Goal: Task Accomplishment & Management: Complete application form

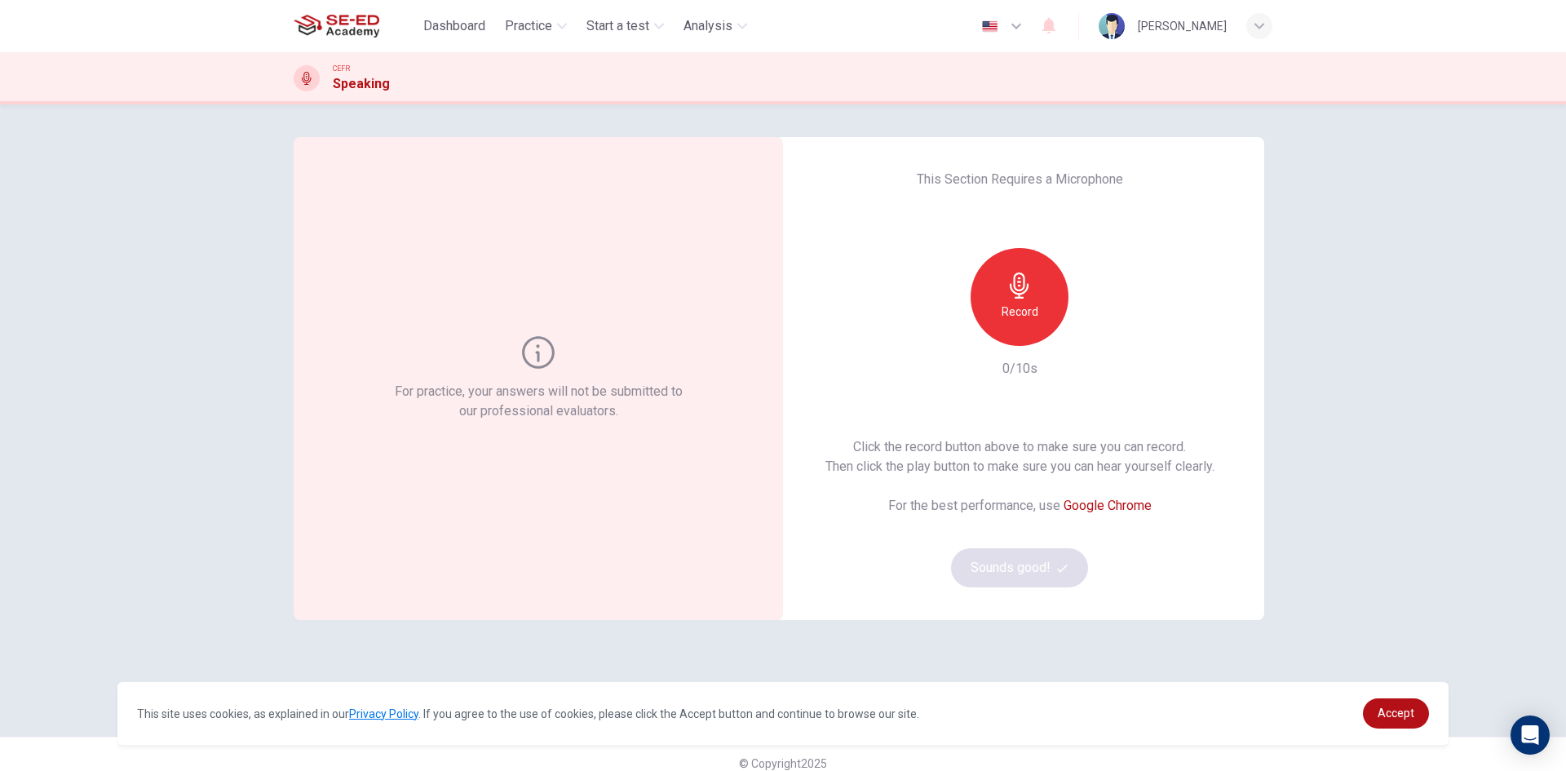
click at [562, 360] on div "For practice, your answers will not be submitted to our professional evaluators." at bounding box center [539, 378] width 295 height 85
click at [1021, 544] on div "Click the record button above to make sure you can record. Then click the play …" at bounding box center [1020, 512] width 389 height 150
click at [1018, 300] on div "Record" at bounding box center [1020, 297] width 98 height 98
click at [1040, 566] on button "Sounds good!" at bounding box center [1019, 567] width 137 height 39
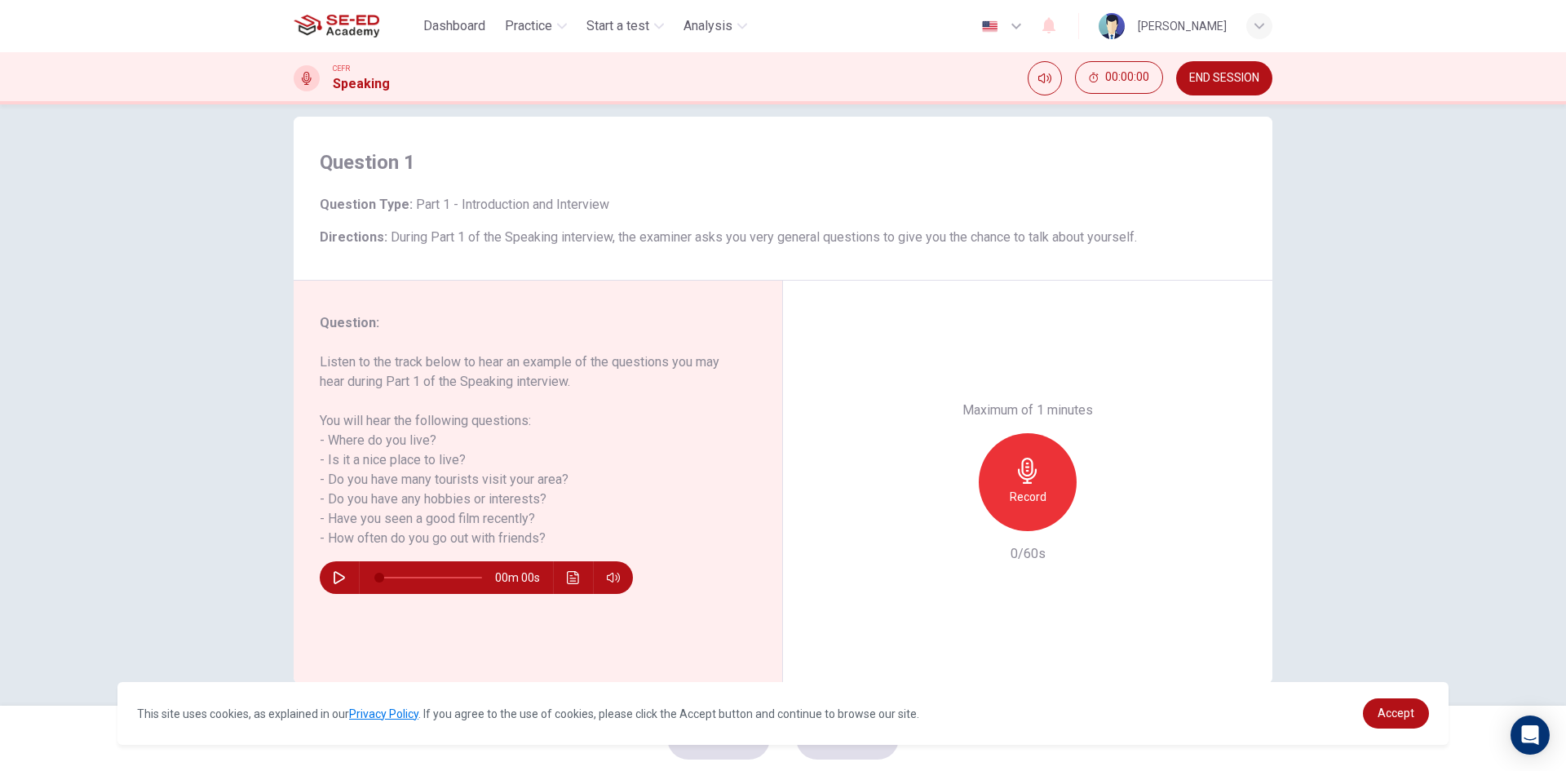
scroll to position [31, 0]
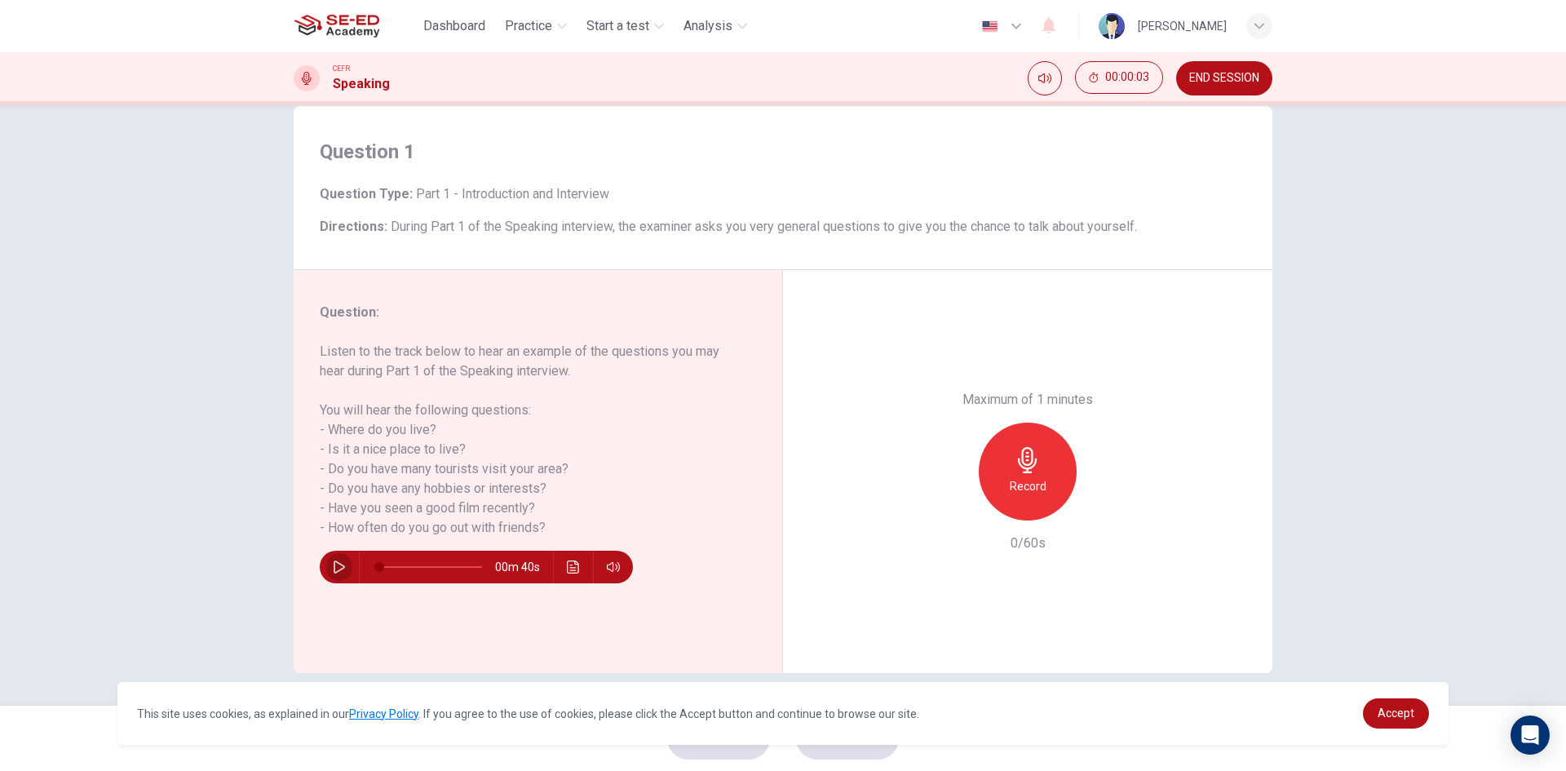
click at [333, 571] on icon "button" at bounding box center [339, 566] width 13 height 13
click at [334, 571] on icon "button" at bounding box center [338, 567] width 9 height 10
click at [1047, 485] on div "Record" at bounding box center [1028, 472] width 98 height 98
click at [1041, 469] on div "Stop" at bounding box center [1028, 472] width 98 height 98
click at [1099, 503] on icon "button" at bounding box center [1103, 507] width 16 height 16
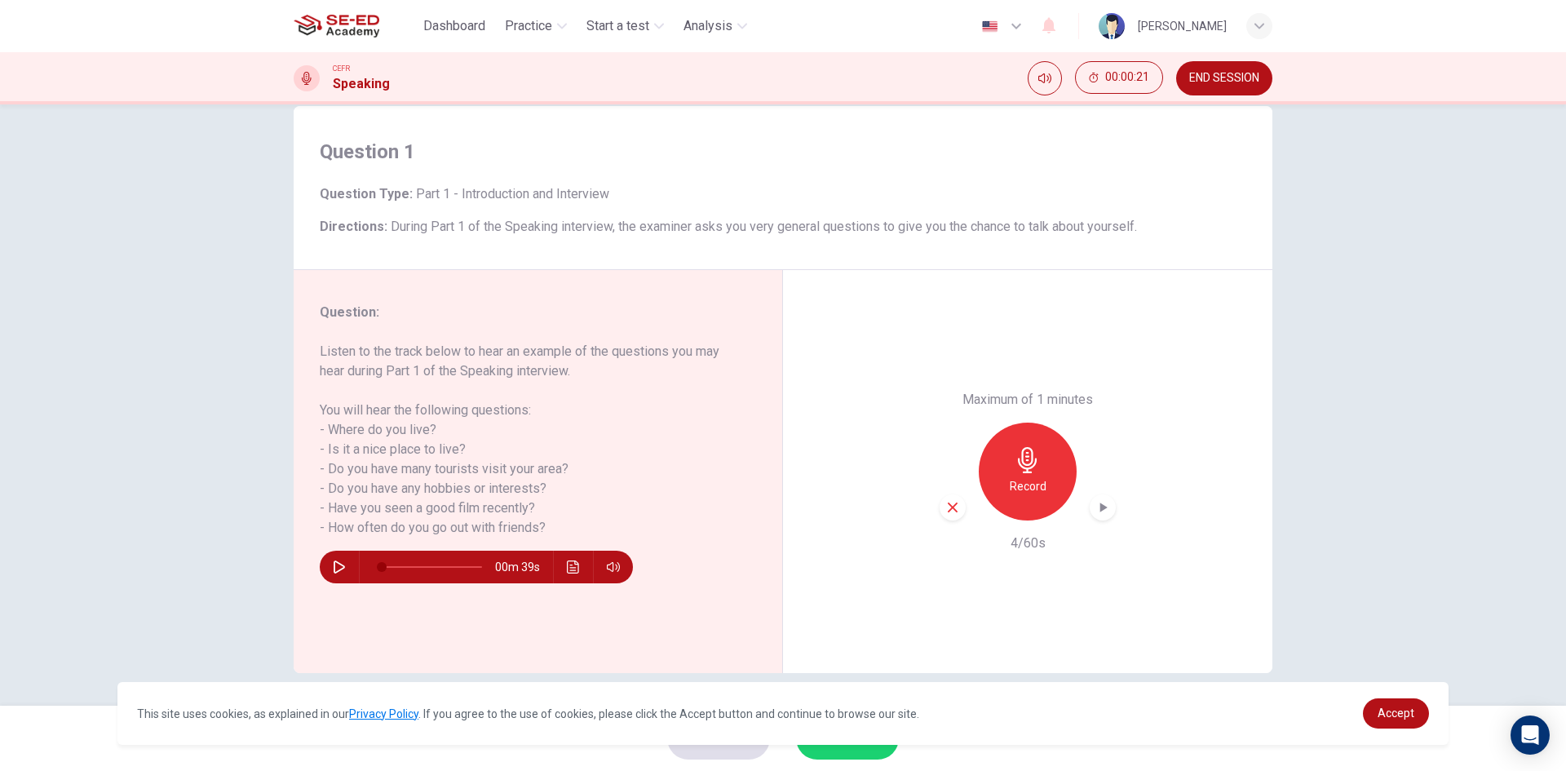
click at [1046, 481] on div "Record" at bounding box center [1028, 472] width 98 height 98
drag, startPoint x: 1055, startPoint y: 436, endPoint x: 1046, endPoint y: 441, distance: 10.6
click at [1048, 441] on div "Stop" at bounding box center [1028, 472] width 98 height 98
click at [1110, 512] on div "button" at bounding box center [1103, 507] width 26 height 26
click at [951, 495] on div "button" at bounding box center [953, 507] width 26 height 26
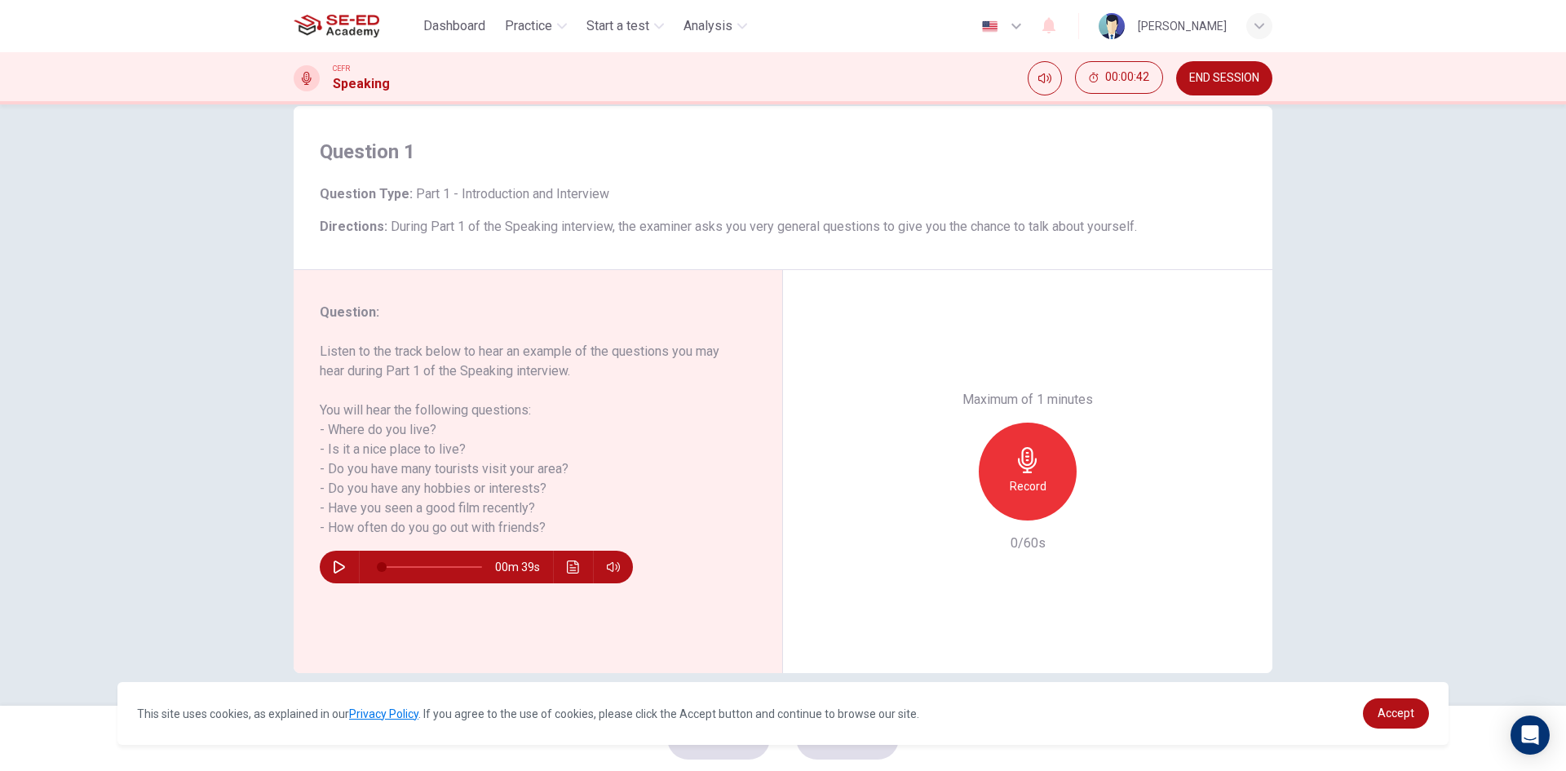
click at [1043, 463] on div "Record" at bounding box center [1028, 472] width 98 height 98
click at [1055, 463] on div "Stop" at bounding box center [1028, 472] width 98 height 98
click at [1101, 507] on icon "button" at bounding box center [1104, 508] width 7 height 10
click at [952, 503] on icon "button" at bounding box center [953, 508] width 10 height 10
click at [1000, 498] on div "Record" at bounding box center [1028, 472] width 98 height 98
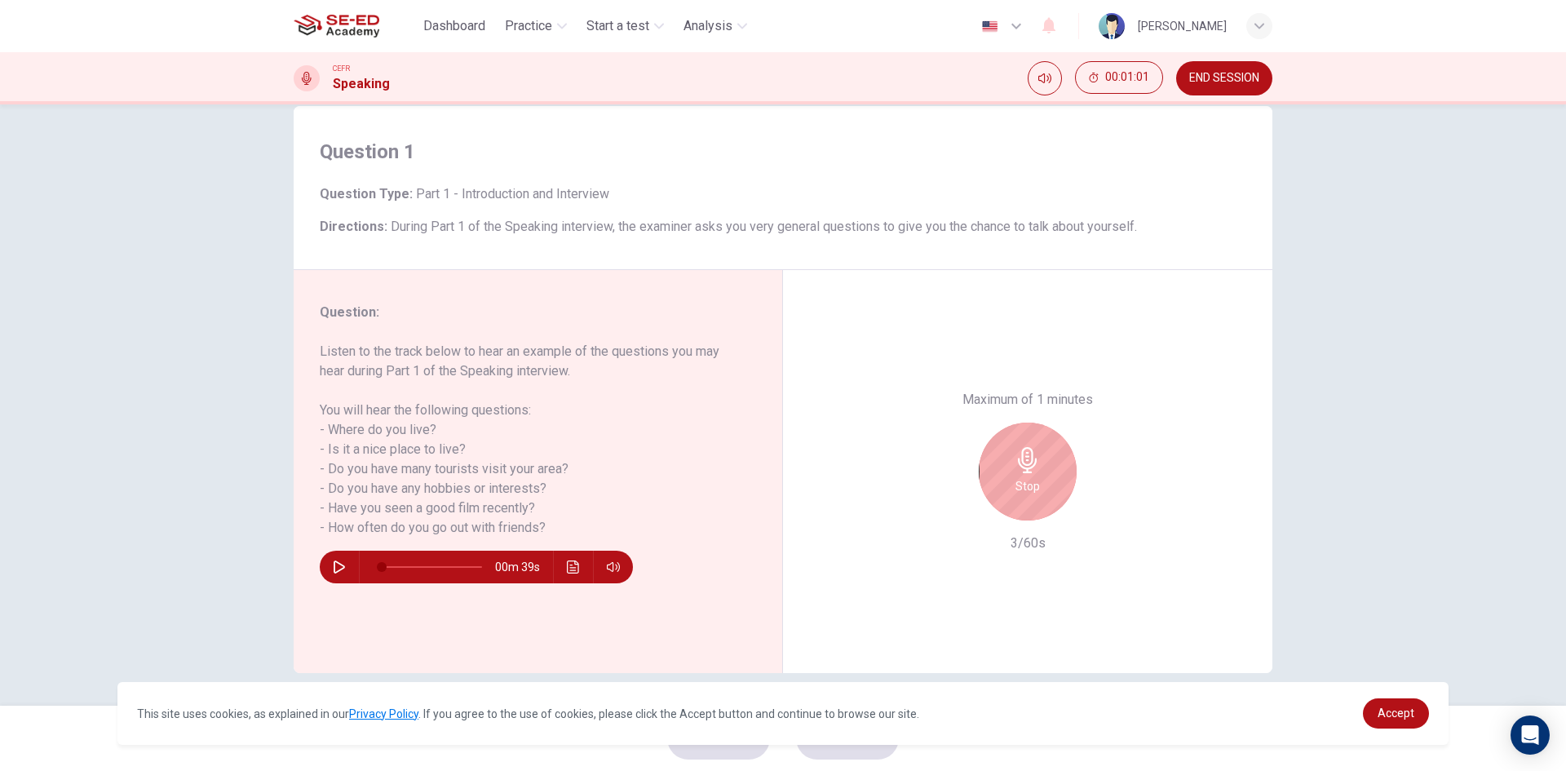
click at [1012, 509] on div "Stop" at bounding box center [1028, 472] width 98 height 98
click at [1109, 512] on div "button" at bounding box center [1103, 507] width 26 height 26
click at [950, 506] on icon "button" at bounding box center [953, 508] width 10 height 10
click at [1046, 486] on div "Record" at bounding box center [1028, 472] width 98 height 98
click at [1039, 476] on div "Stop" at bounding box center [1028, 472] width 98 height 98
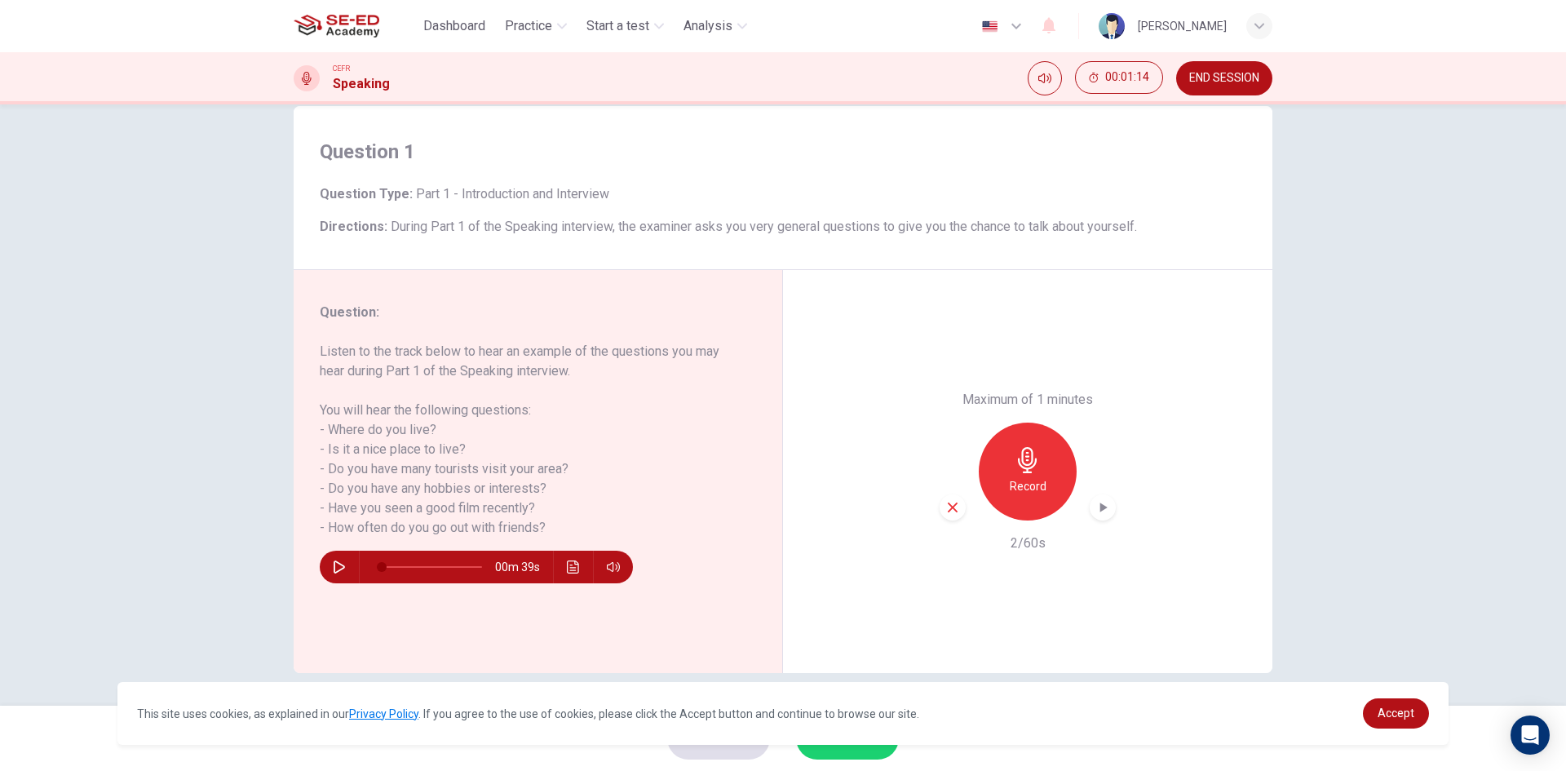
click at [946, 507] on icon "button" at bounding box center [953, 507] width 15 height 15
click at [1018, 466] on icon "button" at bounding box center [1027, 460] width 19 height 26
click at [1009, 494] on div "Stop" at bounding box center [1028, 472] width 98 height 98
click at [1109, 516] on div "Record" at bounding box center [1028, 472] width 176 height 98
click at [1096, 509] on icon "button" at bounding box center [1103, 507] width 16 height 16
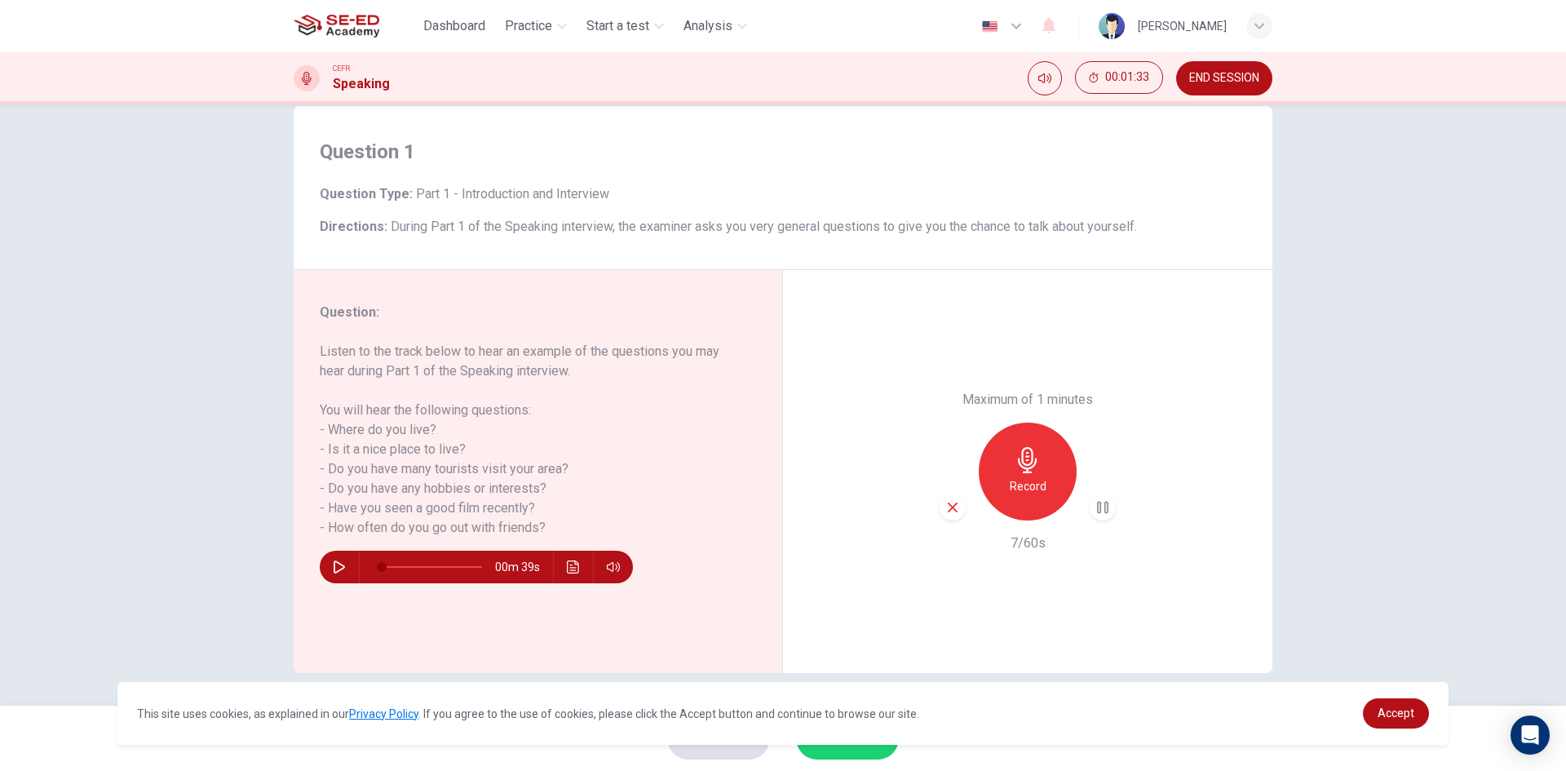
click at [950, 509] on icon "button" at bounding box center [953, 508] width 10 height 10
click at [346, 565] on button "button" at bounding box center [339, 567] width 26 height 33
click at [1382, 703] on link "Accept" at bounding box center [1396, 713] width 66 height 30
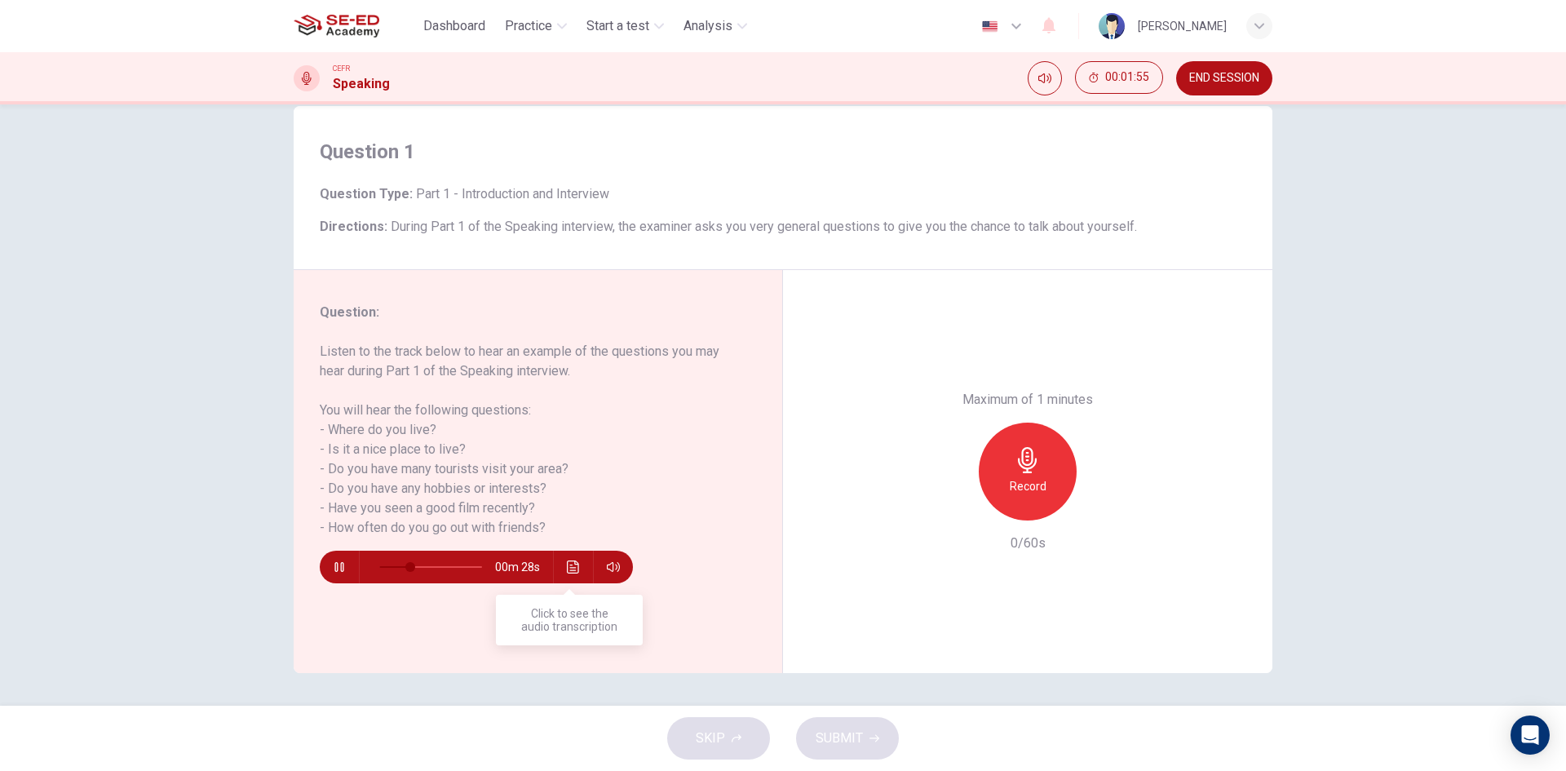
click at [568, 571] on icon "Click to see the audio transcription" at bounding box center [573, 566] width 13 height 13
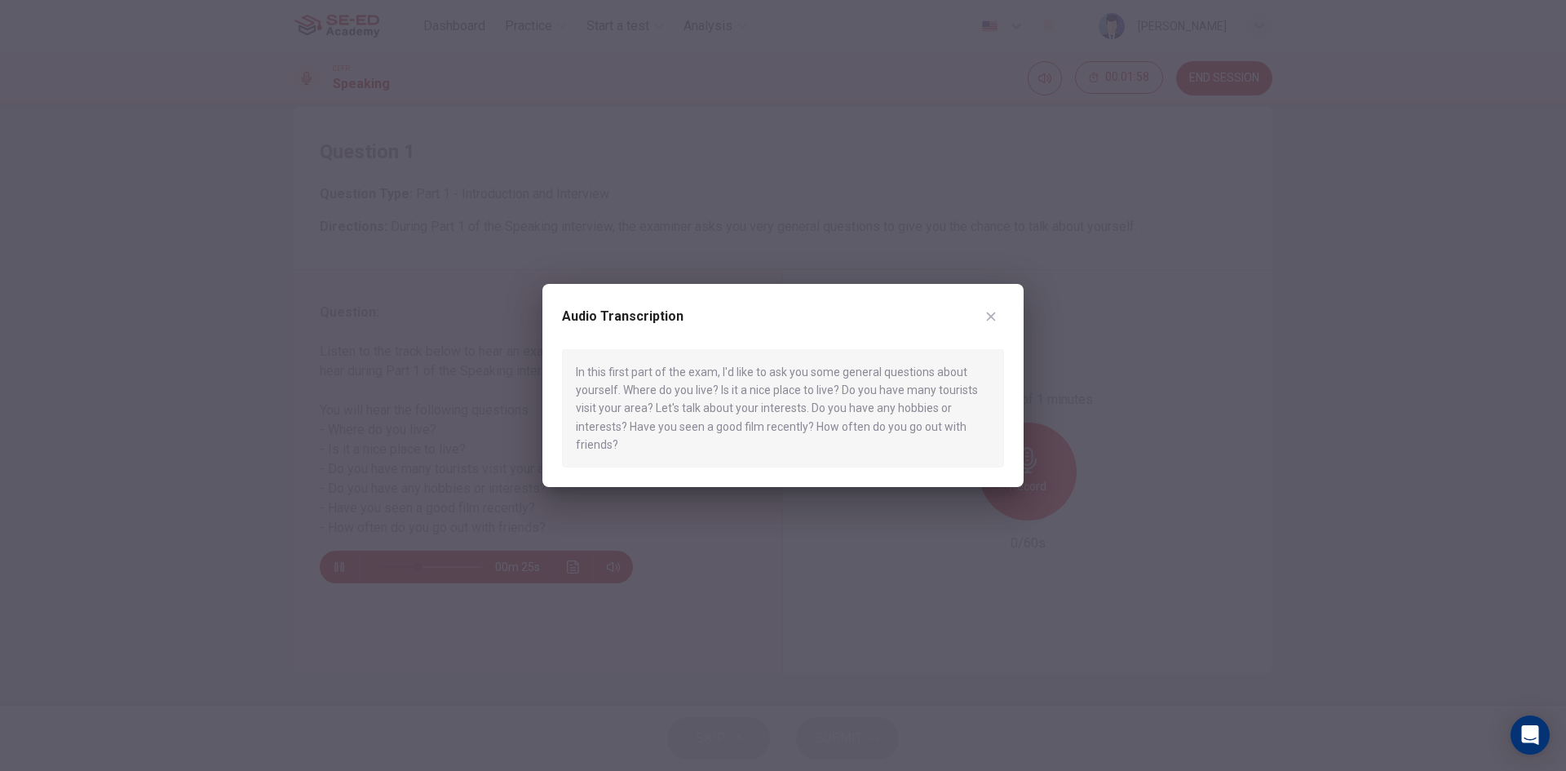
drag, startPoint x: 995, startPoint y: 295, endPoint x: 995, endPoint y: 310, distance: 14.7
click at [996, 297] on div "Audio Transcription In this first part of the exam, I'd like to ask you some ge…" at bounding box center [783, 386] width 481 height 204
click at [985, 339] on div "Audio Transcription" at bounding box center [783, 326] width 442 height 46
click at [993, 339] on div "Audio Transcription" at bounding box center [783, 326] width 442 height 46
click at [978, 317] on button "button" at bounding box center [991, 316] width 26 height 26
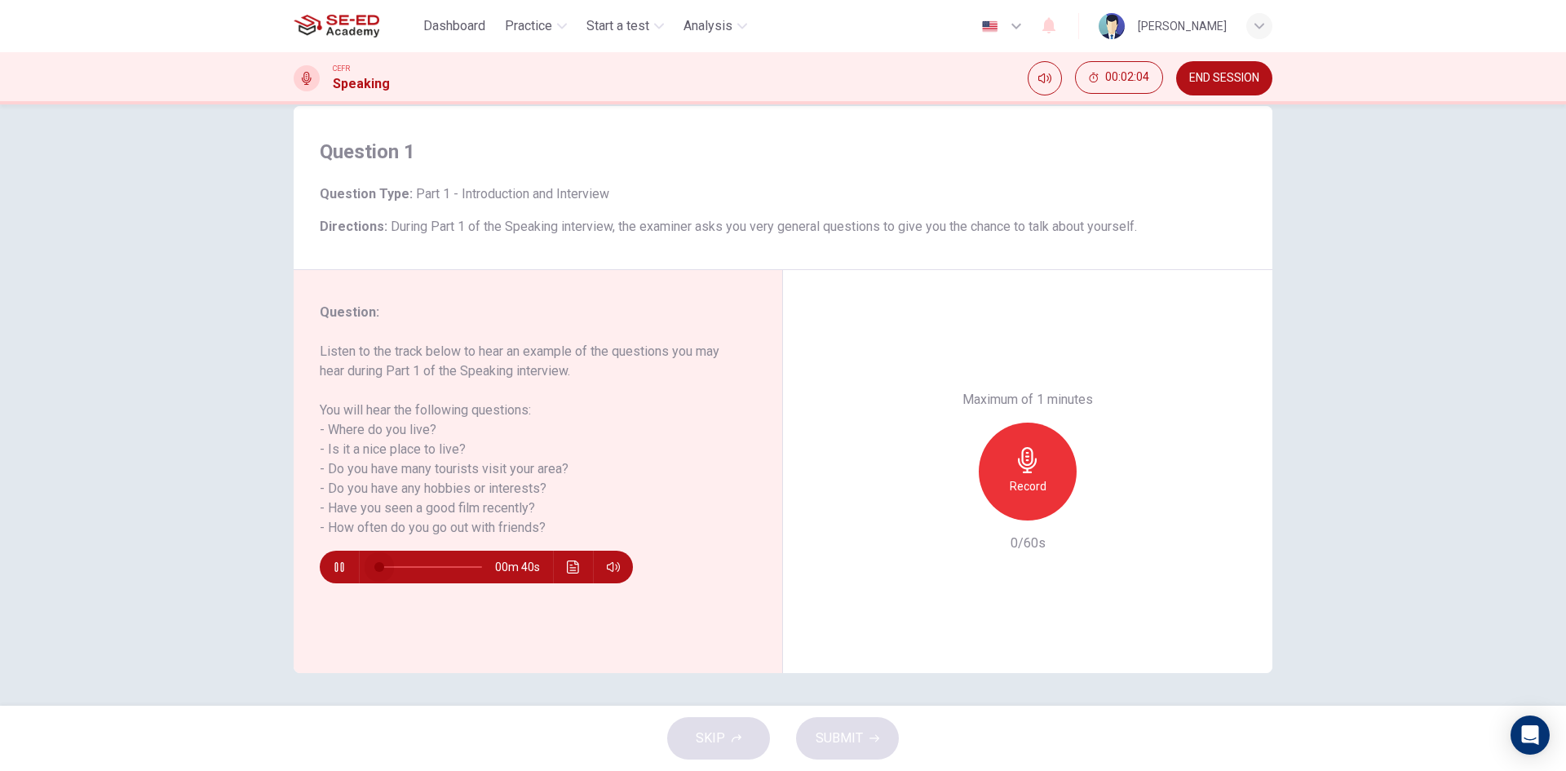
drag, startPoint x: 376, startPoint y: 570, endPoint x: 358, endPoint y: 567, distance: 18.2
click at [379, 567] on span at bounding box center [430, 567] width 103 height 23
click at [1005, 481] on div "Record" at bounding box center [1028, 472] width 98 height 98
click at [1039, 488] on div "Stop" at bounding box center [1028, 472] width 98 height 98
click at [1025, 491] on h6 "Record" at bounding box center [1028, 486] width 37 height 20
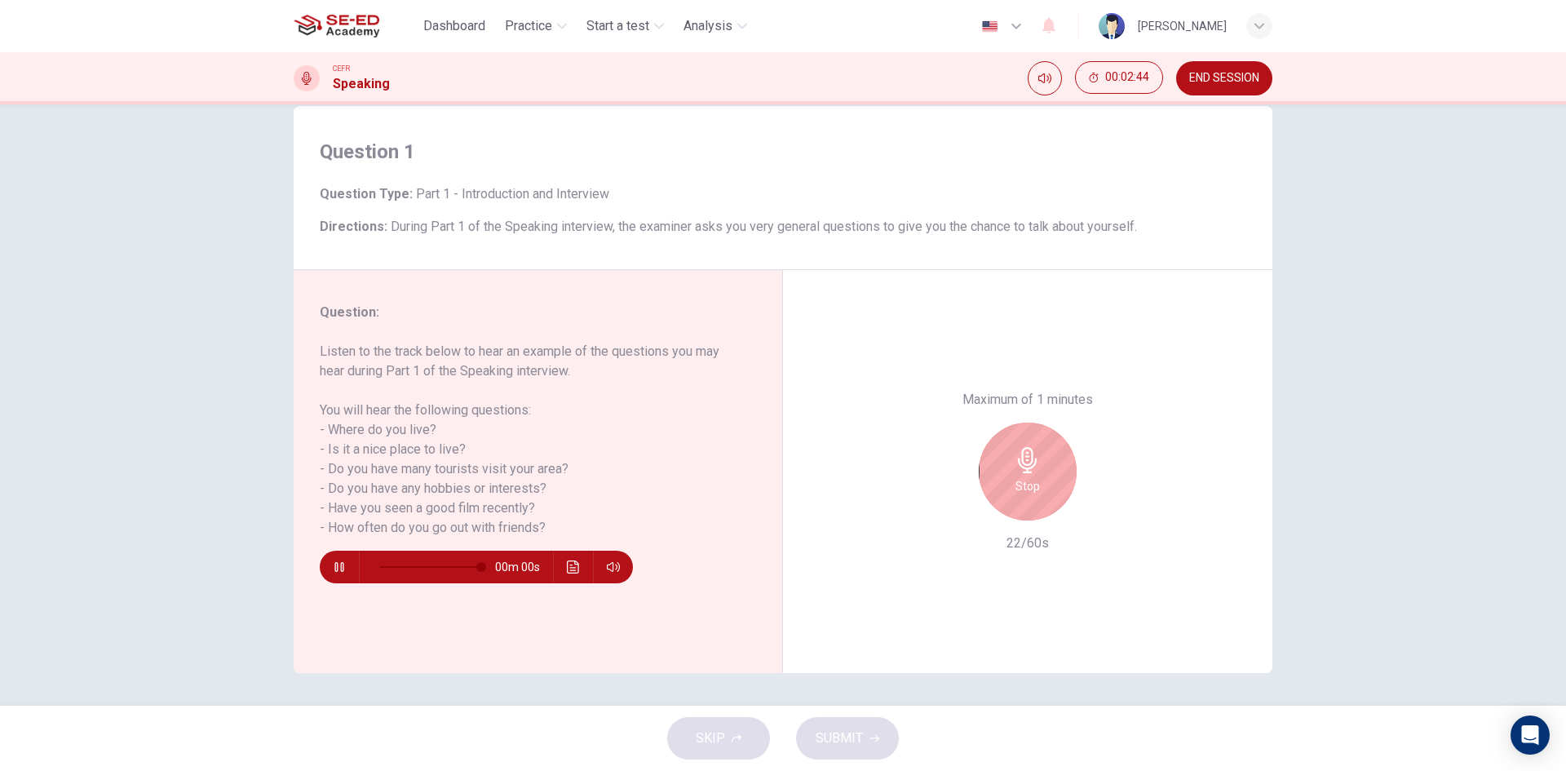
type input "0"
click at [1053, 473] on div "Stop" at bounding box center [1028, 472] width 98 height 98
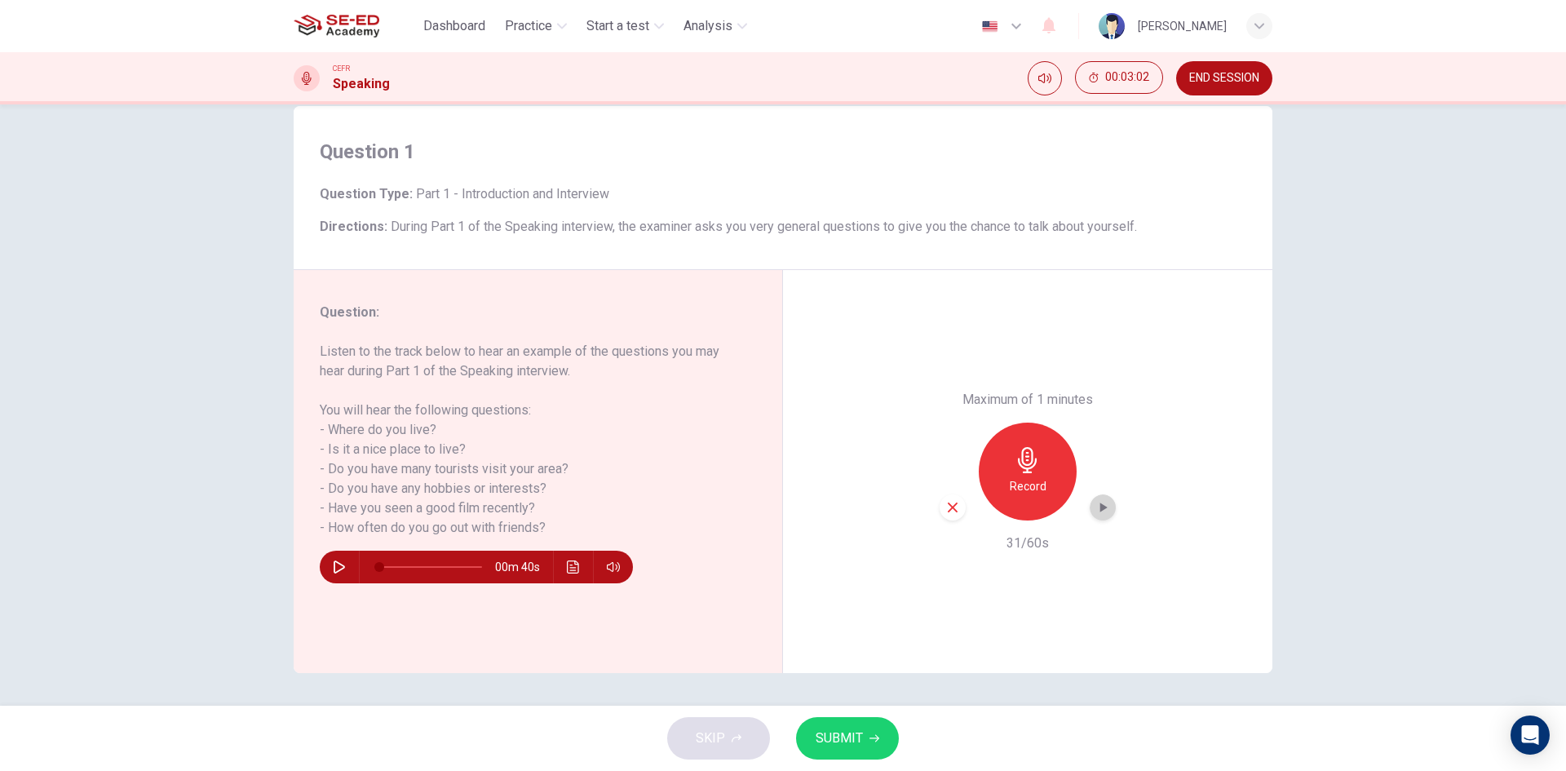
click at [1101, 509] on icon "button" at bounding box center [1103, 507] width 16 height 16
click at [960, 513] on div "button" at bounding box center [953, 507] width 26 height 26
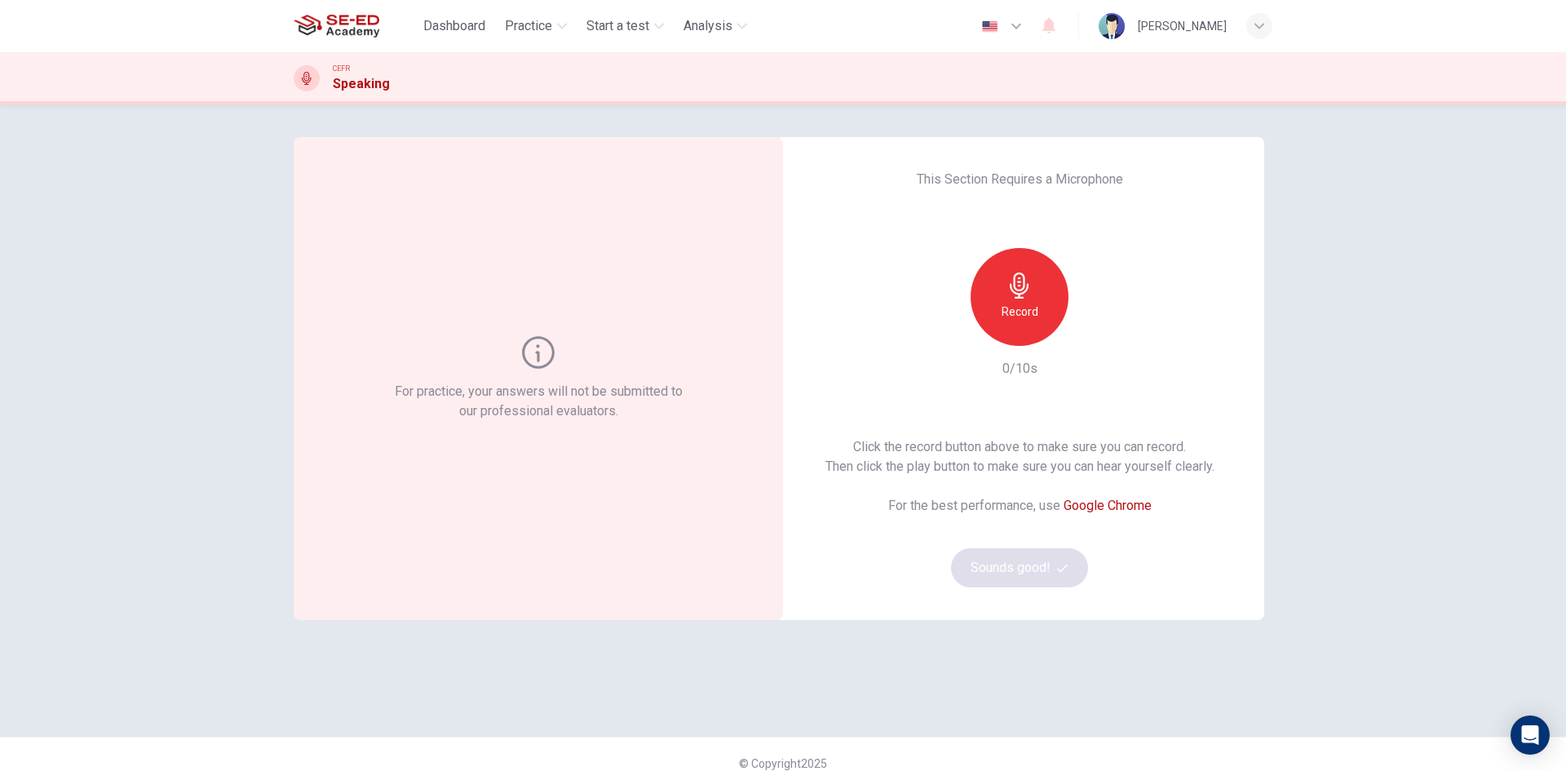
click at [335, 28] on img at bounding box center [337, 26] width 86 height 33
click at [1030, 555] on div "Click the record button above to make sure you can record. Then click the play …" at bounding box center [1020, 512] width 389 height 150
click at [1016, 300] on div "Record" at bounding box center [1020, 297] width 98 height 98
click at [1025, 319] on h6 "Stop" at bounding box center [1020, 312] width 24 height 20
click at [1025, 583] on div "This Section Requires a Microphone Record 1/10s Click the record button above t…" at bounding box center [1019, 378] width 489 height 483
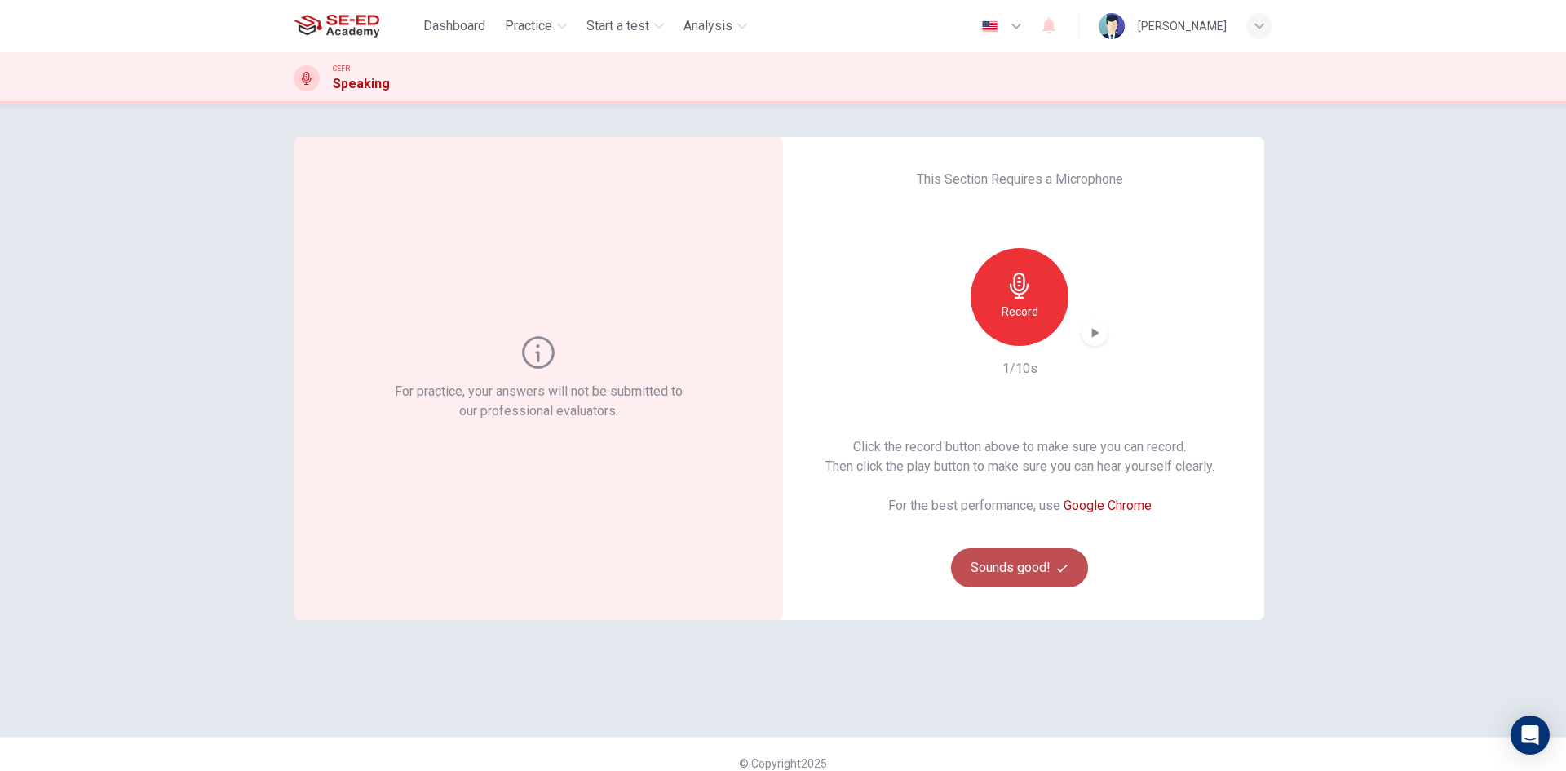
click at [1026, 583] on button "Sounds good!" at bounding box center [1019, 567] width 137 height 39
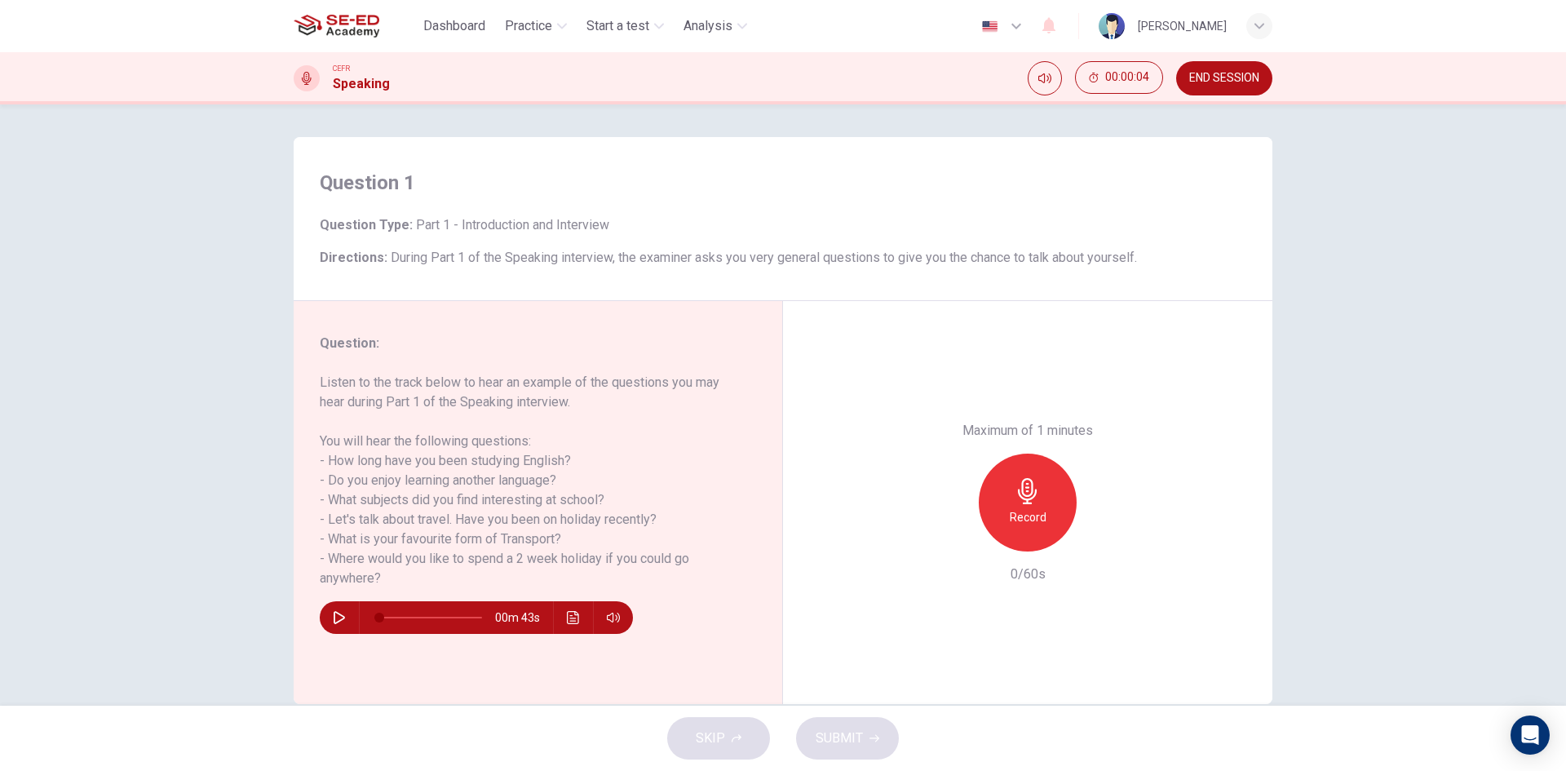
click at [335, 617] on icon "button" at bounding box center [339, 617] width 13 height 13
click at [1013, 510] on h6 "Record" at bounding box center [1028, 517] width 37 height 20
drag, startPoint x: 1036, startPoint y: 500, endPoint x: 879, endPoint y: 408, distance: 182.5
click at [1039, 503] on div "Stop" at bounding box center [1028, 503] width 98 height 98
type input "11"
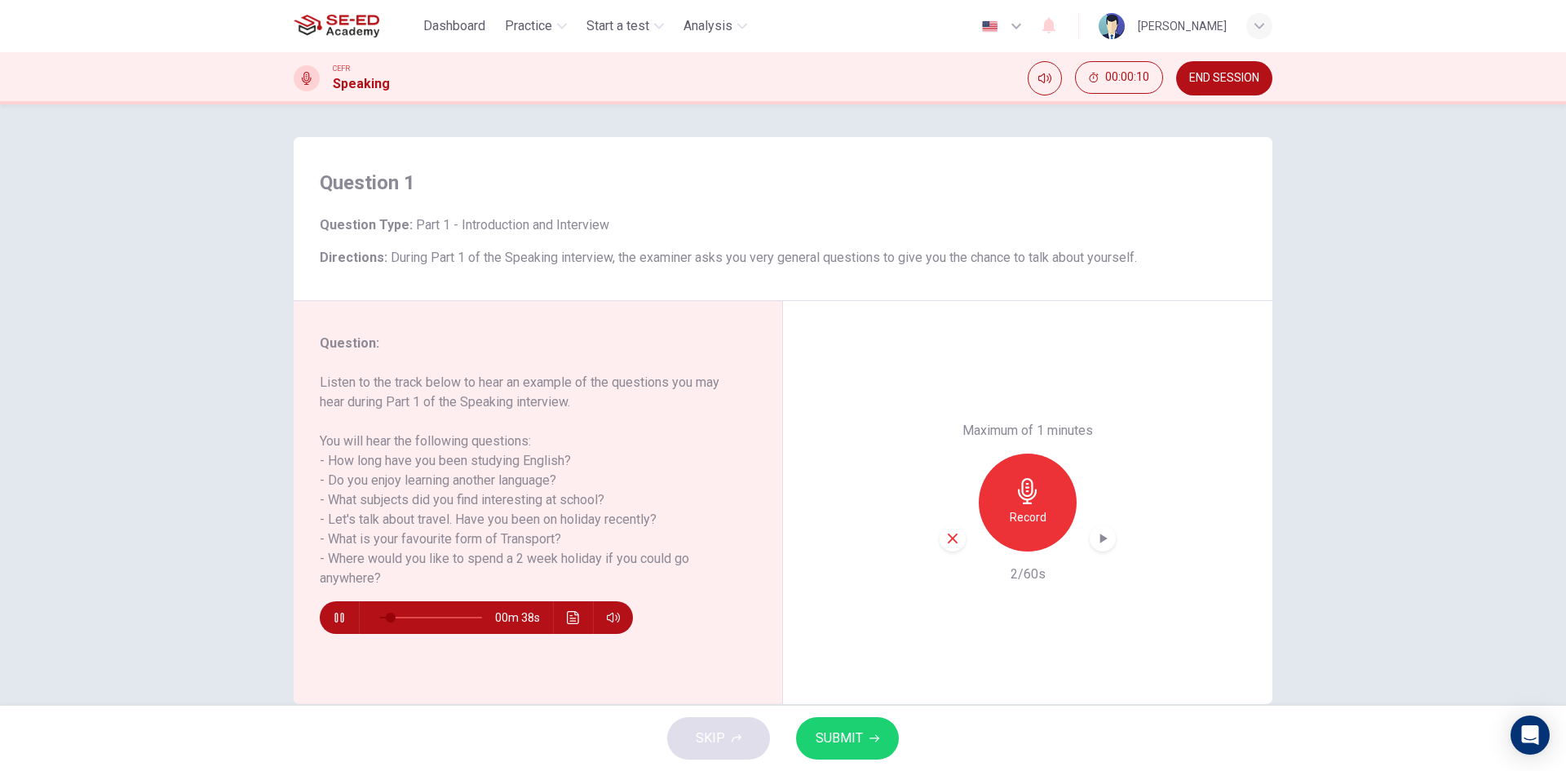
click at [357, 38] on img at bounding box center [337, 26] width 86 height 33
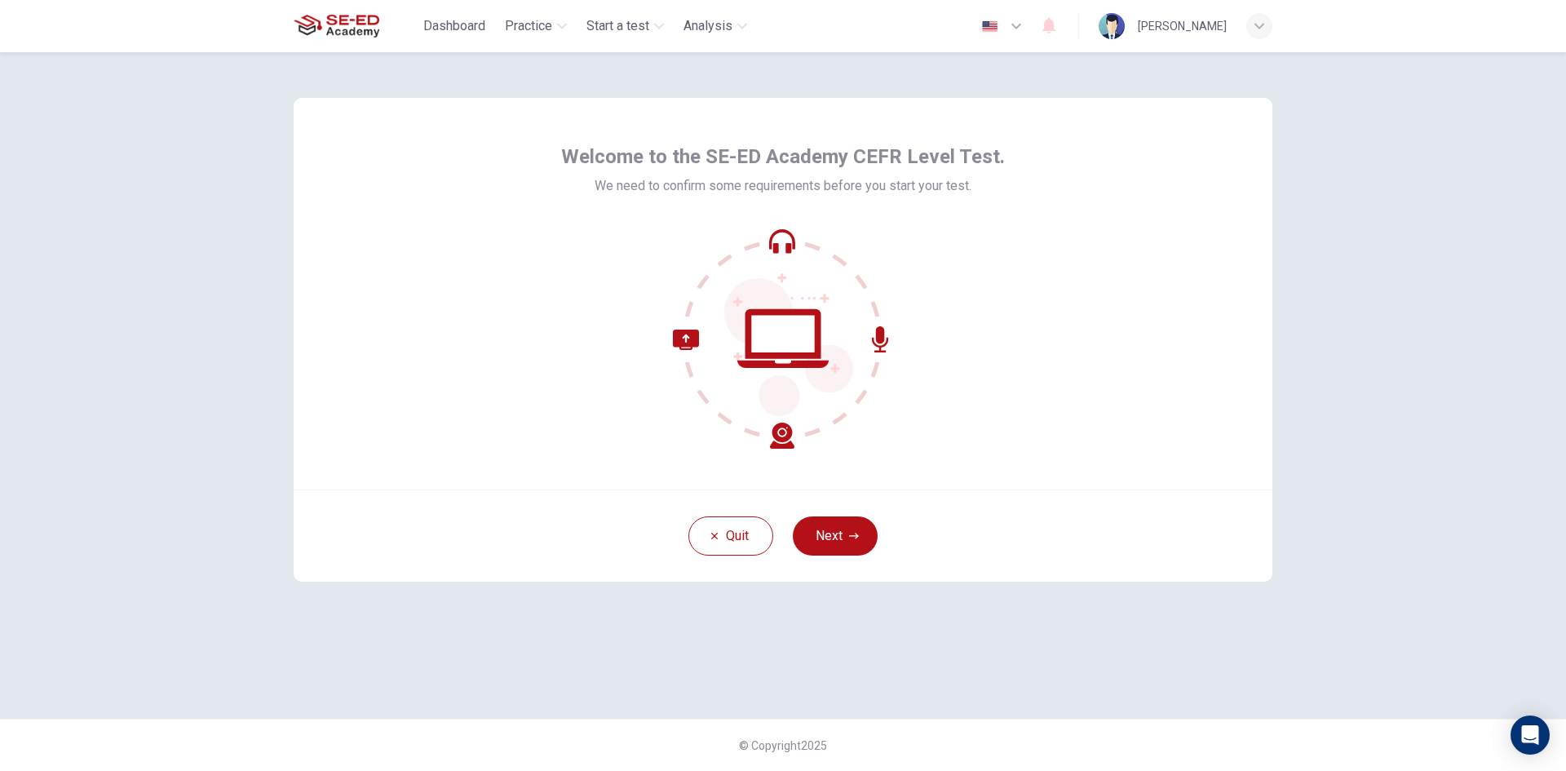
click at [868, 532] on button "Next" at bounding box center [835, 535] width 85 height 39
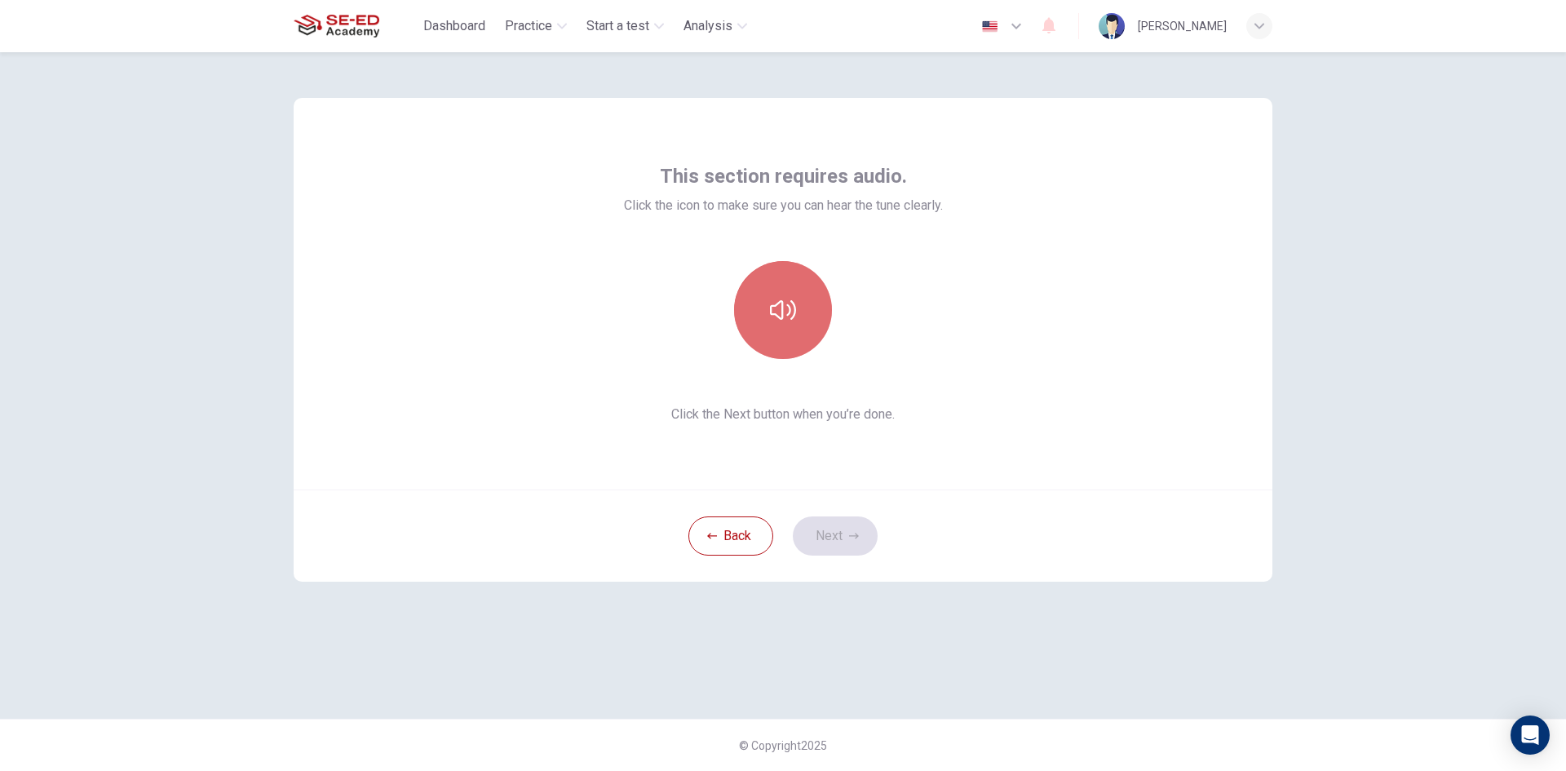
click at [817, 315] on button "button" at bounding box center [783, 310] width 98 height 98
click at [868, 533] on button "Next" at bounding box center [835, 535] width 85 height 39
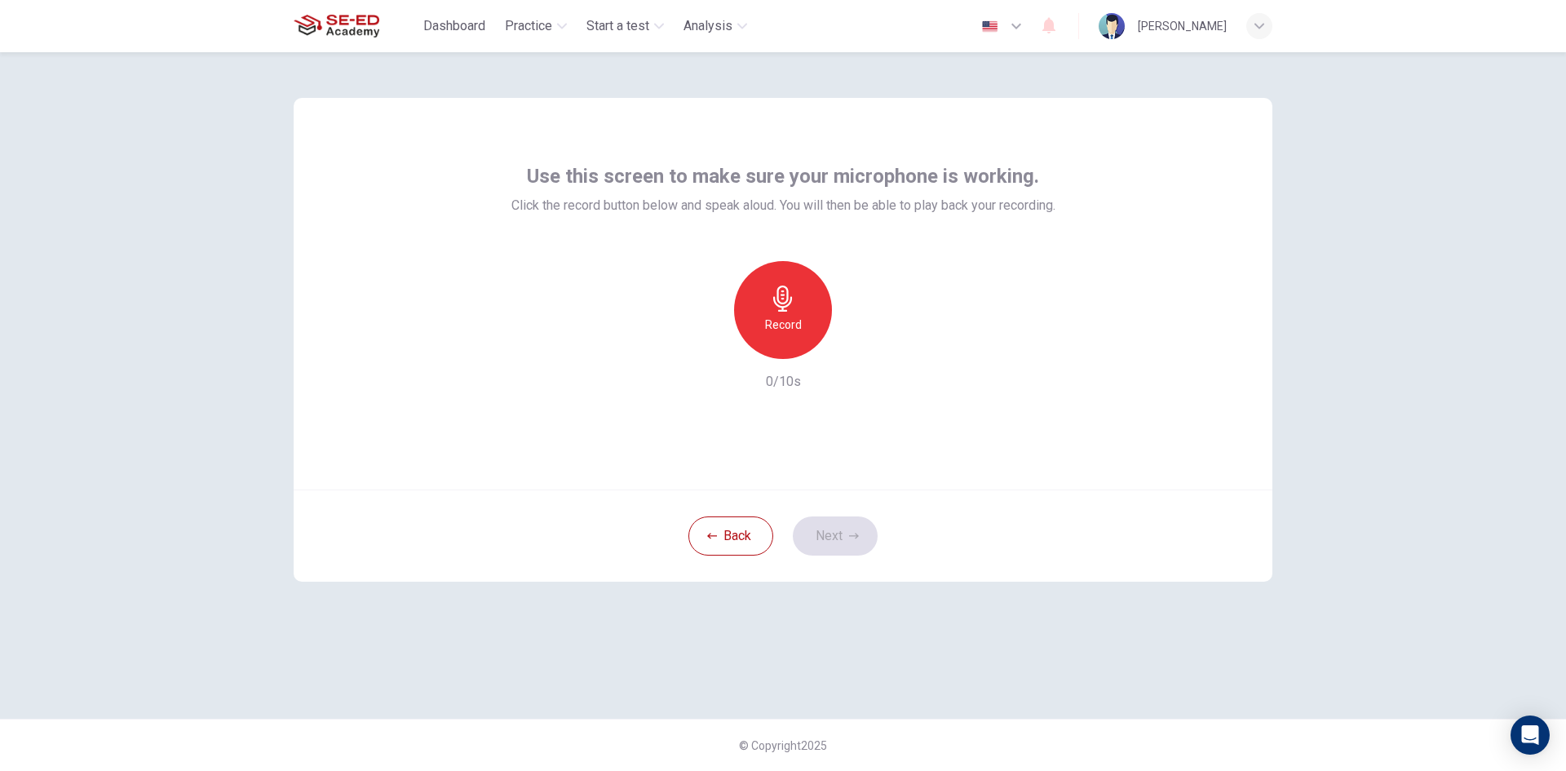
click at [813, 315] on div "Record" at bounding box center [783, 310] width 98 height 98
click at [814, 317] on div "Stop" at bounding box center [783, 310] width 98 height 98
click at [861, 357] on div "button" at bounding box center [858, 346] width 26 height 26
click at [848, 534] on button "Next" at bounding box center [835, 535] width 85 height 39
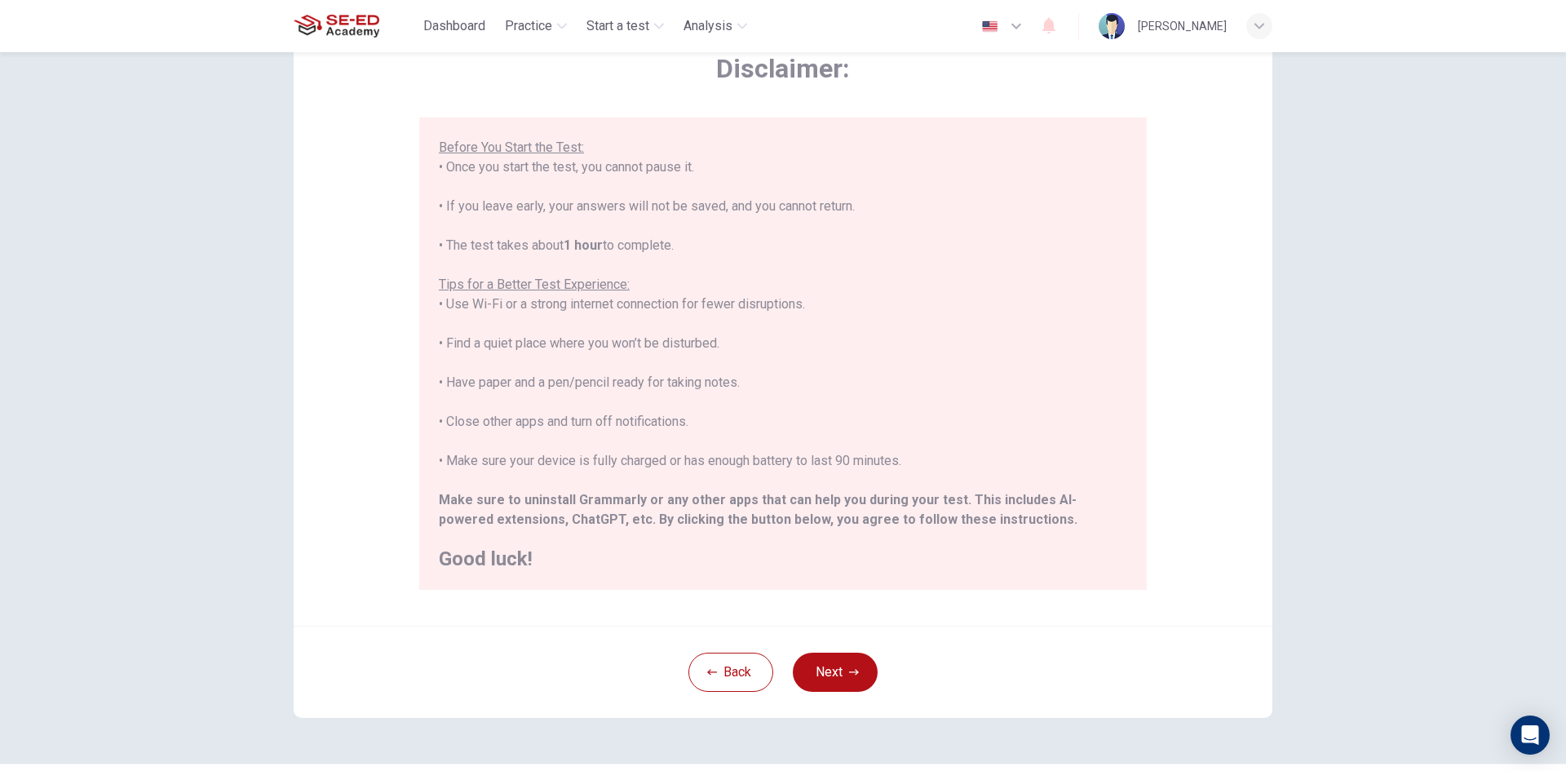
scroll to position [55, 0]
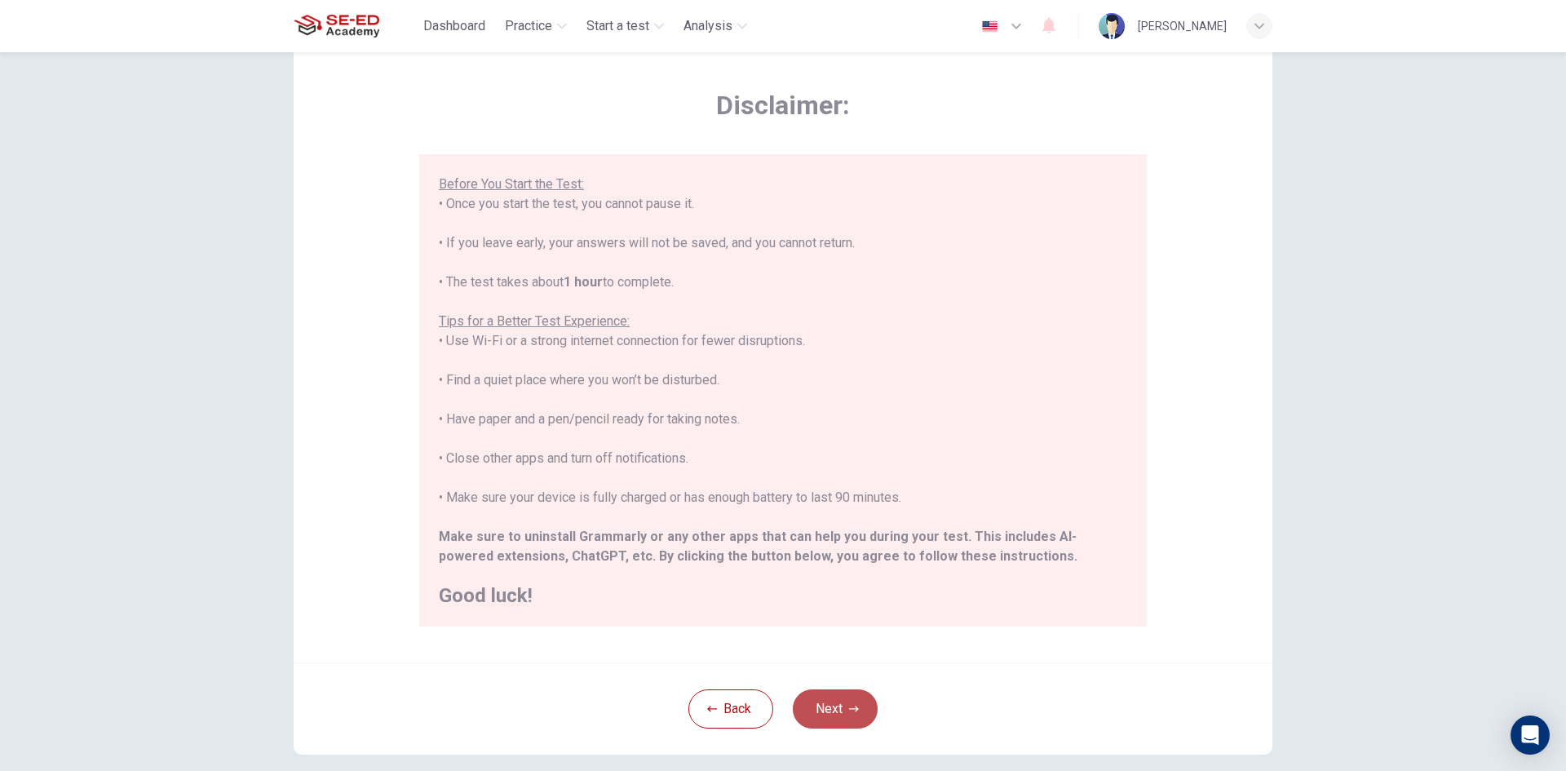
click at [845, 716] on button "Next" at bounding box center [835, 708] width 85 height 39
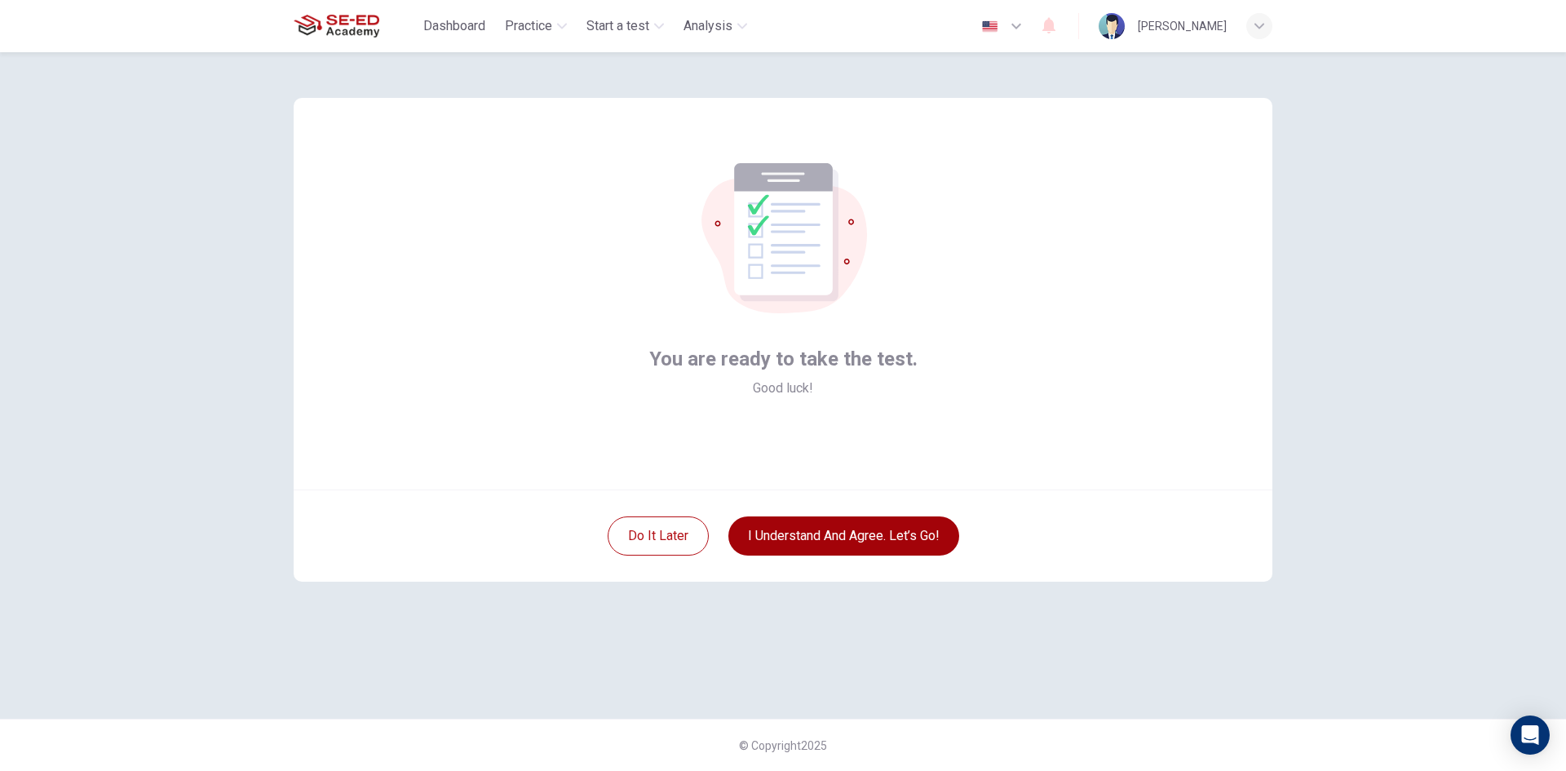
click at [880, 543] on button "I understand and agree. Let’s go!" at bounding box center [844, 535] width 231 height 39
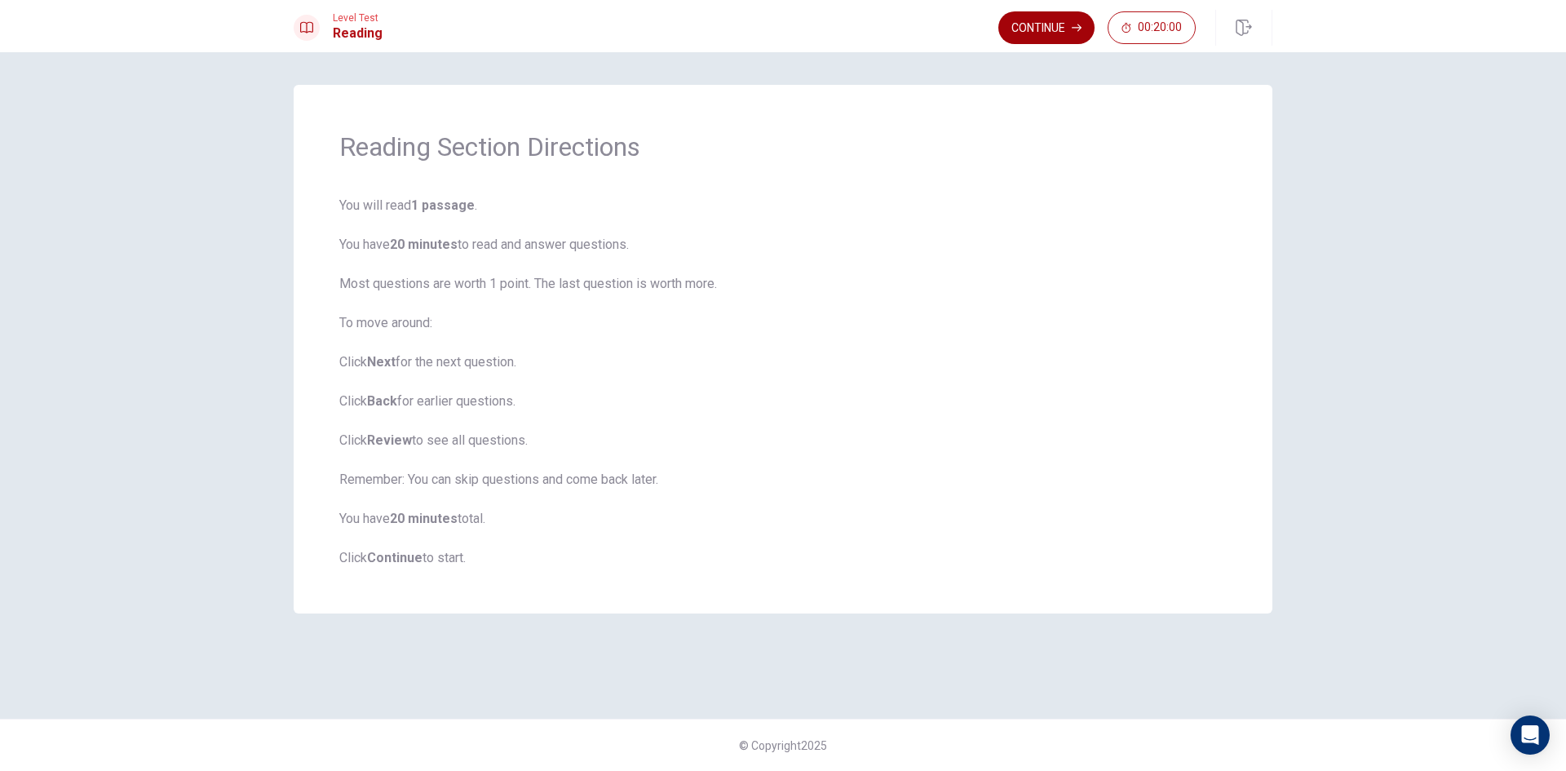
click at [1039, 17] on button "Continue" at bounding box center [1047, 27] width 96 height 33
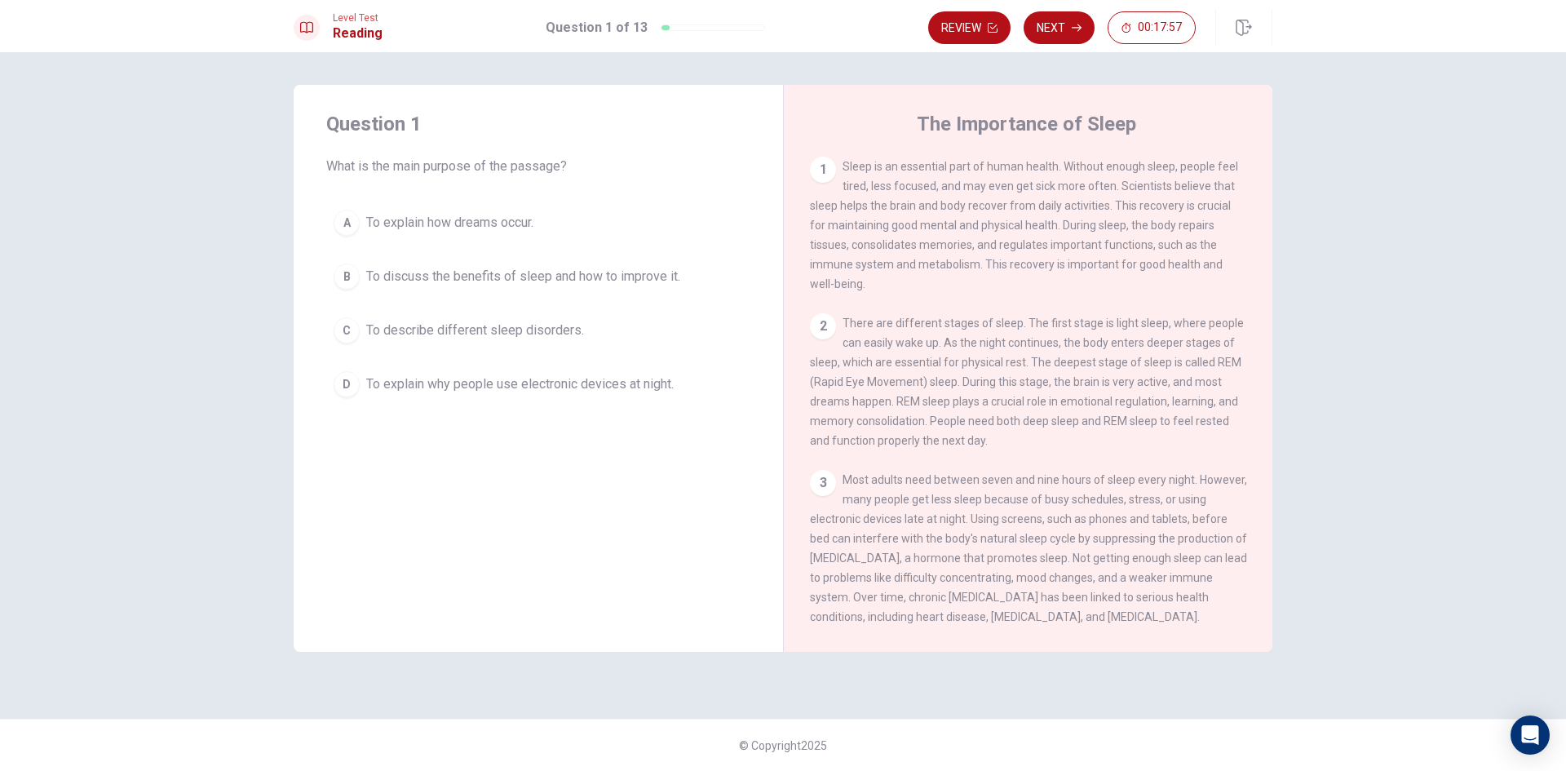
click at [353, 281] on div "B" at bounding box center [347, 277] width 26 height 26
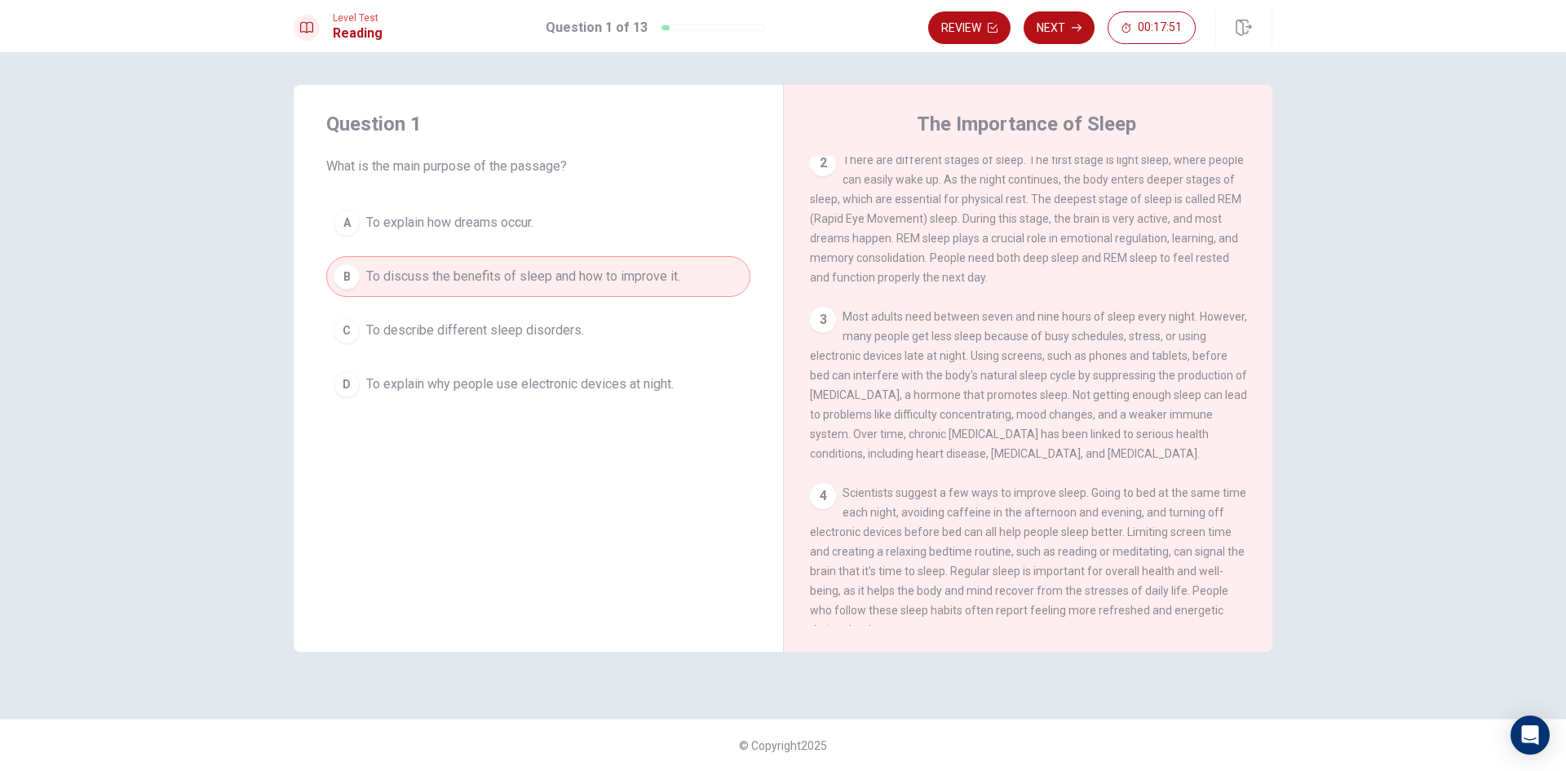
scroll to position [221, 0]
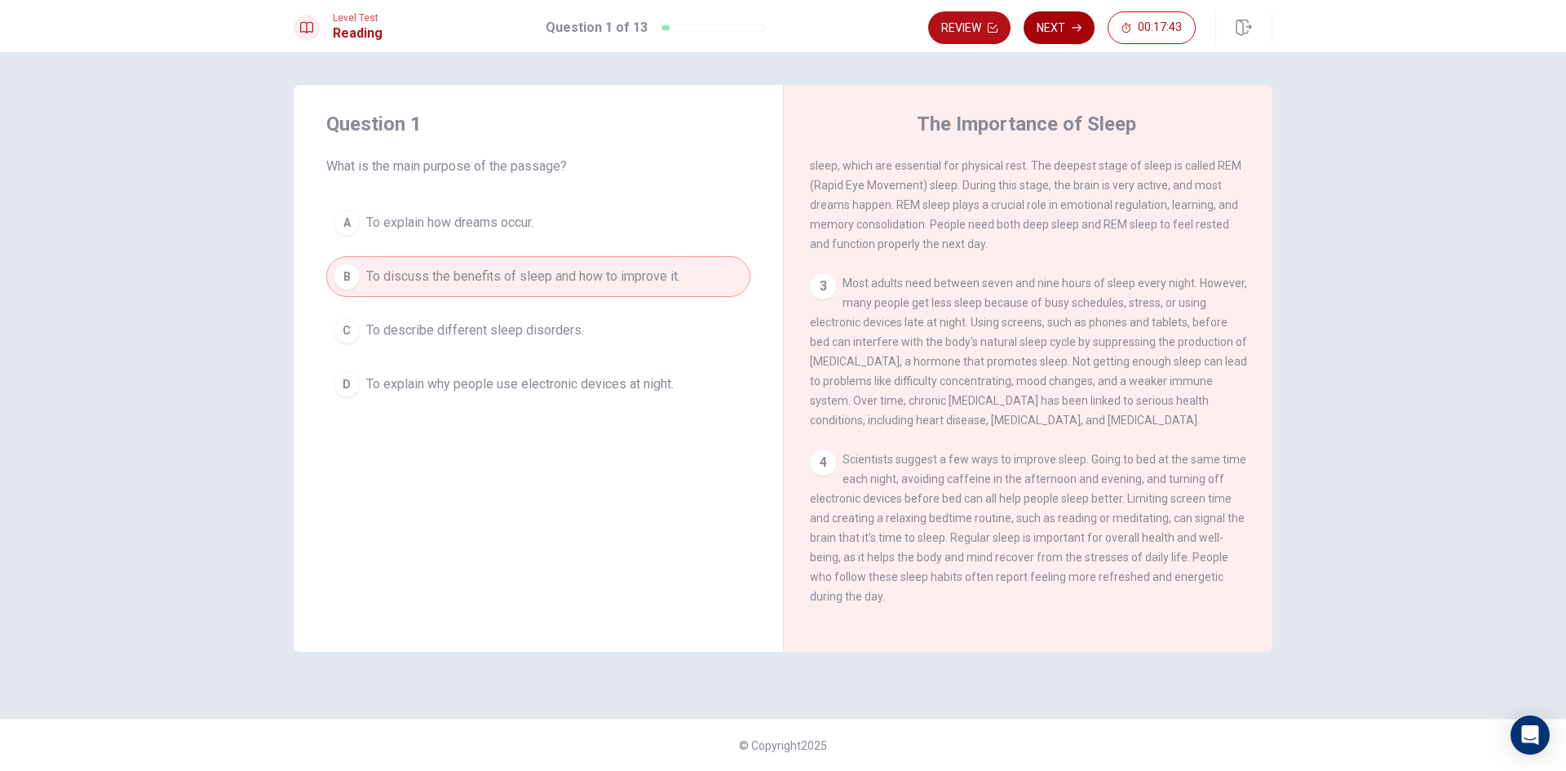
click at [1059, 38] on button "Next" at bounding box center [1059, 27] width 71 height 33
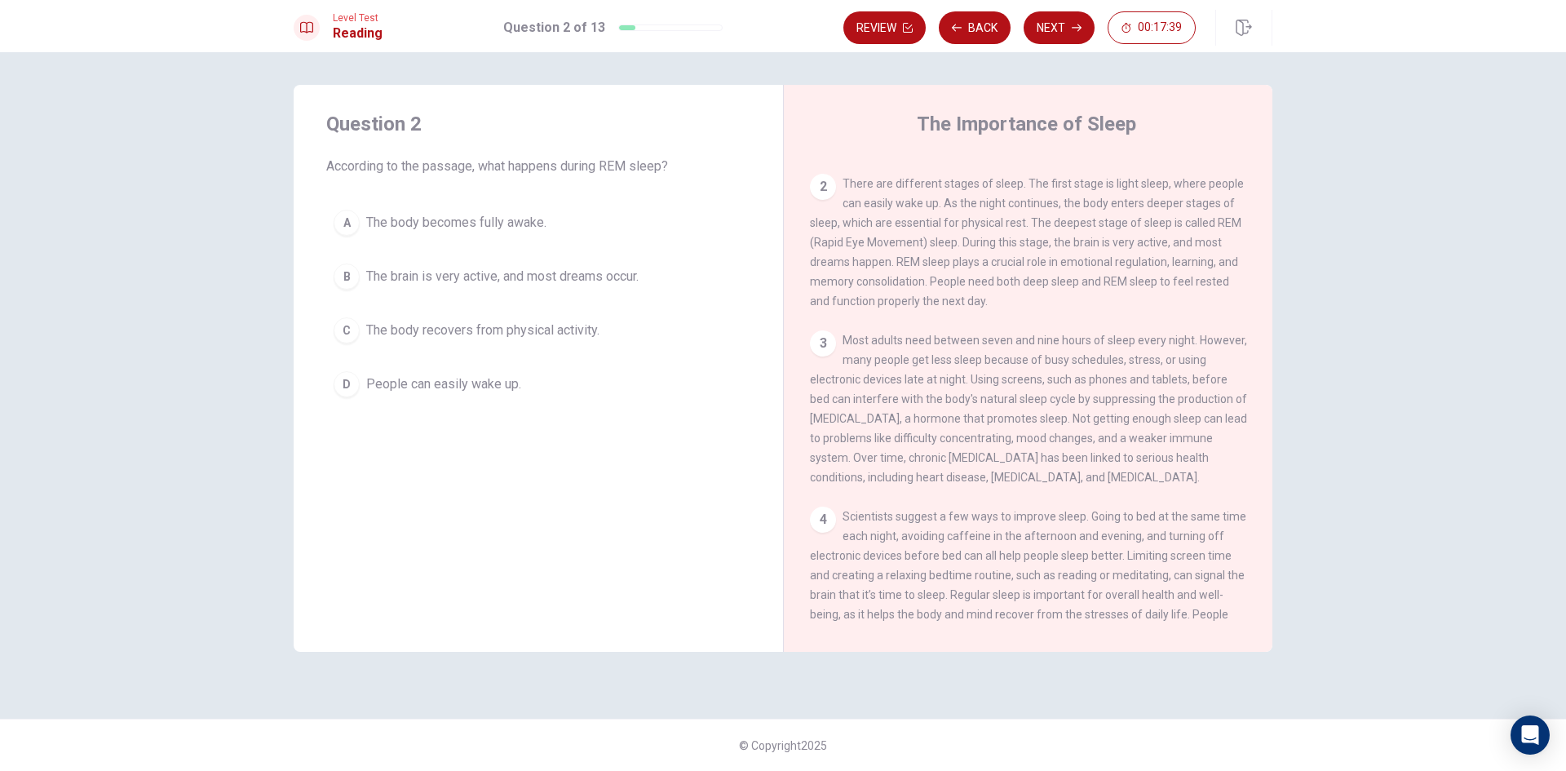
scroll to position [58, 0]
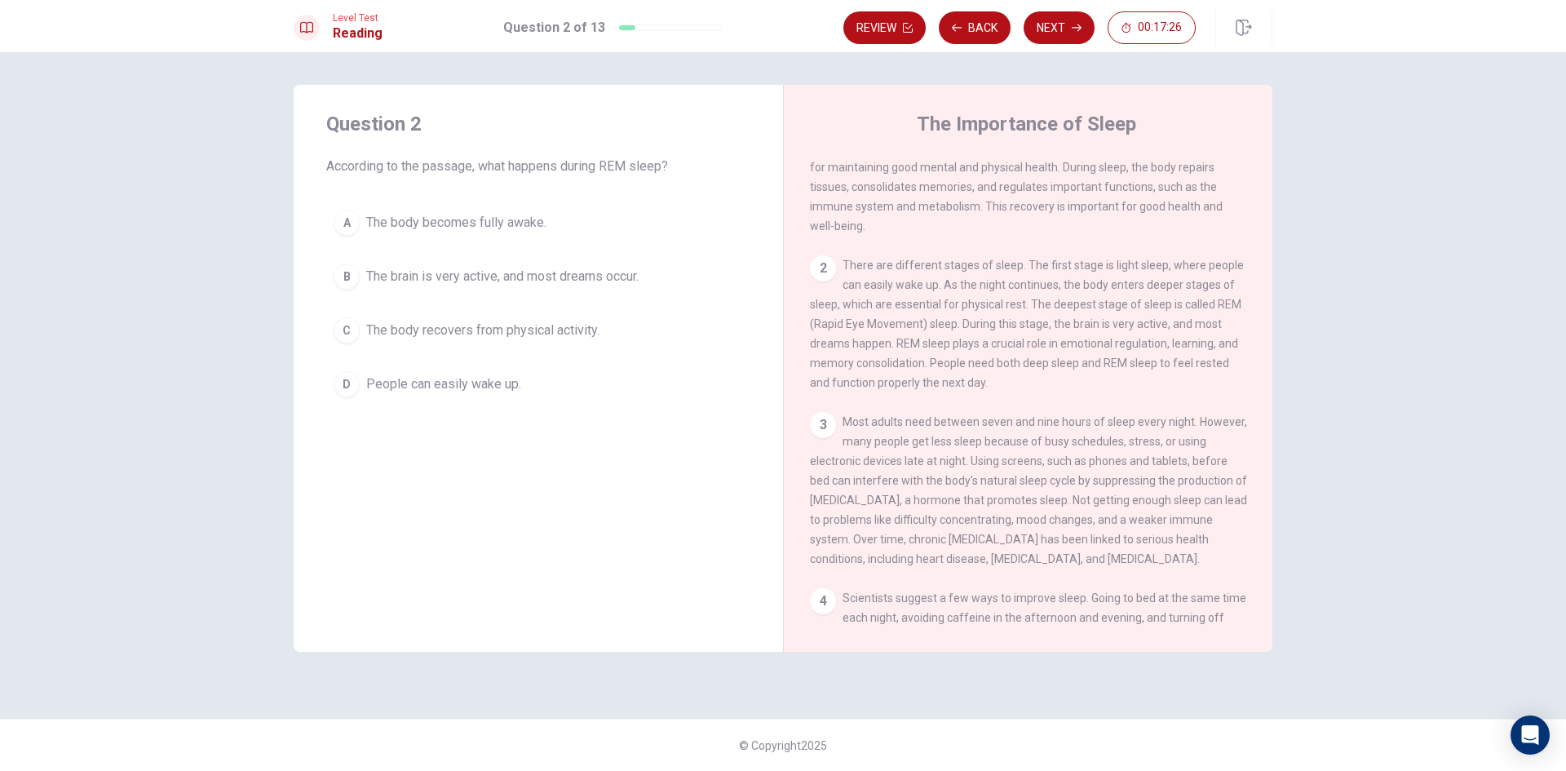
click at [634, 272] on span "The brain is very active, and most dreams occur." at bounding box center [502, 277] width 272 height 20
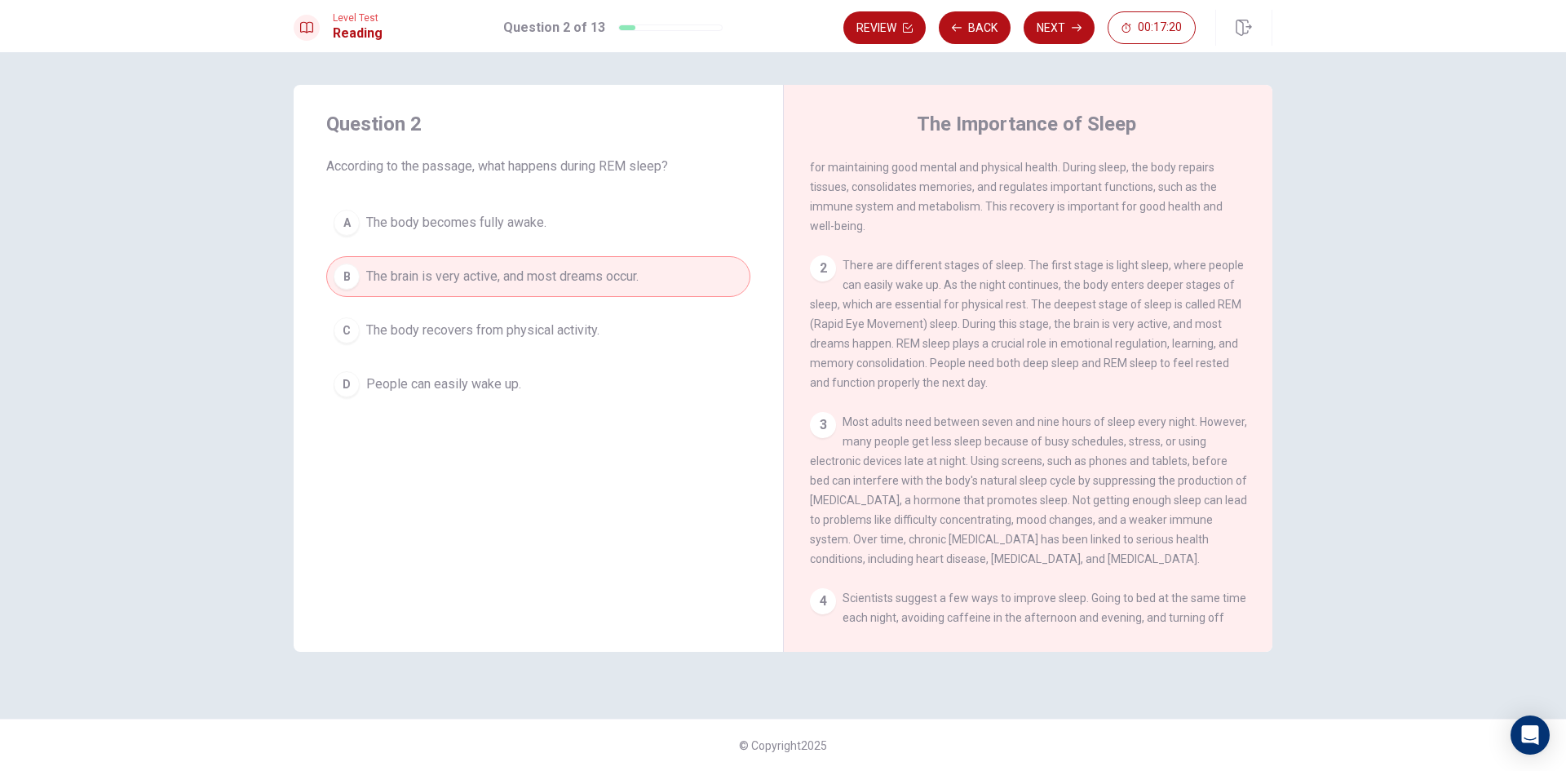
click at [1076, 2] on div "Level Test Reading Question 2 of 13 Review Back Next 00:17:20" at bounding box center [783, 26] width 1566 height 52
click at [1074, 19] on button "Next" at bounding box center [1059, 27] width 71 height 33
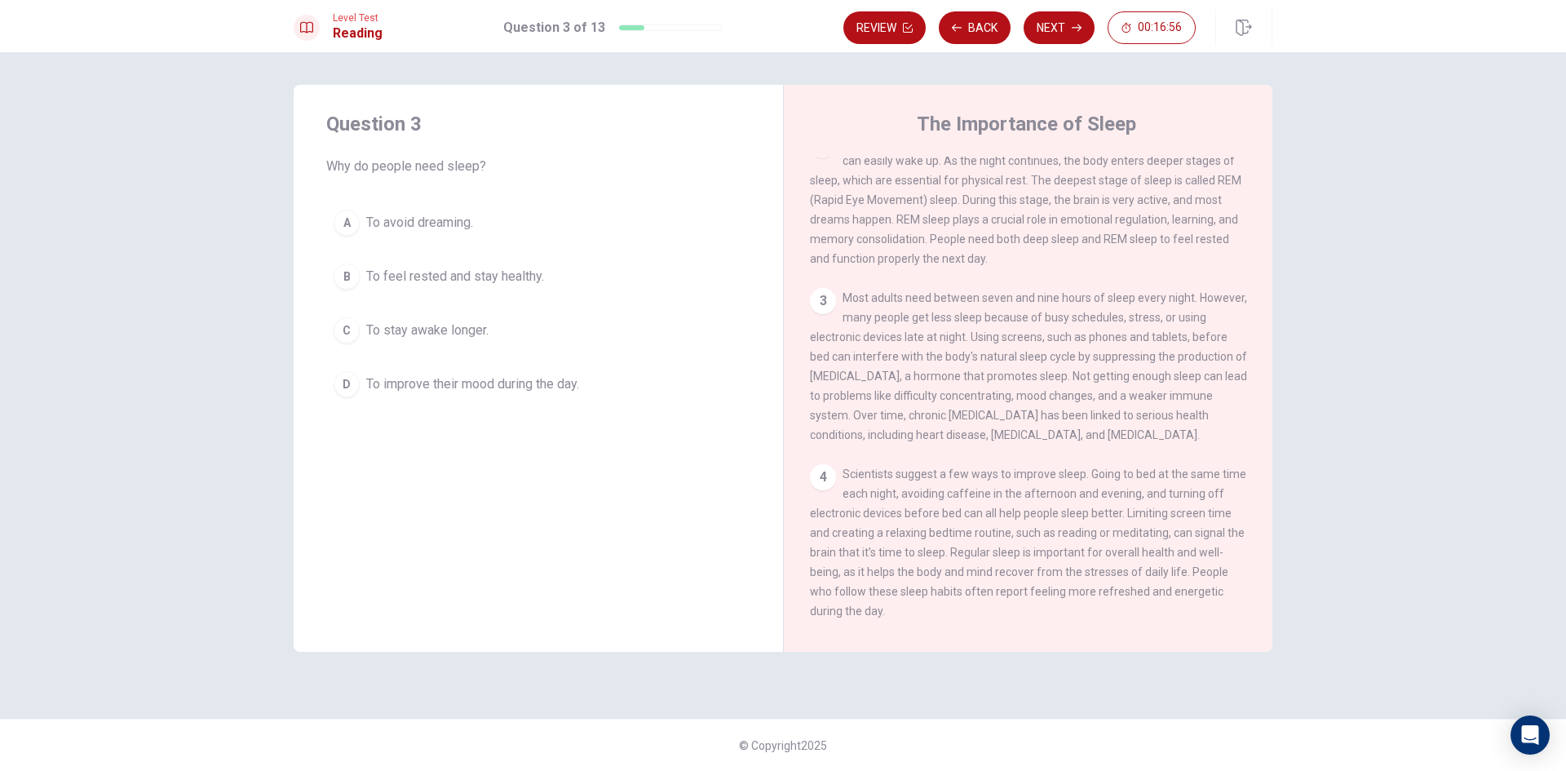
scroll to position [221, 0]
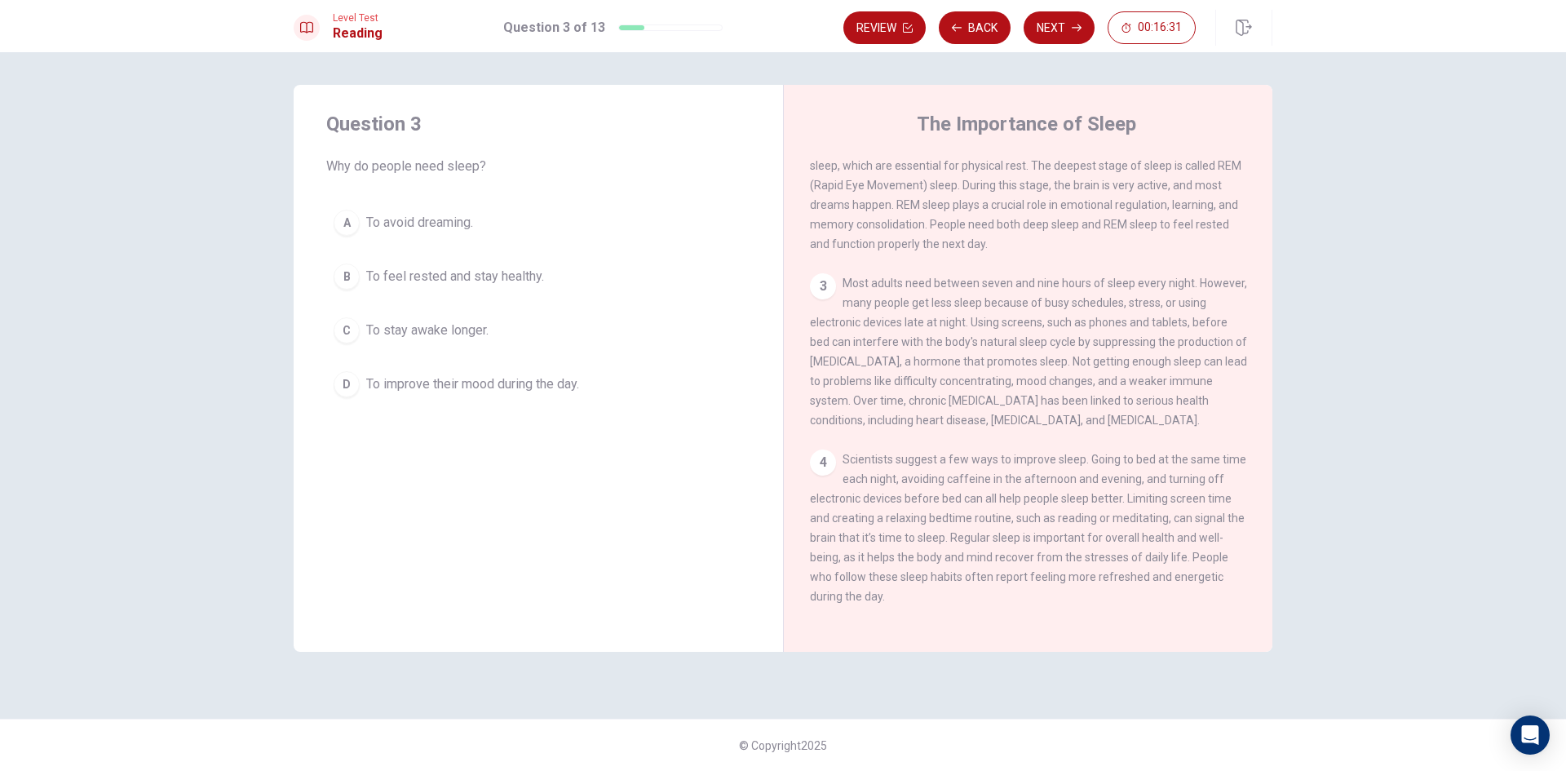
drag, startPoint x: 518, startPoint y: 281, endPoint x: 454, endPoint y: 270, distance: 65.3
click at [456, 272] on span "To feel rested and stay healthy." at bounding box center [455, 277] width 178 height 20
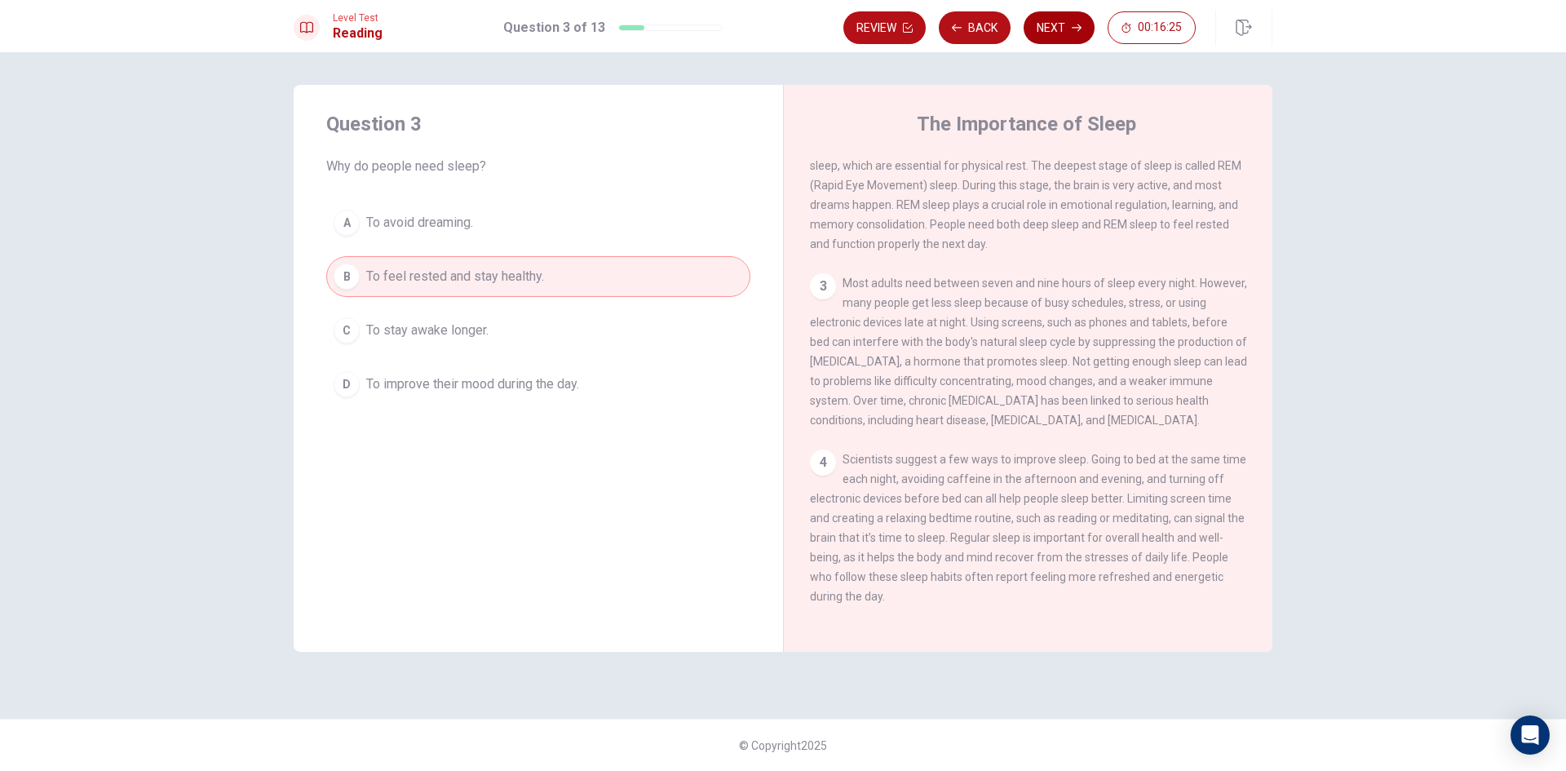
click at [1070, 34] on button "Next" at bounding box center [1059, 27] width 71 height 33
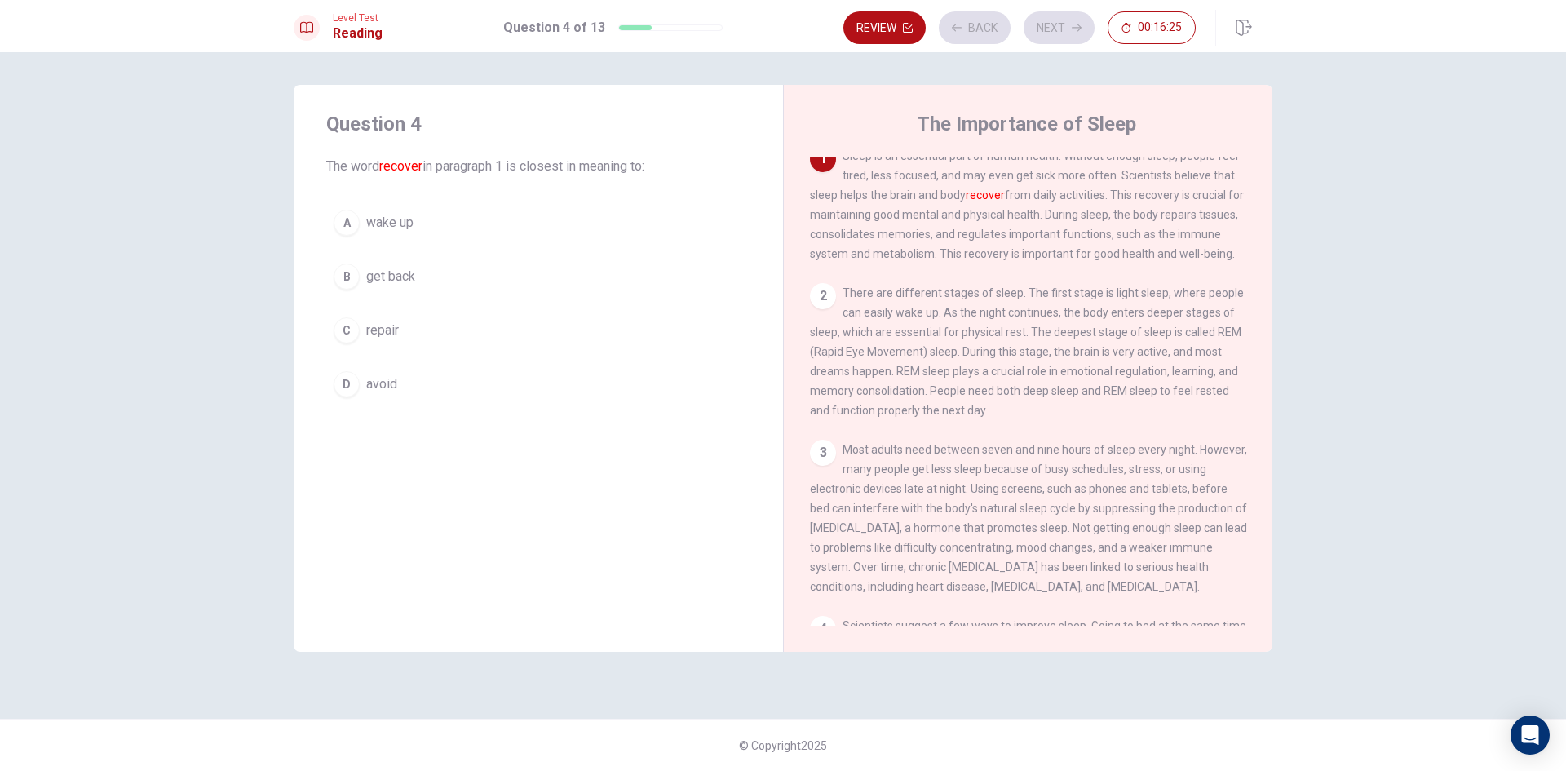
scroll to position [0, 0]
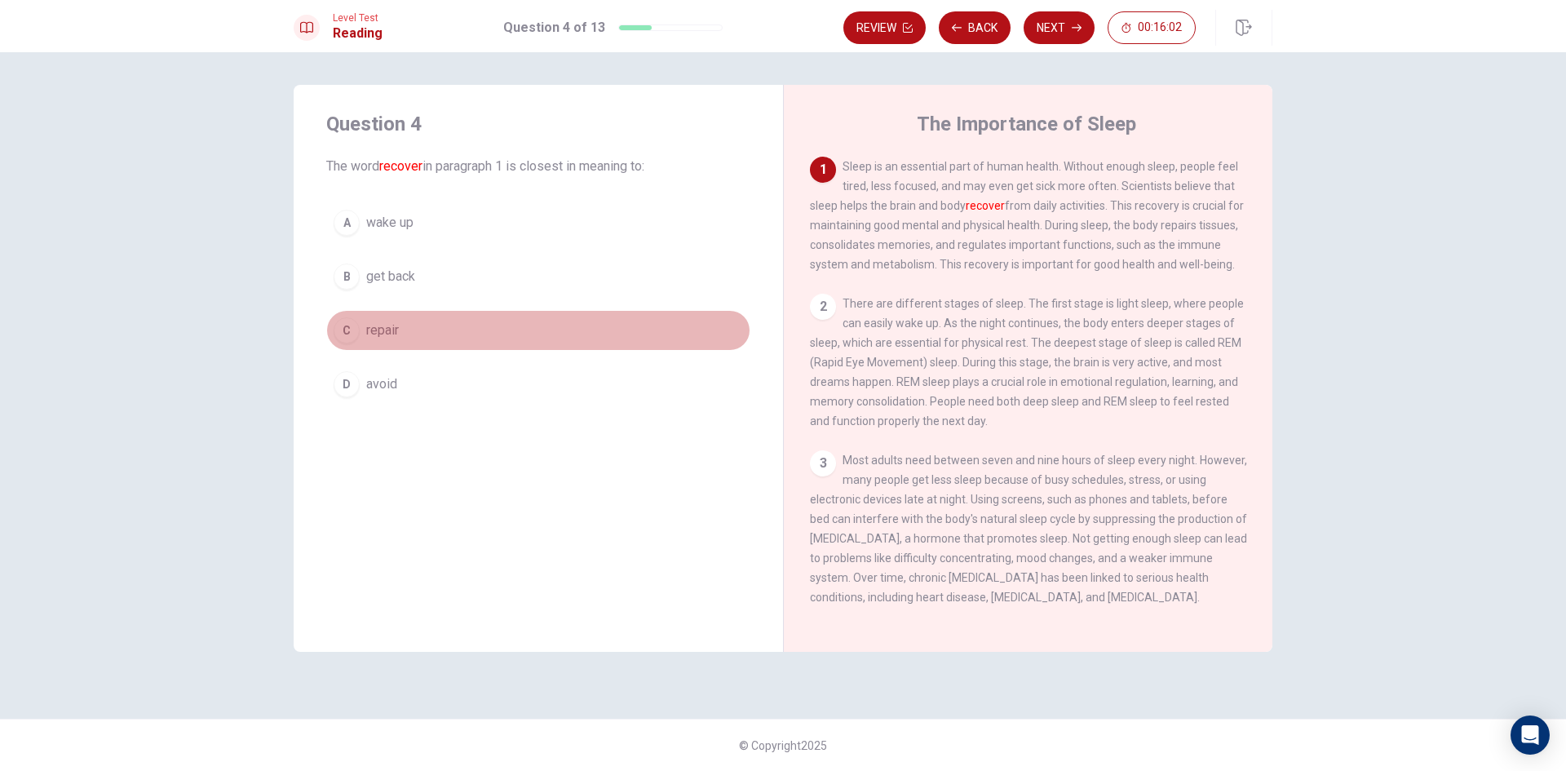
click at [388, 330] on span "repair" at bounding box center [382, 331] width 33 height 20
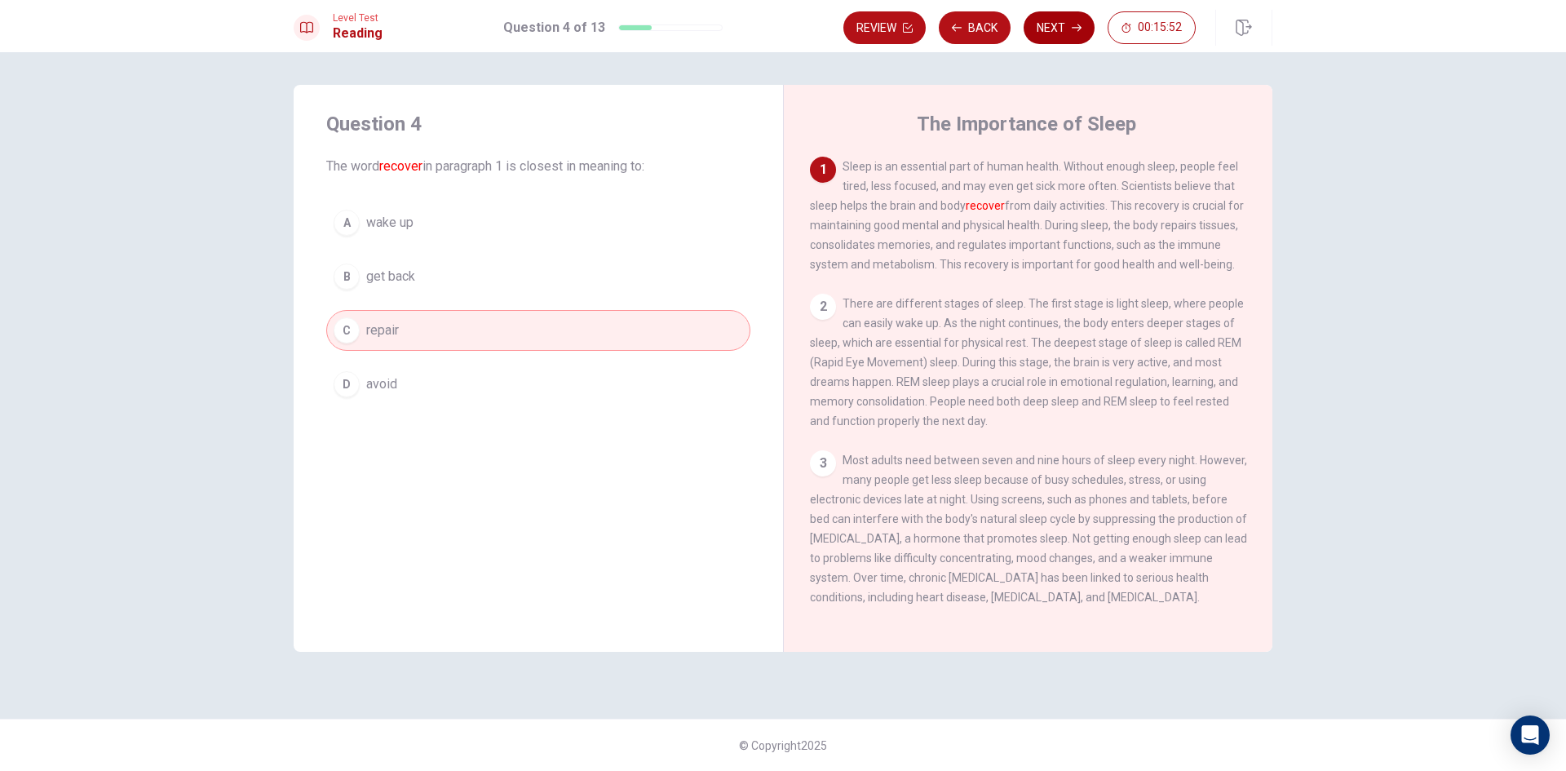
click at [1083, 35] on button "Next" at bounding box center [1059, 27] width 71 height 33
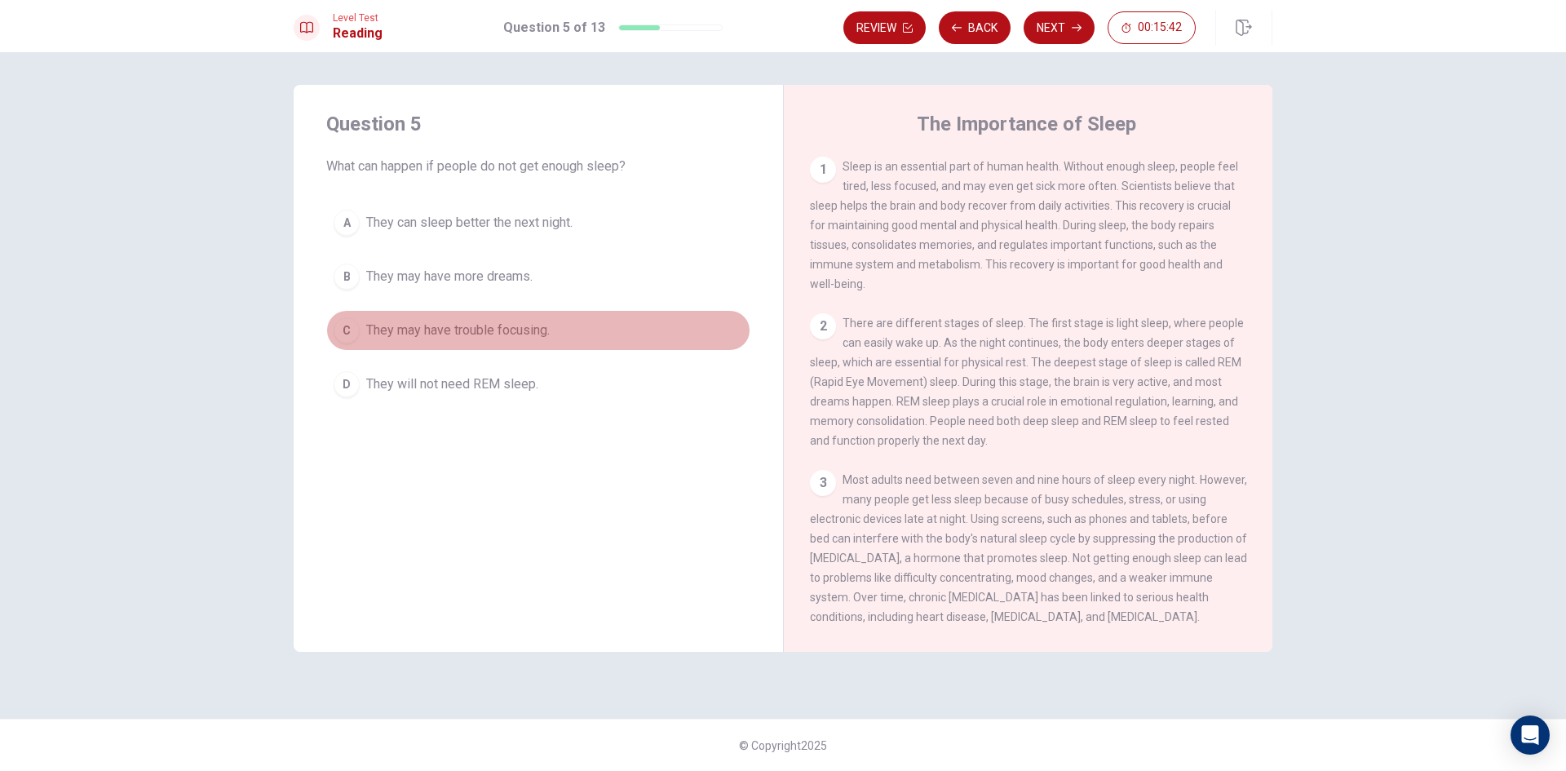
click at [498, 334] on span "They may have trouble focusing." at bounding box center [458, 331] width 184 height 20
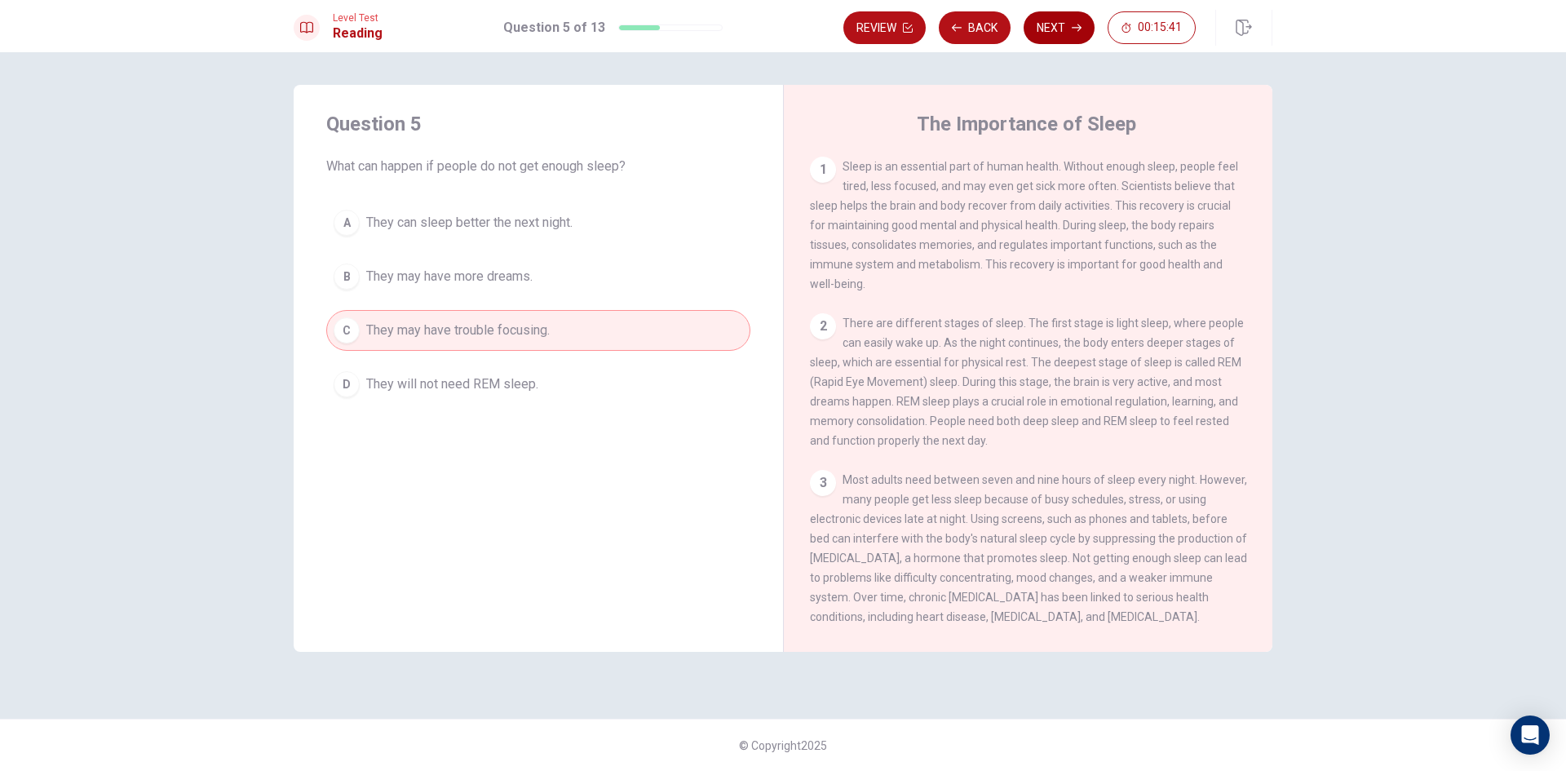
click at [1061, 33] on button "Next" at bounding box center [1059, 27] width 71 height 33
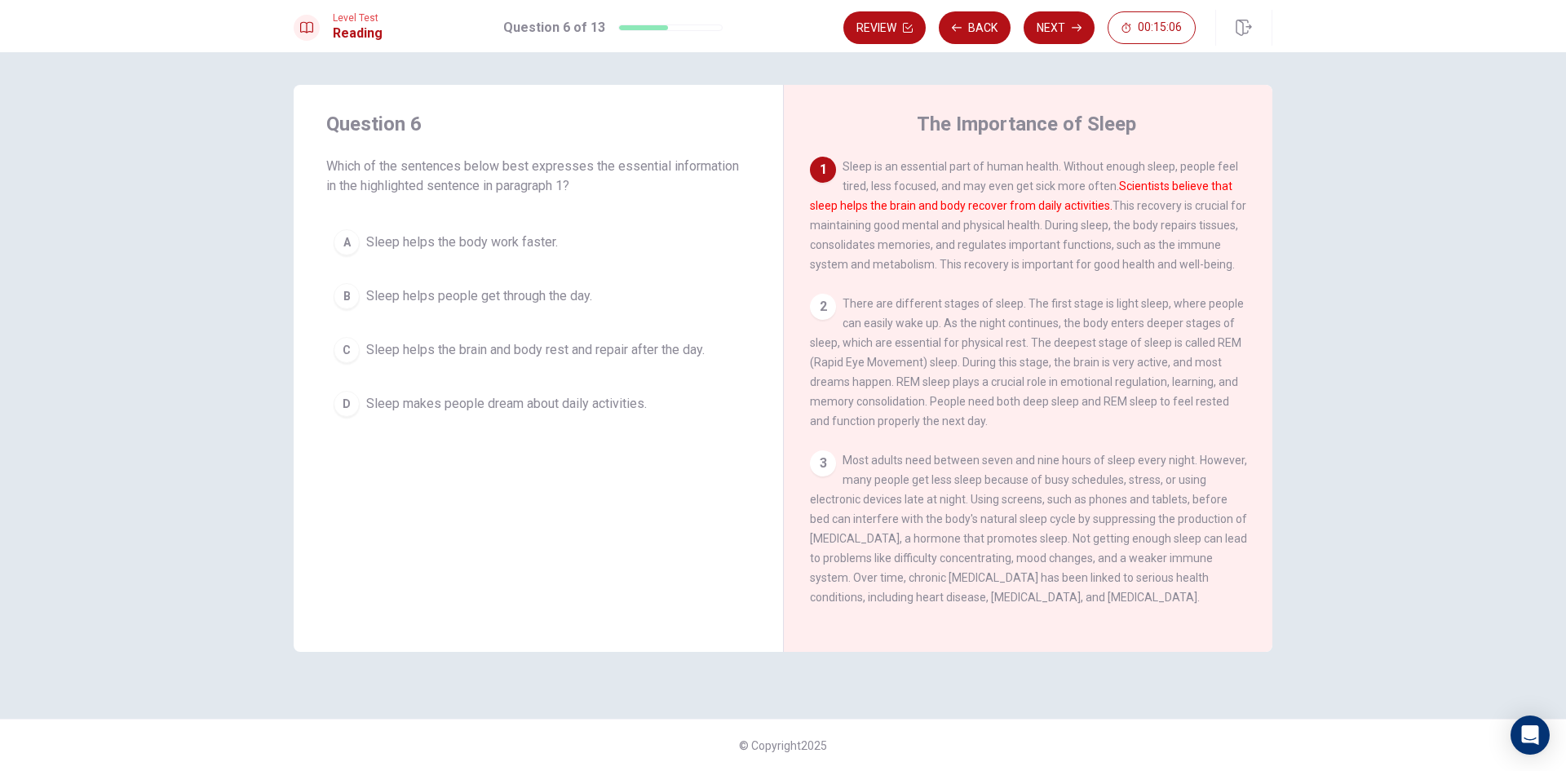
click at [551, 348] on span "Sleep helps the brain and body rest and repair after the day." at bounding box center [535, 350] width 339 height 20
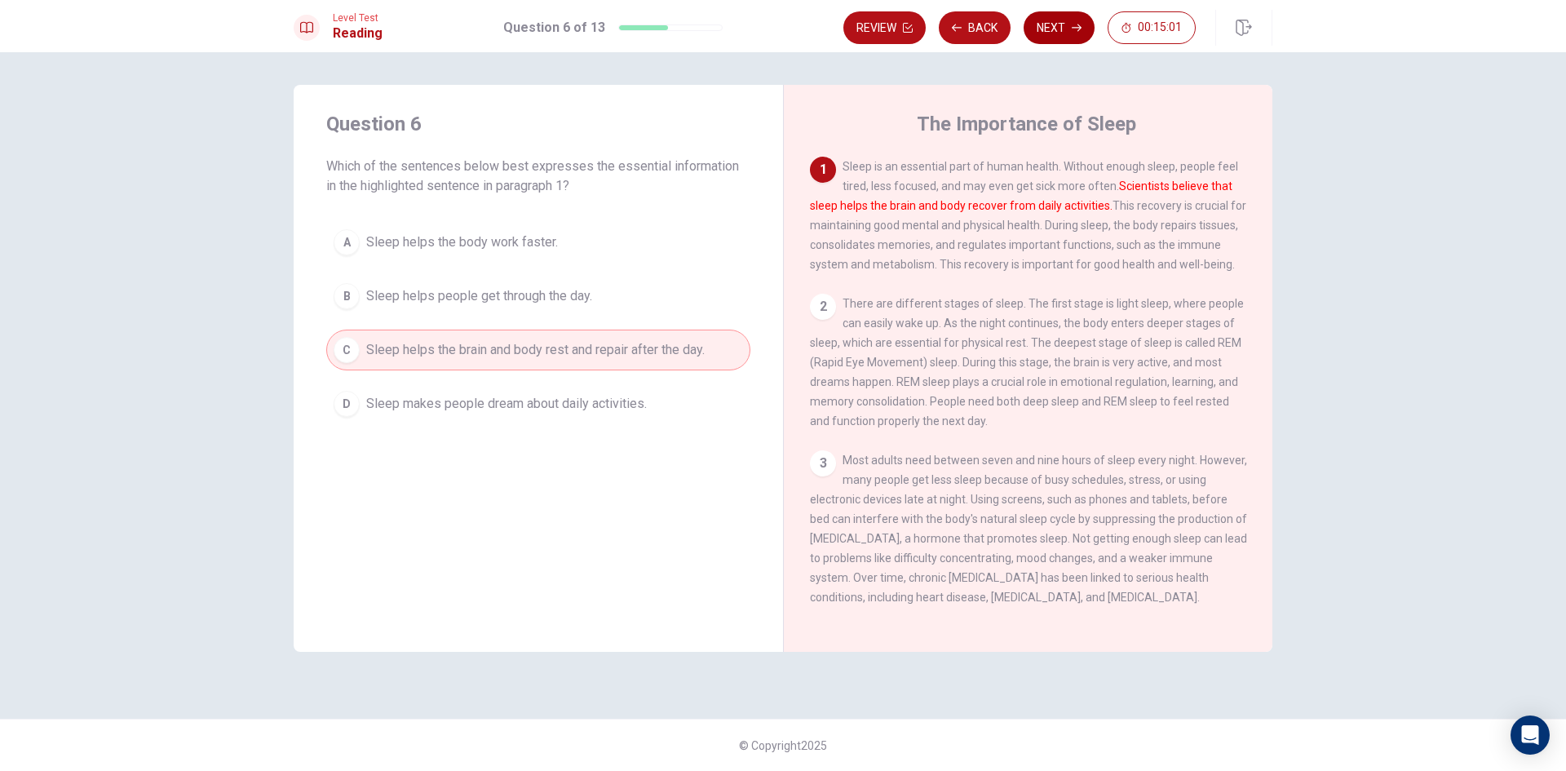
click at [1056, 33] on button "Next" at bounding box center [1059, 27] width 71 height 33
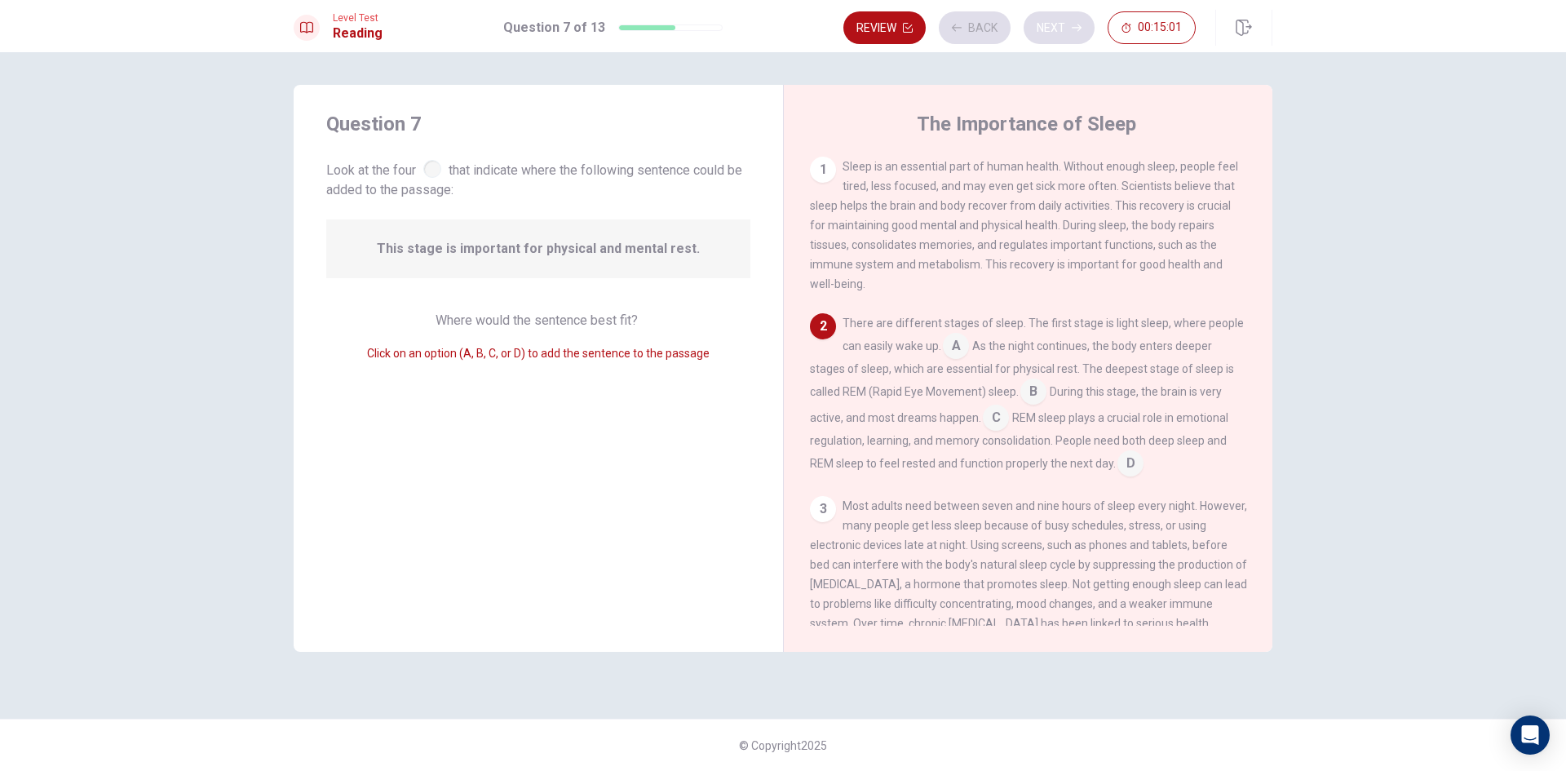
scroll to position [20, 0]
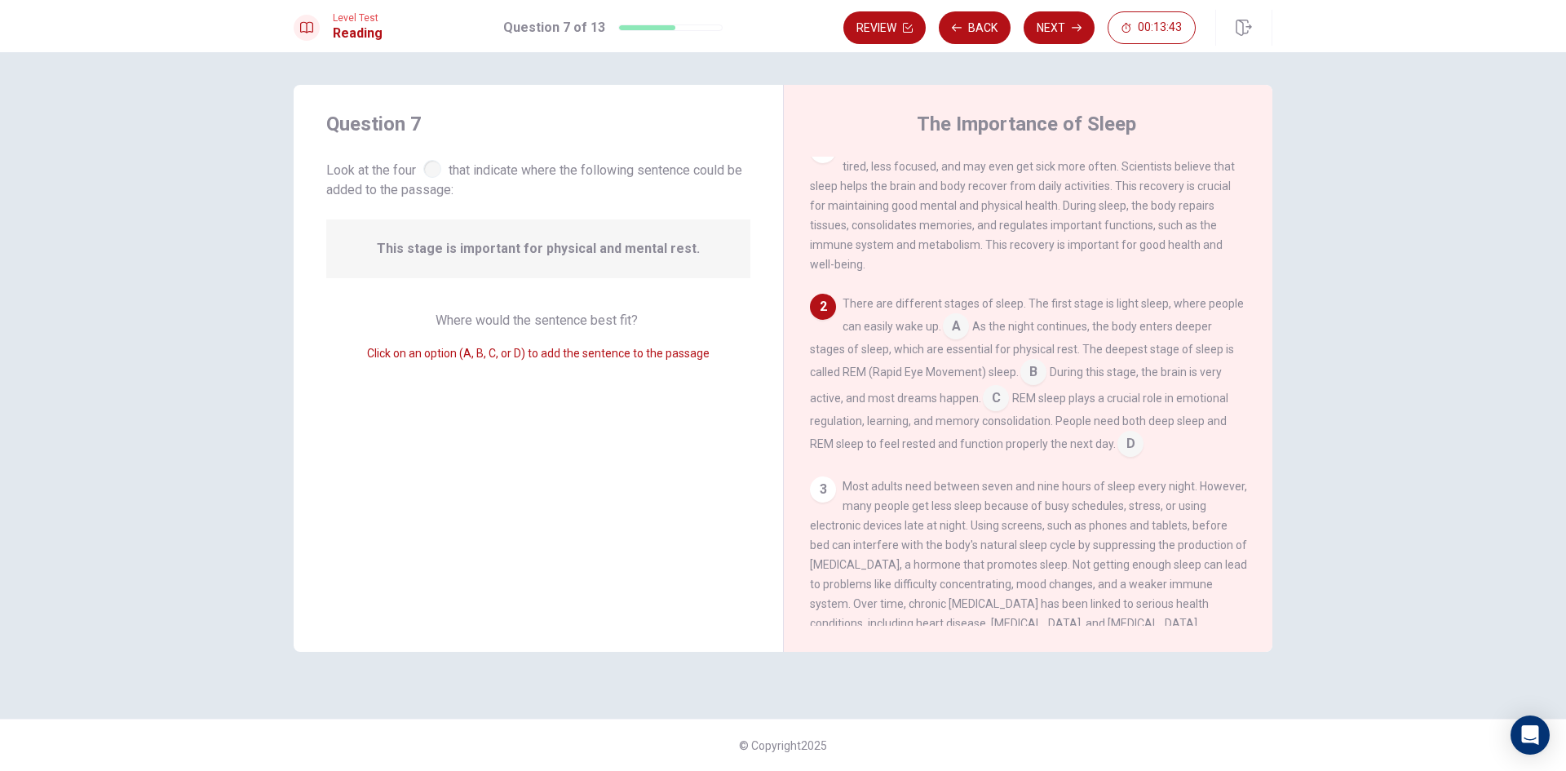
click at [999, 407] on input at bounding box center [996, 400] width 26 height 26
click at [1026, 374] on input at bounding box center [1034, 374] width 26 height 26
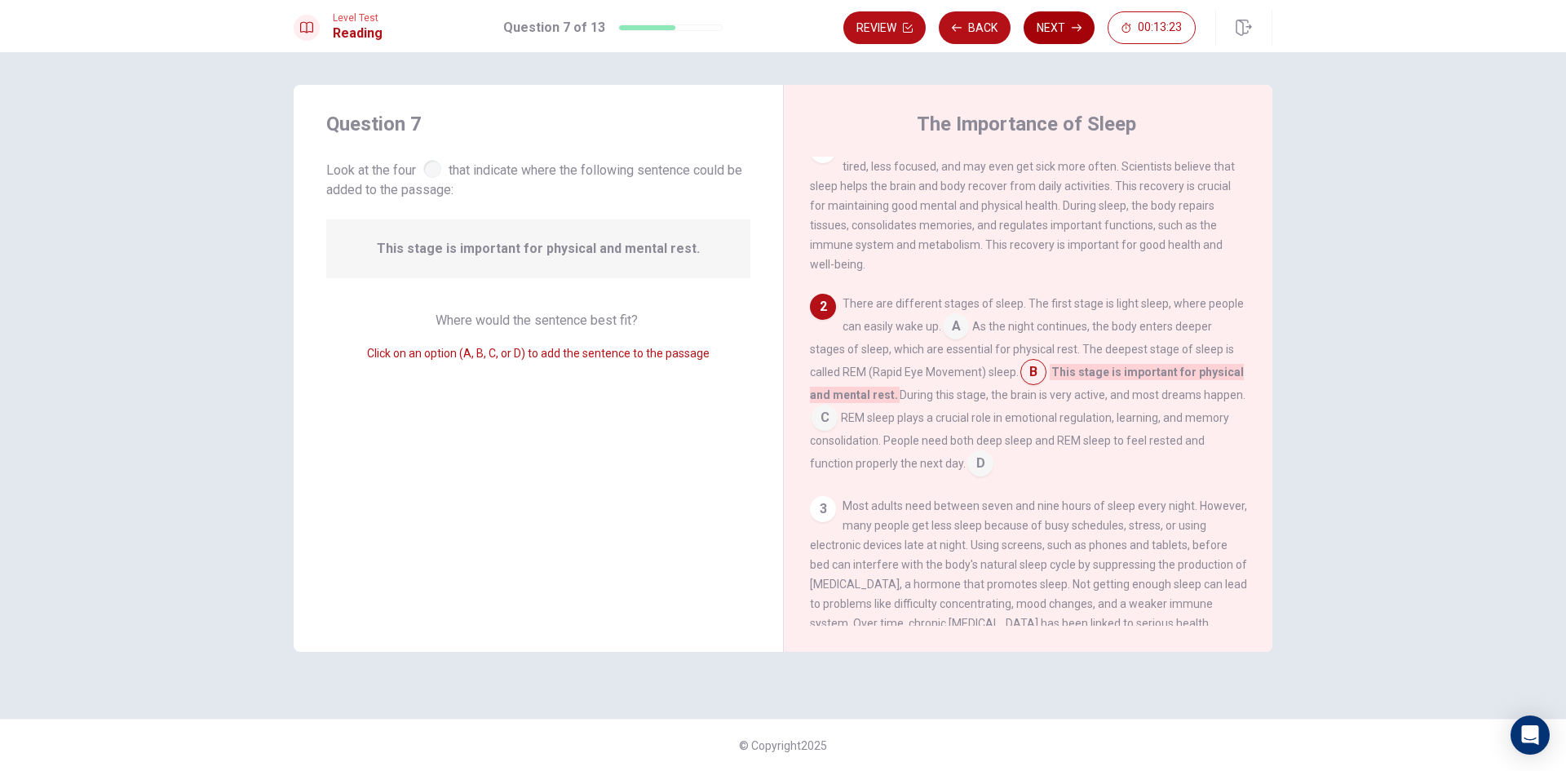
click at [1032, 30] on button "Next" at bounding box center [1059, 27] width 71 height 33
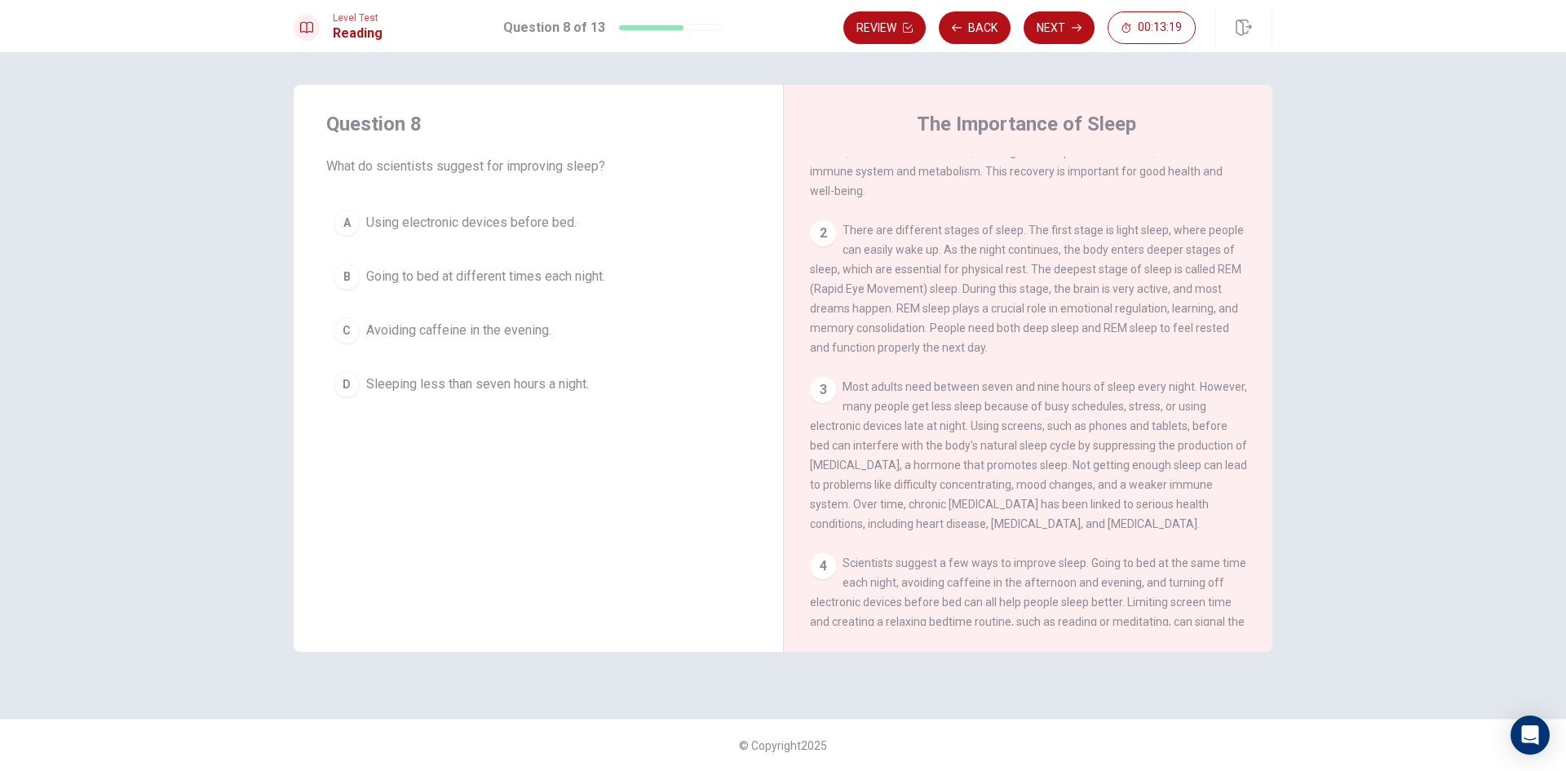
scroll to position [221, 0]
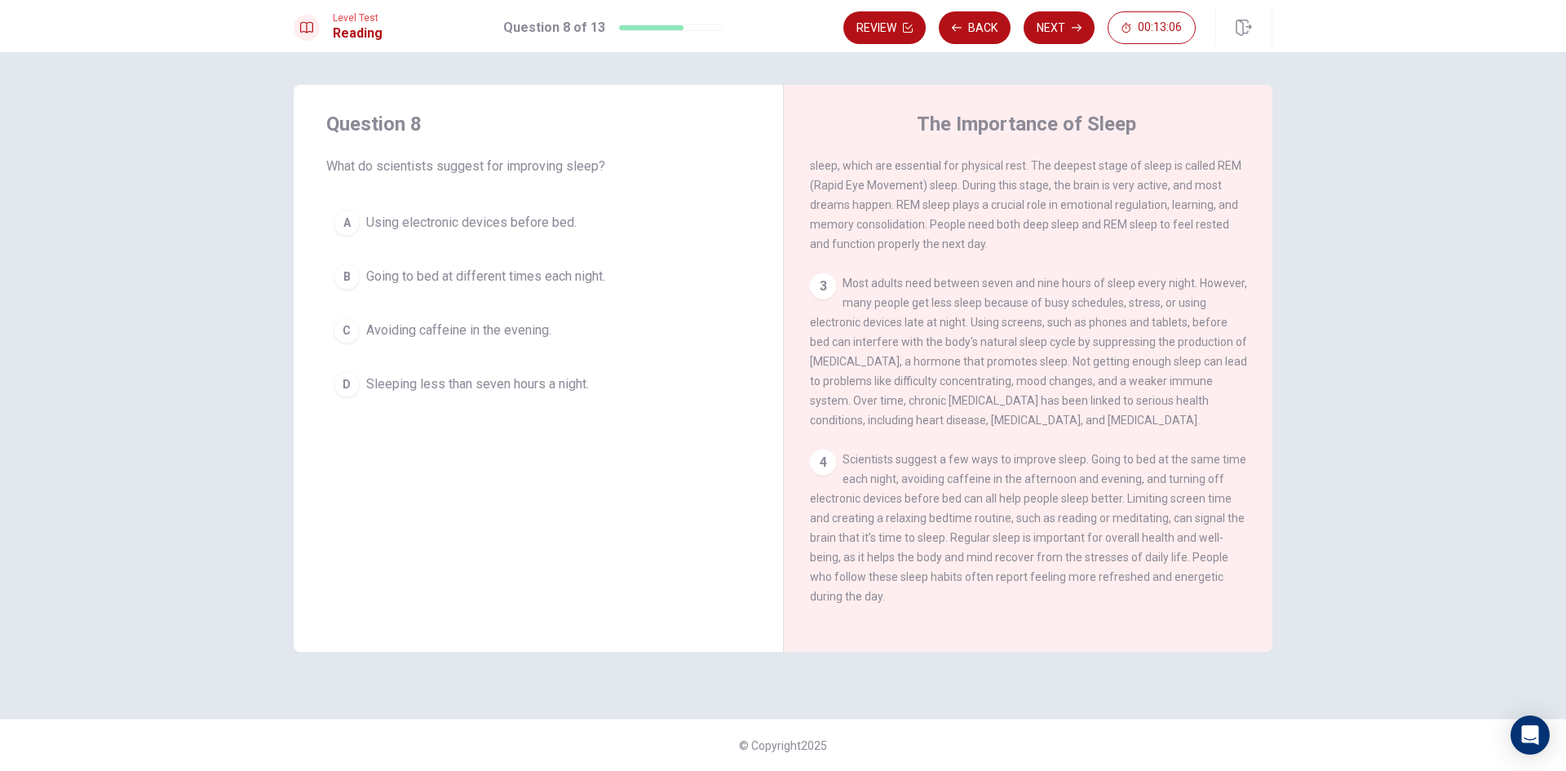
click at [457, 334] on span "Avoiding caffeine in the evening." at bounding box center [458, 331] width 185 height 20
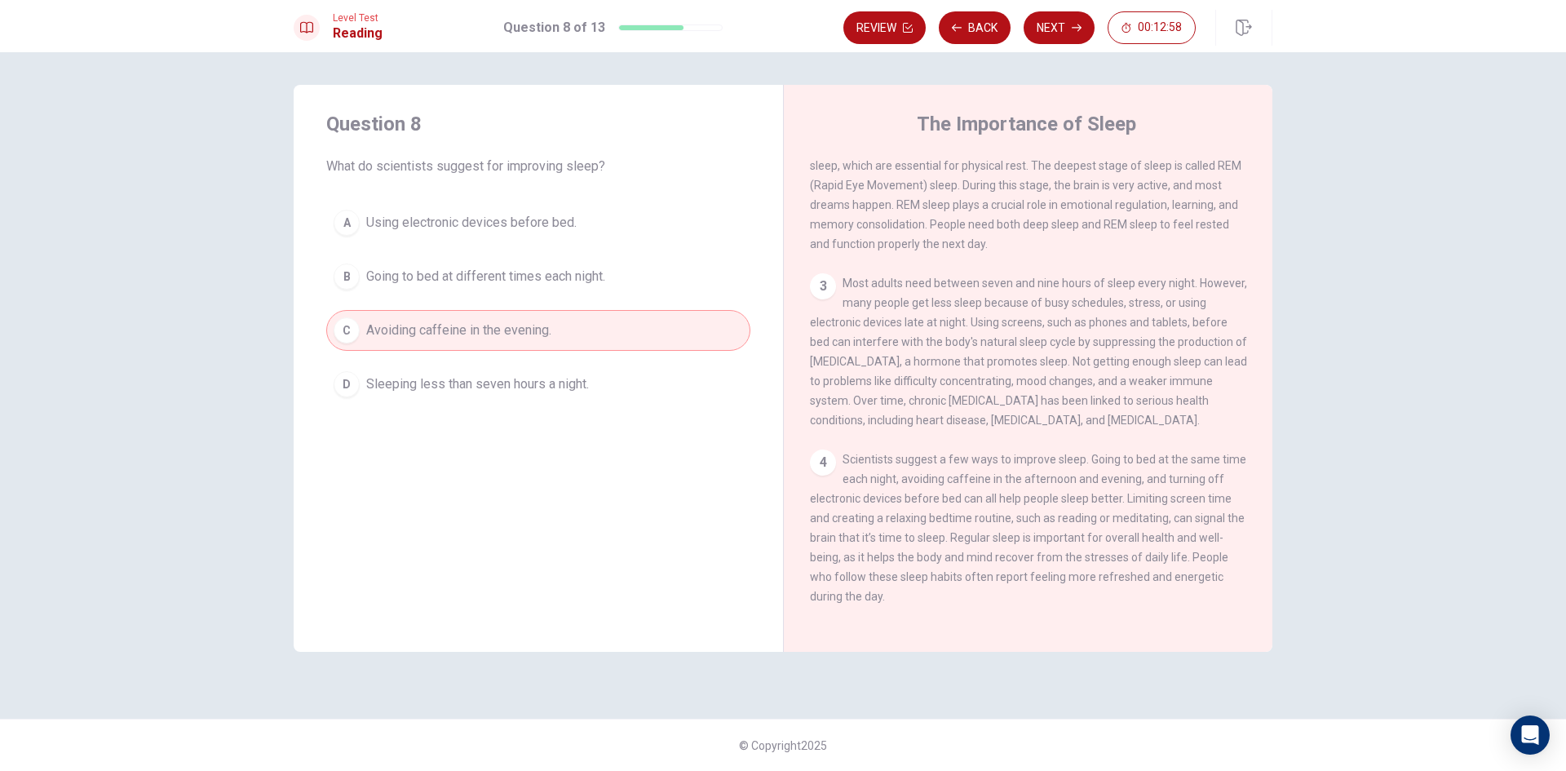
click at [1072, 34] on button "Next" at bounding box center [1059, 27] width 71 height 33
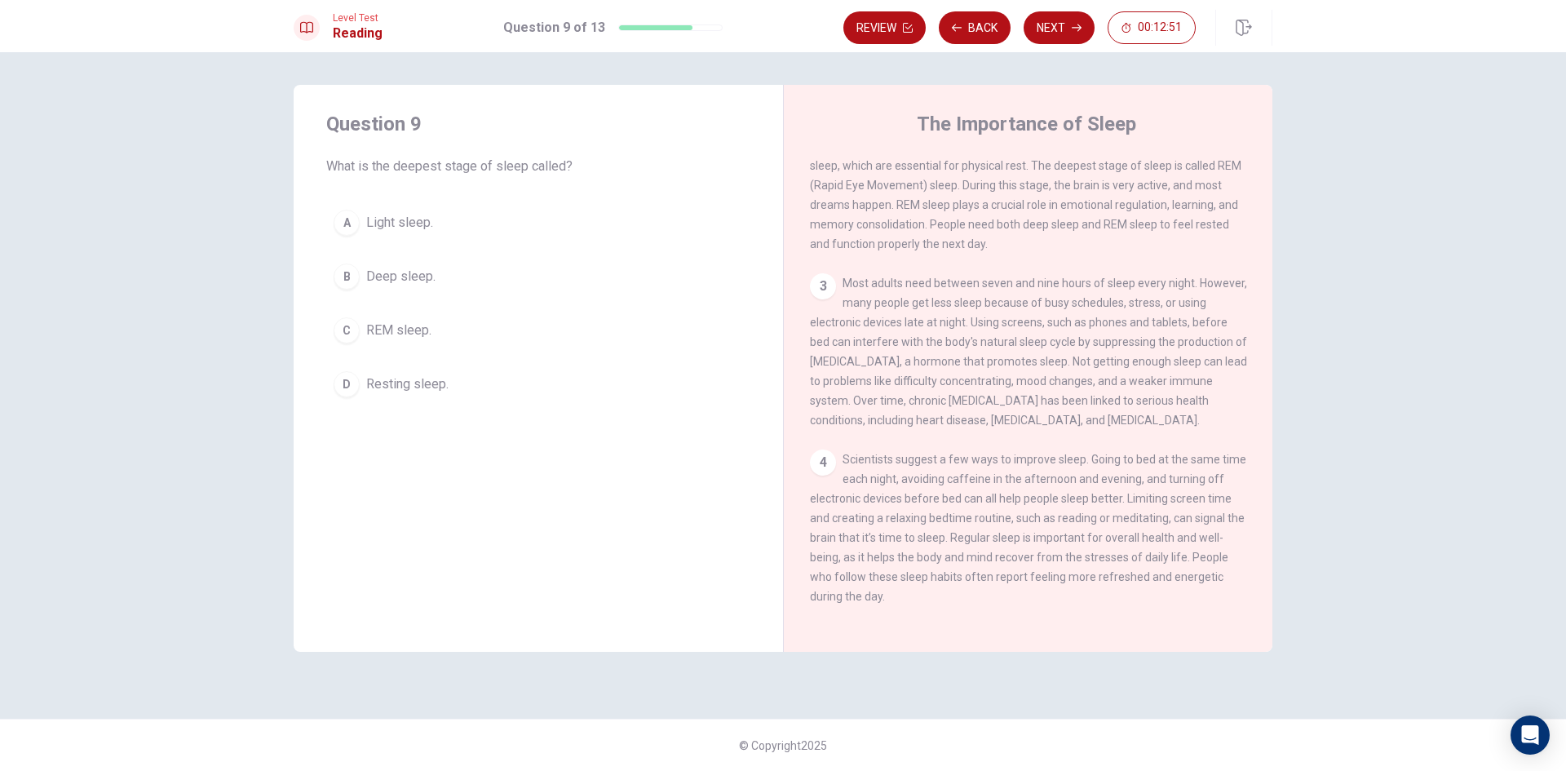
click at [392, 348] on button "C REM sleep." at bounding box center [538, 330] width 424 height 41
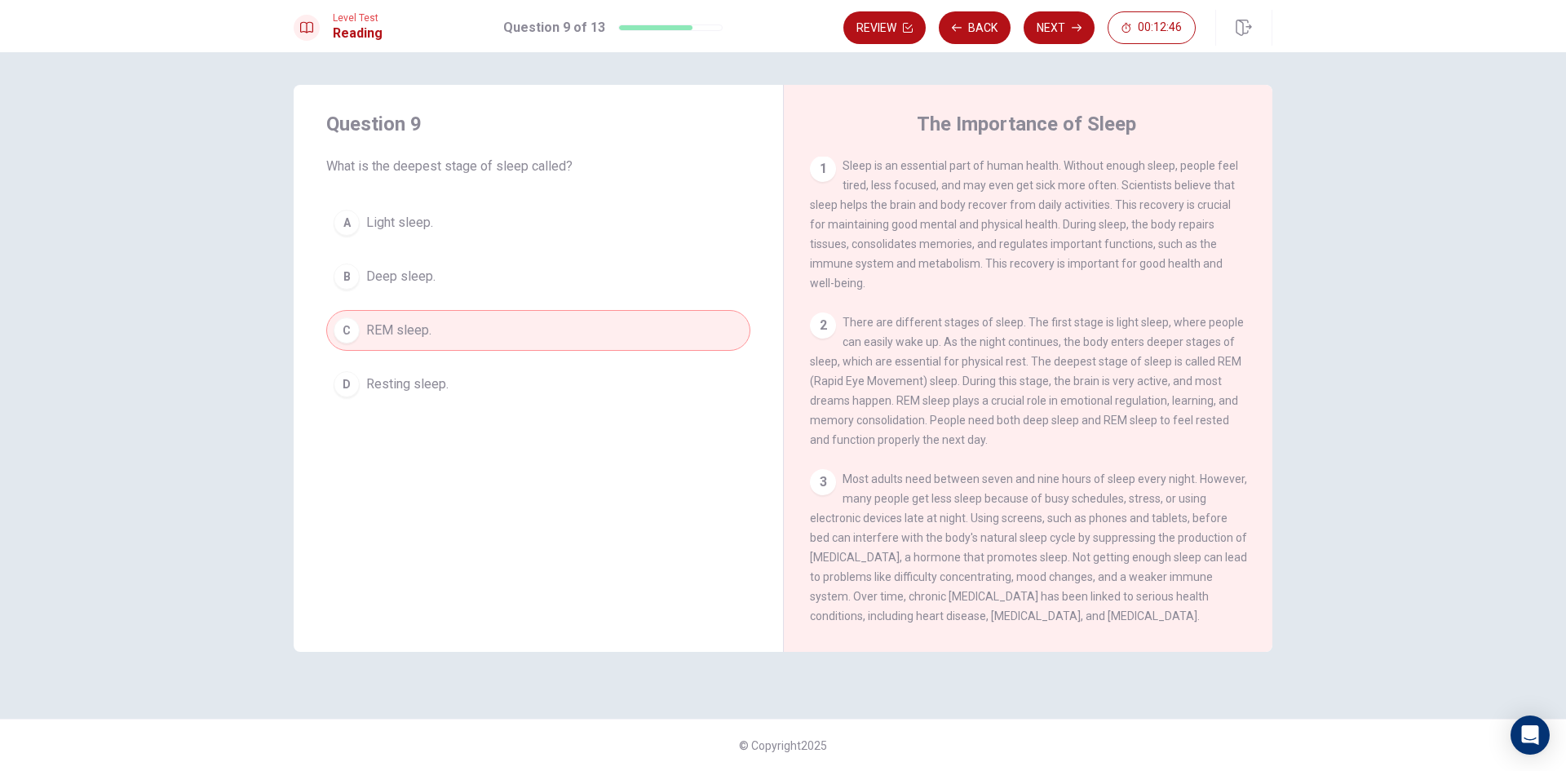
scroll to position [0, 0]
click at [1065, 29] on button "Next" at bounding box center [1059, 27] width 71 height 33
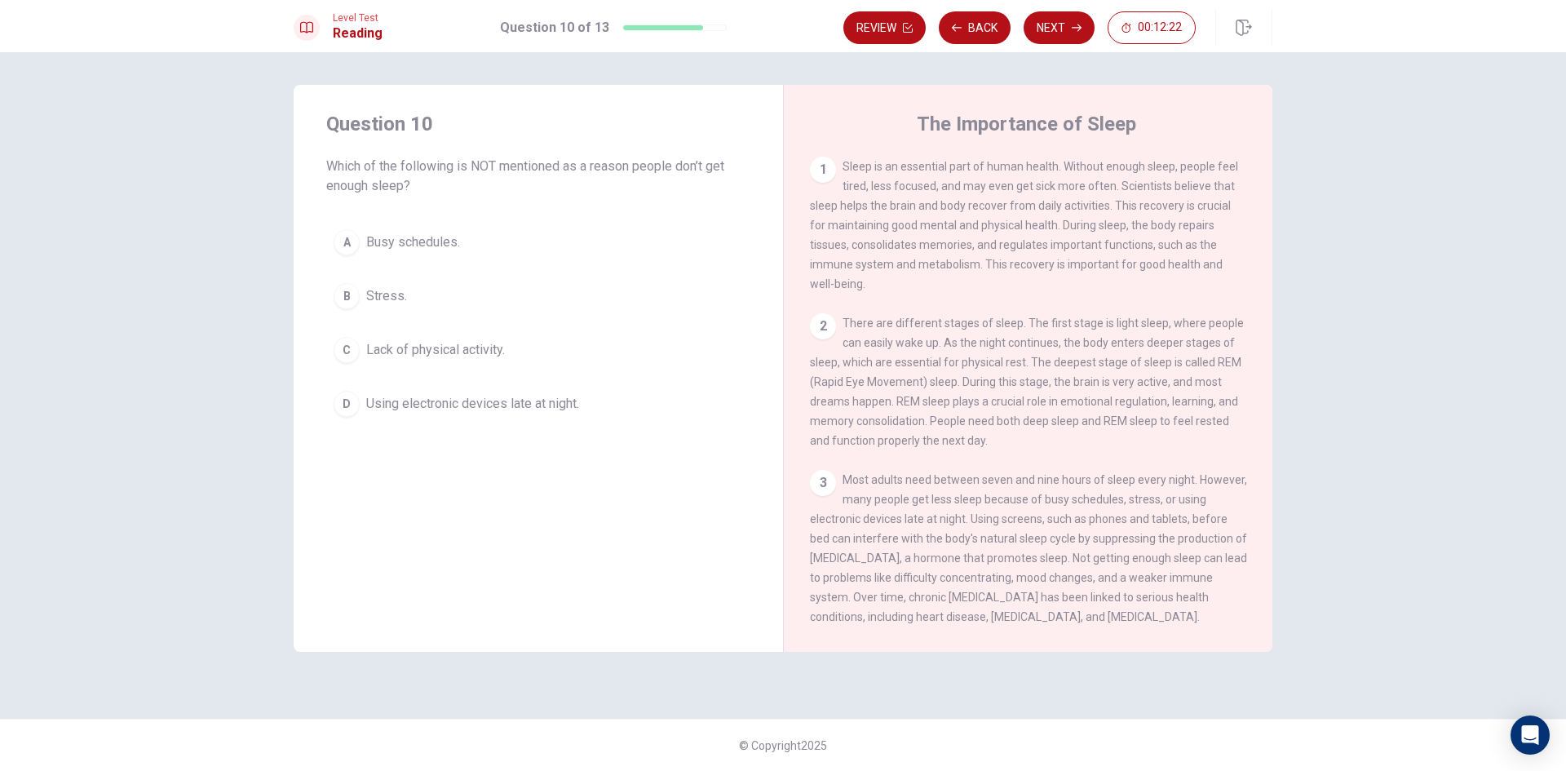
scroll to position [82, 0]
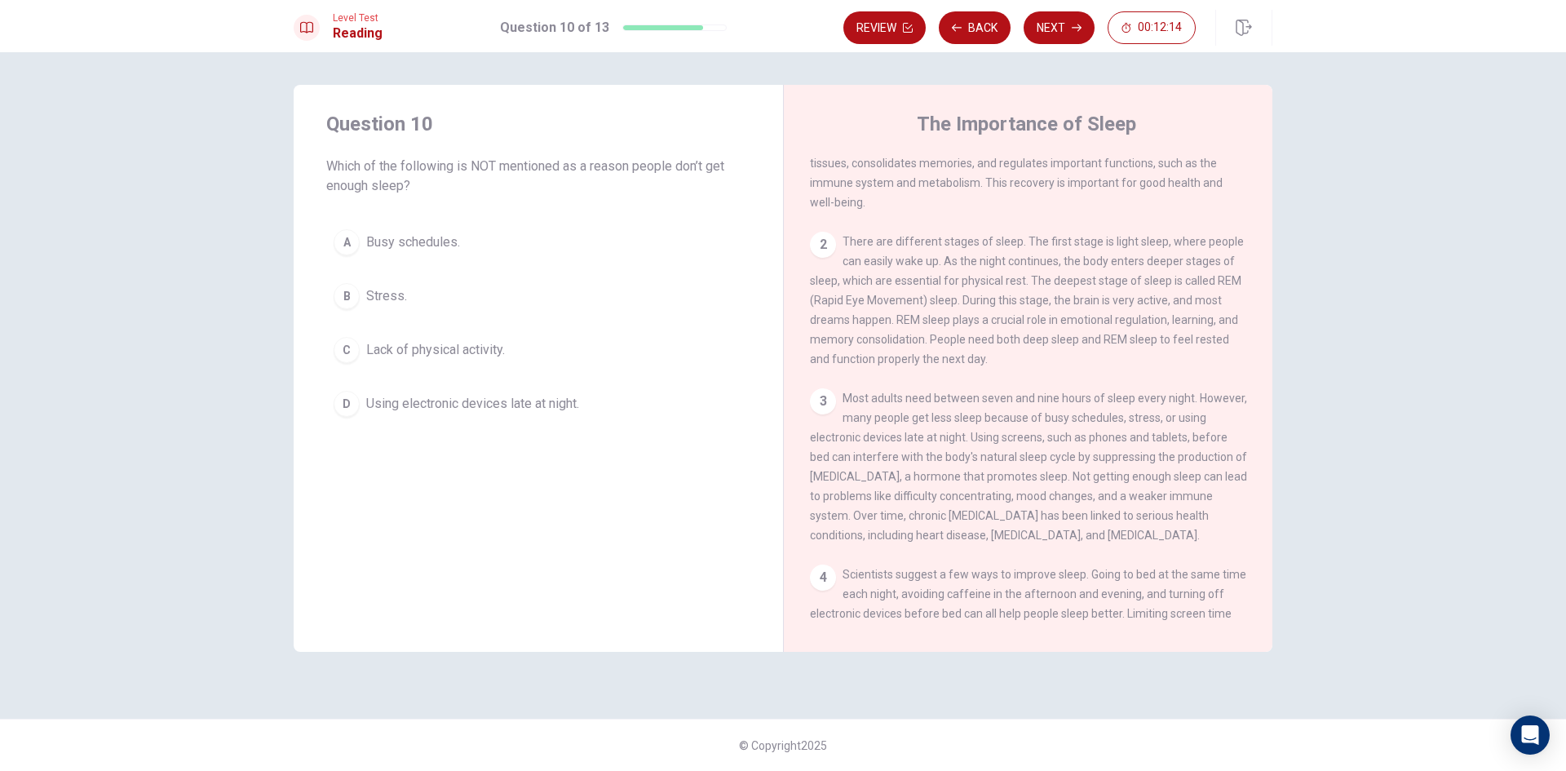
click at [471, 339] on button "C Lack of physical activity." at bounding box center [538, 350] width 424 height 41
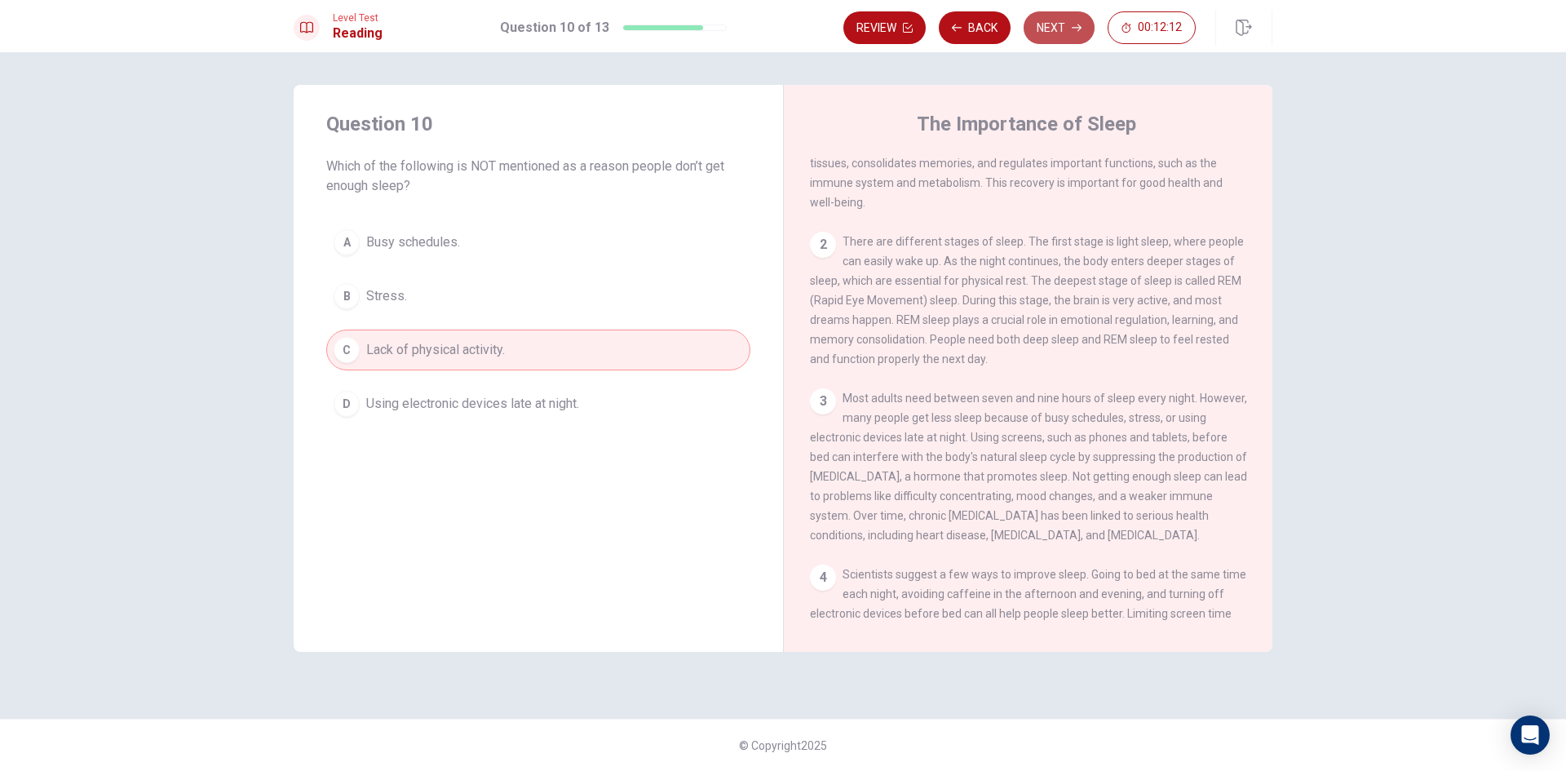
click at [1079, 33] on button "Next" at bounding box center [1059, 27] width 71 height 33
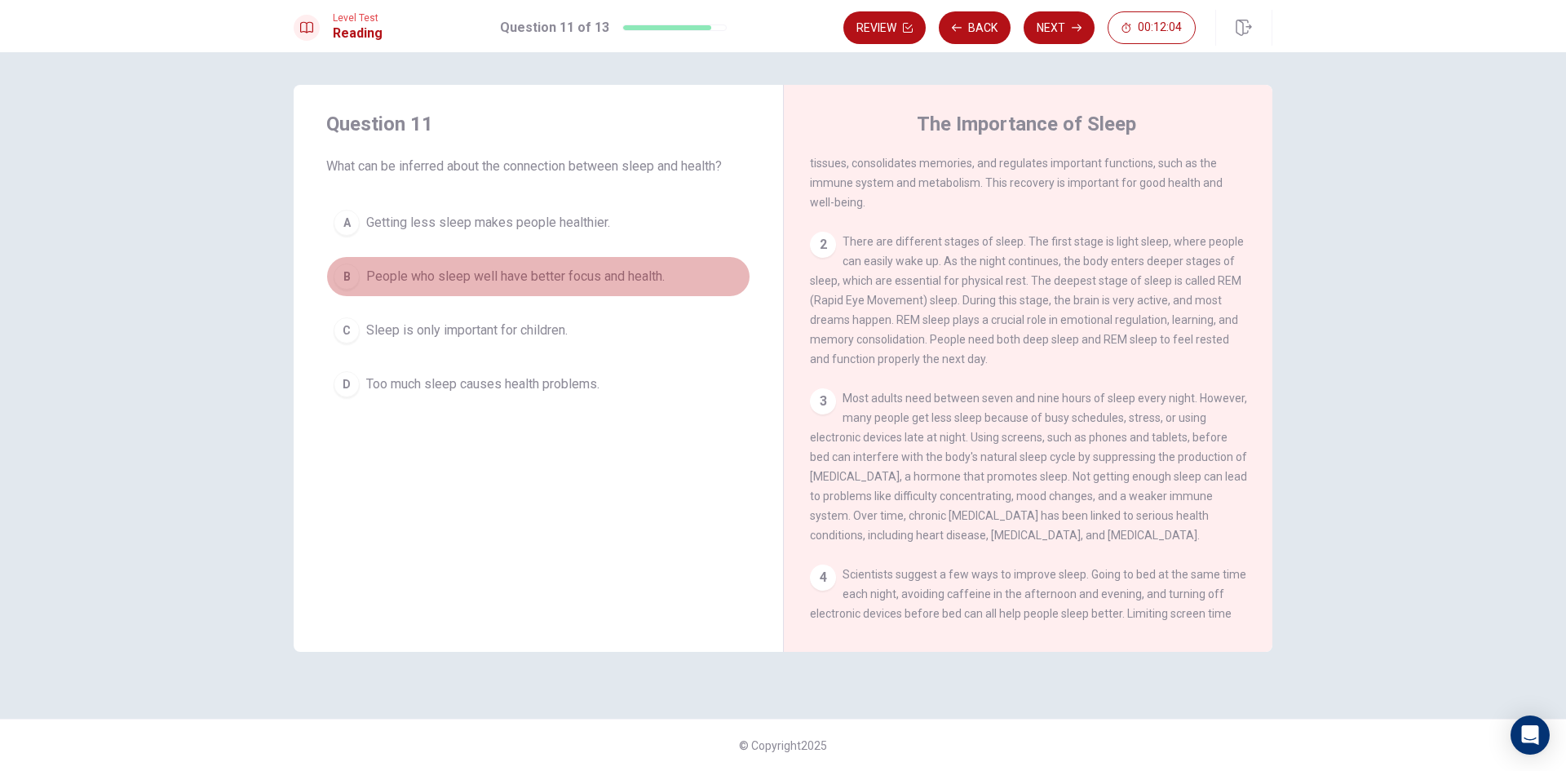
click at [549, 285] on span "People who sleep well have better focus and health." at bounding box center [515, 277] width 299 height 20
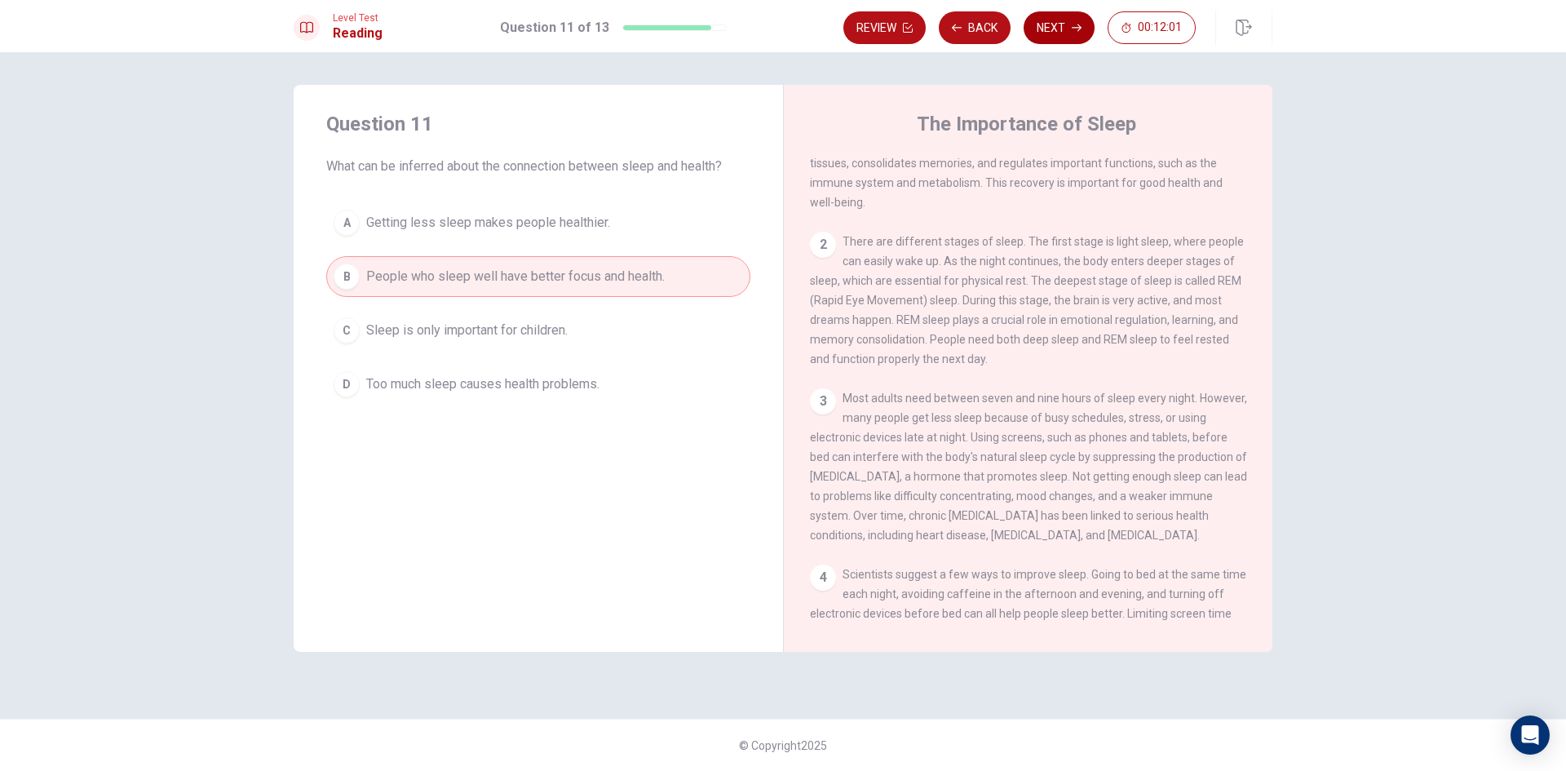
click at [1041, 30] on button "Next" at bounding box center [1059, 27] width 71 height 33
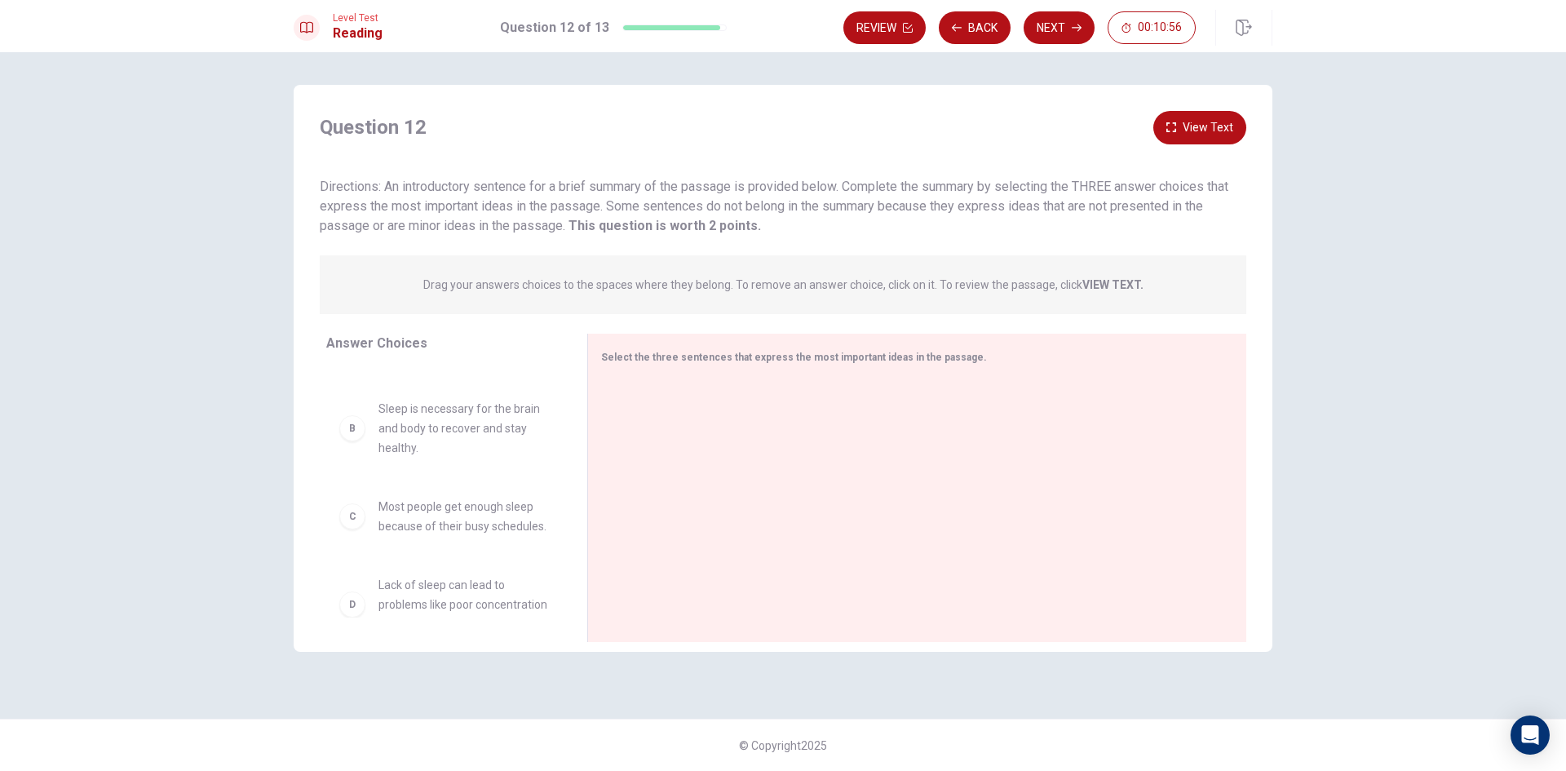
scroll to position [0, 0]
drag, startPoint x: 479, startPoint y: 535, endPoint x: 806, endPoint y: 386, distance: 359.6
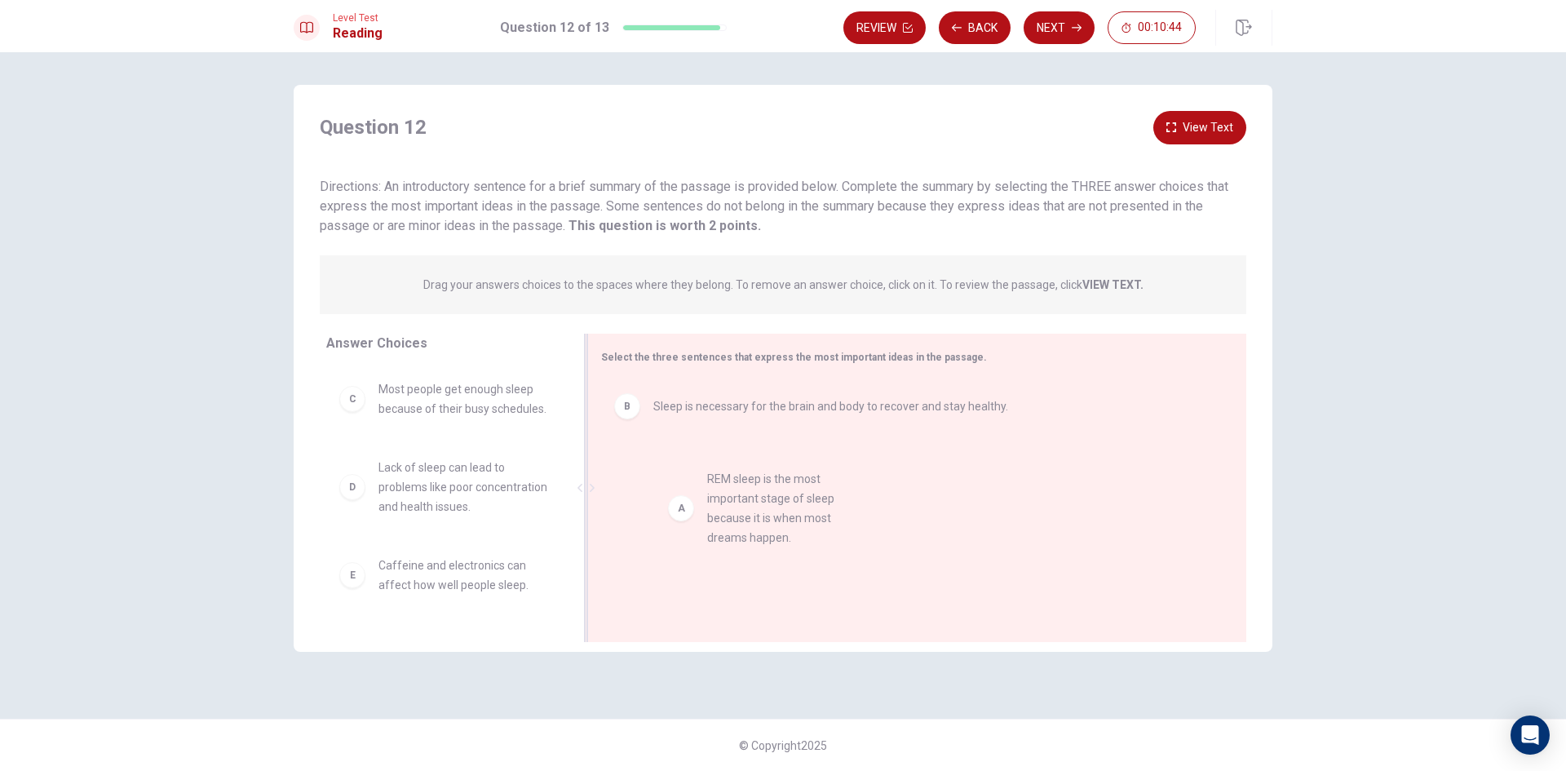
drag, startPoint x: 419, startPoint y: 421, endPoint x: 768, endPoint y: 506, distance: 358.5
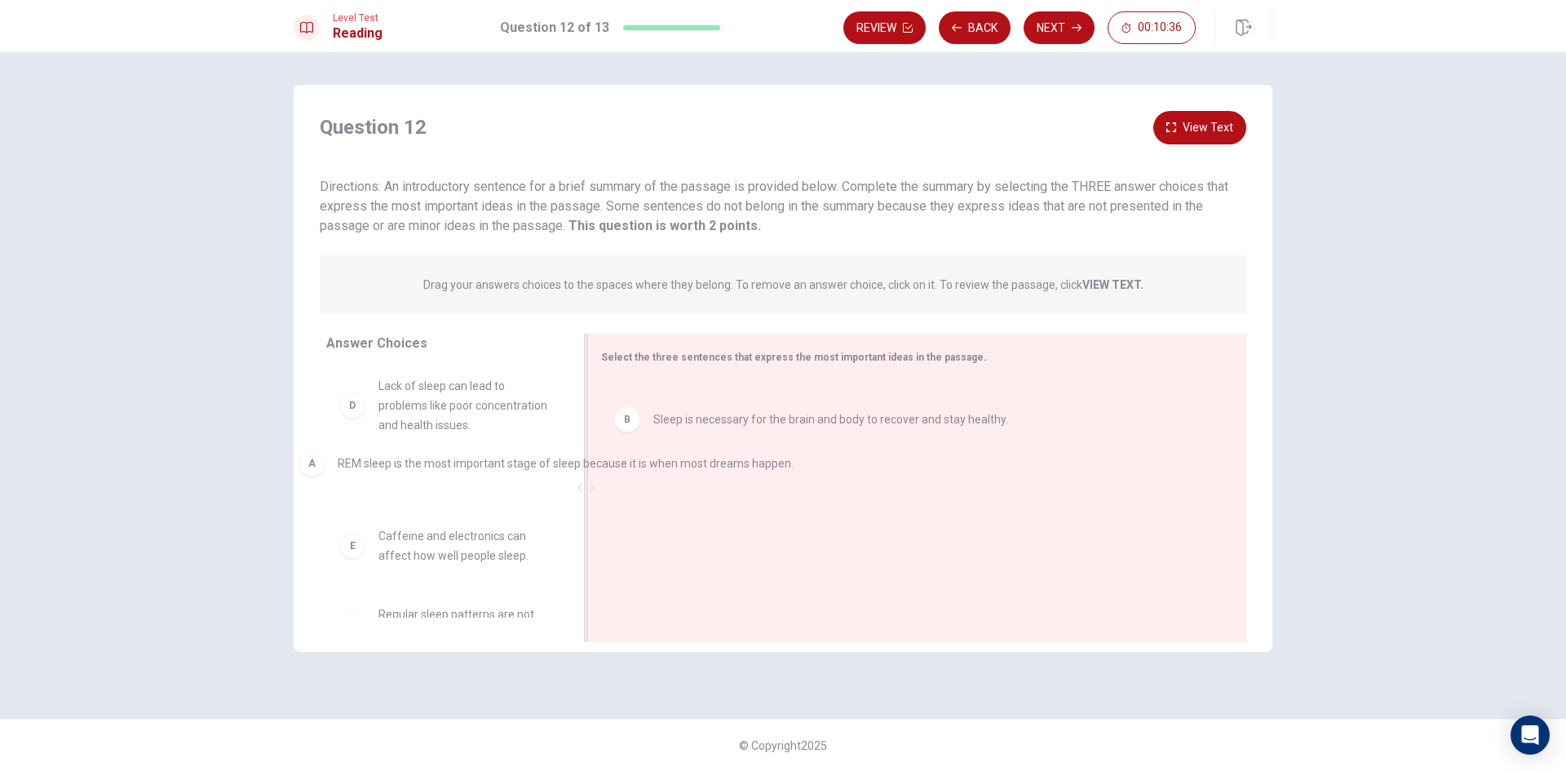
drag, startPoint x: 755, startPoint y: 409, endPoint x: 430, endPoint y: 469, distance: 331.1
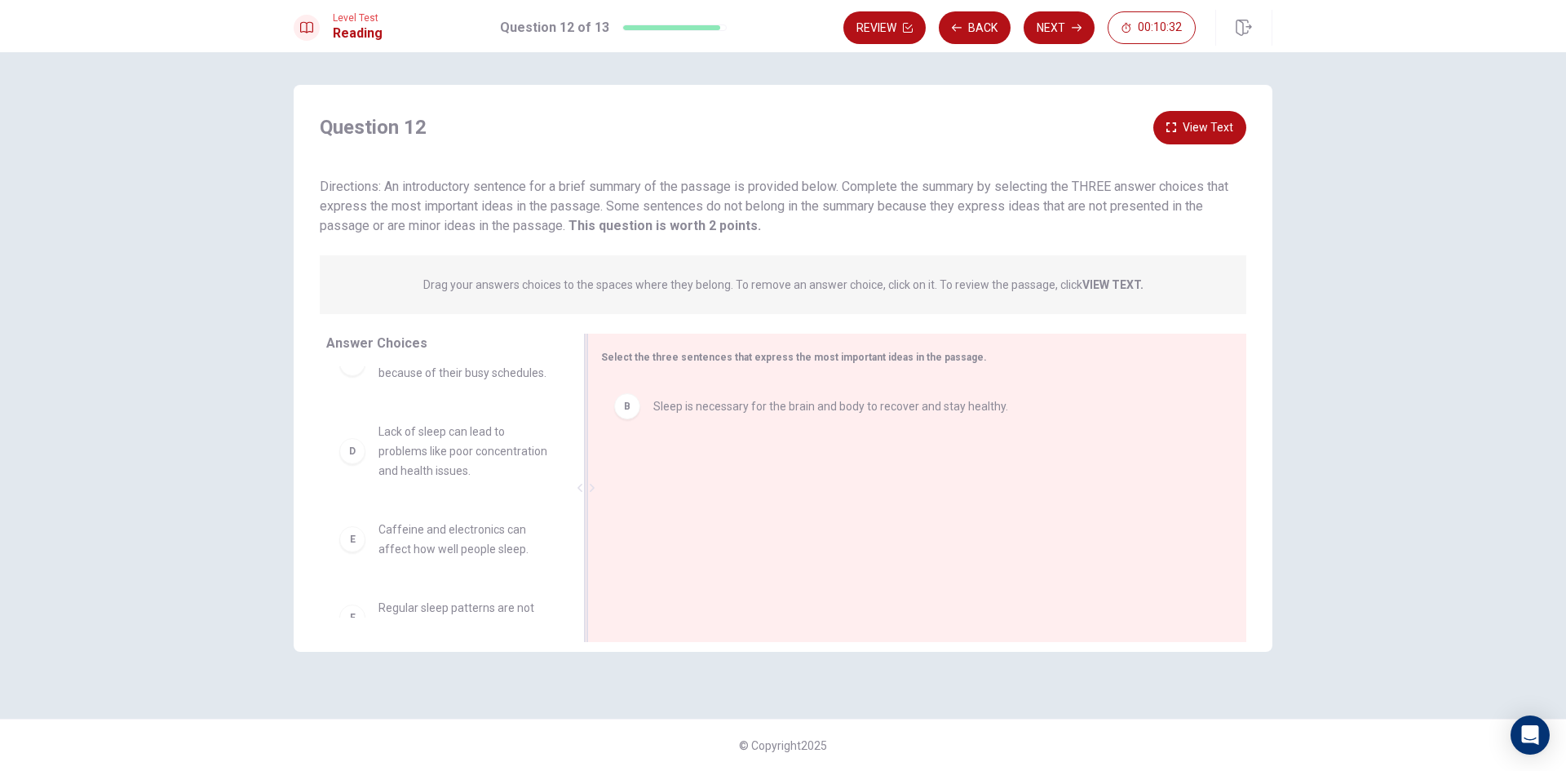
scroll to position [163, 0]
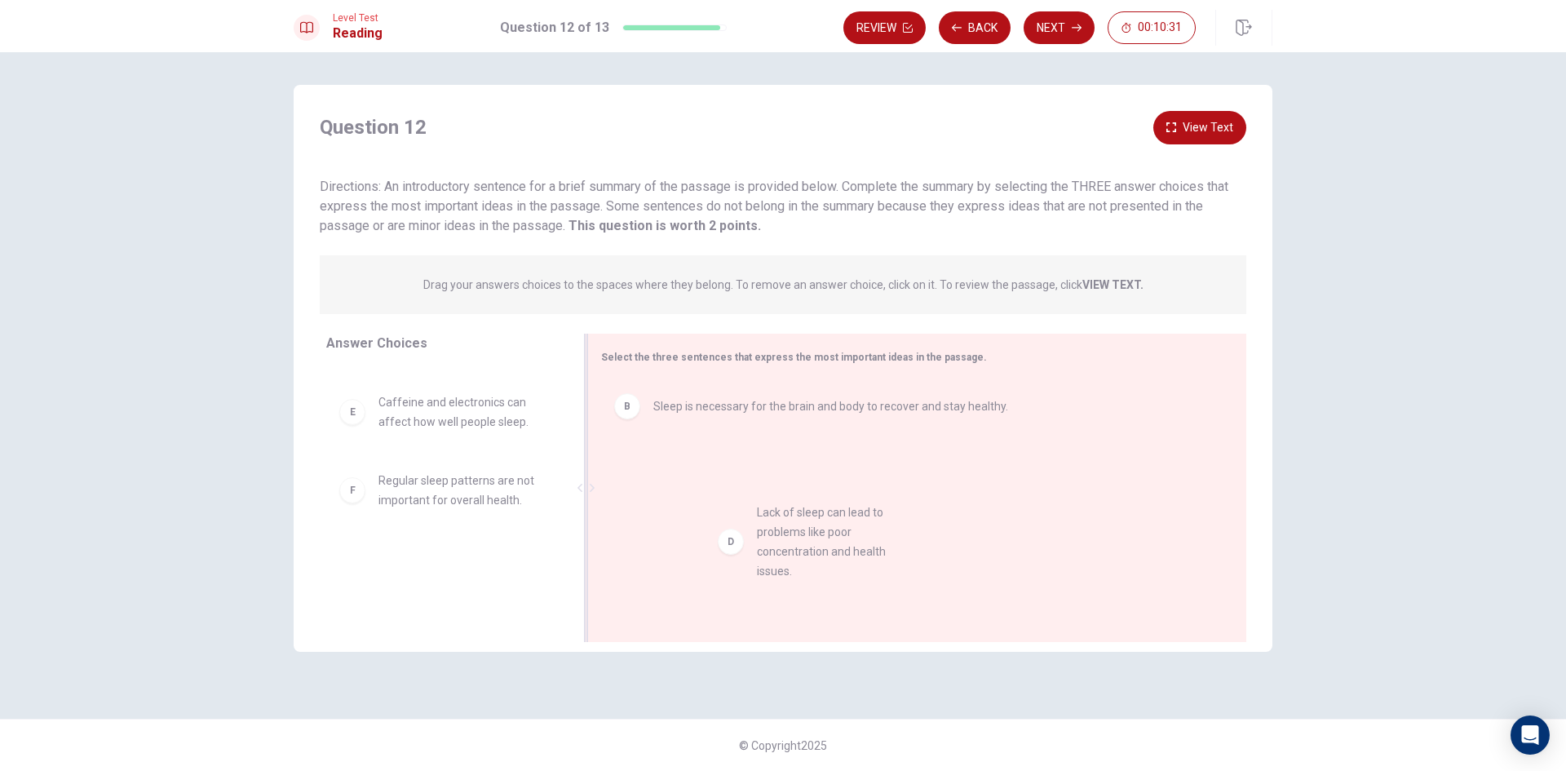
drag, startPoint x: 419, startPoint y: 473, endPoint x: 799, endPoint y: 534, distance: 385.1
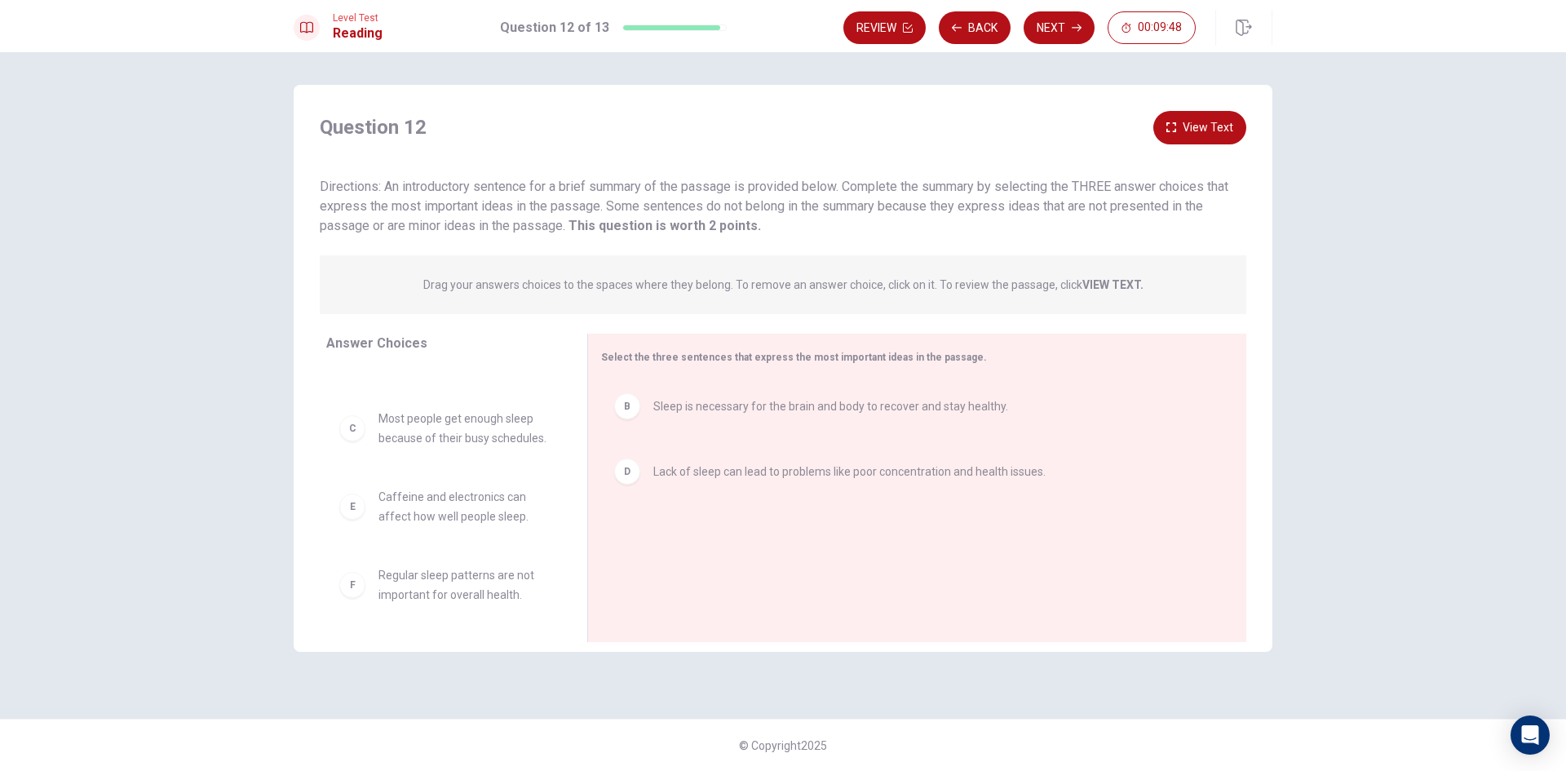
scroll to position [108, 0]
drag, startPoint x: 501, startPoint y: 528, endPoint x: 791, endPoint y: 538, distance: 290.6
click at [1194, 123] on button "View Text" at bounding box center [1200, 127] width 93 height 33
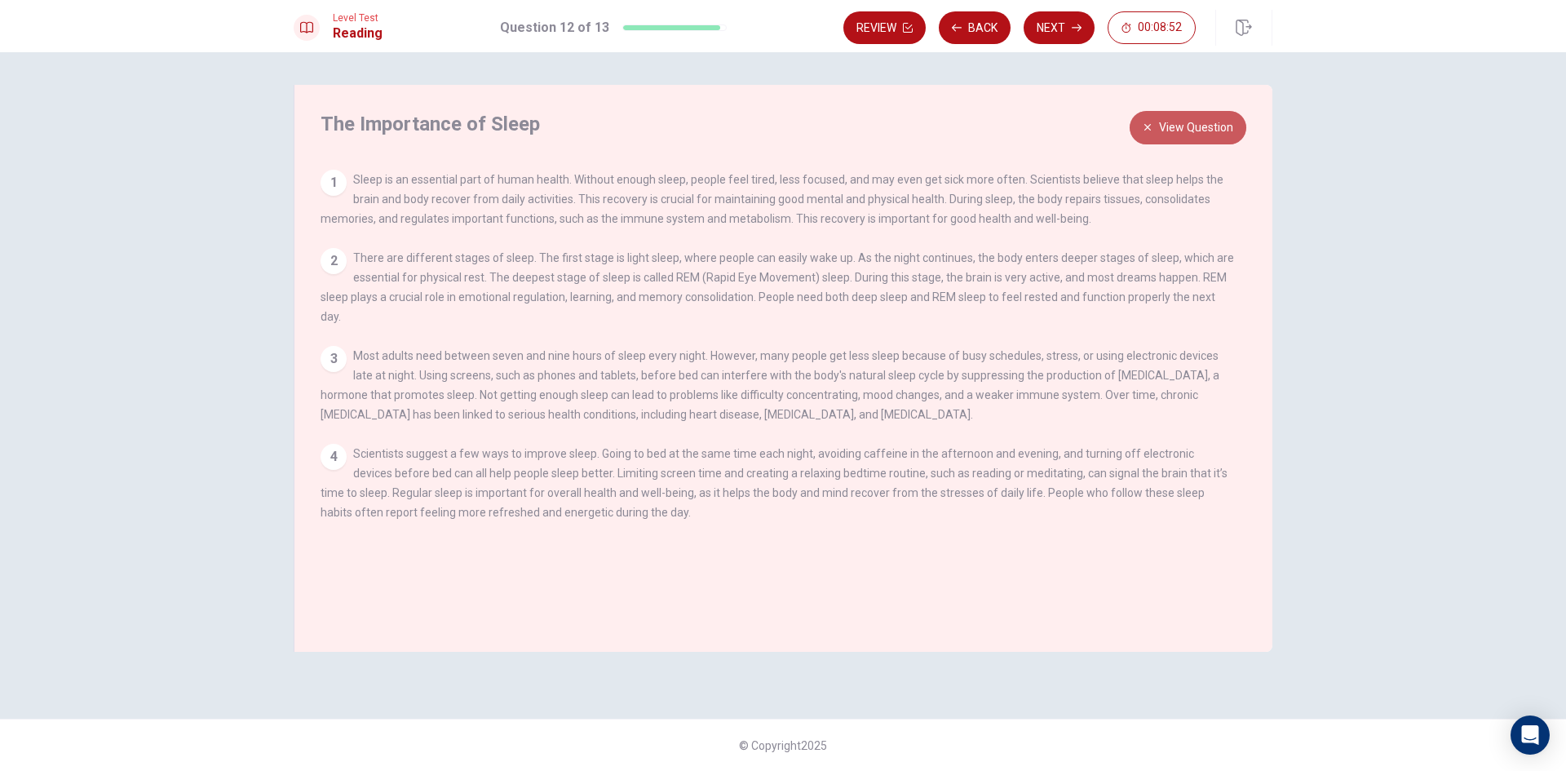
click at [1154, 126] on button "View Question" at bounding box center [1188, 127] width 117 height 33
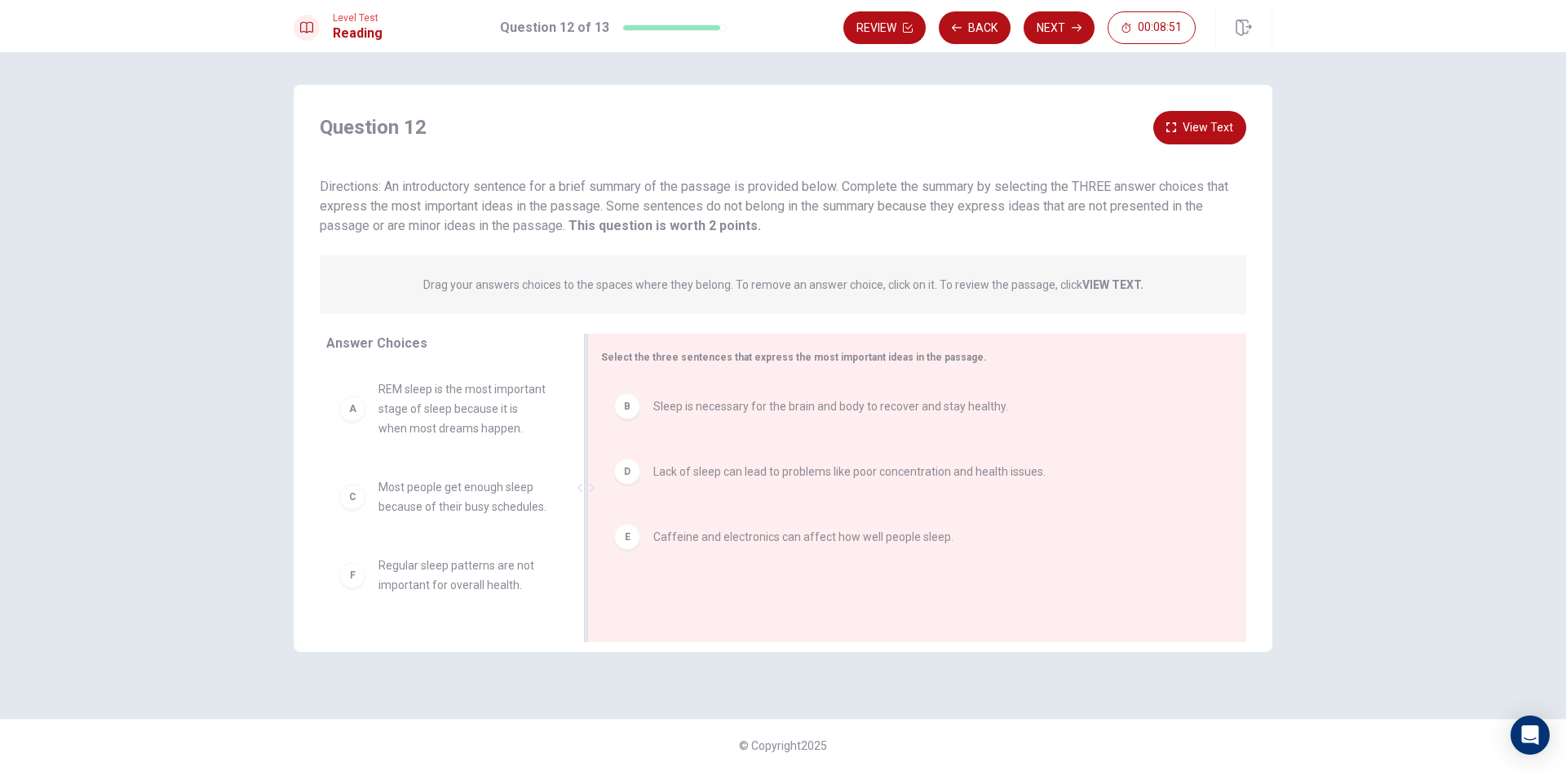
click at [715, 549] on div "E Caffeine and electronics can affect how well people sleep." at bounding box center [910, 537] width 593 height 26
click at [450, 436] on span "REM sleep is the most important stage of sleep because it is when most dreams h…" at bounding box center [464, 408] width 170 height 59
click at [419, 410] on span "REM sleep is the most important stage of sleep because it is when most dreams h…" at bounding box center [464, 408] width 170 height 59
click at [351, 422] on div "A" at bounding box center [352, 409] width 26 height 26
click at [359, 422] on div "A" at bounding box center [352, 409] width 26 height 26
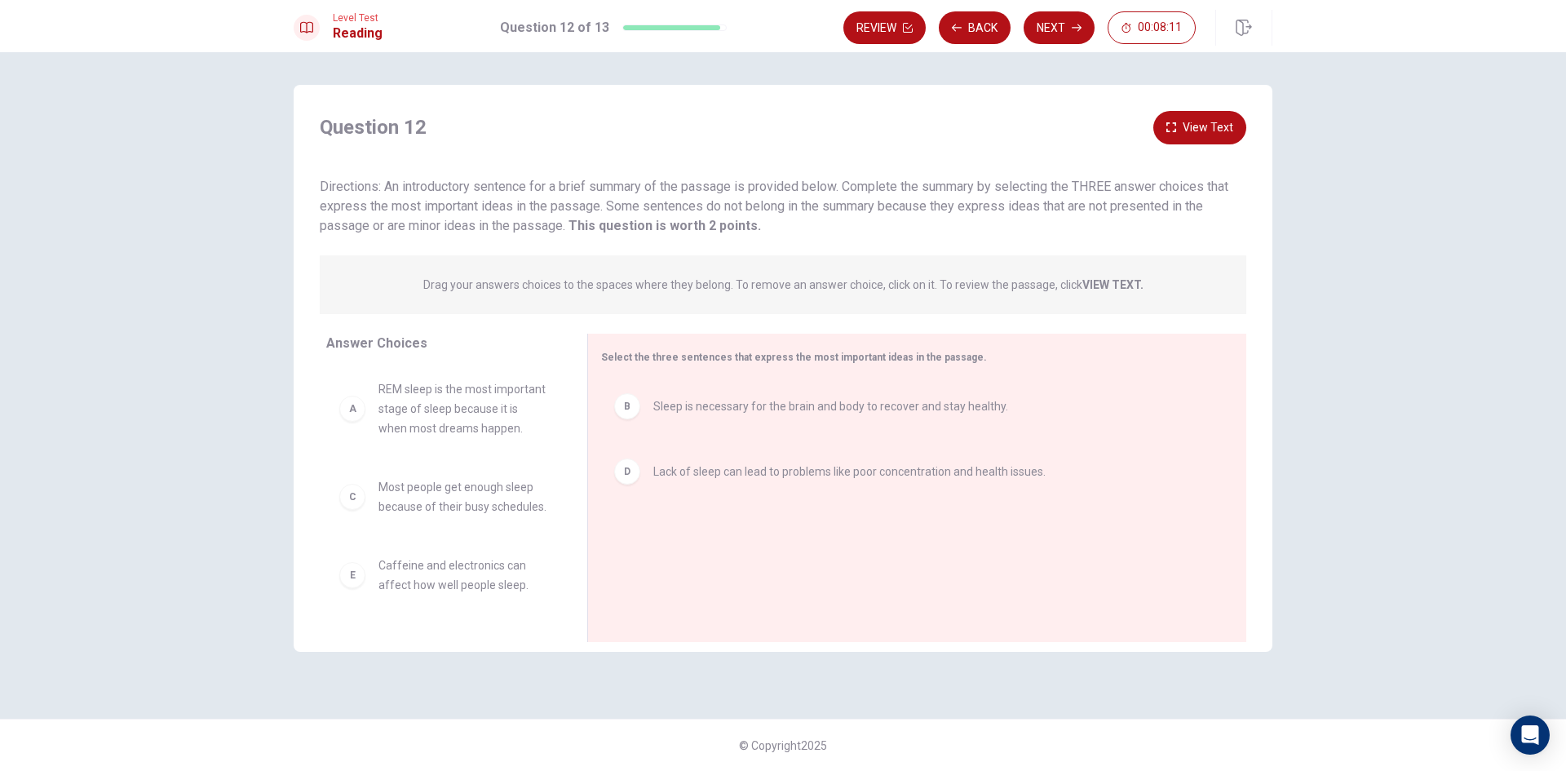
click at [386, 418] on span "REM sleep is the most important stage of sleep because it is when most dreams h…" at bounding box center [464, 408] width 170 height 59
click at [360, 422] on div "A" at bounding box center [352, 409] width 26 height 26
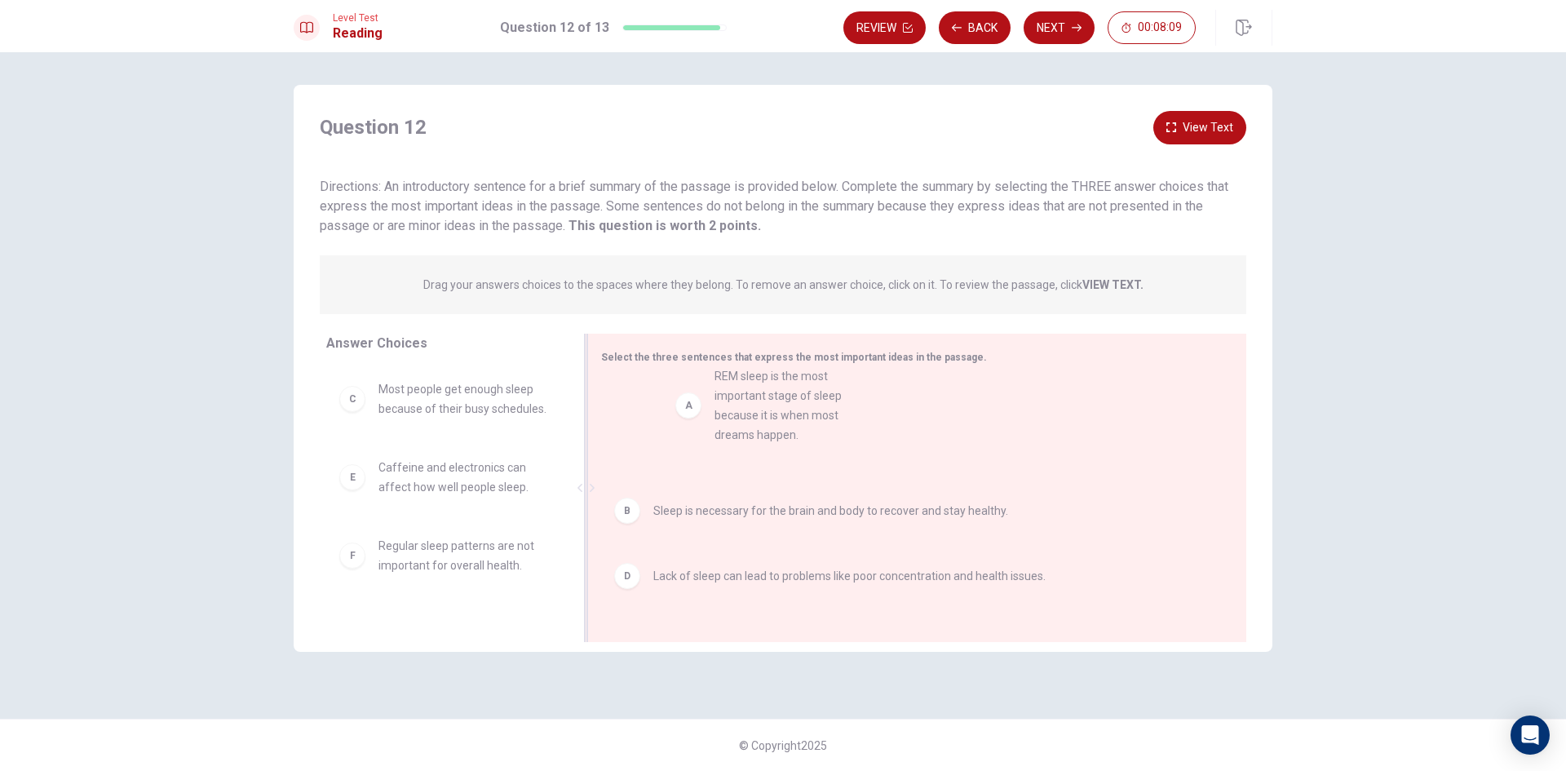
drag, startPoint x: 360, startPoint y: 424, endPoint x: 704, endPoint y: 414, distance: 344.4
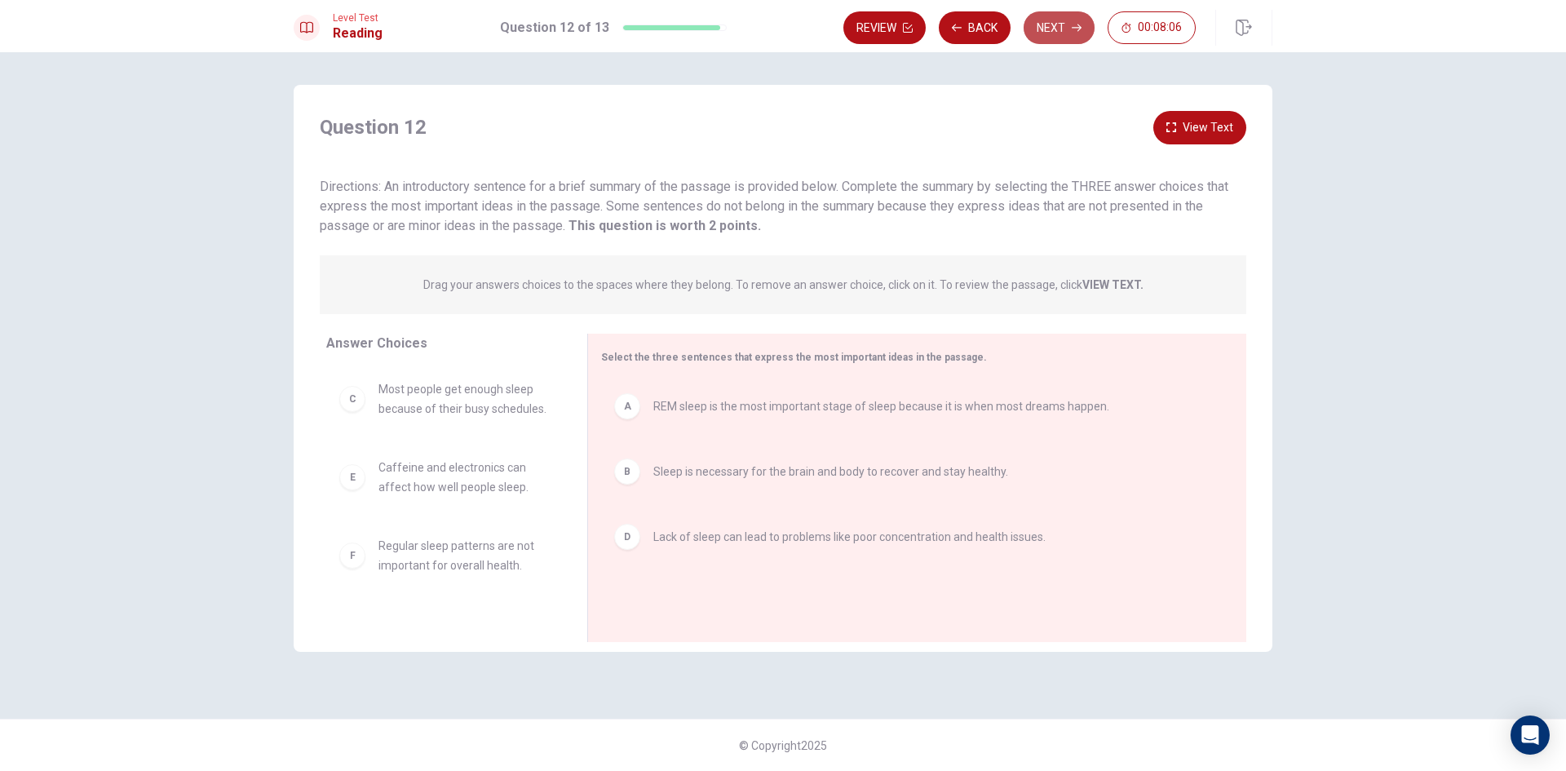
click at [1070, 33] on button "Next" at bounding box center [1059, 27] width 71 height 33
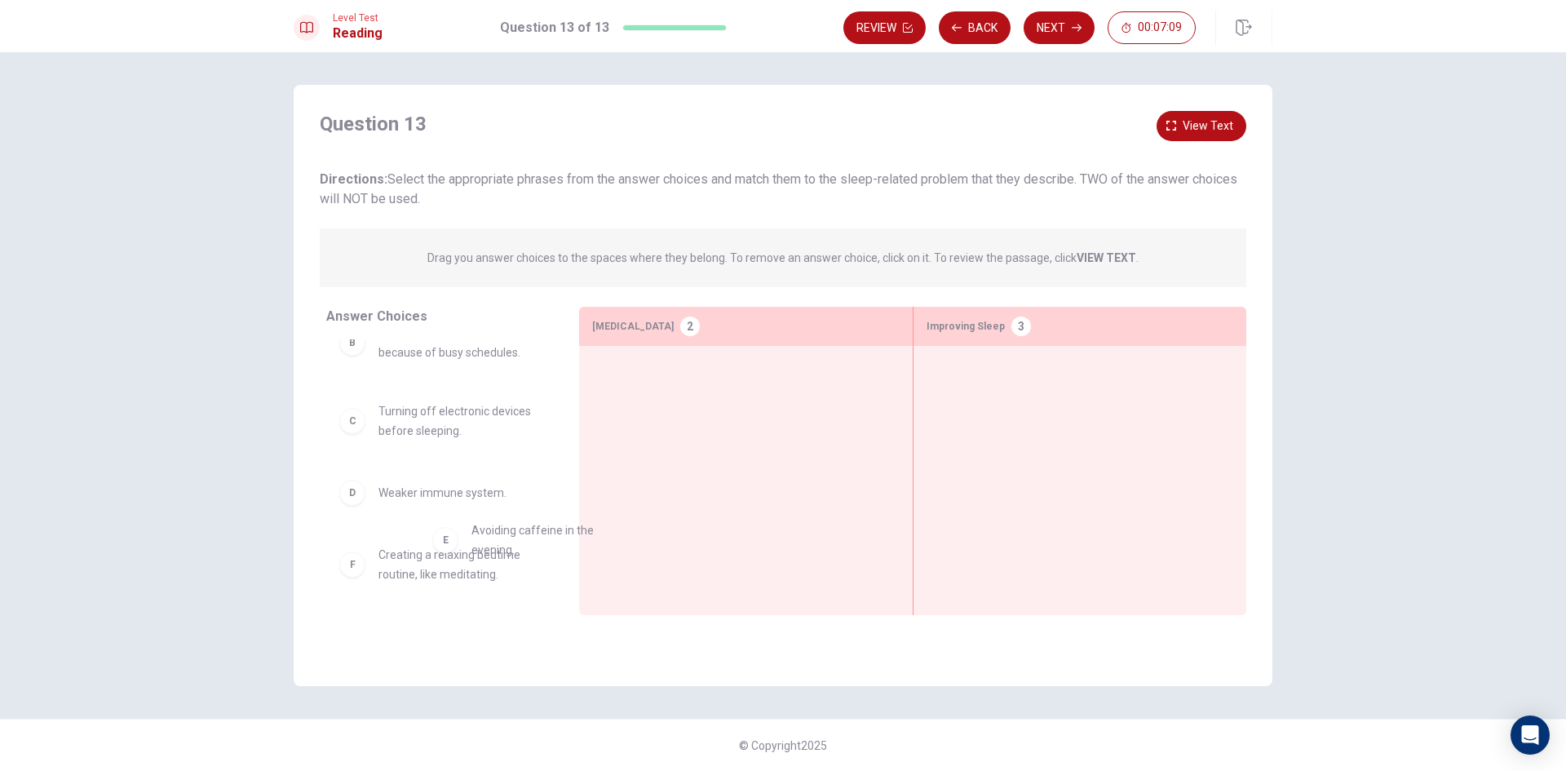
scroll to position [113, 0]
drag, startPoint x: 384, startPoint y: 579, endPoint x: 1024, endPoint y: 473, distance: 648.3
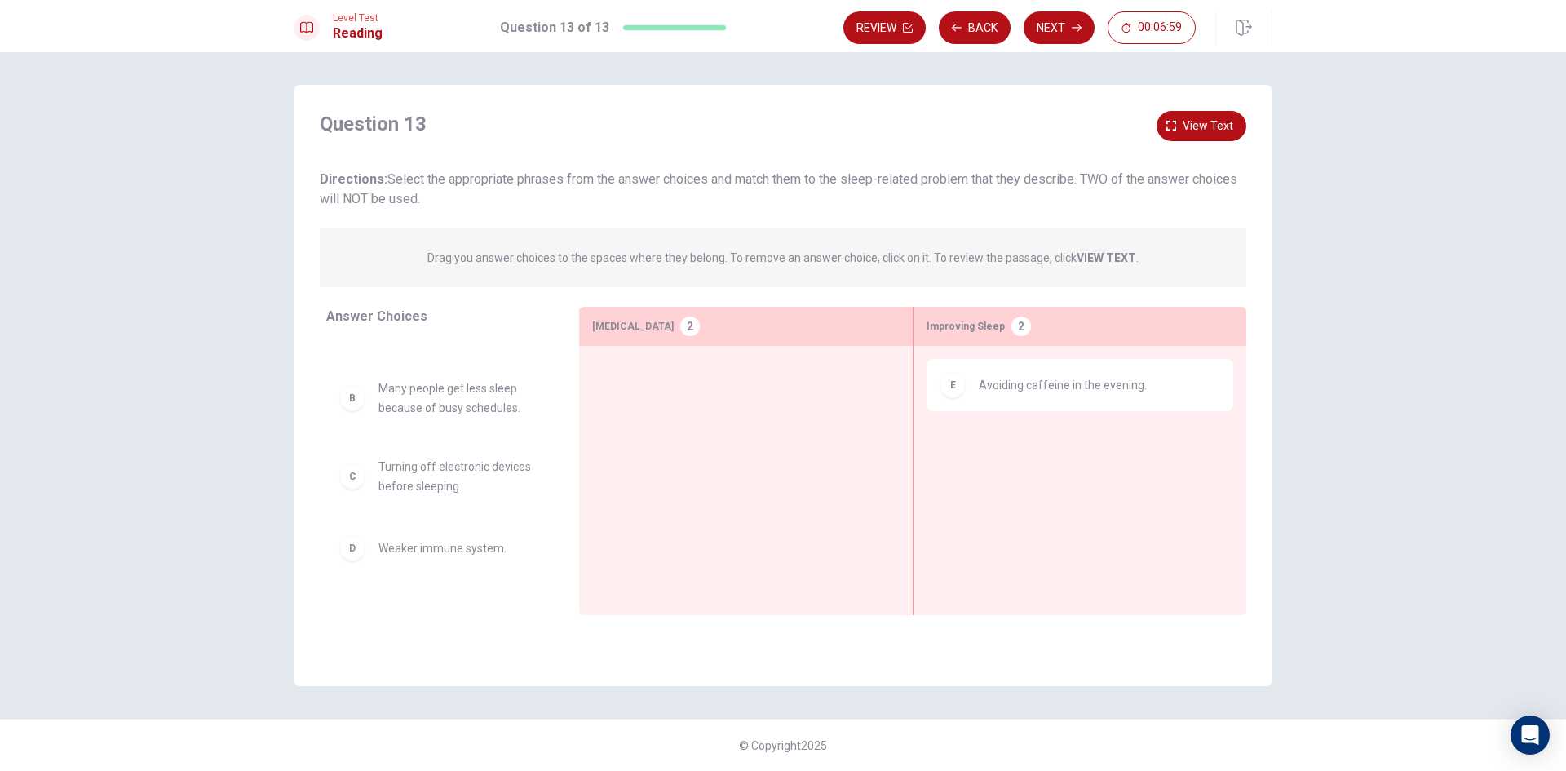
scroll to position [82, 0]
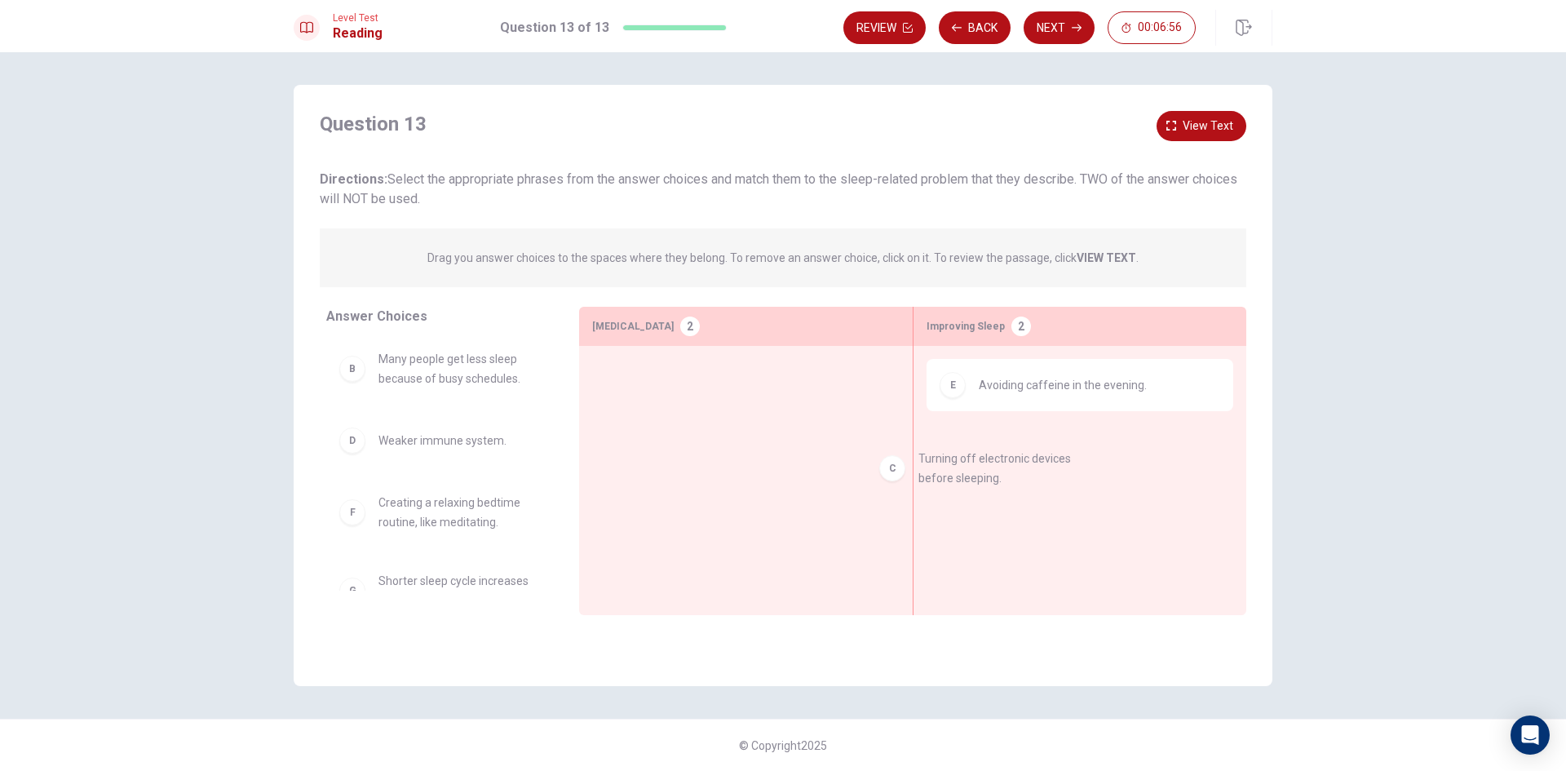
drag, startPoint x: 408, startPoint y: 454, endPoint x: 1003, endPoint y: 465, distance: 595.6
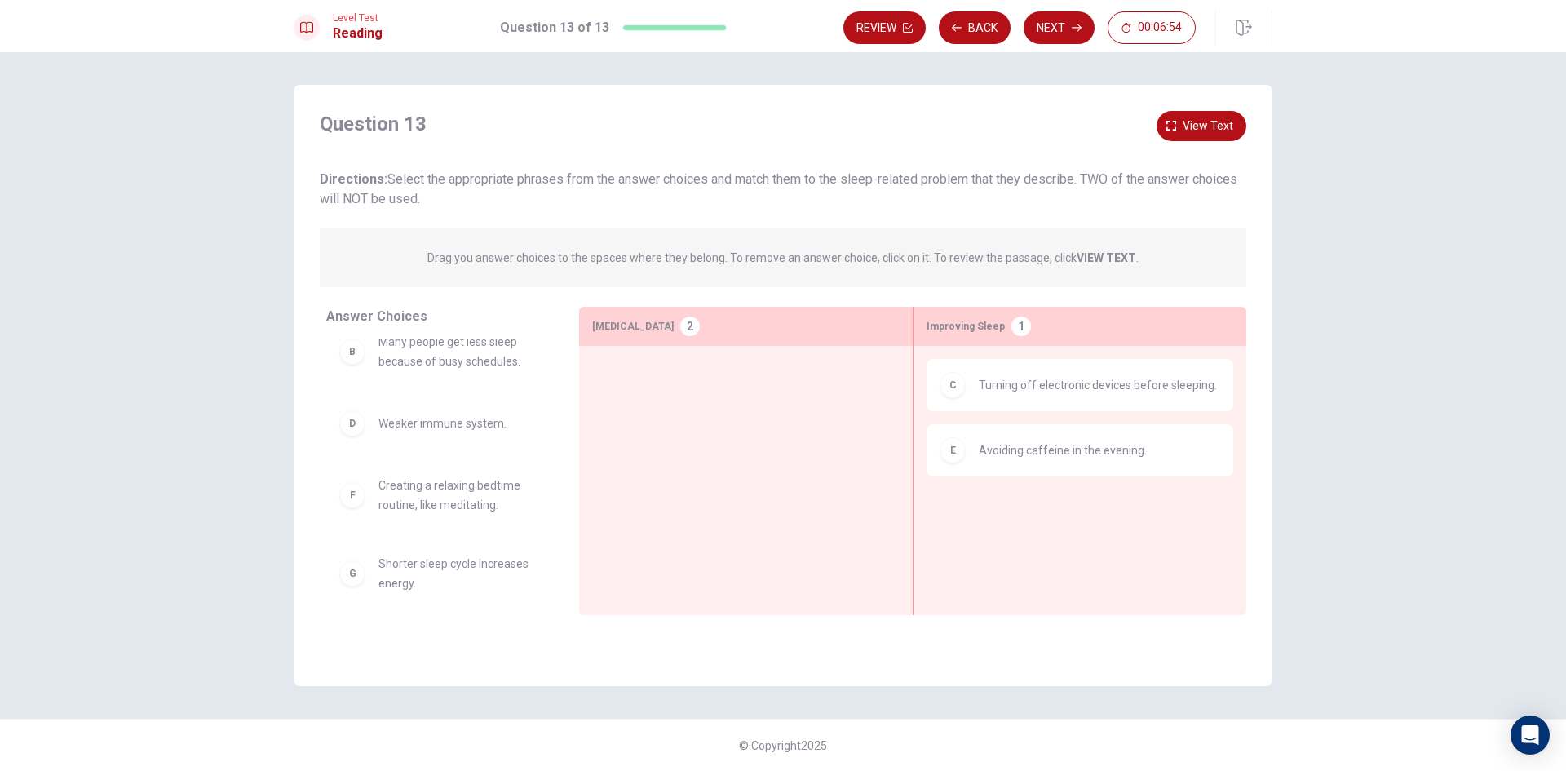
scroll to position [114, 0]
drag, startPoint x: 432, startPoint y: 483, endPoint x: 1131, endPoint y: 531, distance: 700.0
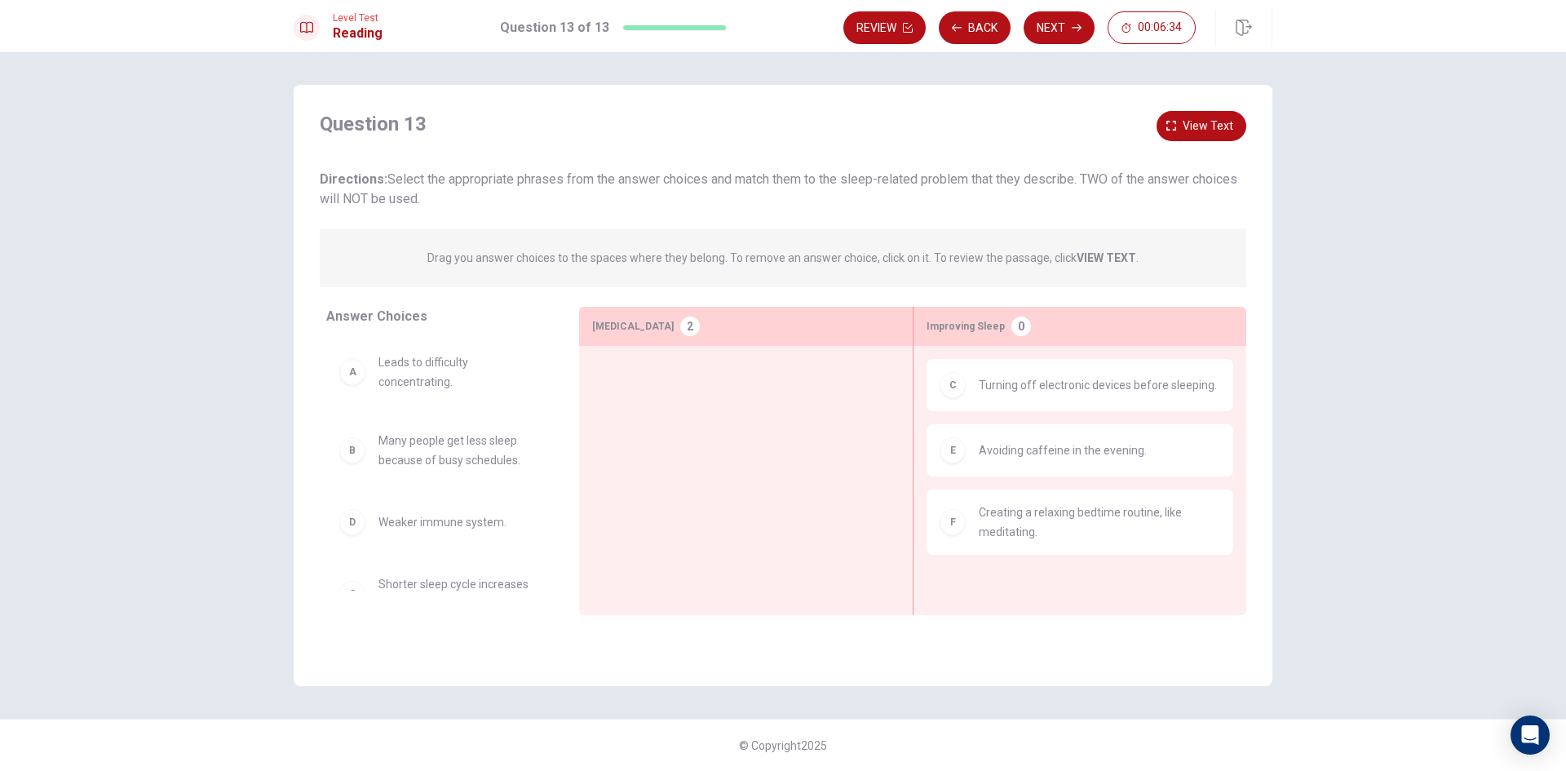
scroll to position [1, 0]
drag, startPoint x: 502, startPoint y: 535, endPoint x: 764, endPoint y: 396, distance: 296.3
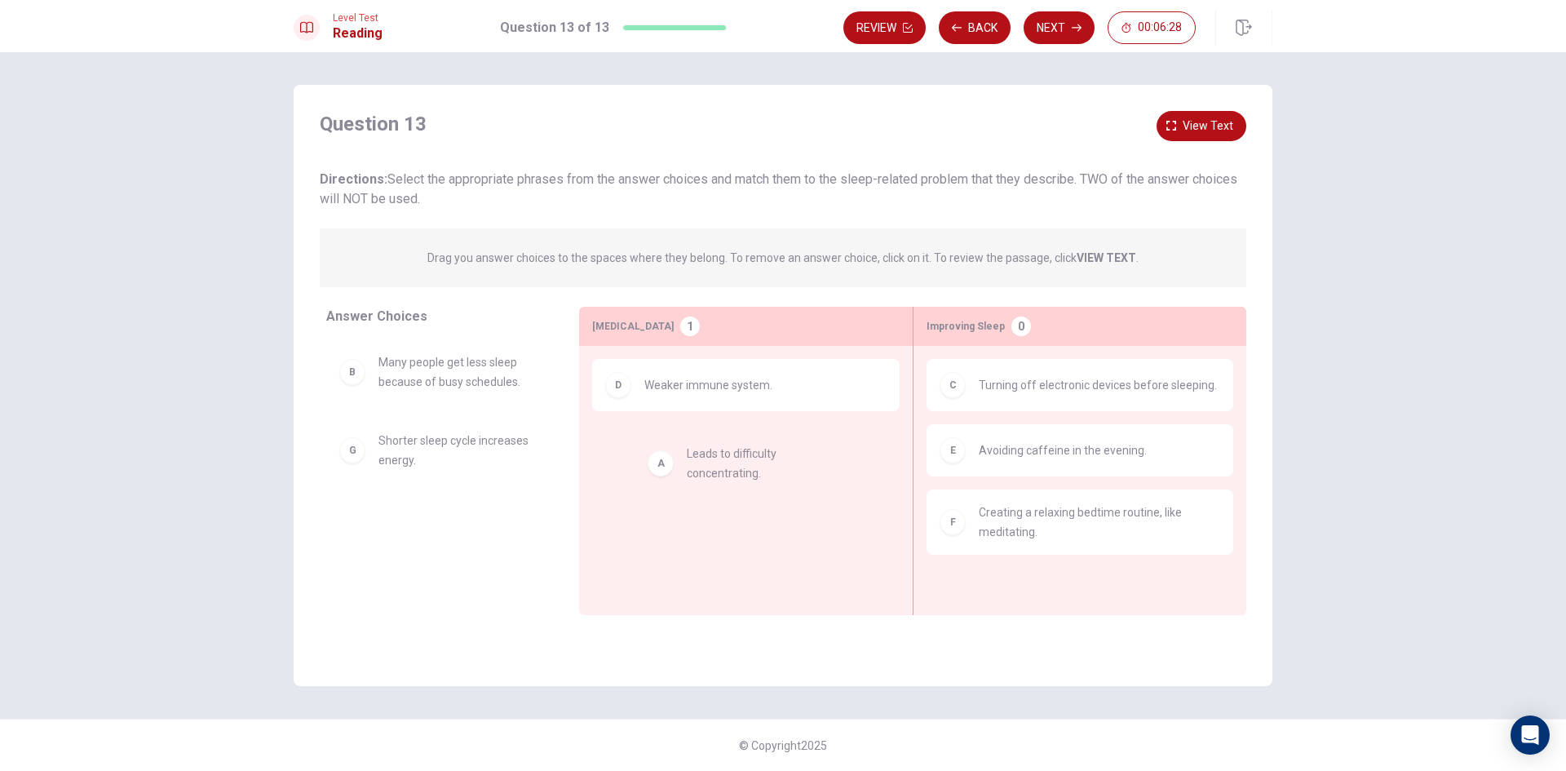
drag, startPoint x: 440, startPoint y: 383, endPoint x: 759, endPoint y: 479, distance: 333.0
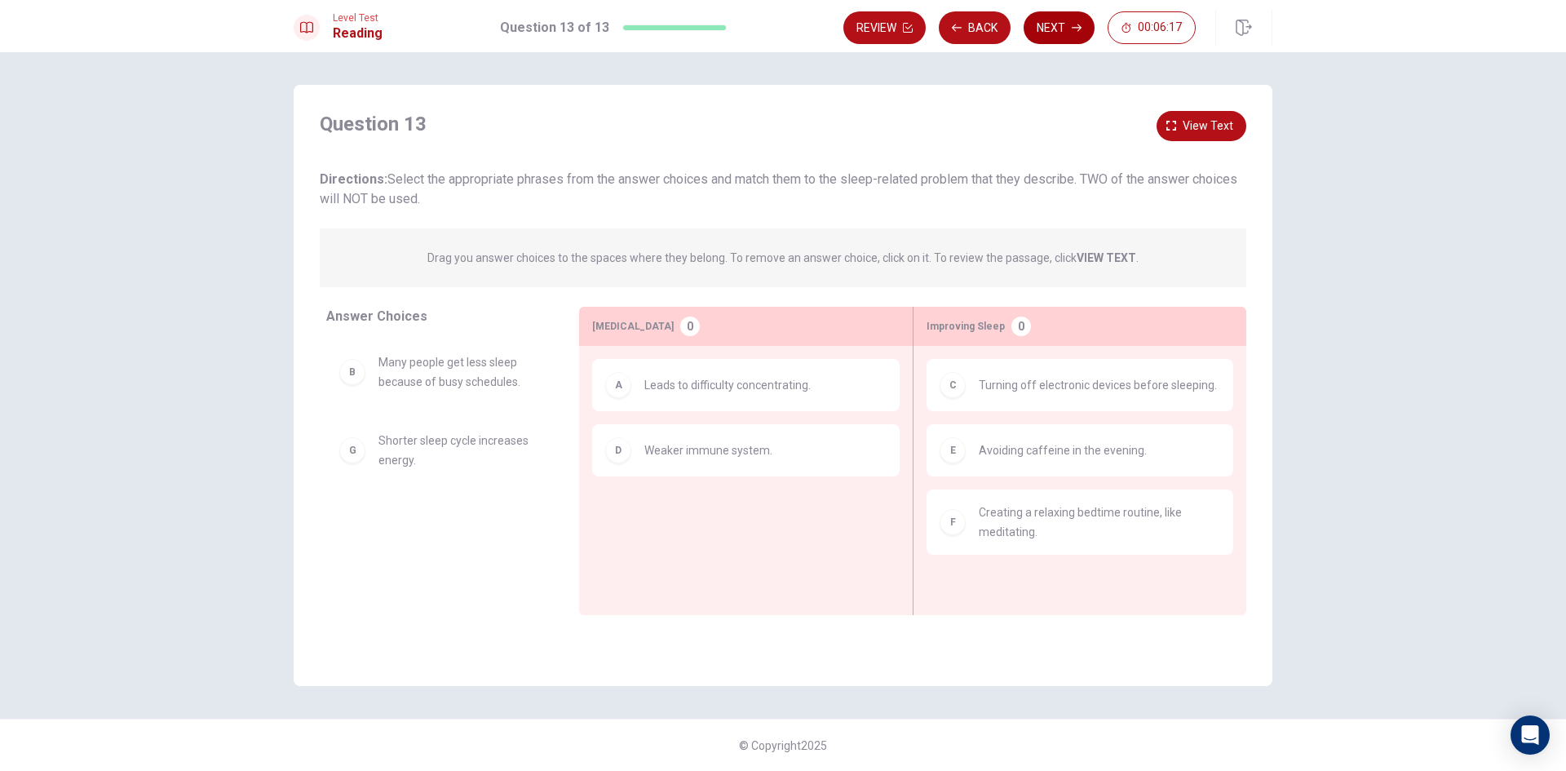
click at [1065, 29] on button "Next" at bounding box center [1059, 27] width 71 height 33
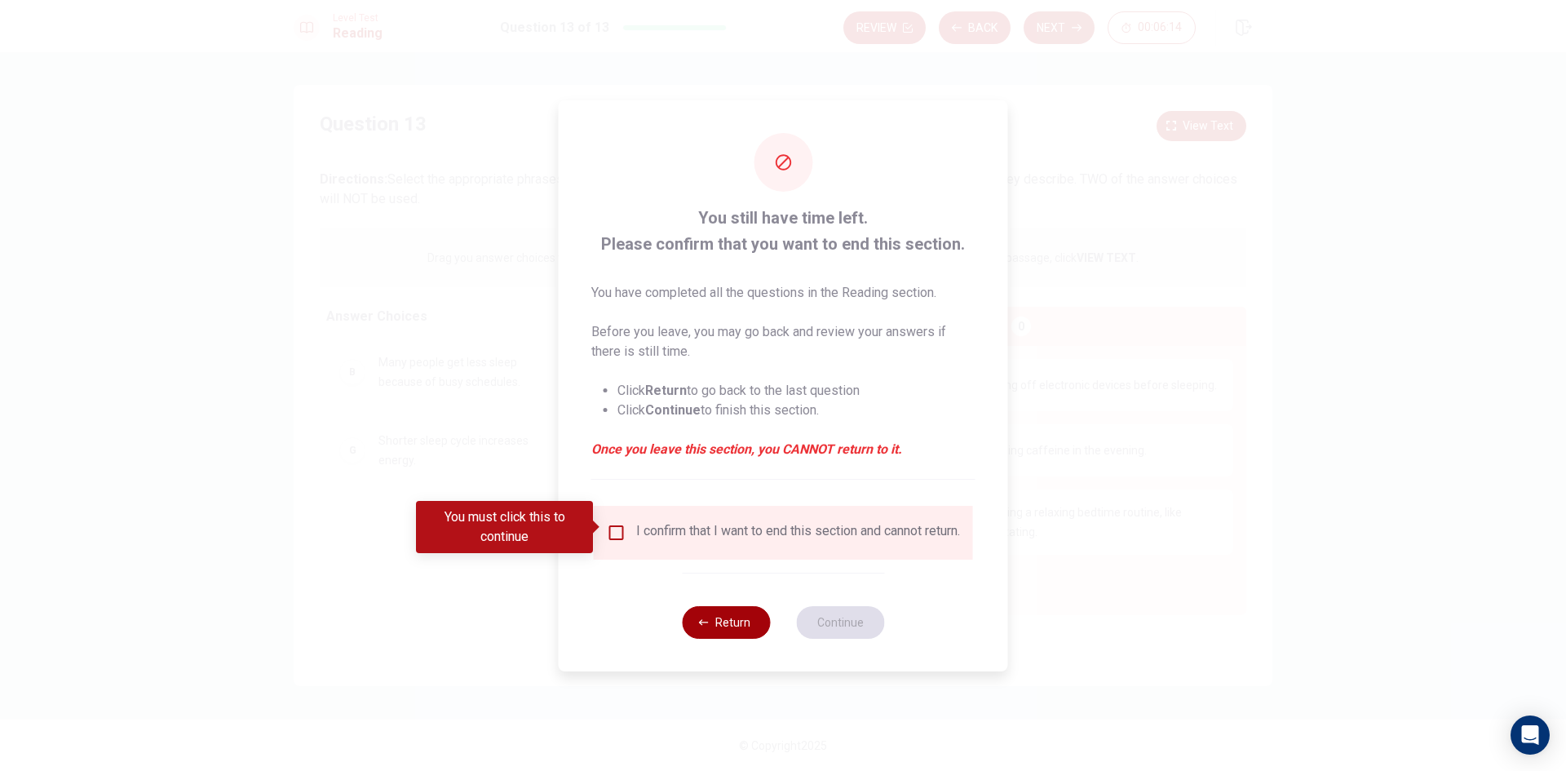
click at [700, 624] on icon "button" at bounding box center [704, 623] width 10 height 10
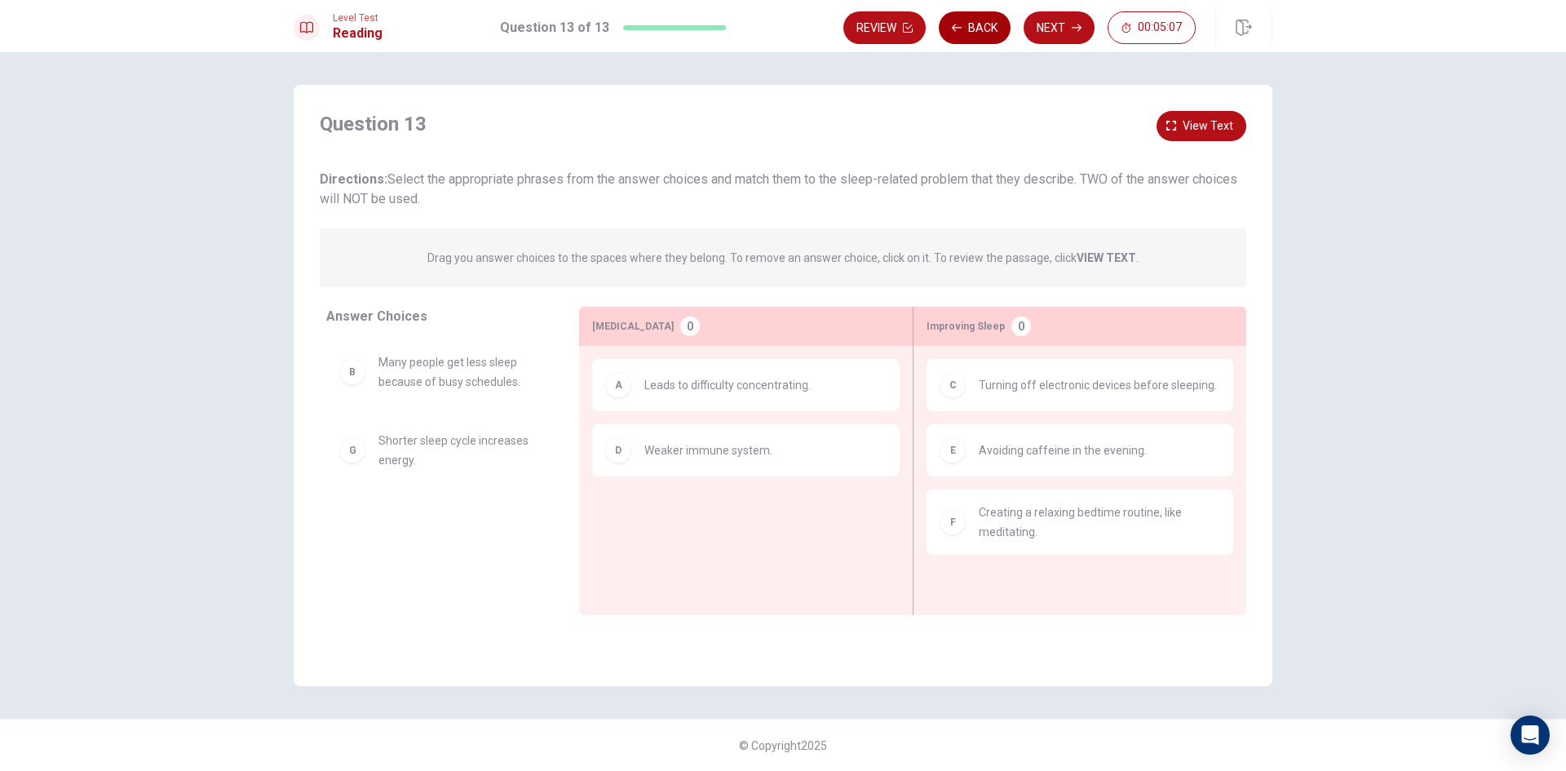
click at [986, 36] on button "Back" at bounding box center [975, 27] width 72 height 33
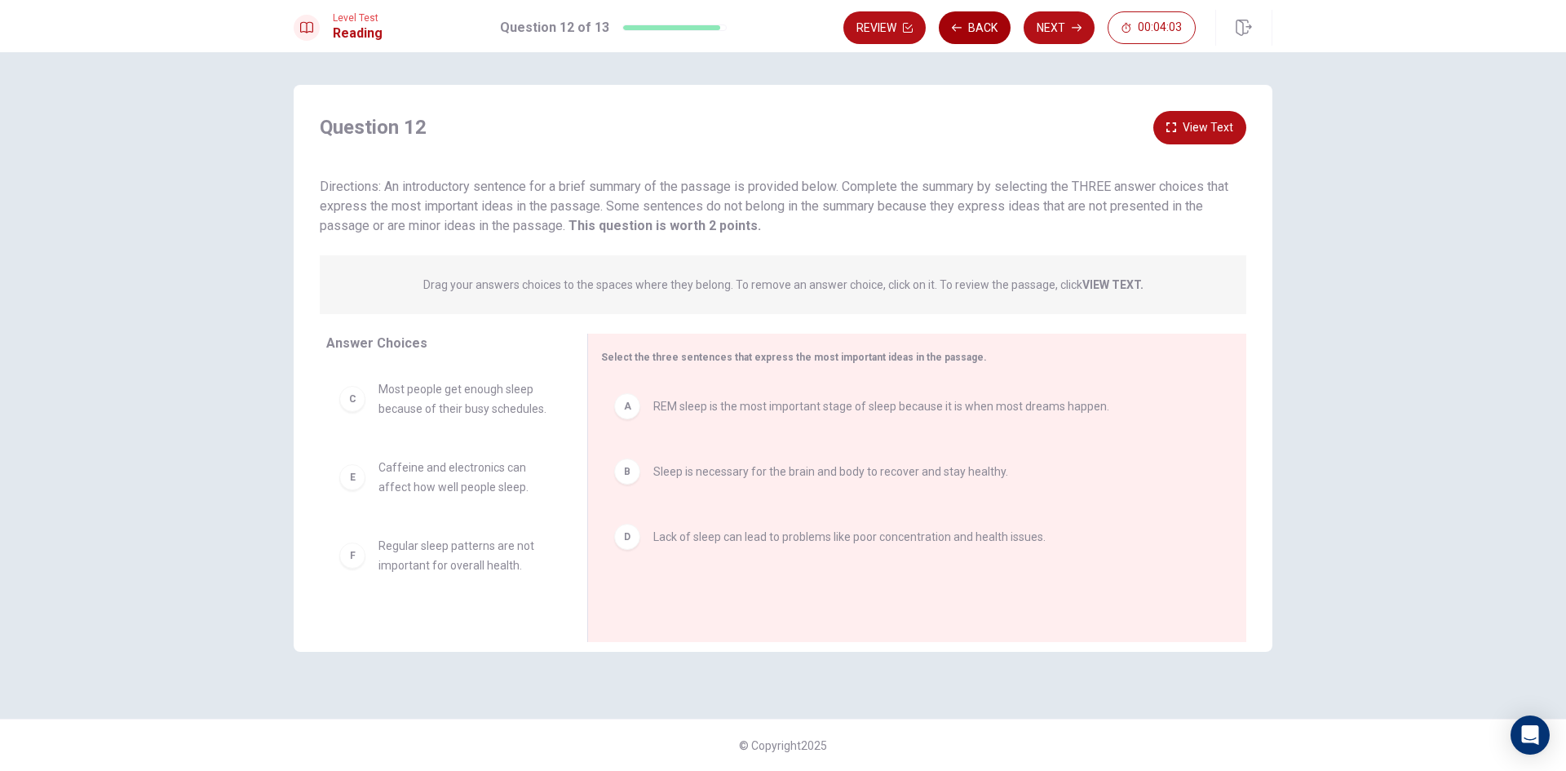
click at [994, 37] on button "Back" at bounding box center [975, 27] width 72 height 33
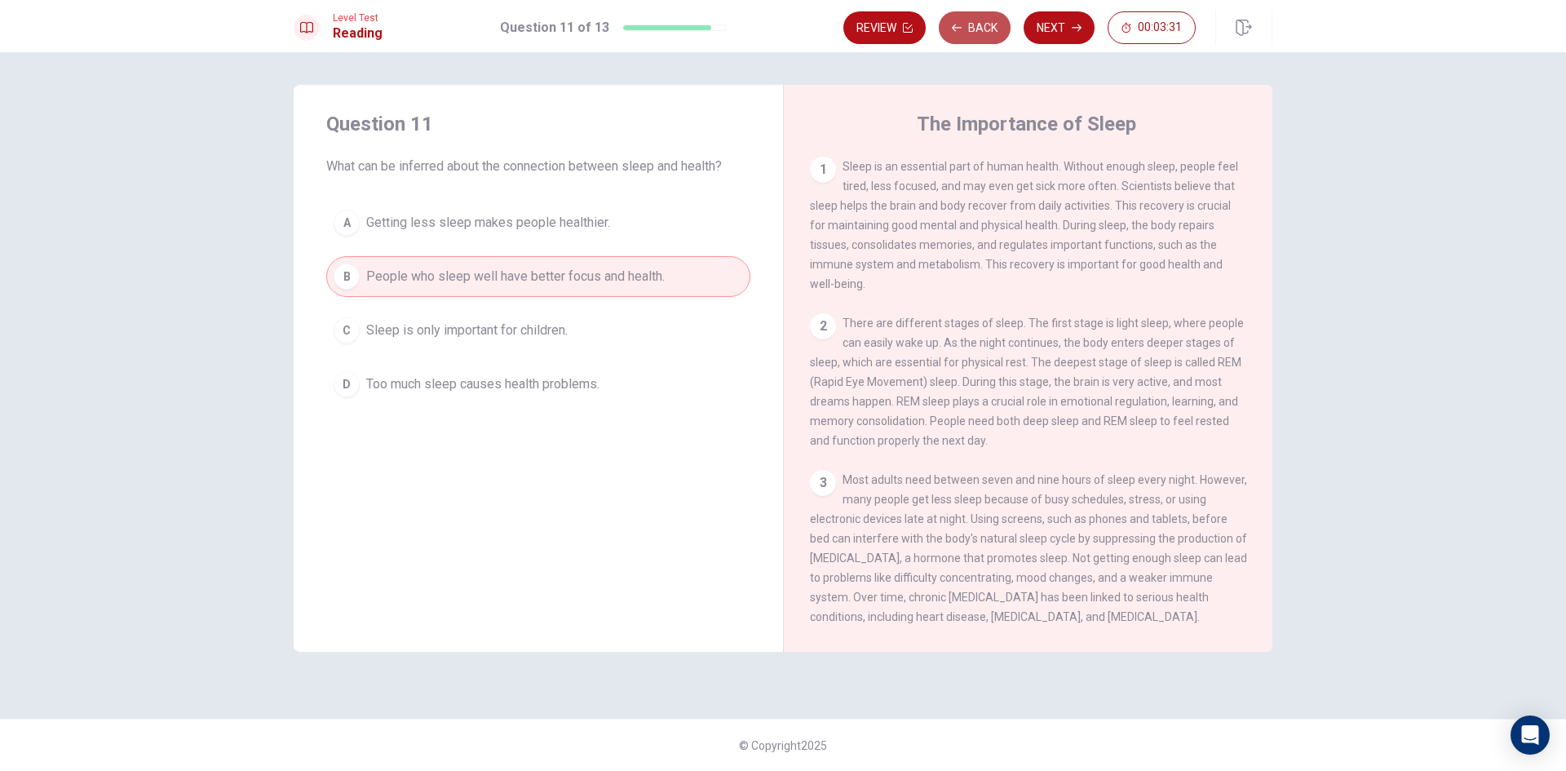
click at [977, 24] on button "Back" at bounding box center [975, 27] width 72 height 33
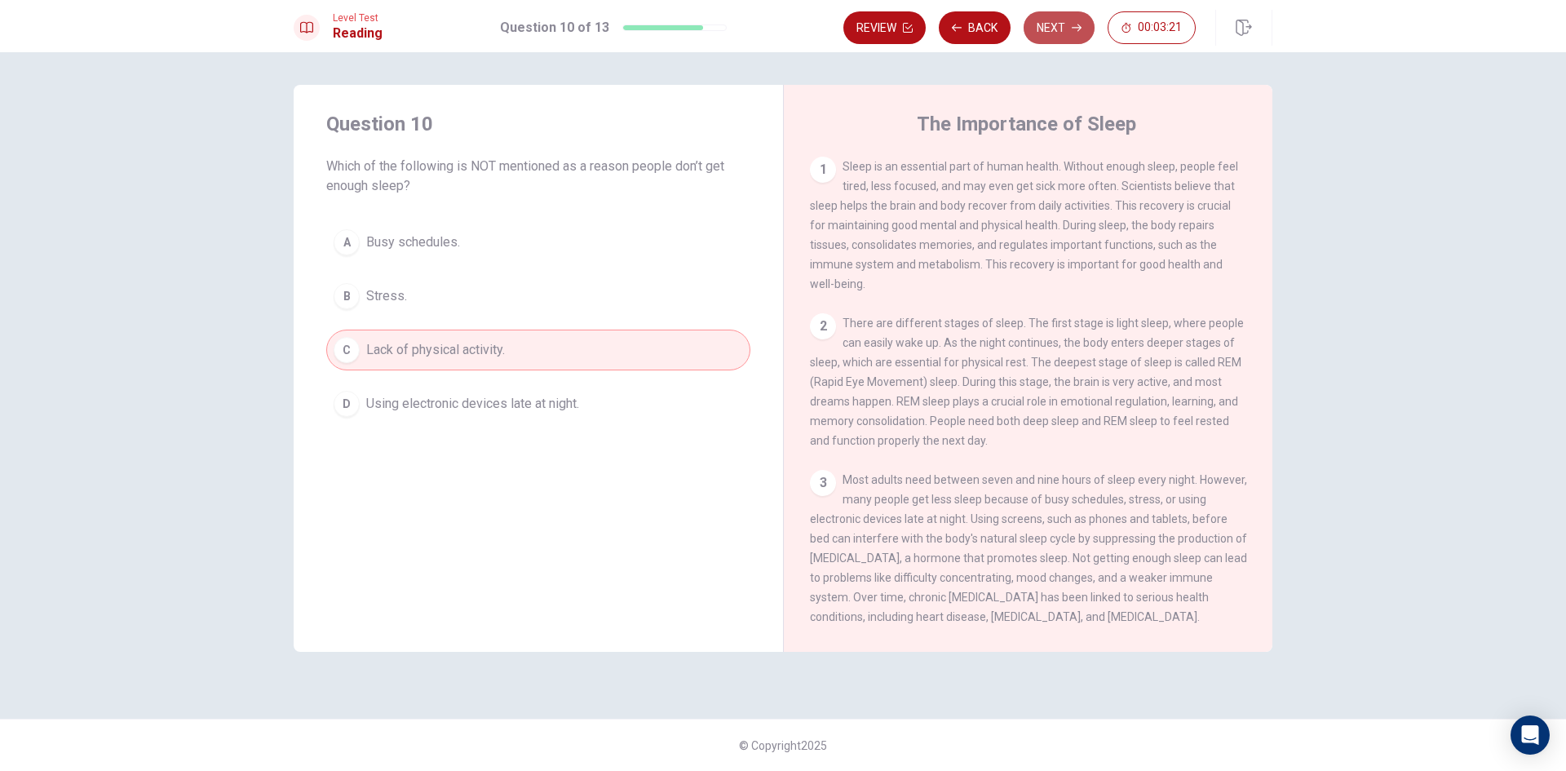
click at [1072, 30] on icon "button" at bounding box center [1077, 28] width 10 height 10
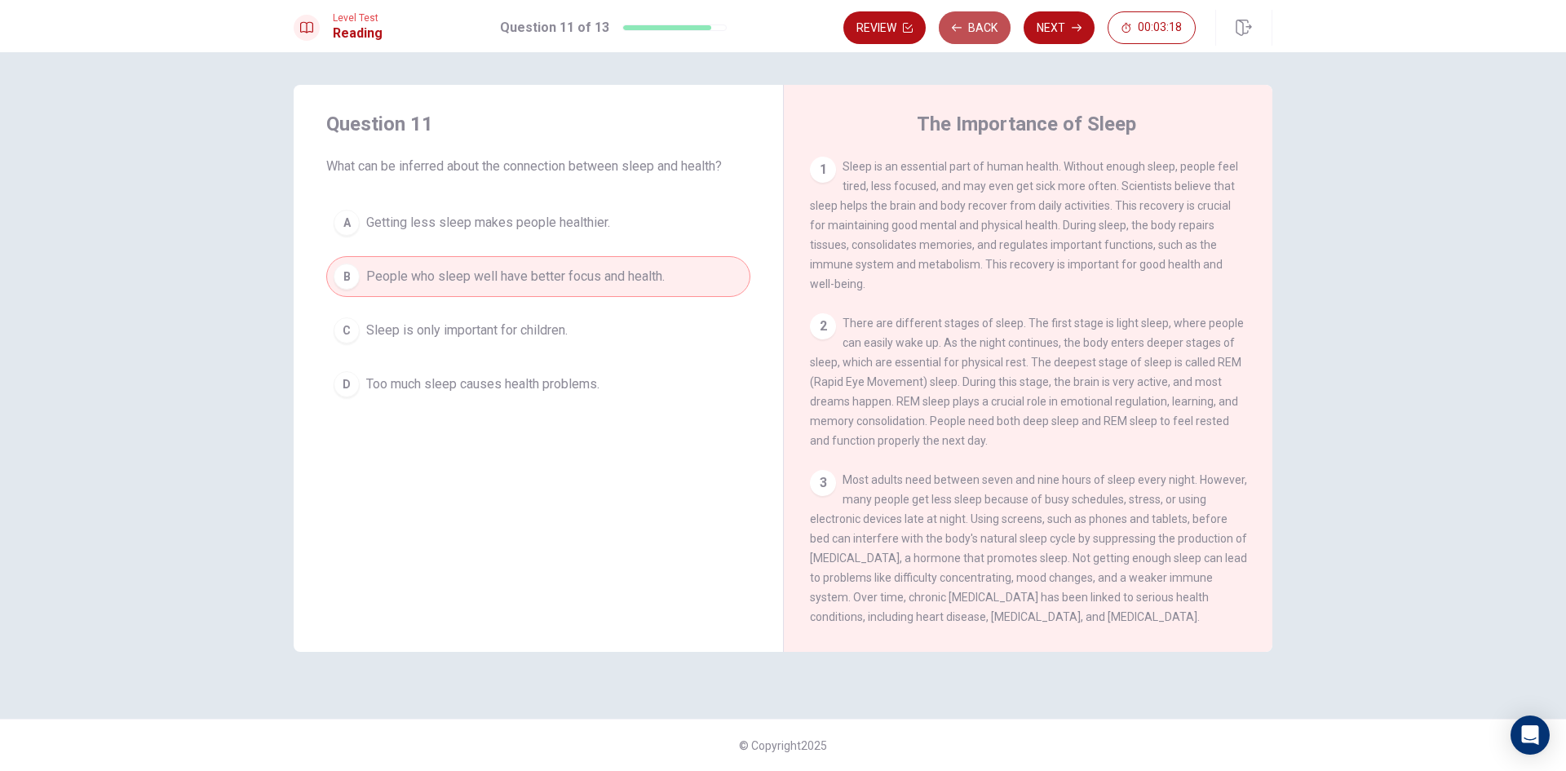
click at [963, 29] on button "Back" at bounding box center [975, 27] width 72 height 33
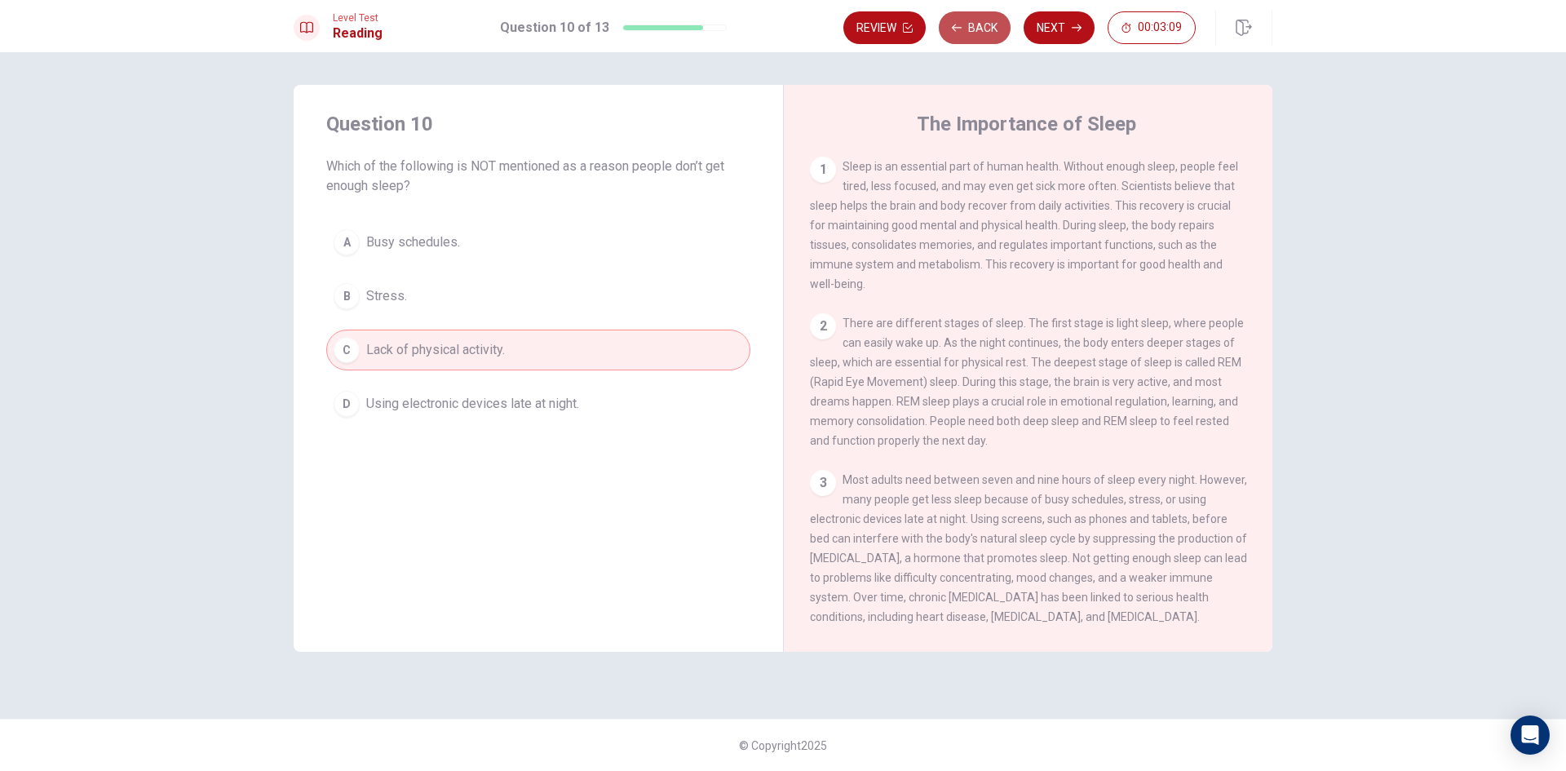
click at [972, 15] on button "Back" at bounding box center [975, 27] width 72 height 33
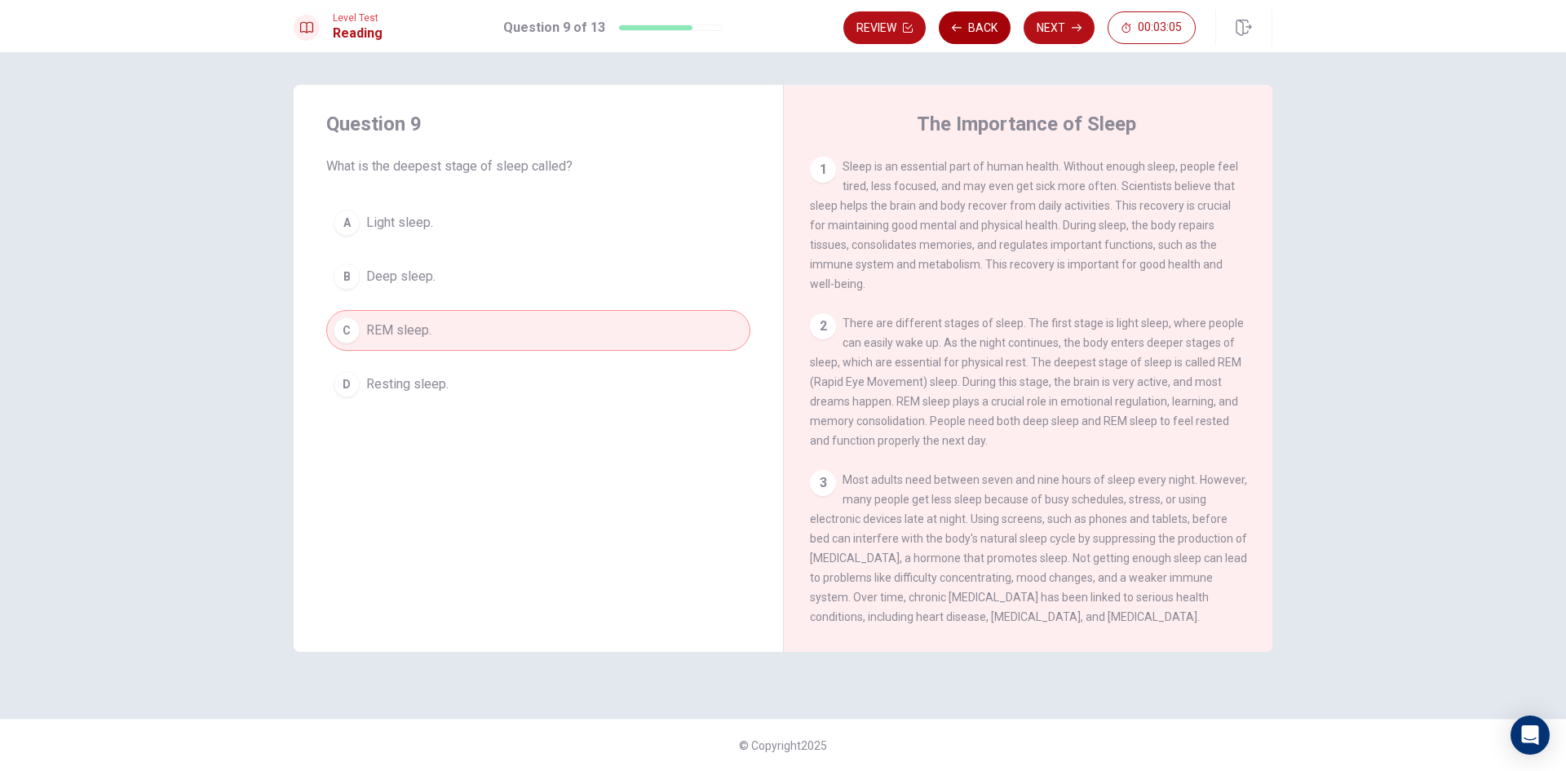
click at [965, 34] on button "Back" at bounding box center [975, 27] width 72 height 33
click at [960, 45] on div "Review Back Next 00:03:00" at bounding box center [1058, 28] width 429 height 36
click at [968, 34] on button "Back" at bounding box center [975, 27] width 72 height 33
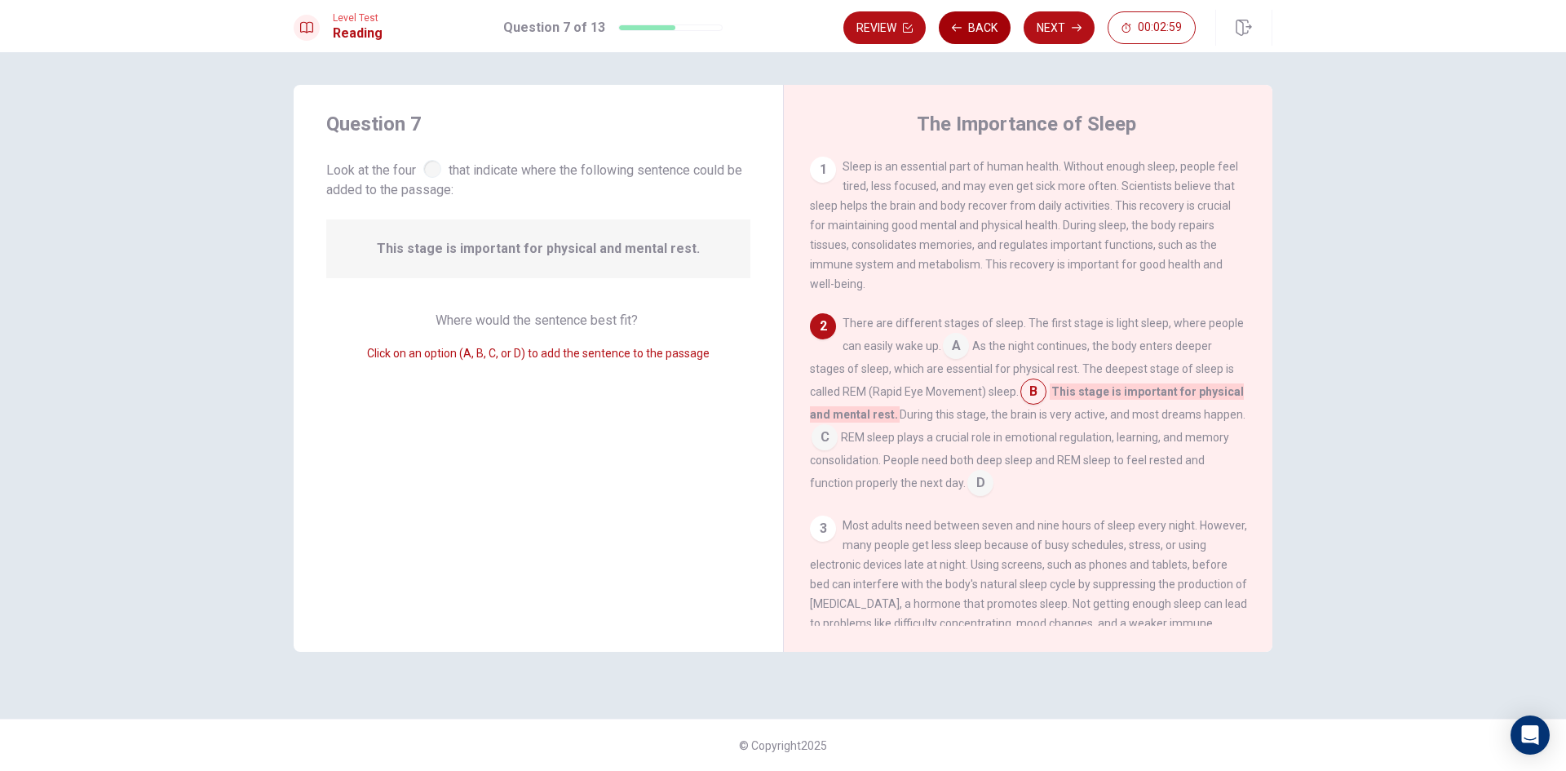
scroll to position [39, 0]
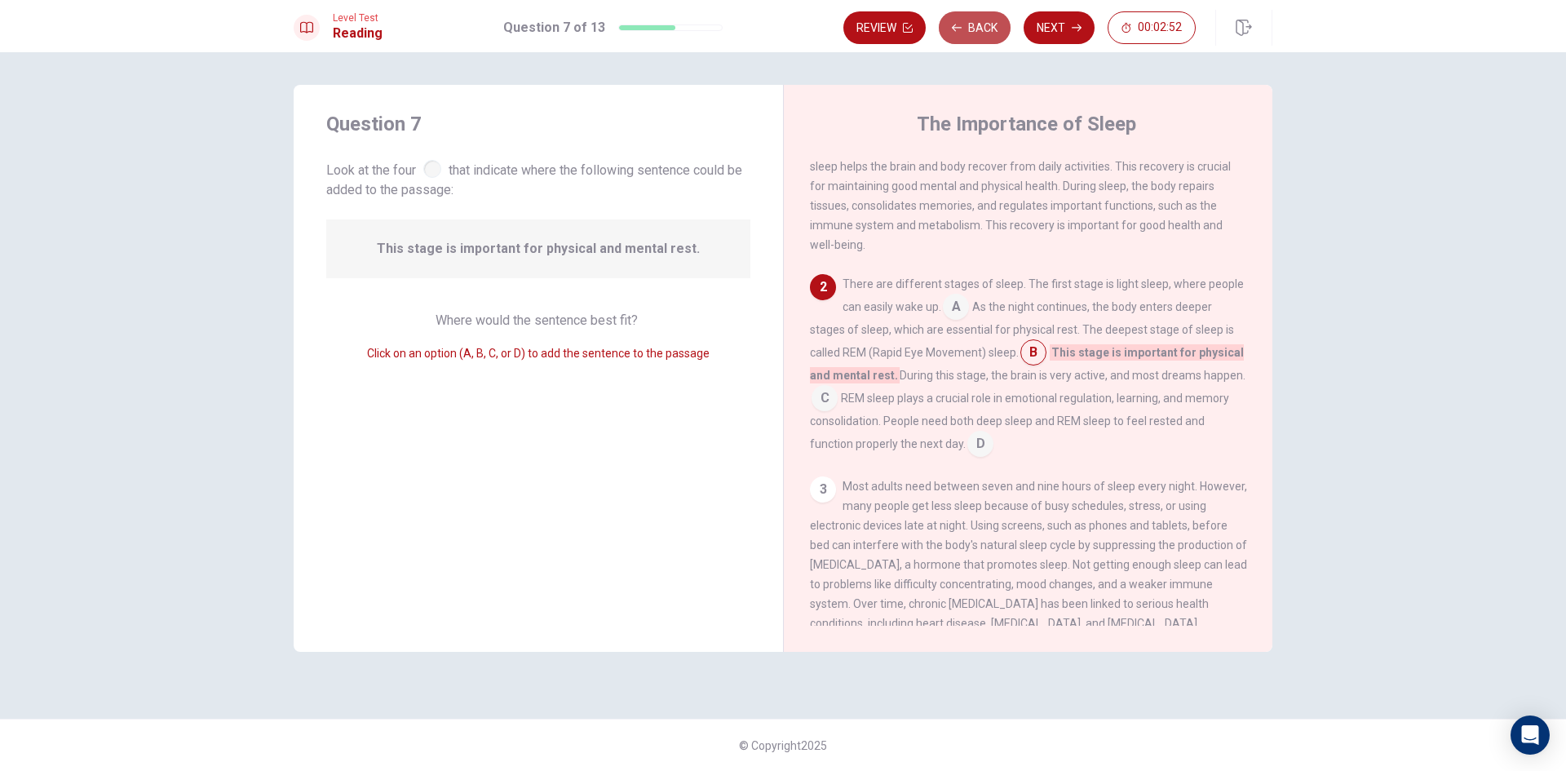
click at [970, 30] on button "Back" at bounding box center [975, 27] width 72 height 33
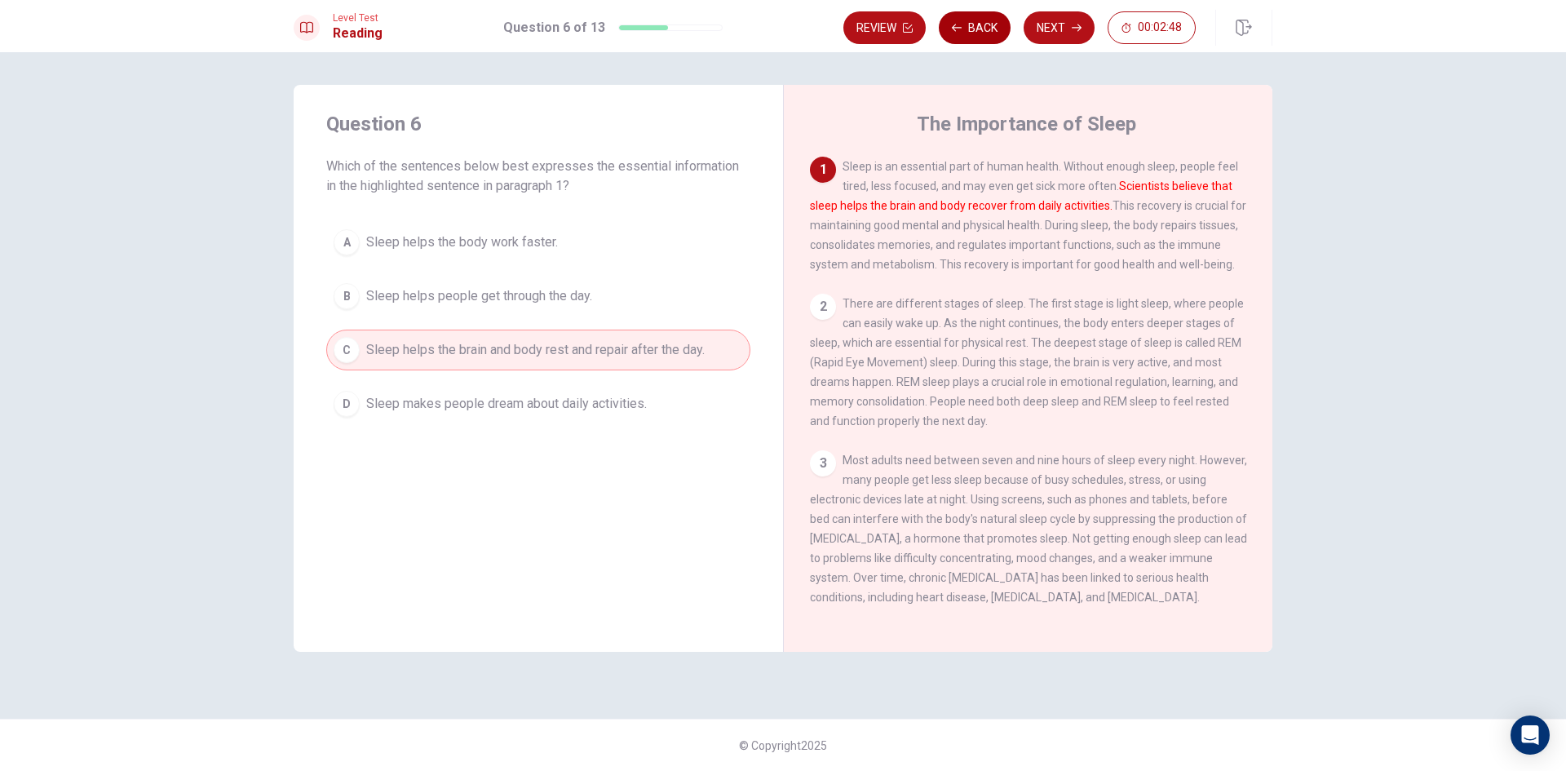
click at [988, 29] on button "Back" at bounding box center [975, 27] width 72 height 33
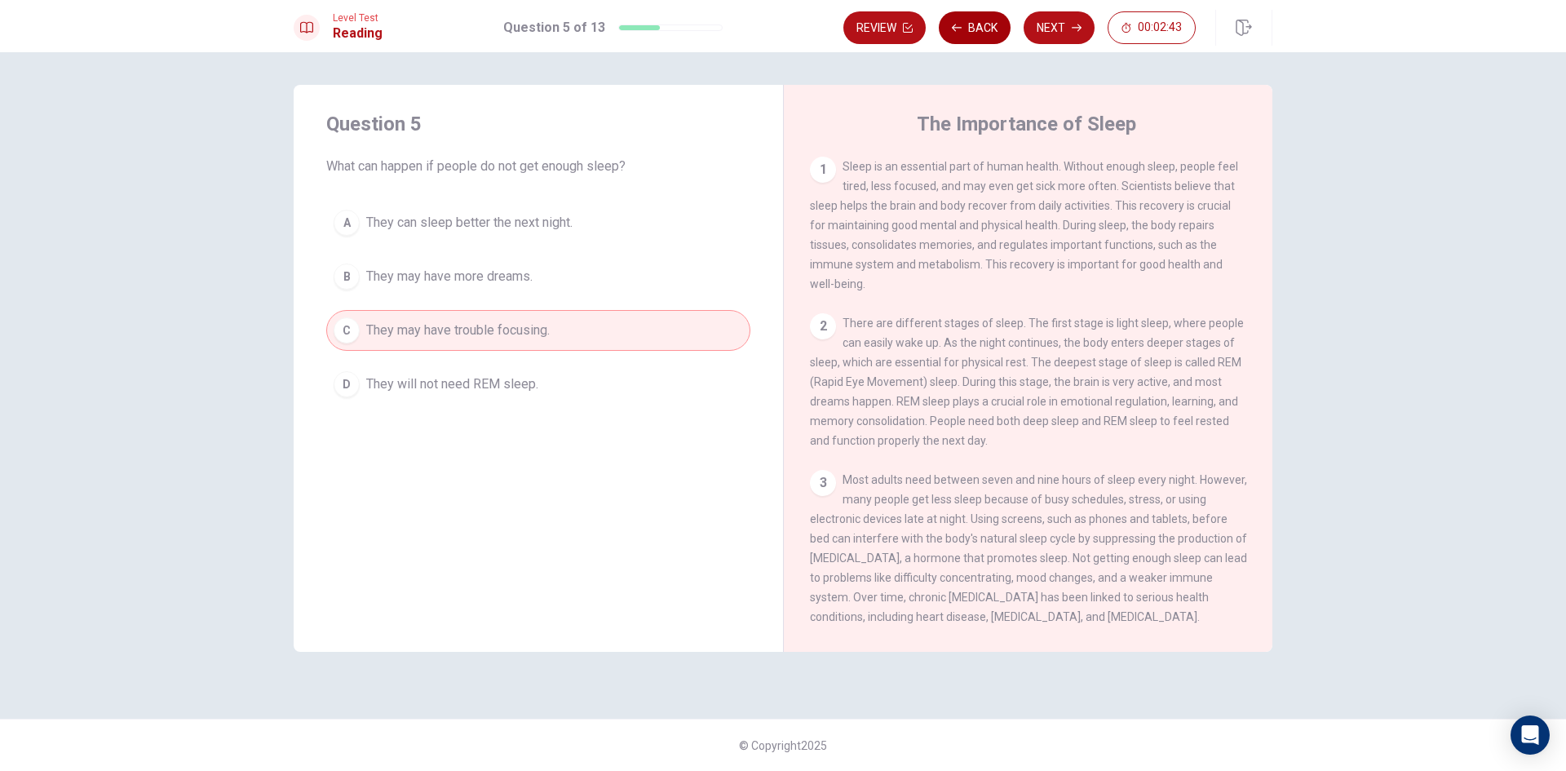
click at [988, 29] on button "Back" at bounding box center [975, 27] width 72 height 33
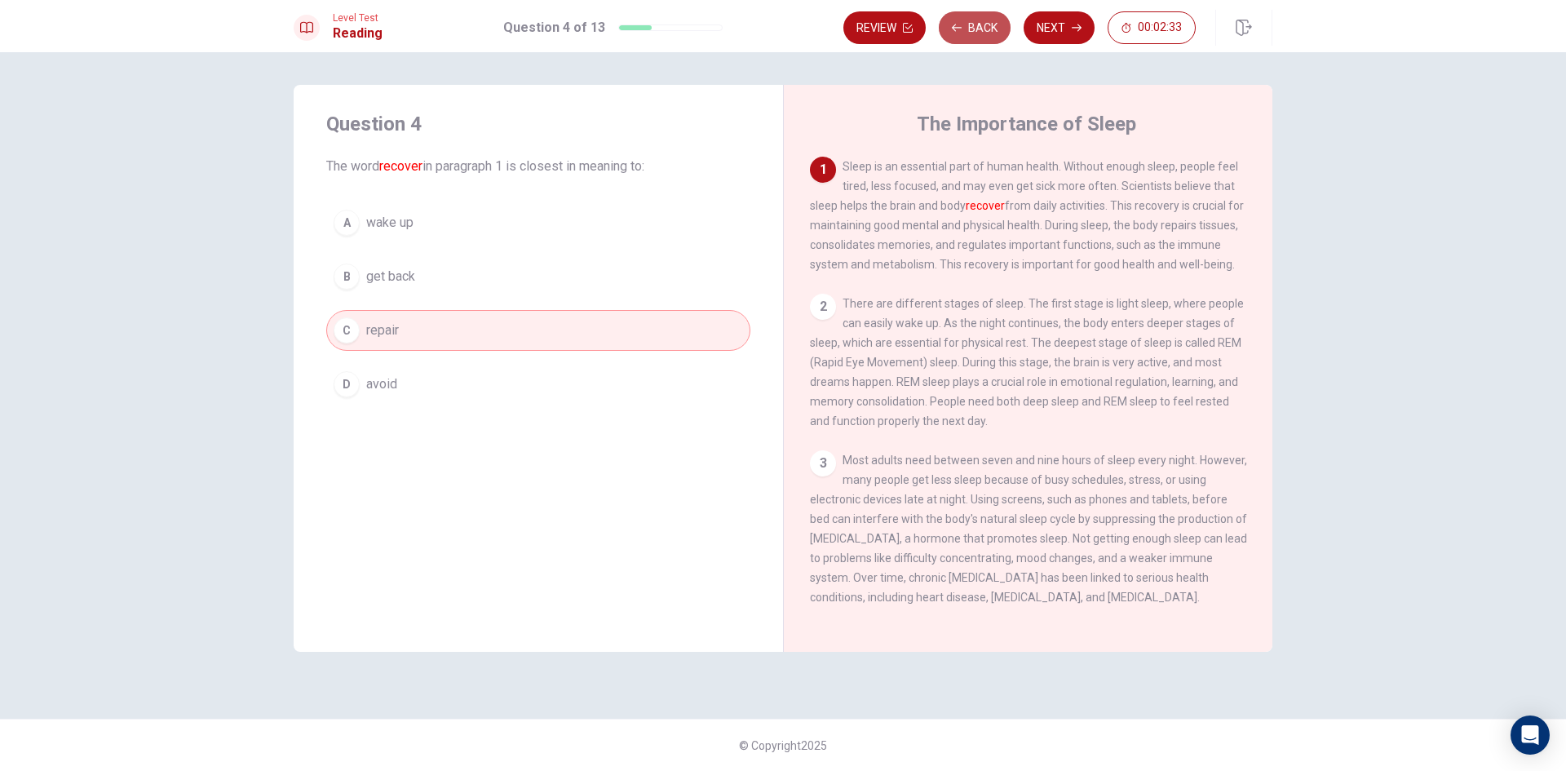
click at [983, 33] on button "Back" at bounding box center [975, 27] width 72 height 33
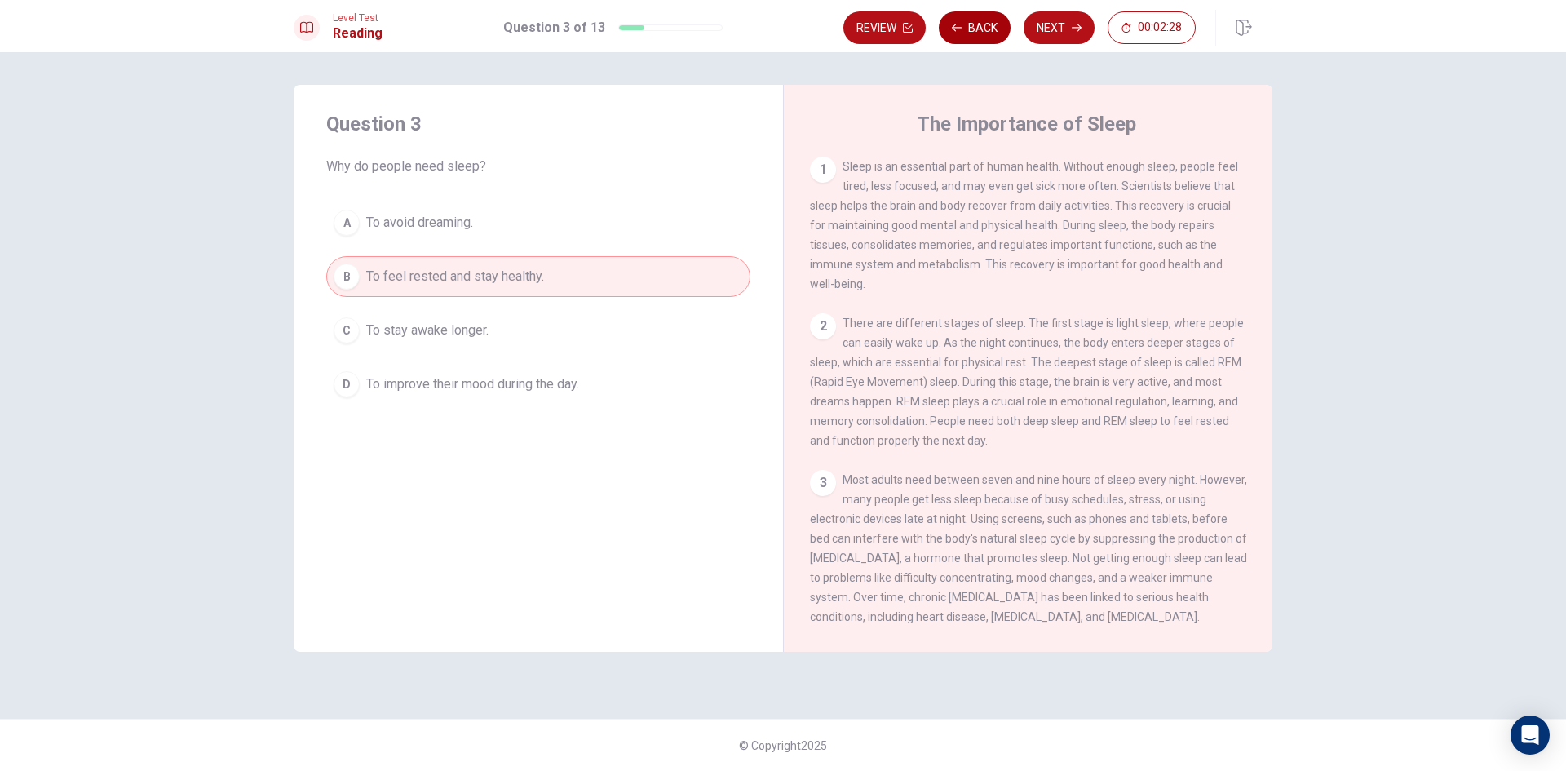
click at [983, 33] on button "Back" at bounding box center [975, 27] width 72 height 33
click at [1040, 30] on button "Next" at bounding box center [1059, 27] width 71 height 33
click at [1040, 30] on div "Review Back Next 00:02:25" at bounding box center [1020, 27] width 352 height 33
click at [1040, 30] on button "Next" at bounding box center [1059, 27] width 71 height 33
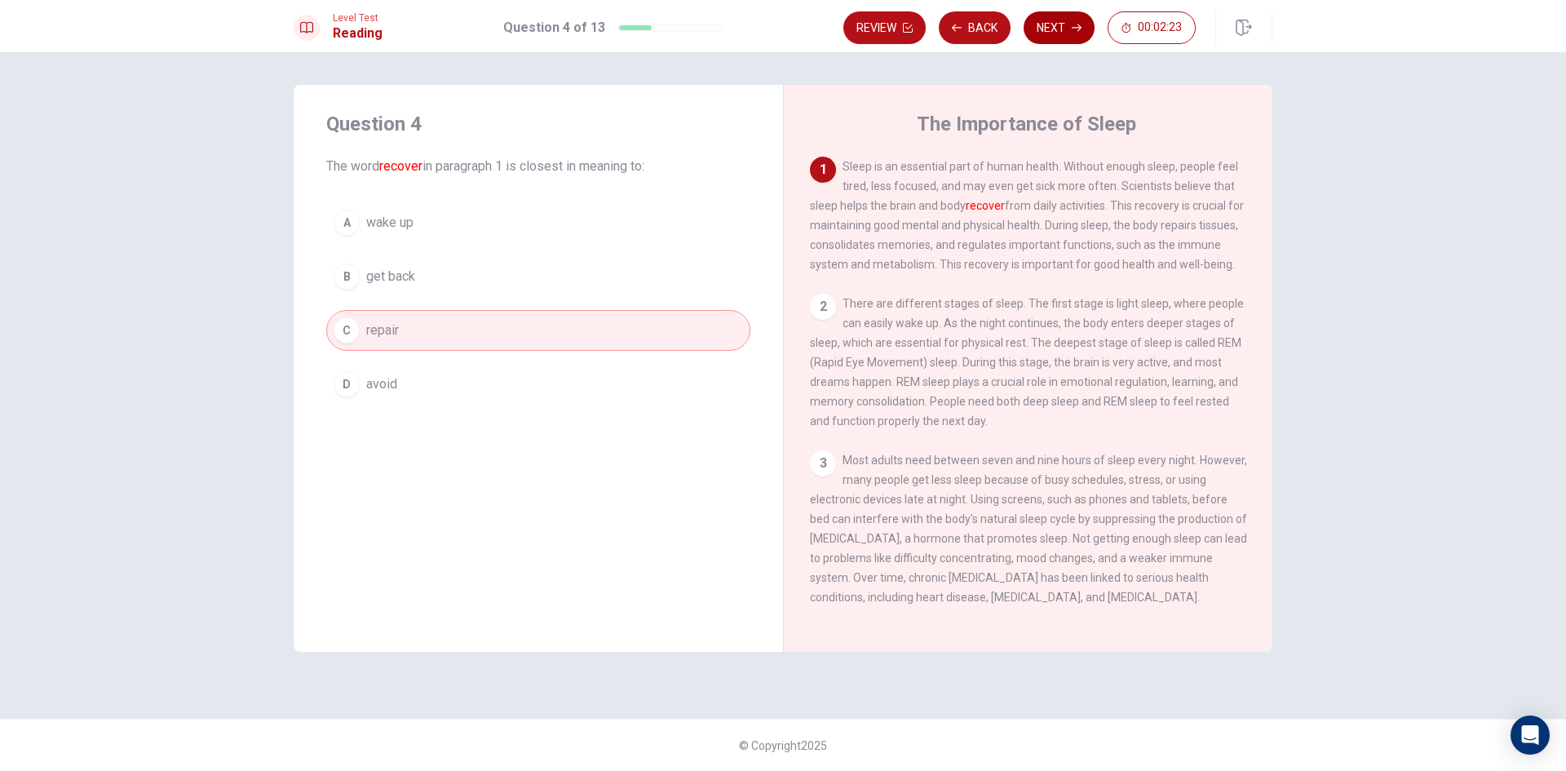
click at [1040, 30] on button "Next" at bounding box center [1059, 27] width 71 height 33
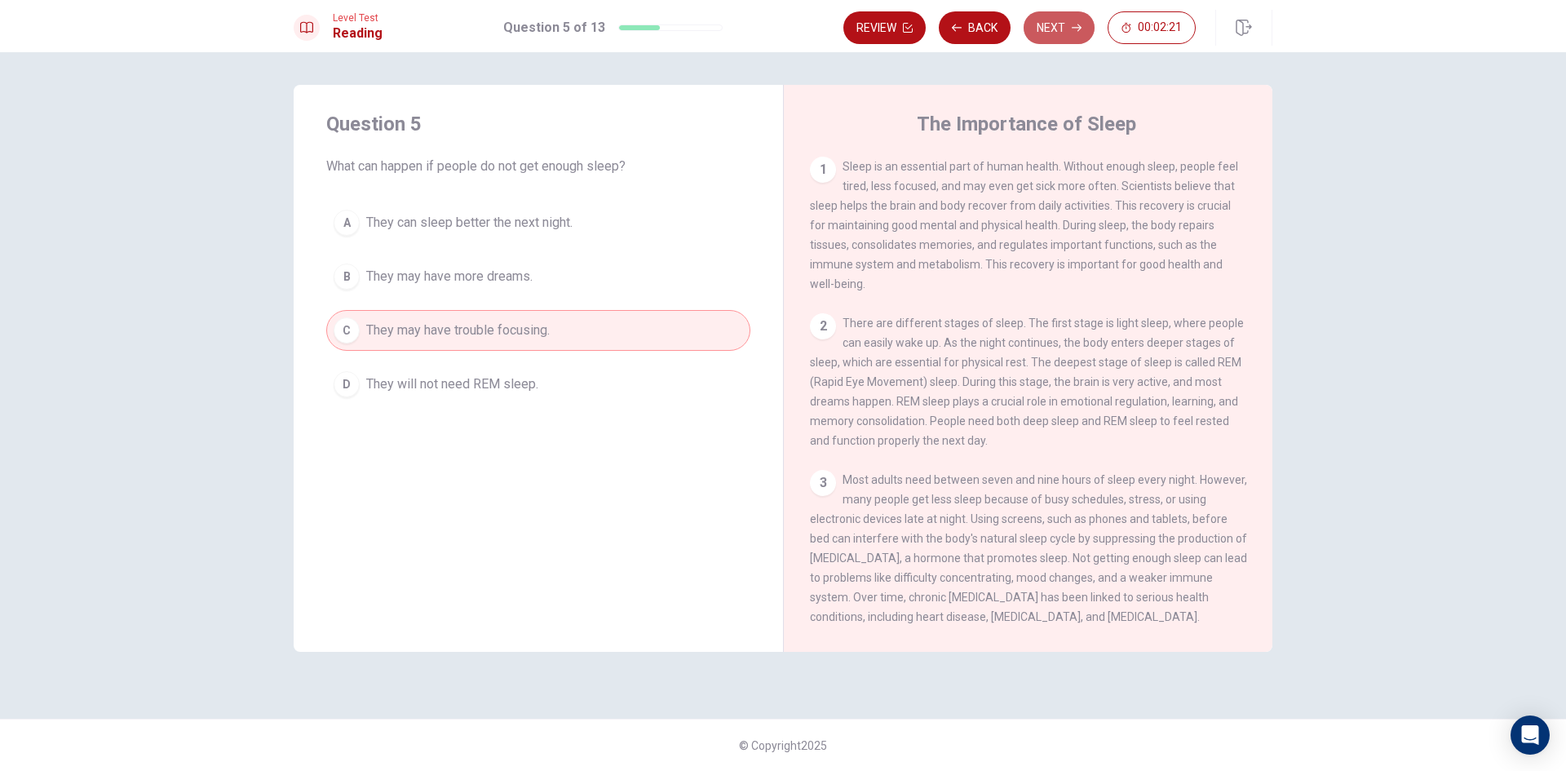
click at [1038, 31] on button "Next" at bounding box center [1059, 27] width 71 height 33
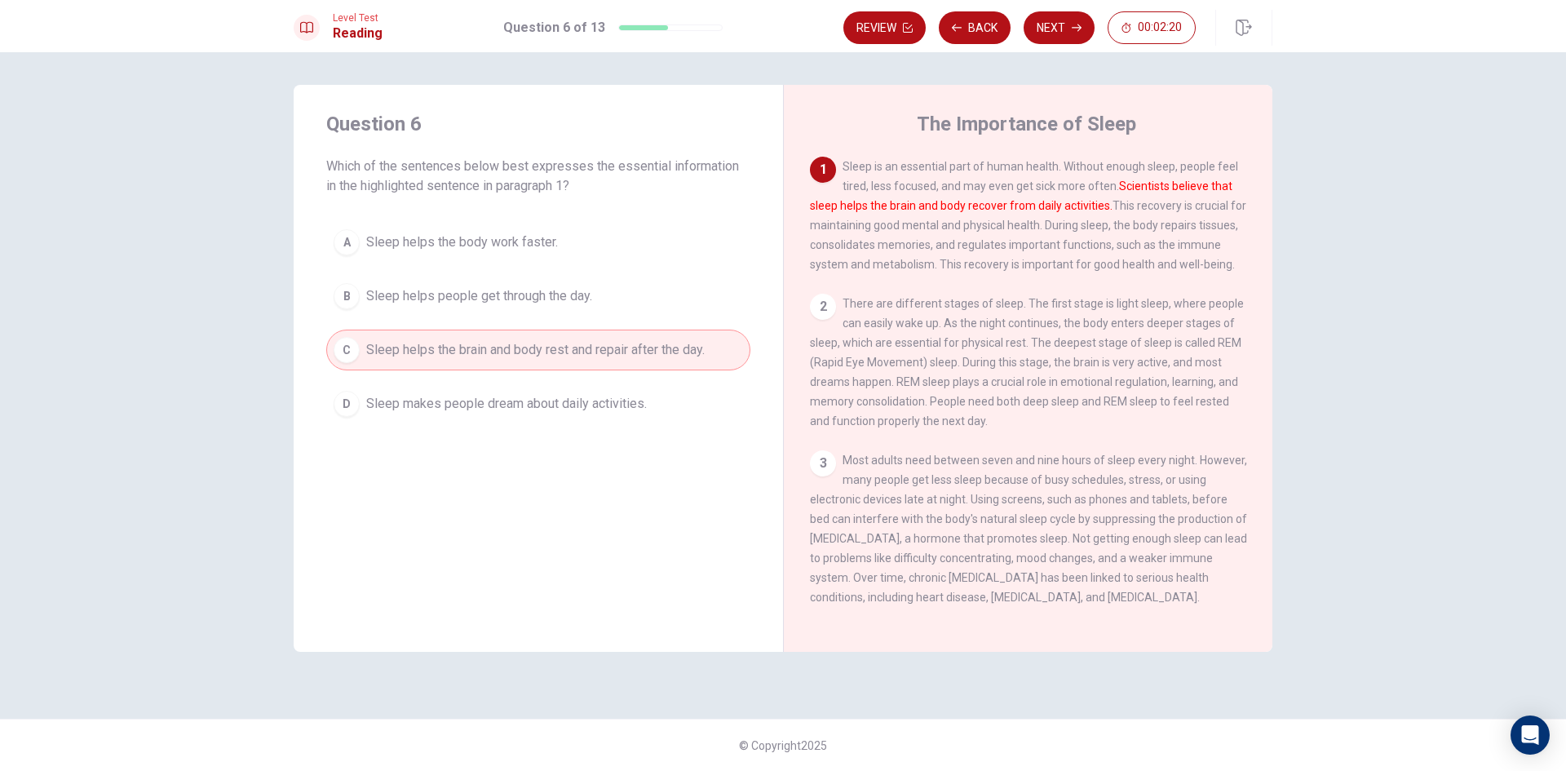
click at [1038, 33] on button "Next" at bounding box center [1059, 27] width 71 height 33
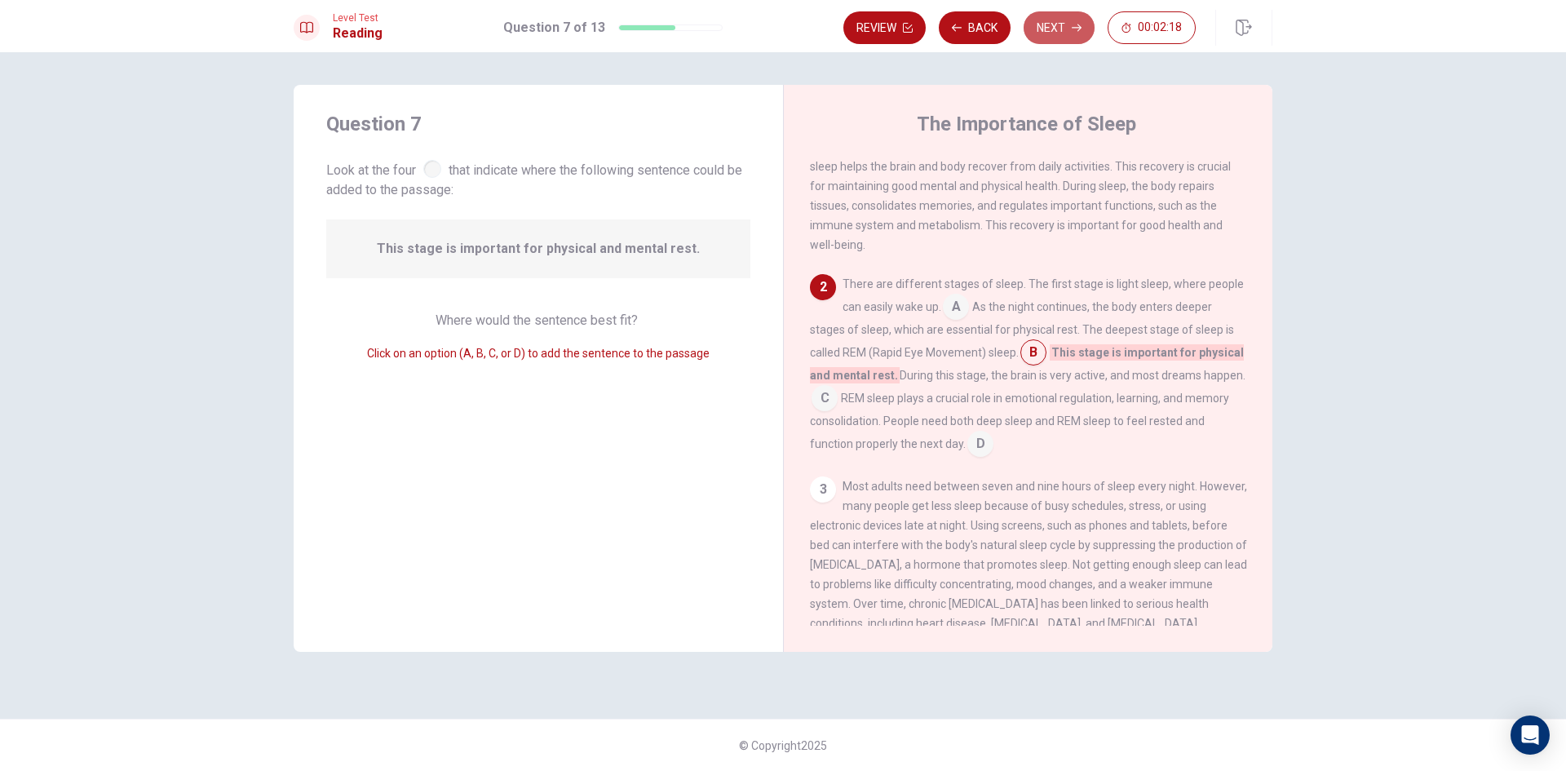
click at [1038, 33] on button "Next" at bounding box center [1059, 27] width 71 height 33
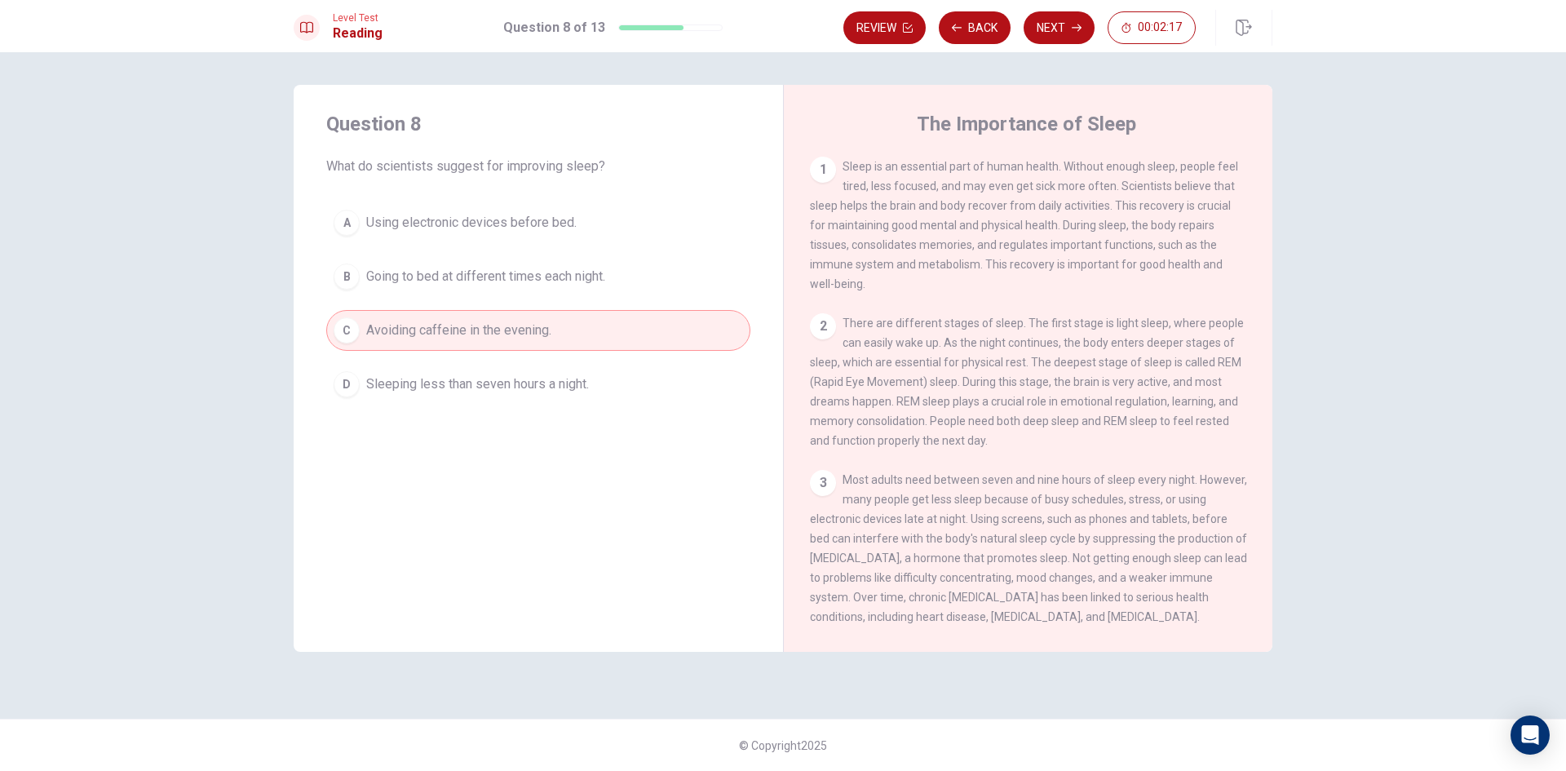
click at [1038, 33] on button "Next" at bounding box center [1059, 27] width 71 height 33
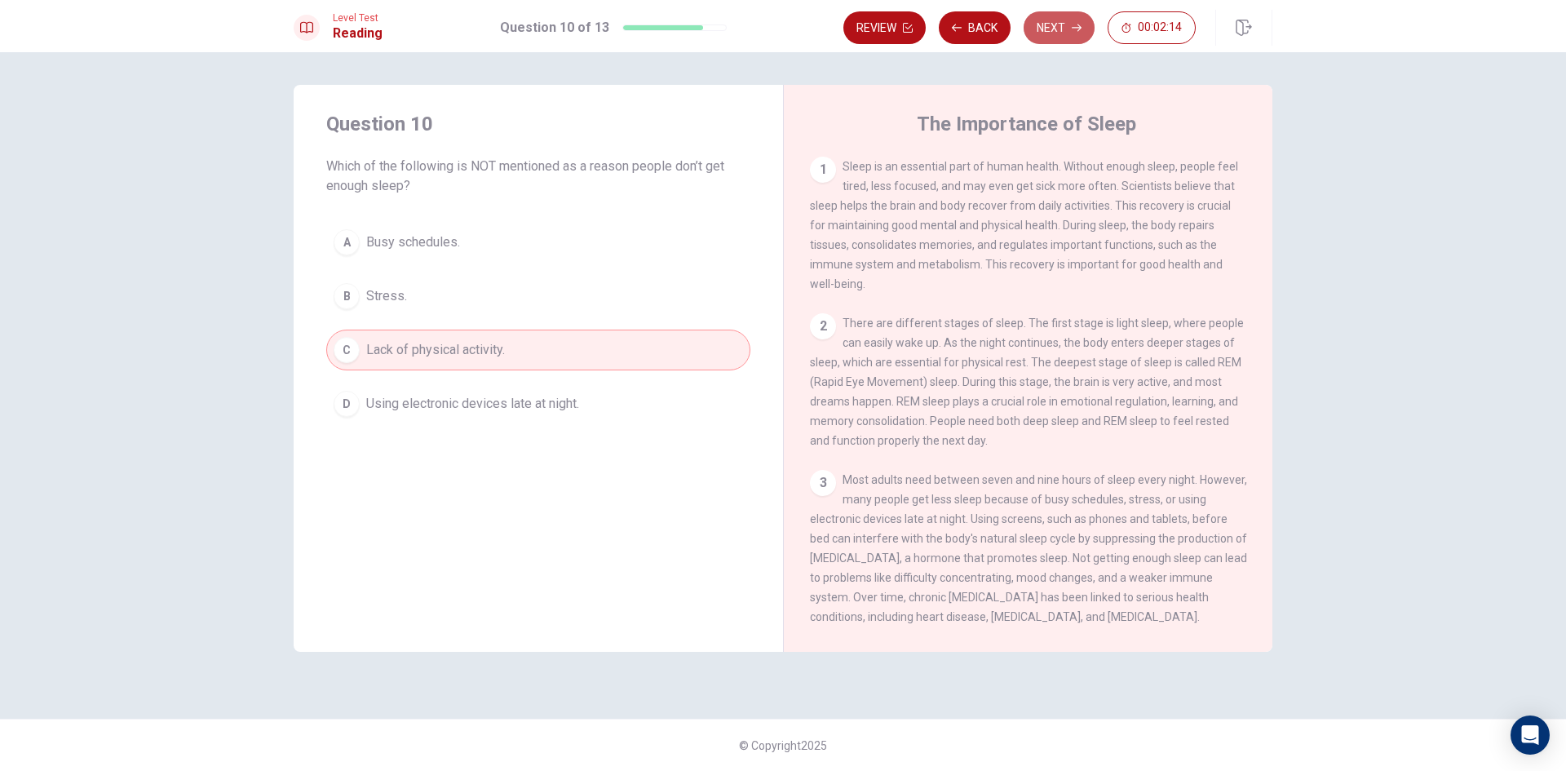
click at [1038, 33] on button "Next" at bounding box center [1059, 27] width 71 height 33
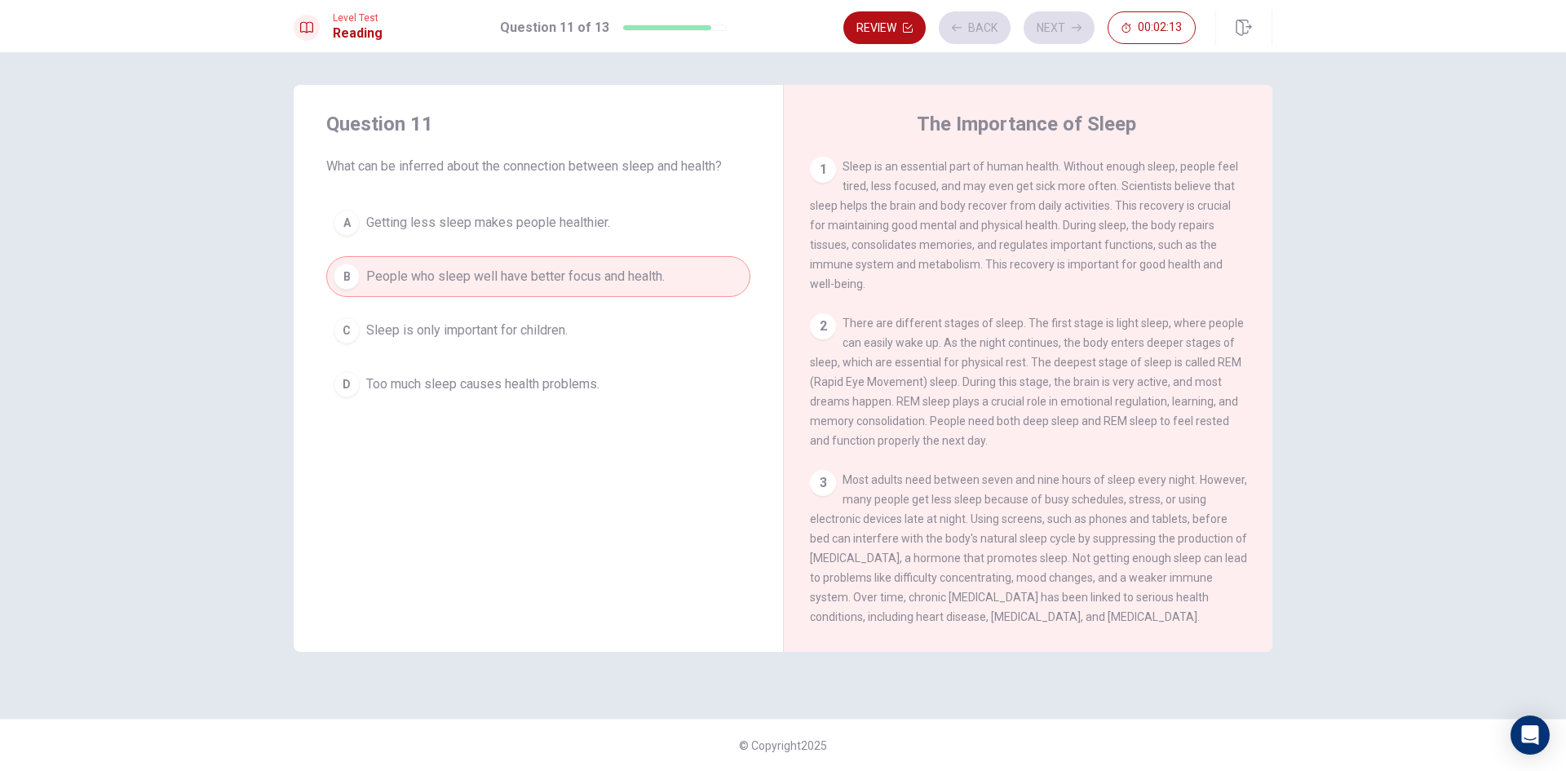
click at [1038, 33] on button "Next" at bounding box center [1059, 27] width 71 height 33
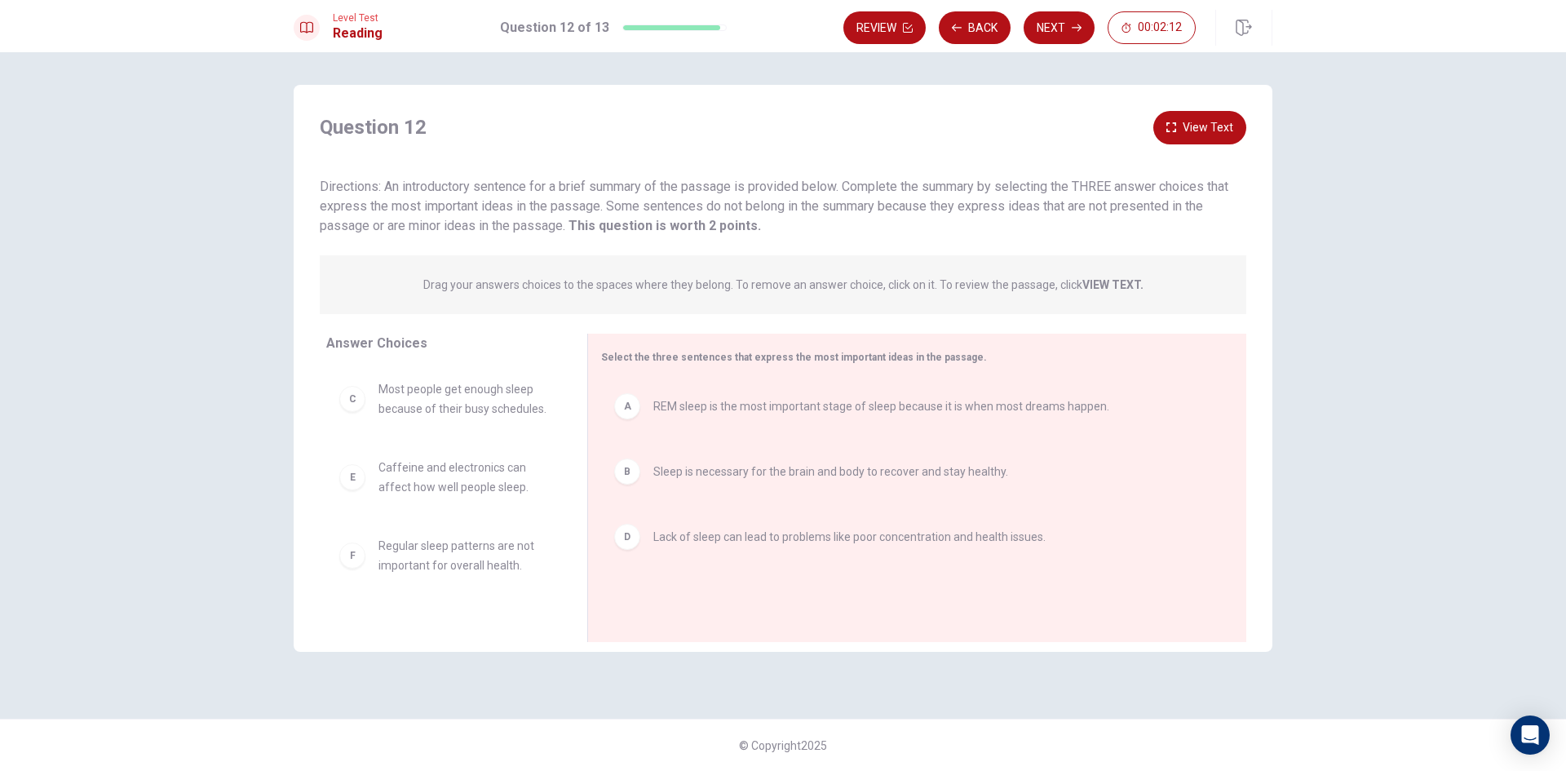
click at [1038, 33] on button "Next" at bounding box center [1059, 27] width 71 height 33
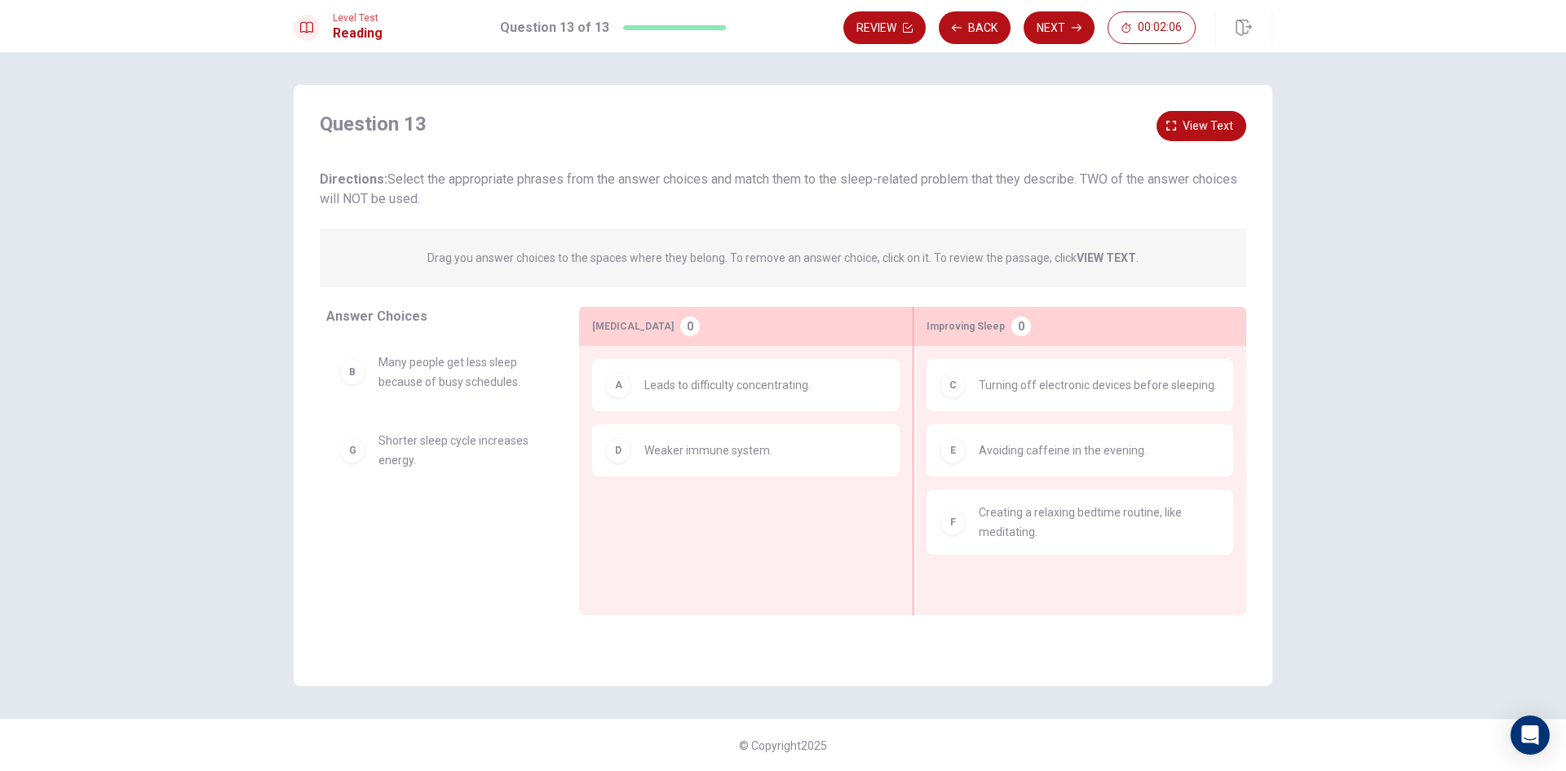
click at [1038, 33] on button "Next" at bounding box center [1059, 27] width 71 height 33
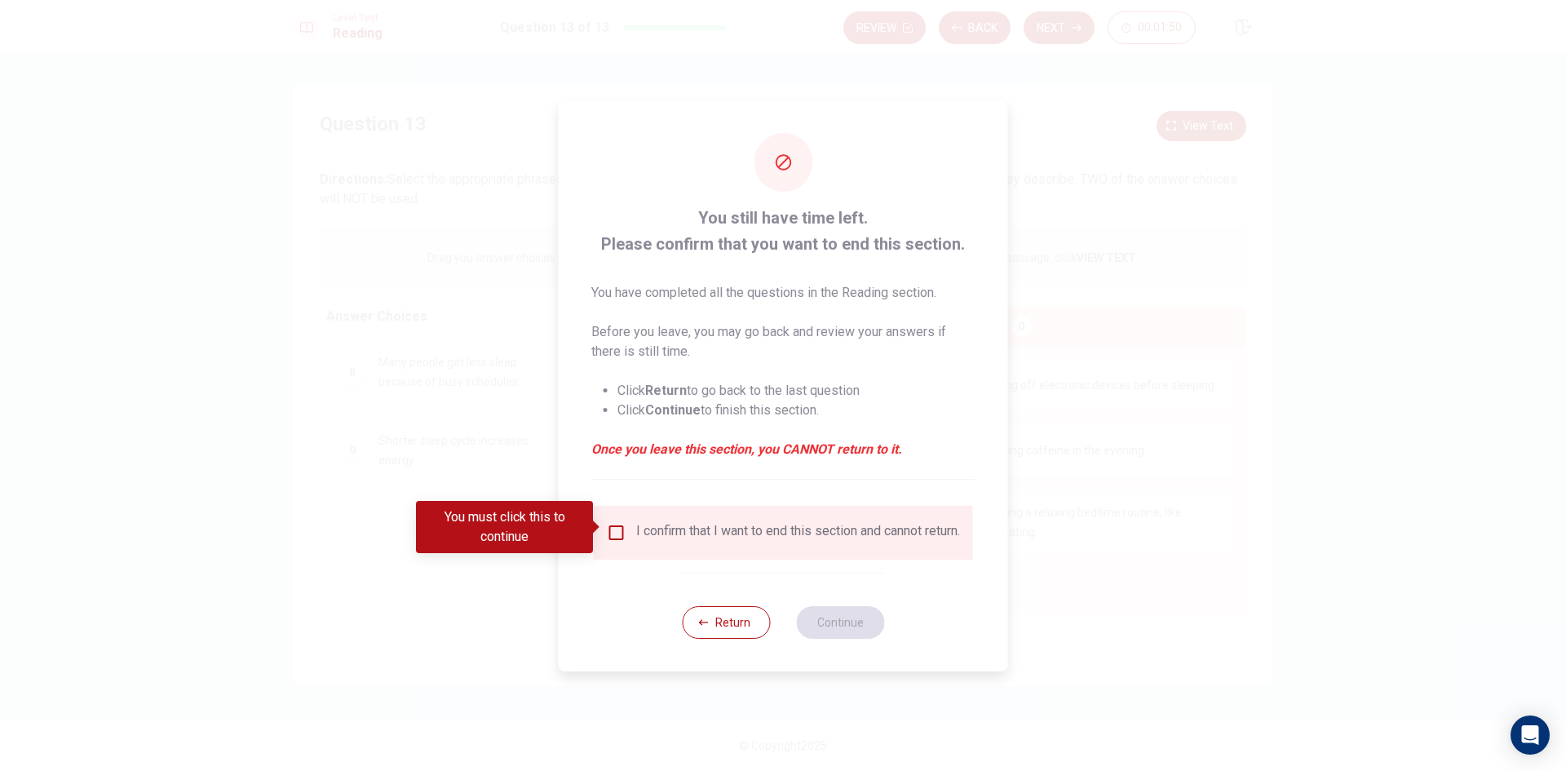
click at [1037, 364] on div at bounding box center [783, 385] width 1566 height 771
click at [751, 631] on button "Return" at bounding box center [726, 622] width 88 height 33
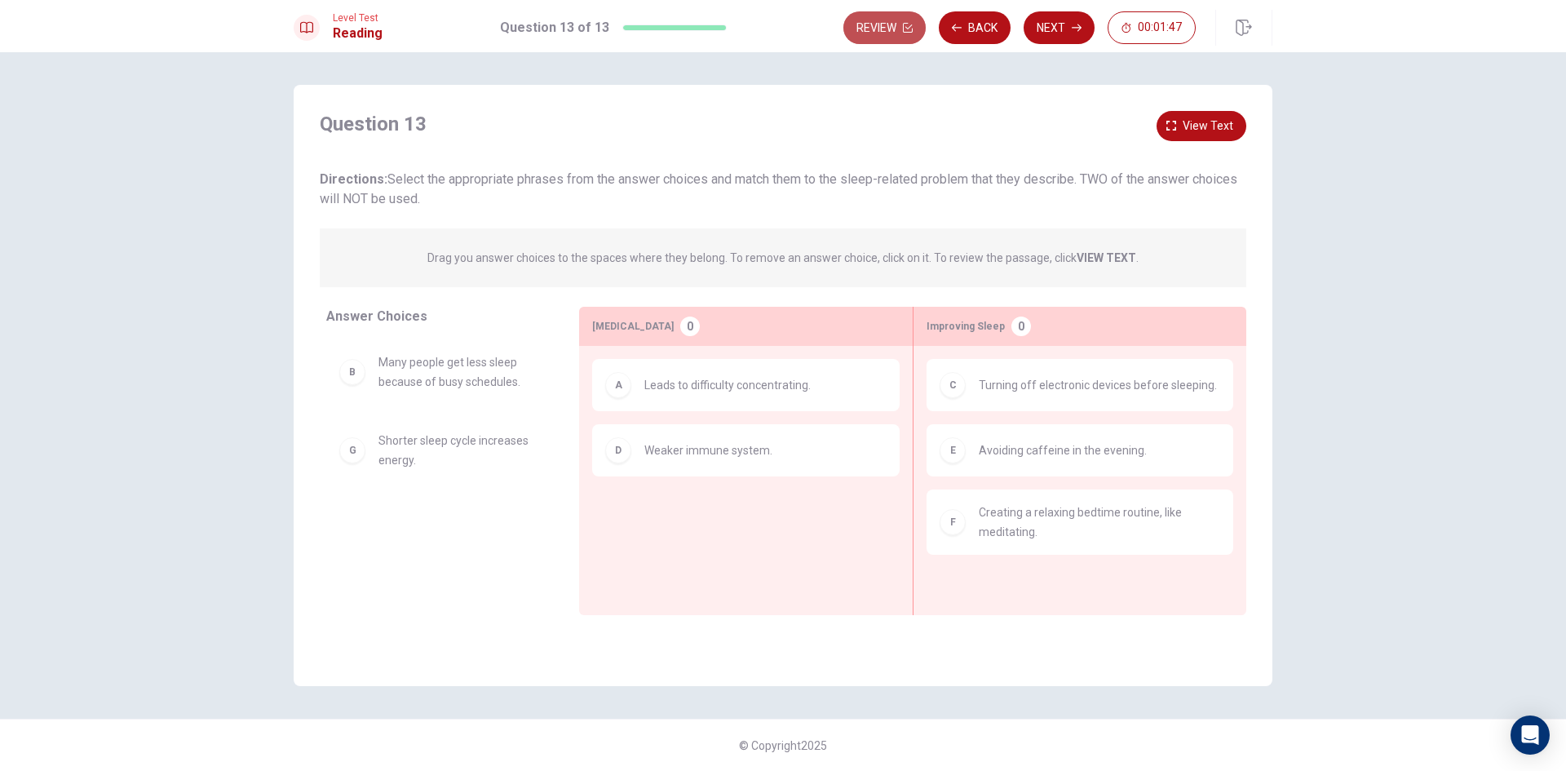
click at [894, 28] on button "Review" at bounding box center [885, 27] width 82 height 33
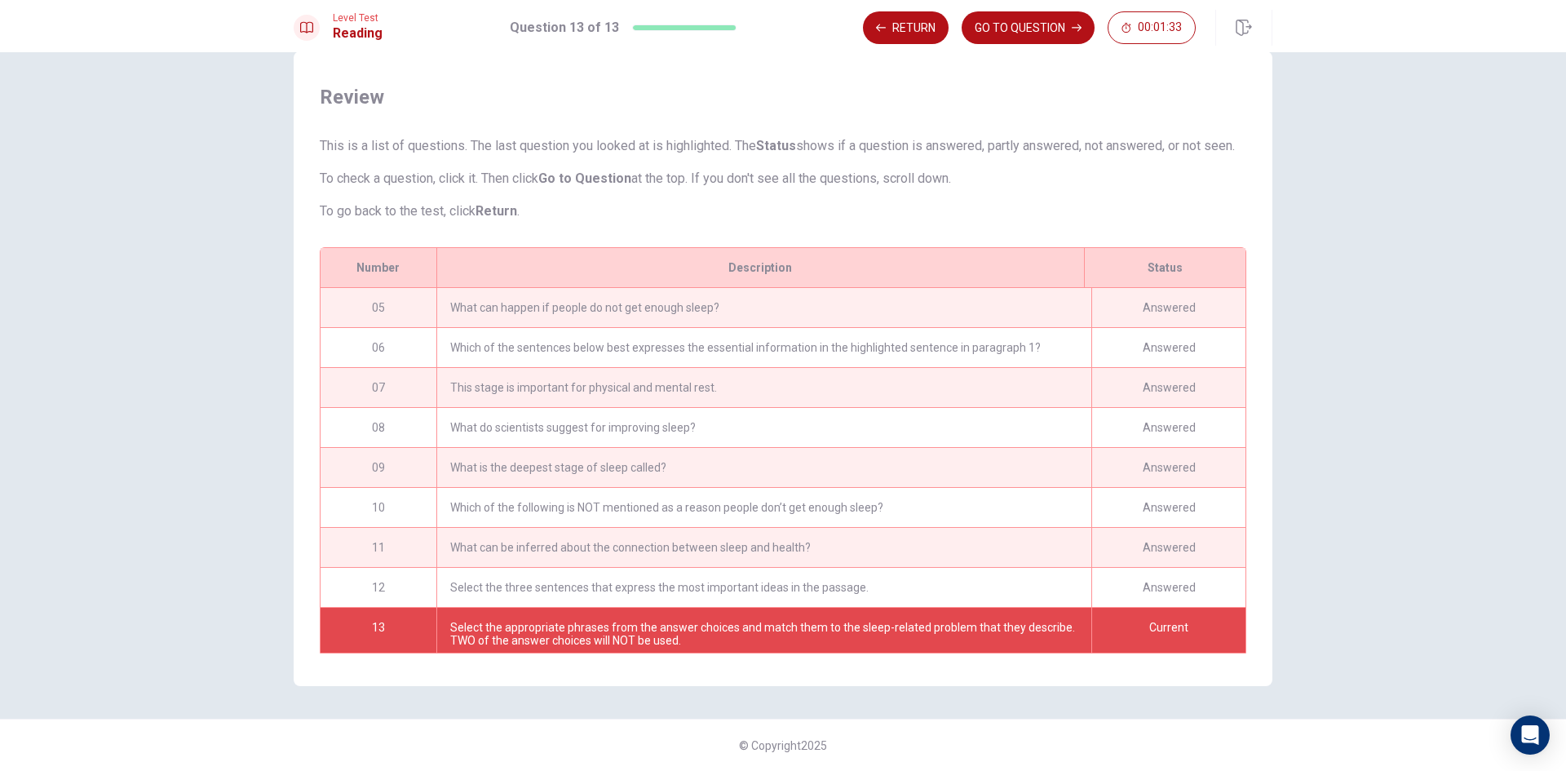
scroll to position [175, 0]
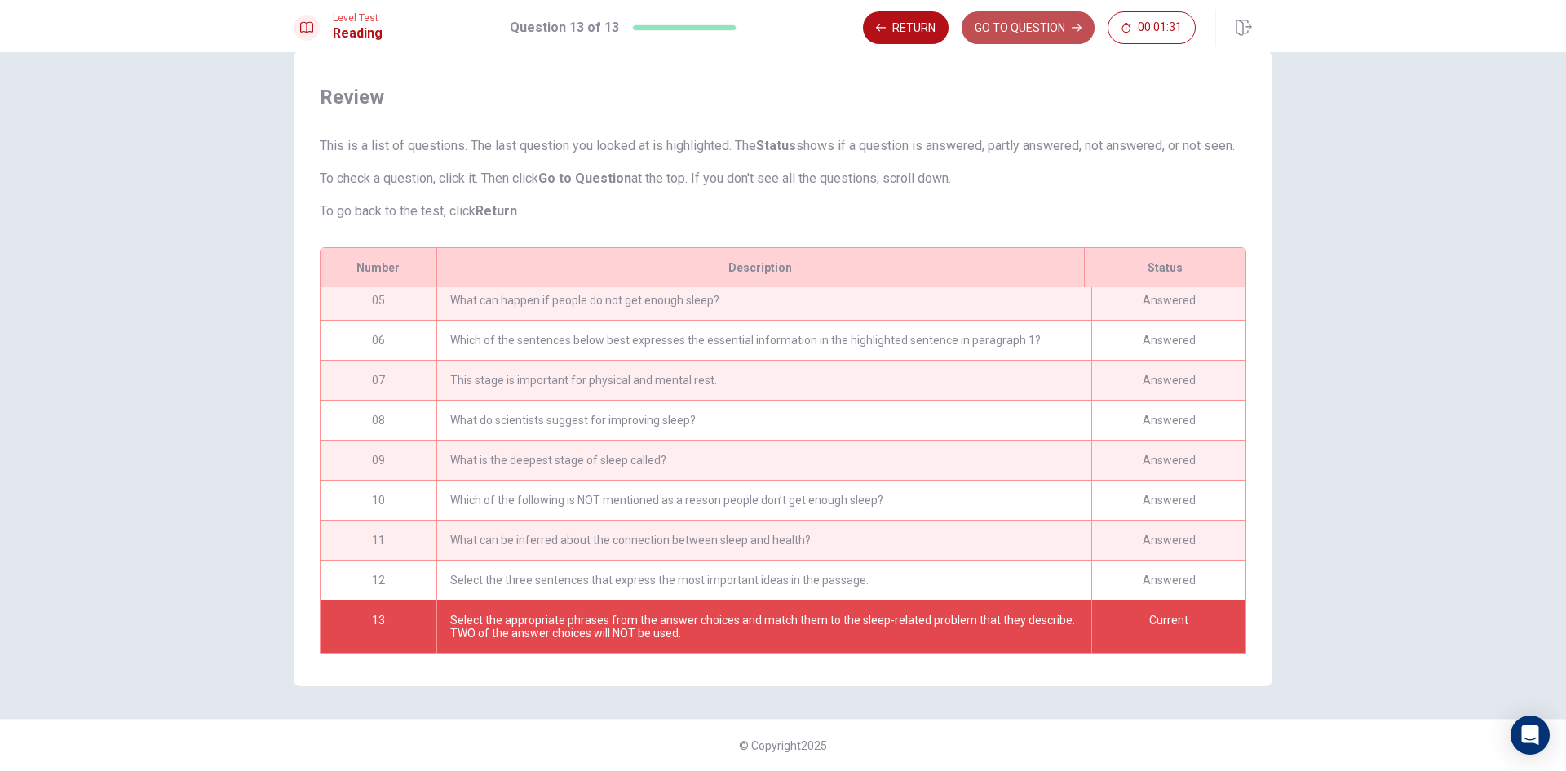
click at [1067, 23] on button "GO TO QUESTION" at bounding box center [1028, 27] width 133 height 33
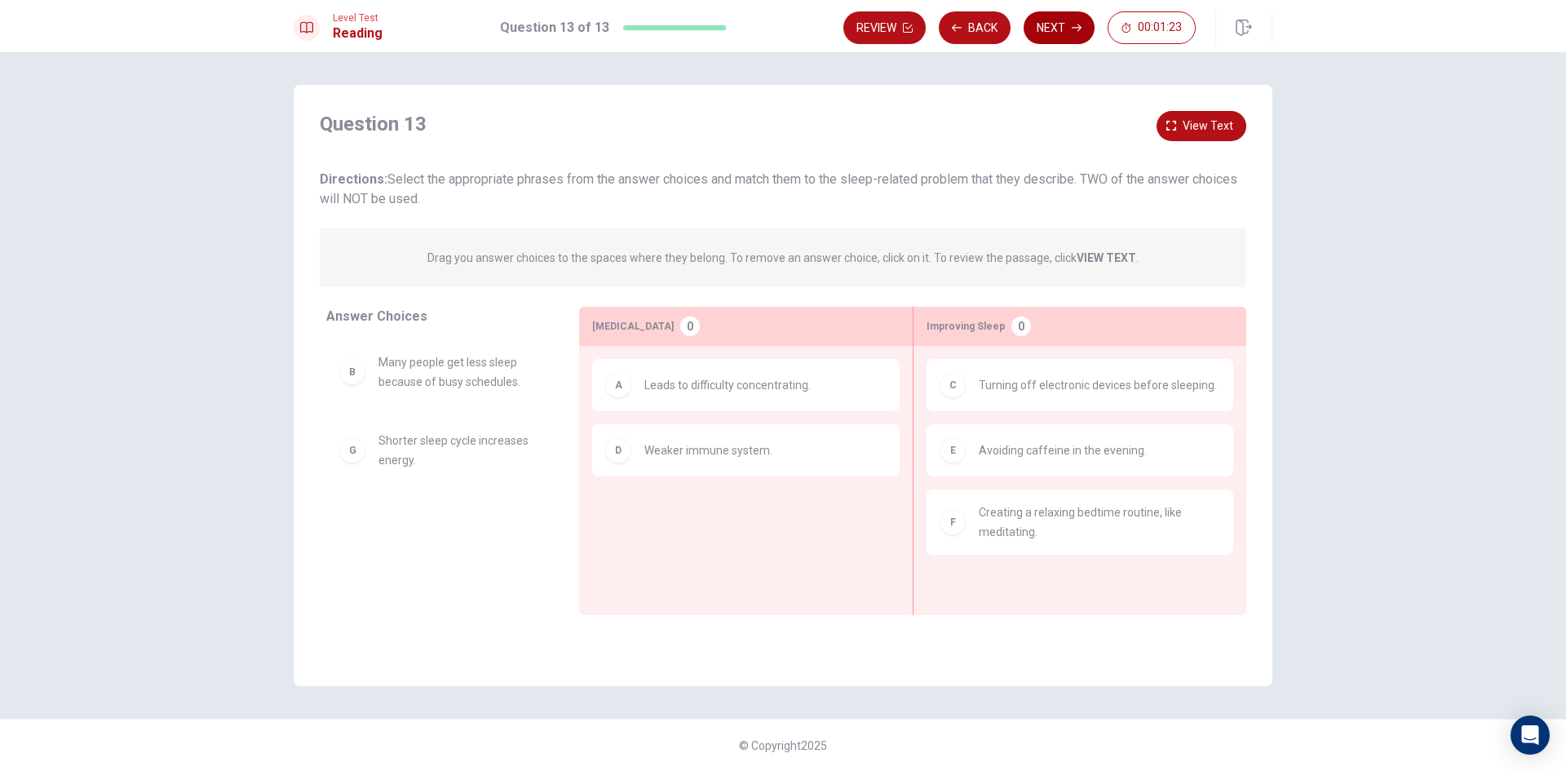
click at [1039, 29] on button "Next" at bounding box center [1059, 27] width 71 height 33
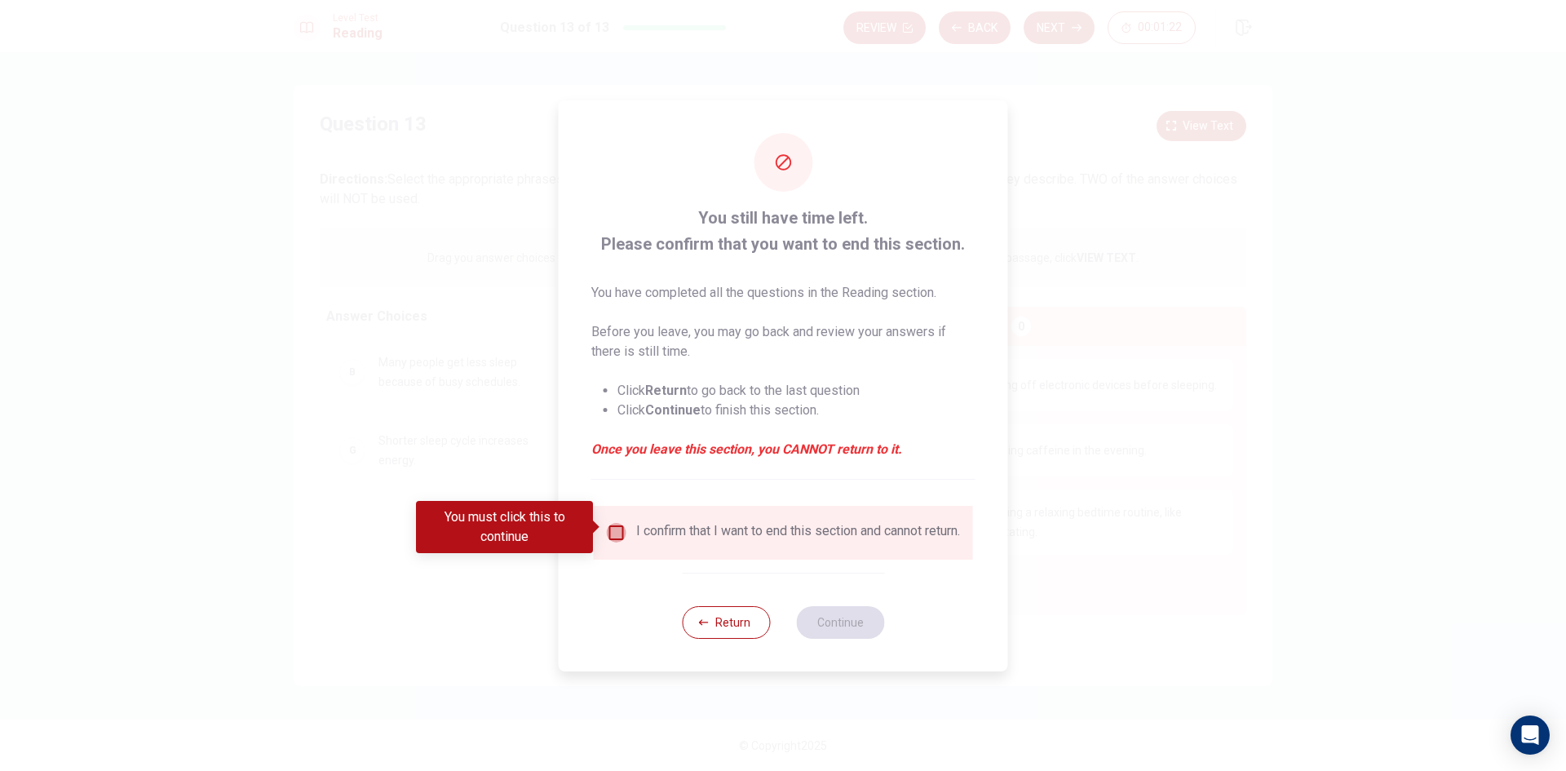
click at [607, 536] on input "You must click this to continue" at bounding box center [617, 533] width 20 height 20
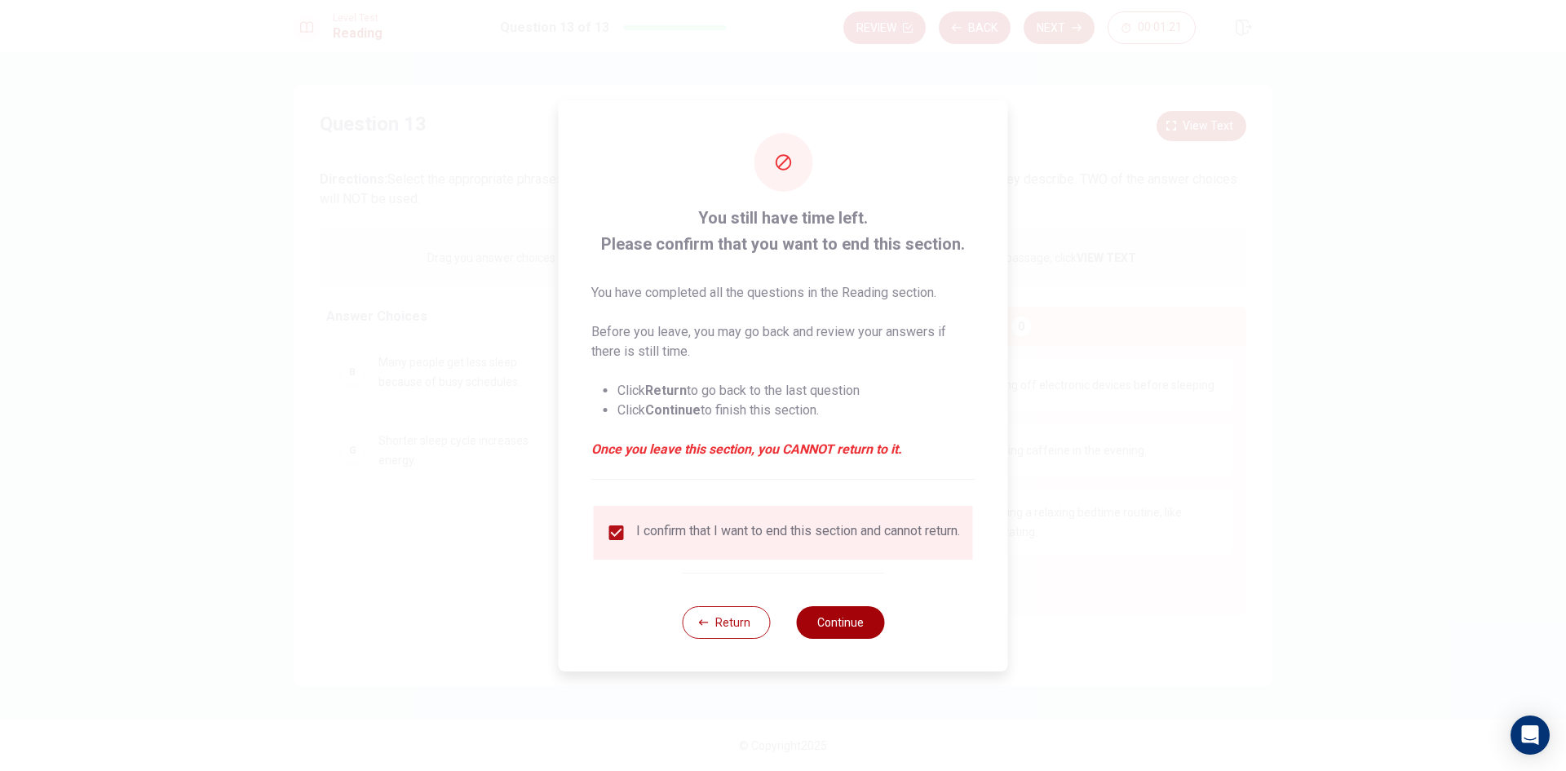
click at [870, 625] on button "Continue" at bounding box center [840, 622] width 88 height 33
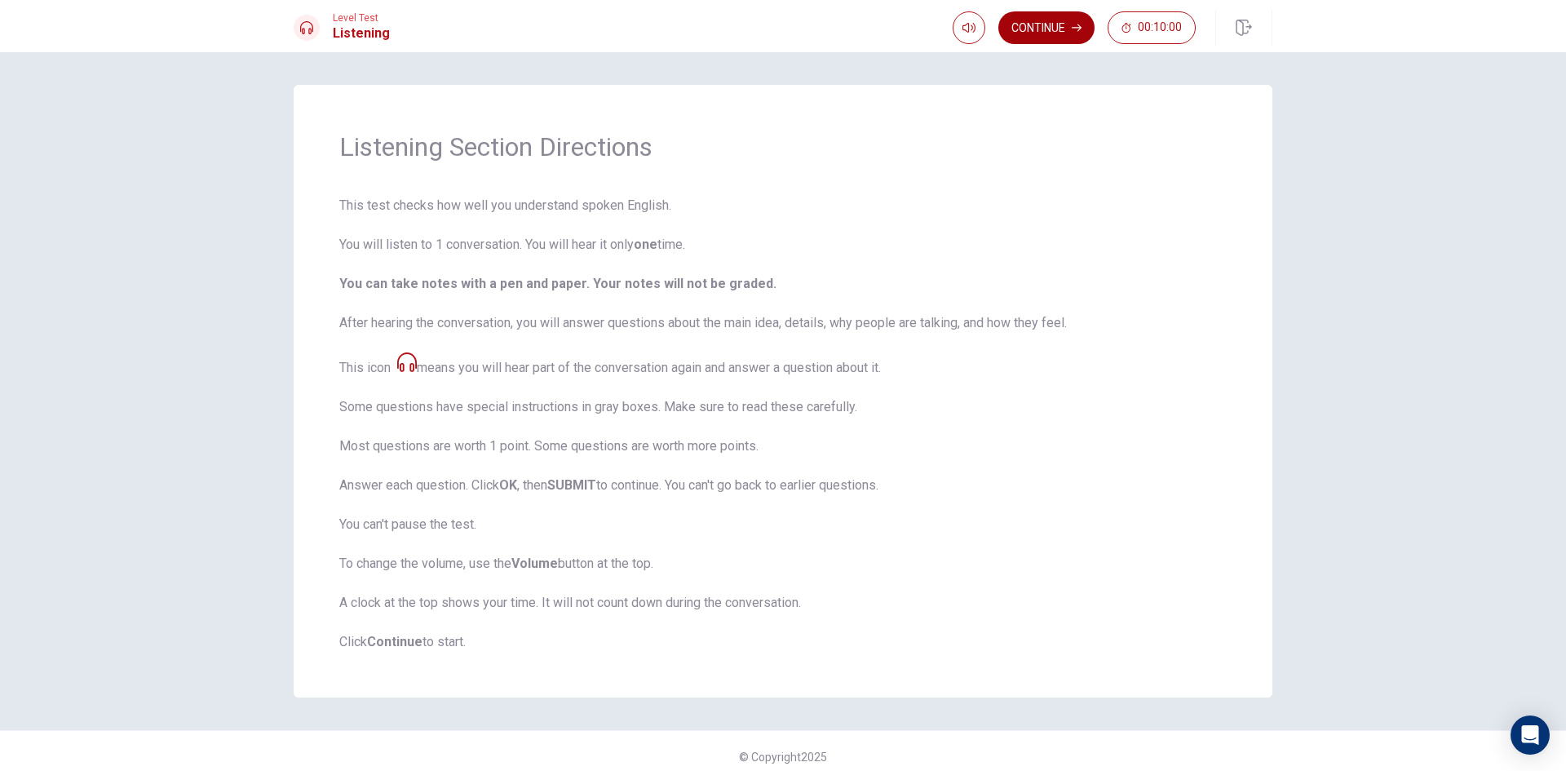
click at [1062, 33] on button "Continue" at bounding box center [1047, 27] width 96 height 33
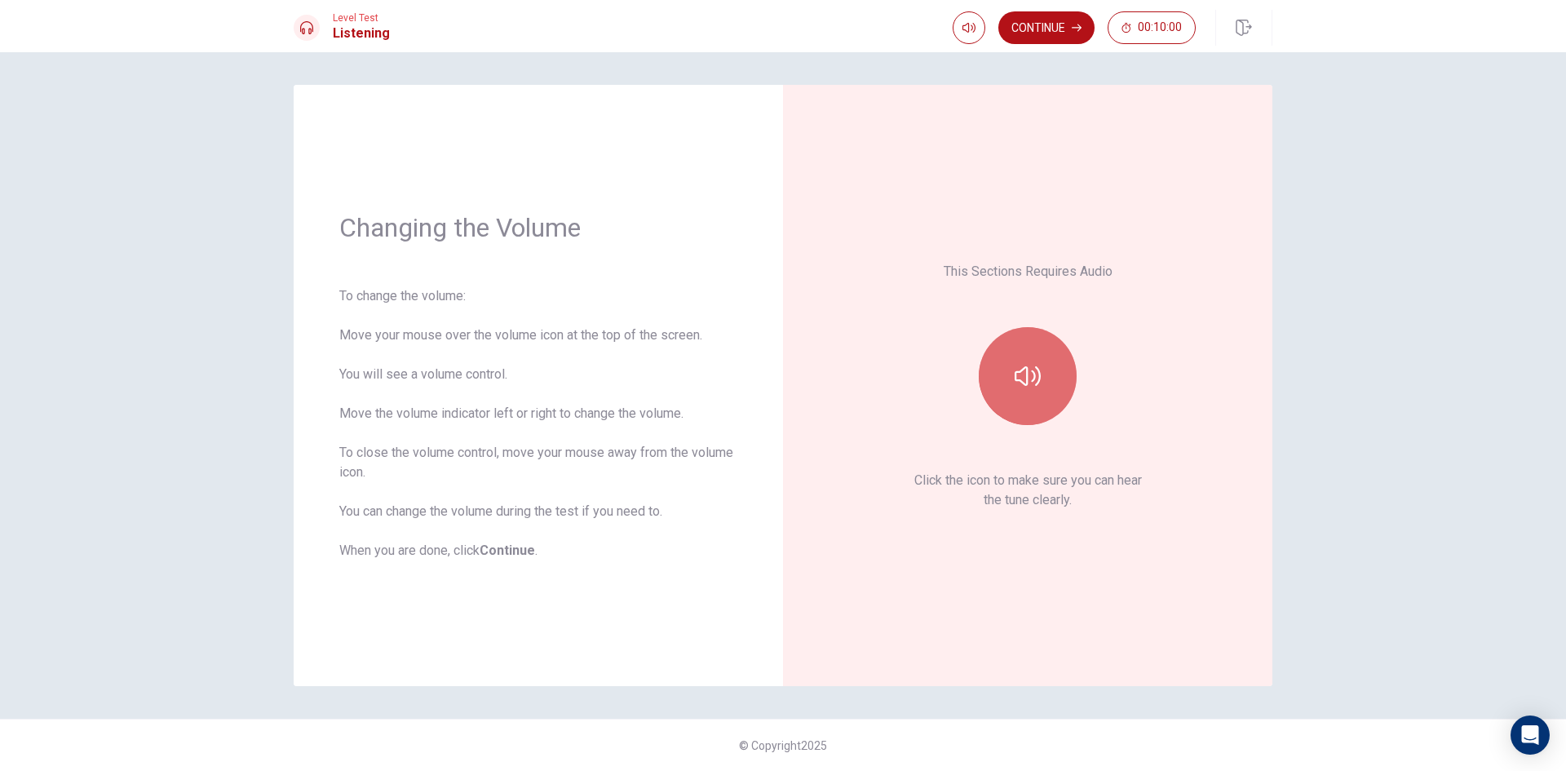
click at [1035, 380] on icon "button" at bounding box center [1028, 376] width 26 height 26
click at [992, 353] on button "button" at bounding box center [1028, 376] width 98 height 98
click at [993, 361] on button "button" at bounding box center [1028, 376] width 98 height 98
click at [1031, 28] on button "Continue" at bounding box center [1047, 27] width 96 height 33
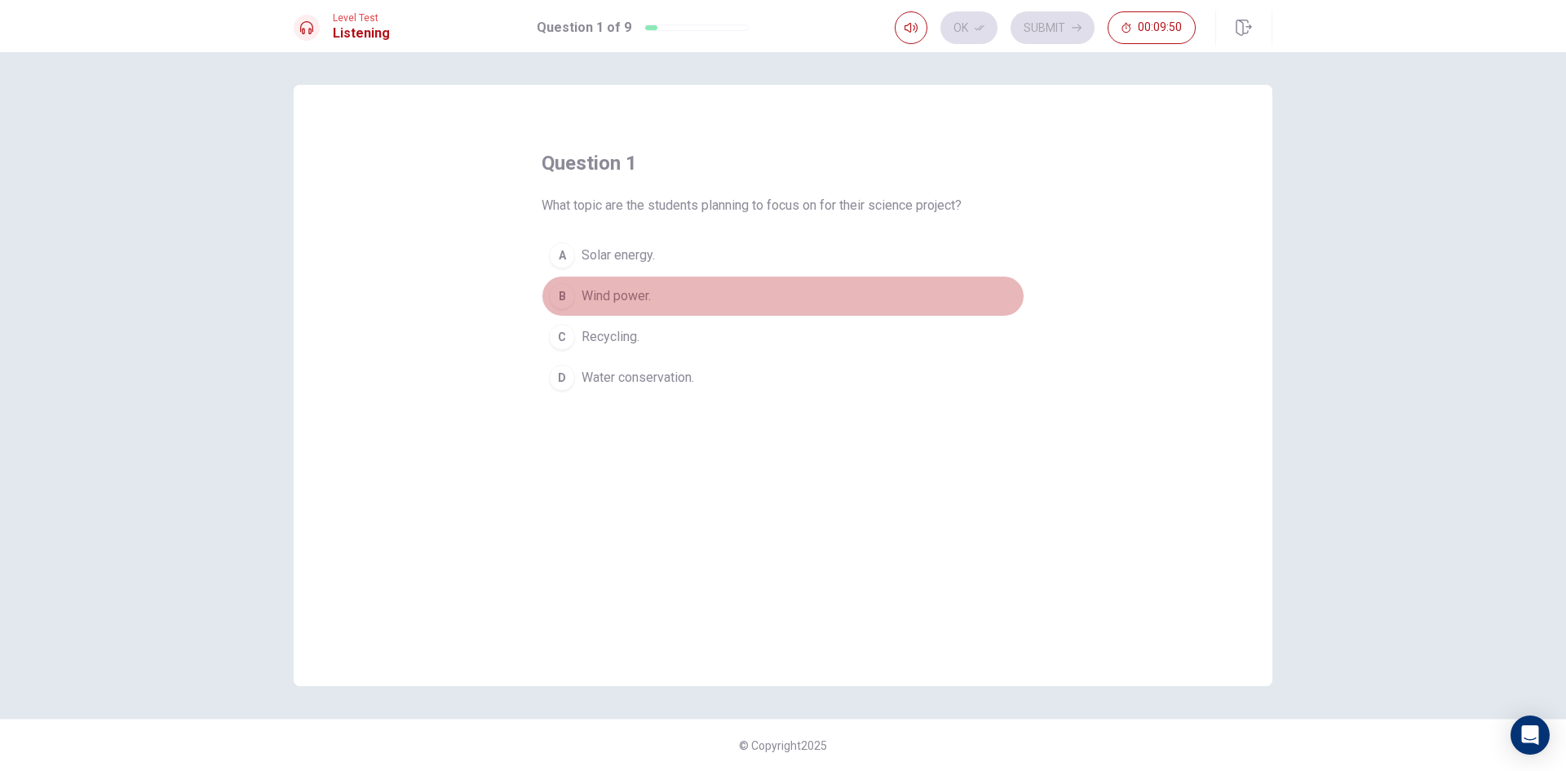
click at [615, 295] on span "Wind power." at bounding box center [616, 296] width 69 height 20
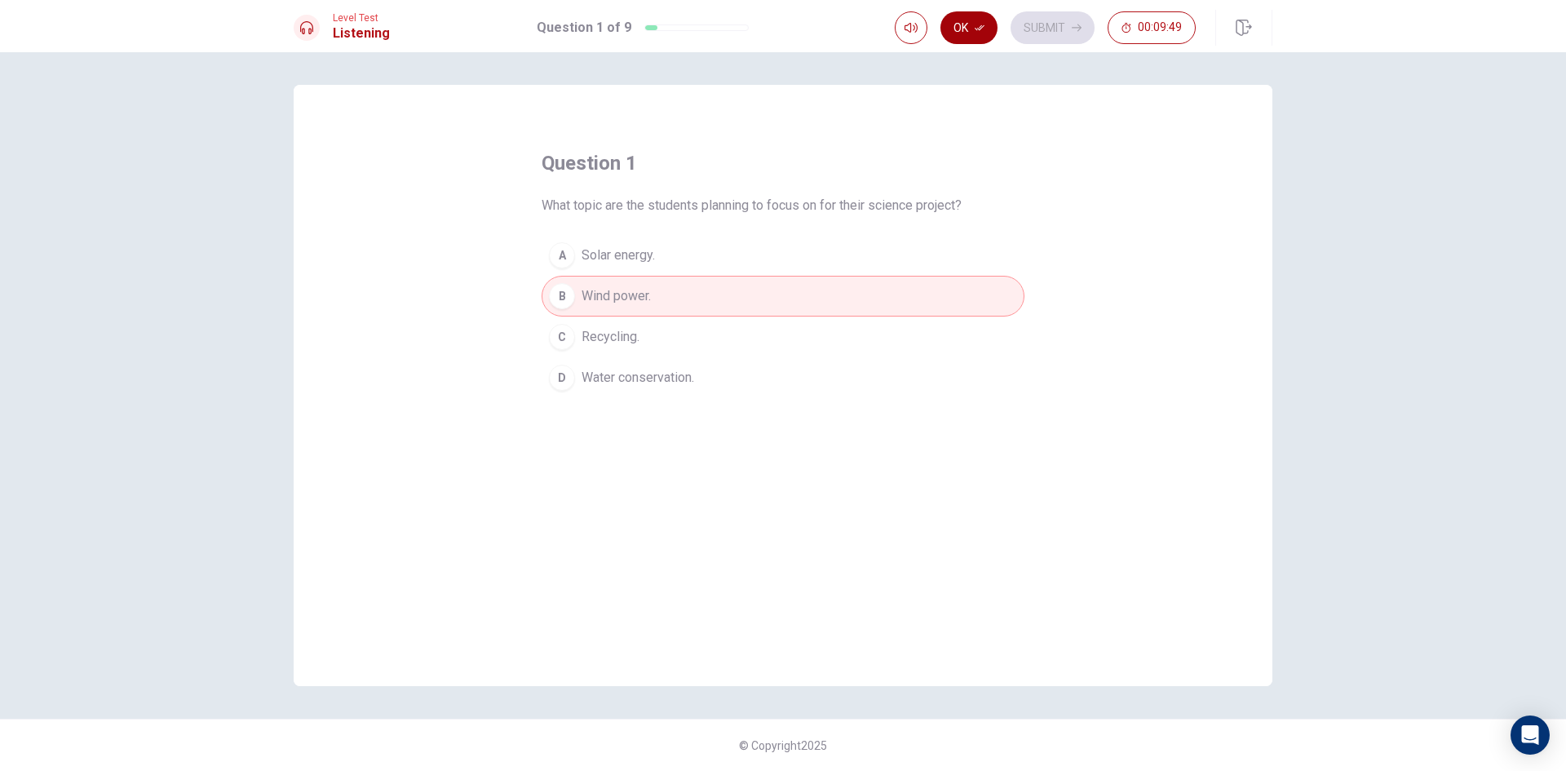
click at [963, 19] on button "Ok" at bounding box center [969, 27] width 57 height 33
click at [1048, 33] on button "Submit" at bounding box center [1053, 27] width 84 height 33
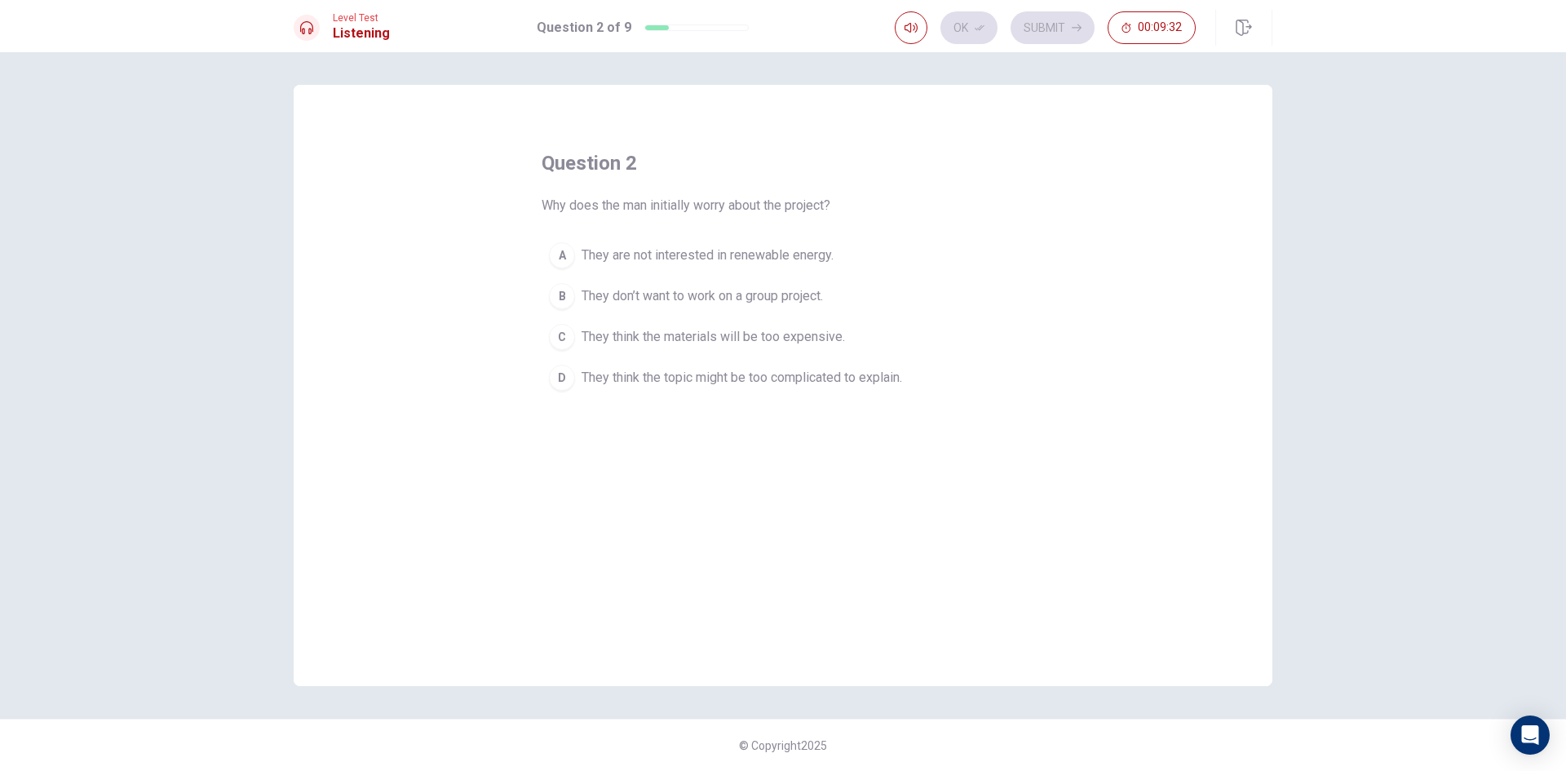
click at [724, 389] on button "D They think the topic might be too complicated to explain." at bounding box center [783, 377] width 483 height 41
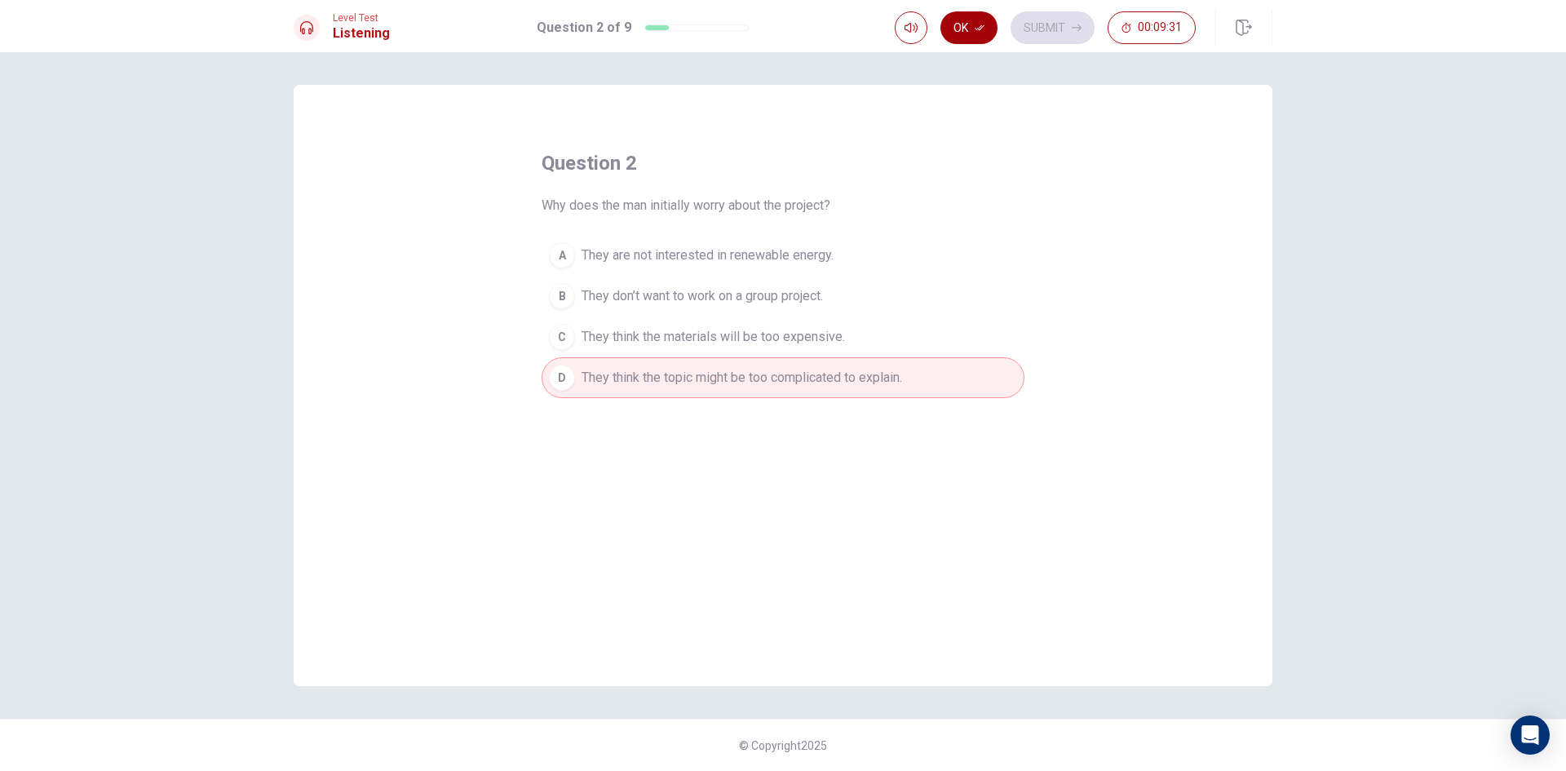
click at [977, 33] on button "Ok" at bounding box center [969, 27] width 57 height 33
click at [1058, 30] on button "Submit" at bounding box center [1053, 27] width 84 height 33
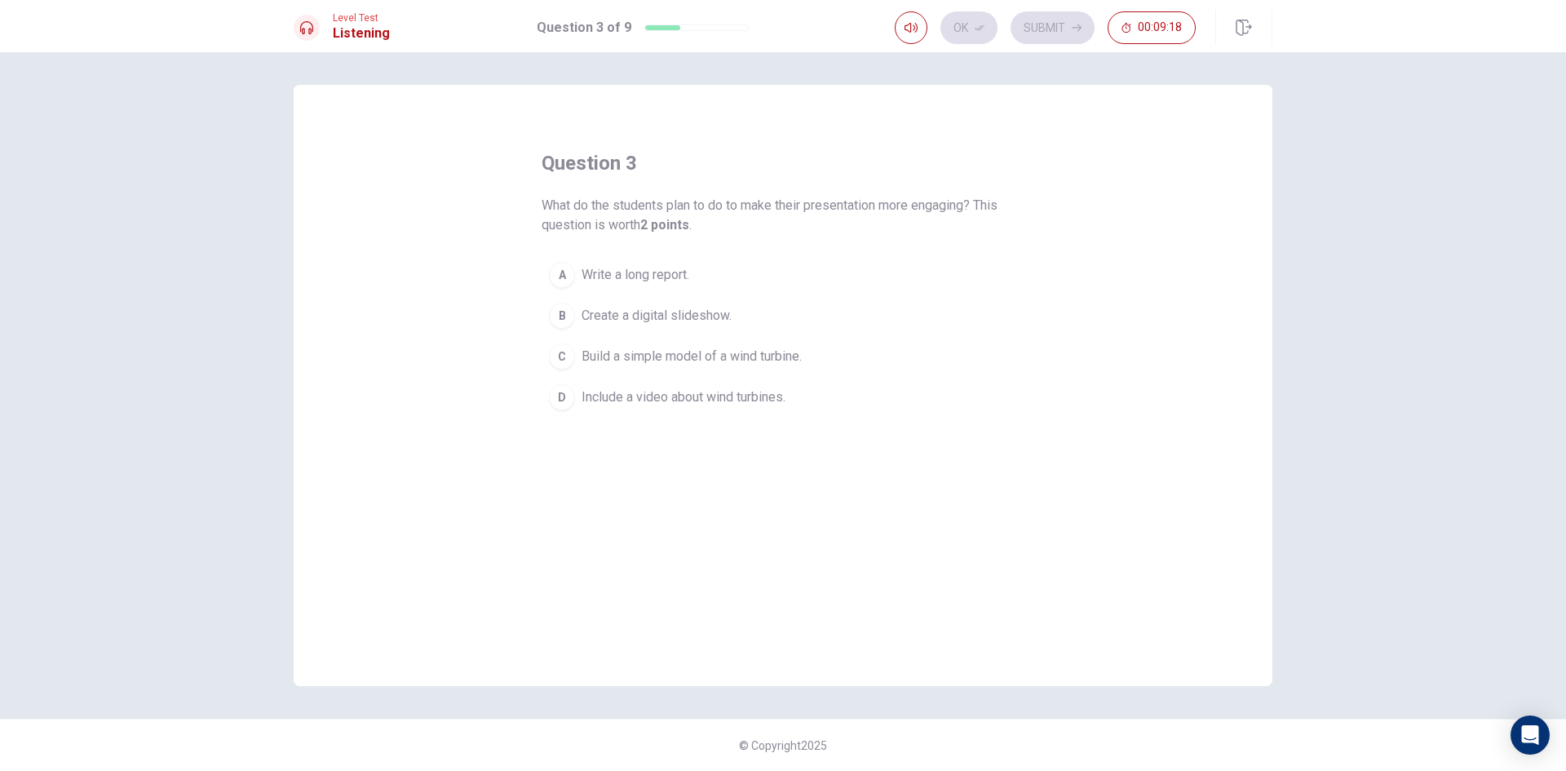
click at [702, 357] on span "Build a simple model of a wind turbine." at bounding box center [692, 357] width 220 height 20
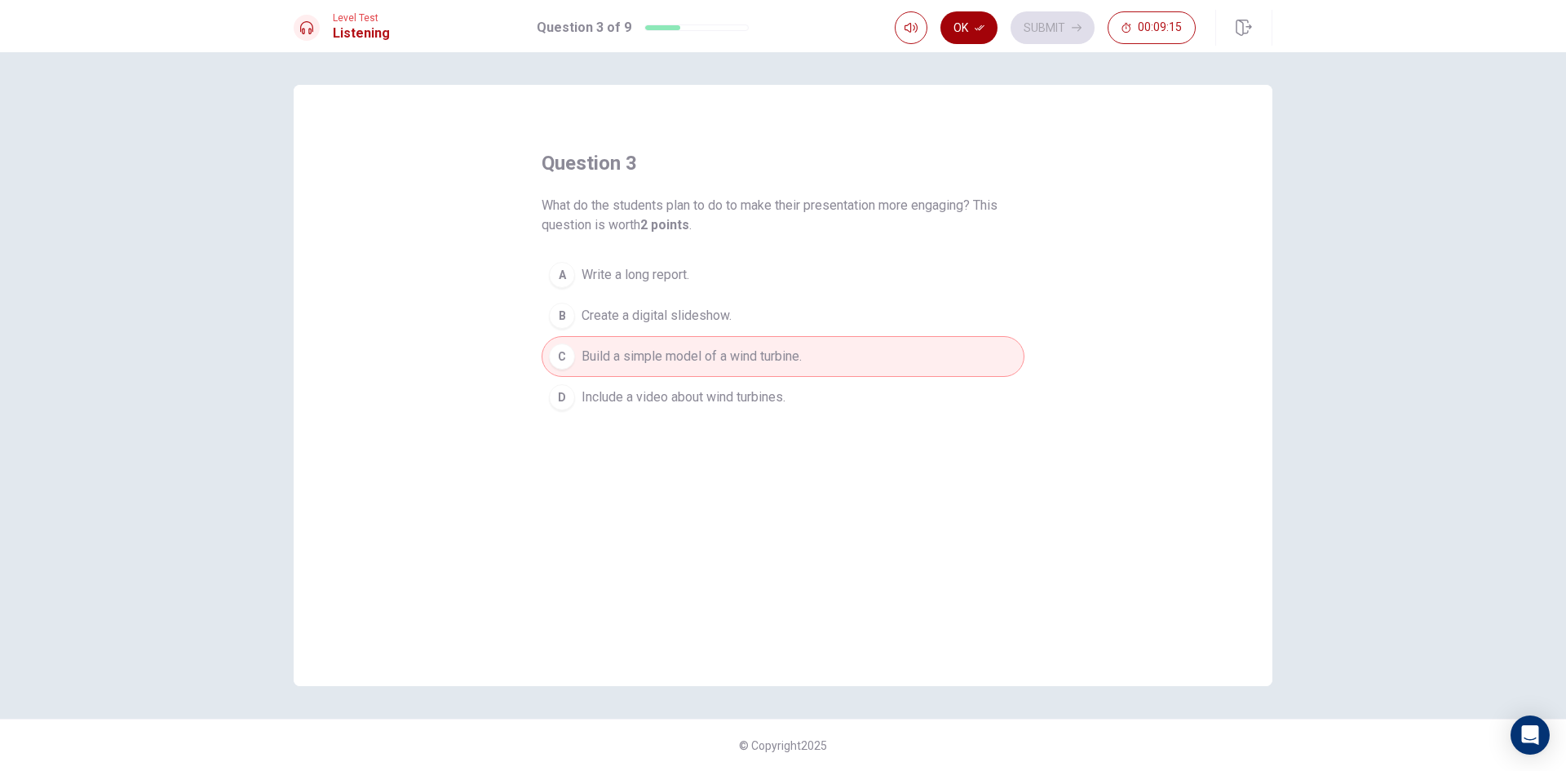
click at [972, 32] on button "Ok" at bounding box center [969, 27] width 57 height 33
click at [1042, 30] on button "Submit" at bounding box center [1053, 27] width 84 height 33
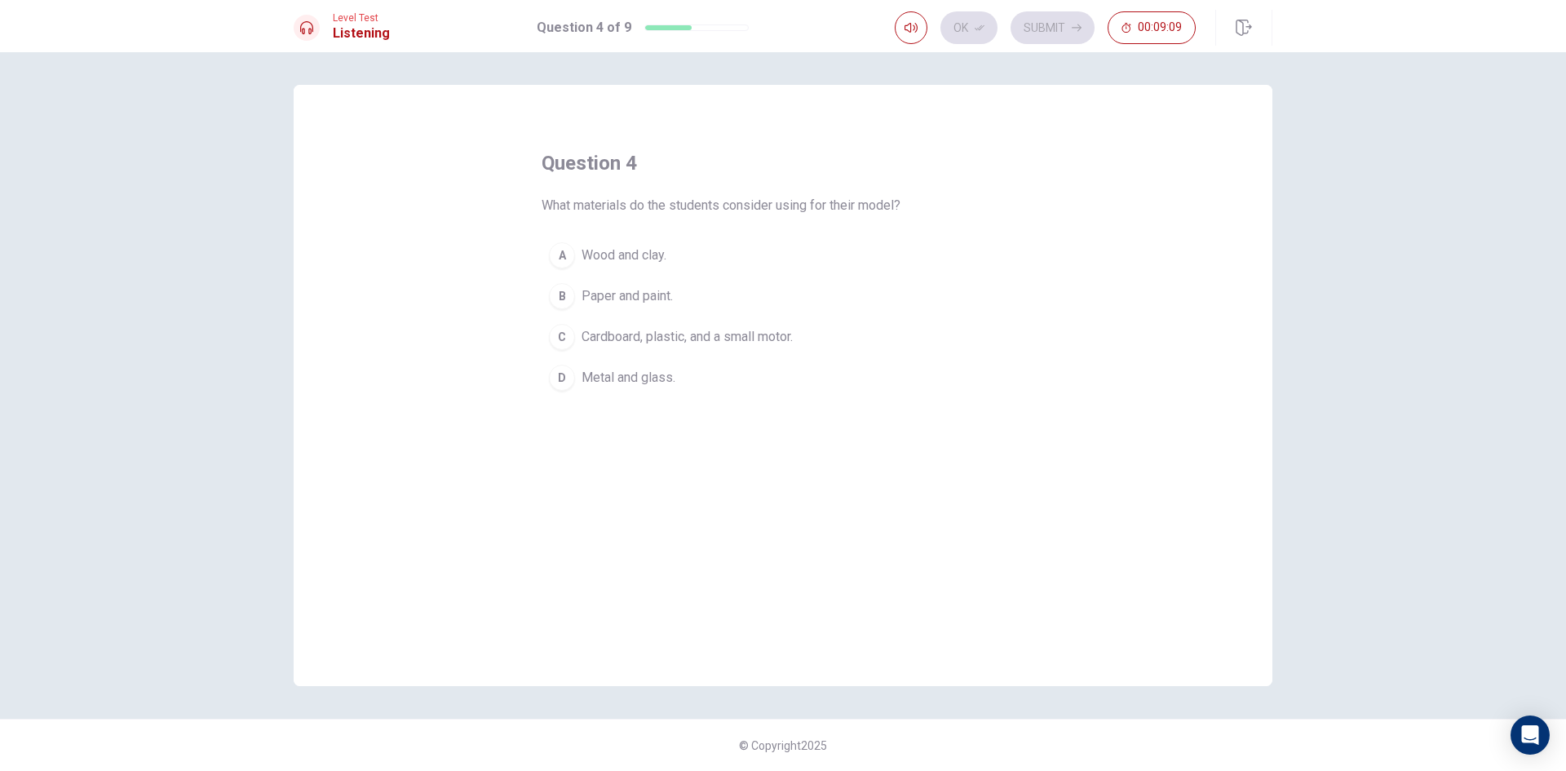
click at [746, 342] on span "Cardboard, plastic, and a small motor." at bounding box center [687, 337] width 211 height 20
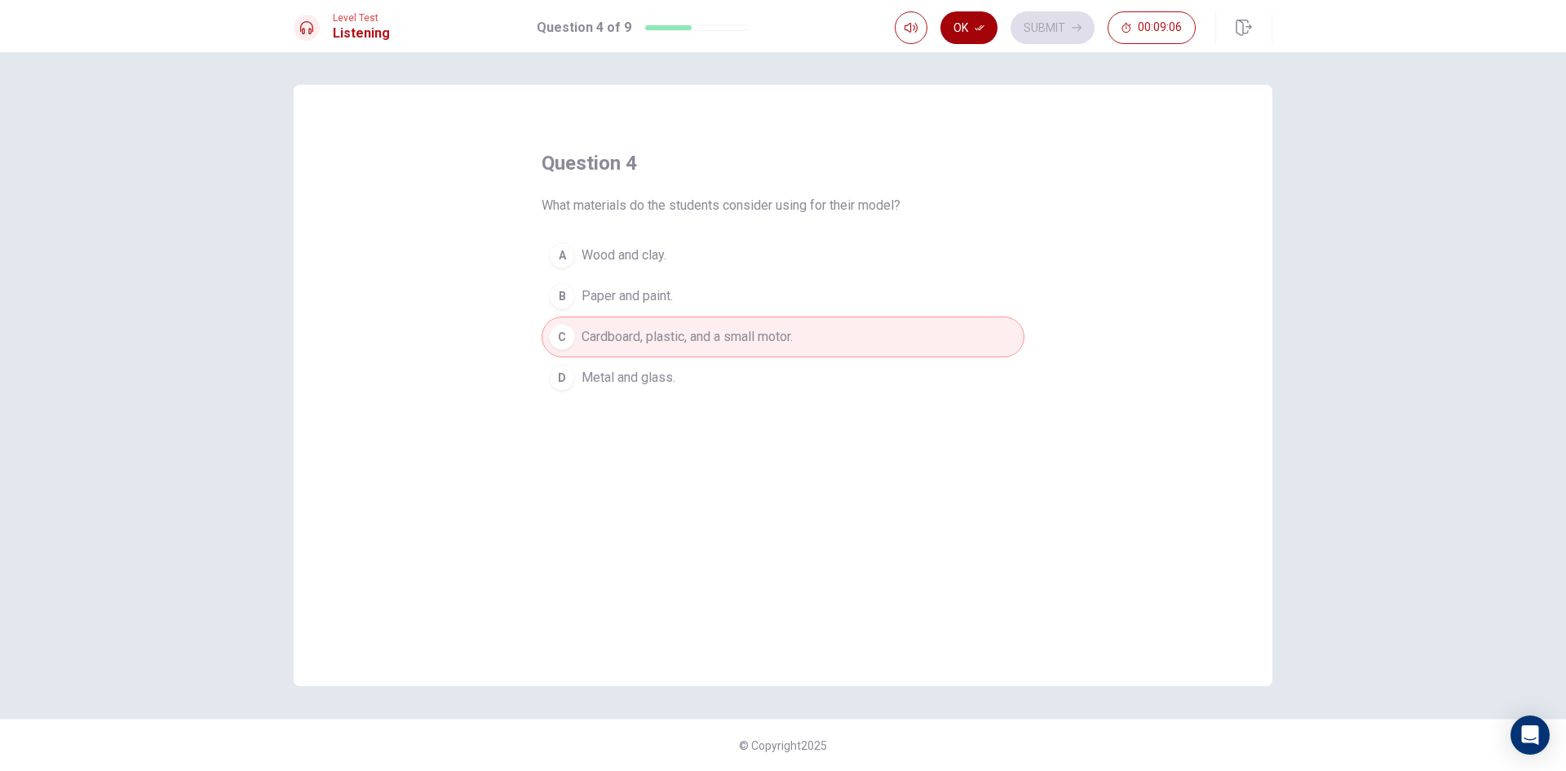
click at [980, 35] on button "Ok" at bounding box center [969, 27] width 57 height 33
click at [1048, 24] on button "Submit" at bounding box center [1053, 27] width 84 height 33
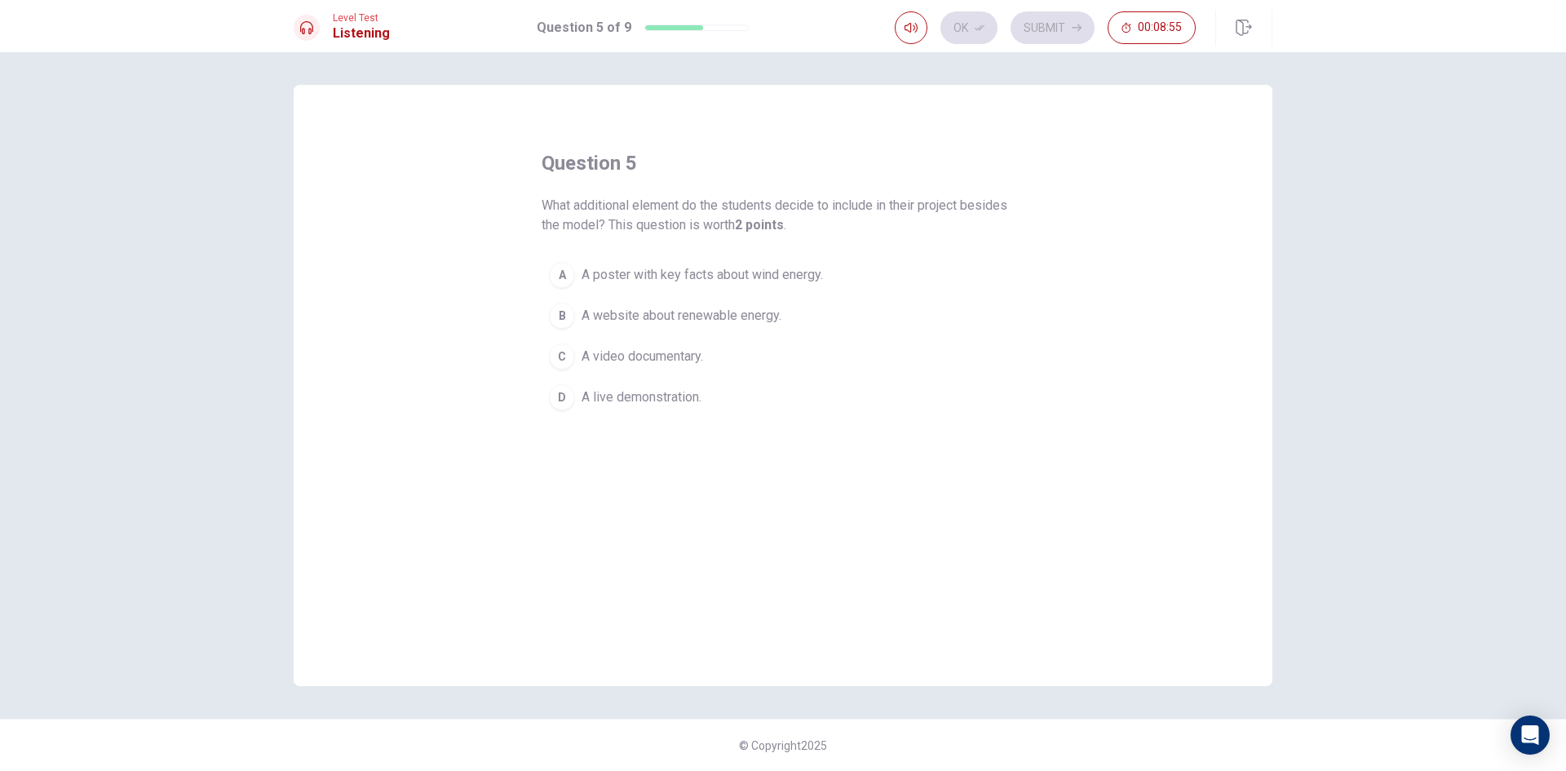
click at [684, 279] on span "A poster with key facts about wind energy." at bounding box center [702, 275] width 241 height 20
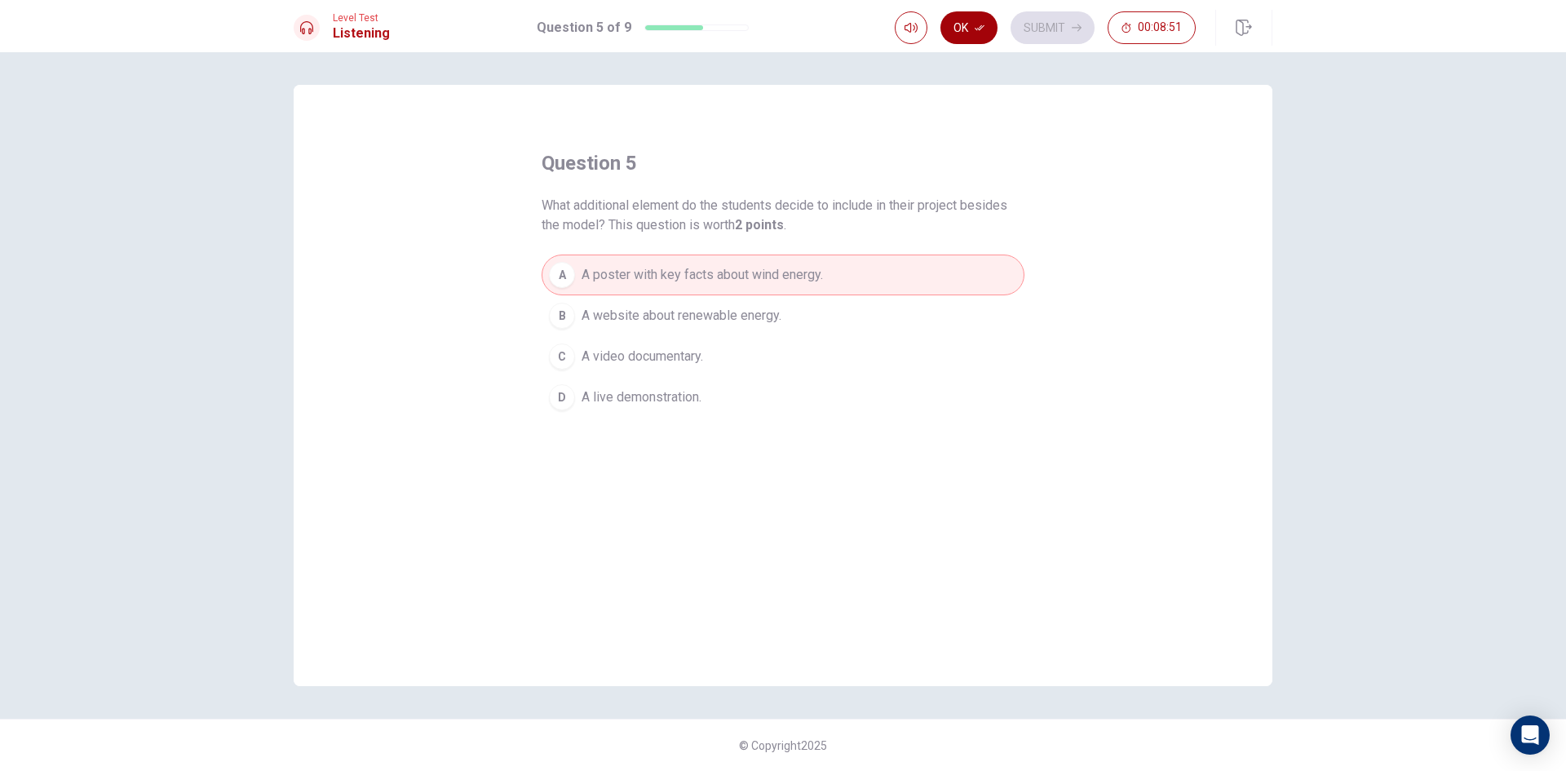
click at [987, 22] on button "Ok" at bounding box center [969, 27] width 57 height 33
click at [1055, 14] on button "Submit" at bounding box center [1053, 27] width 84 height 33
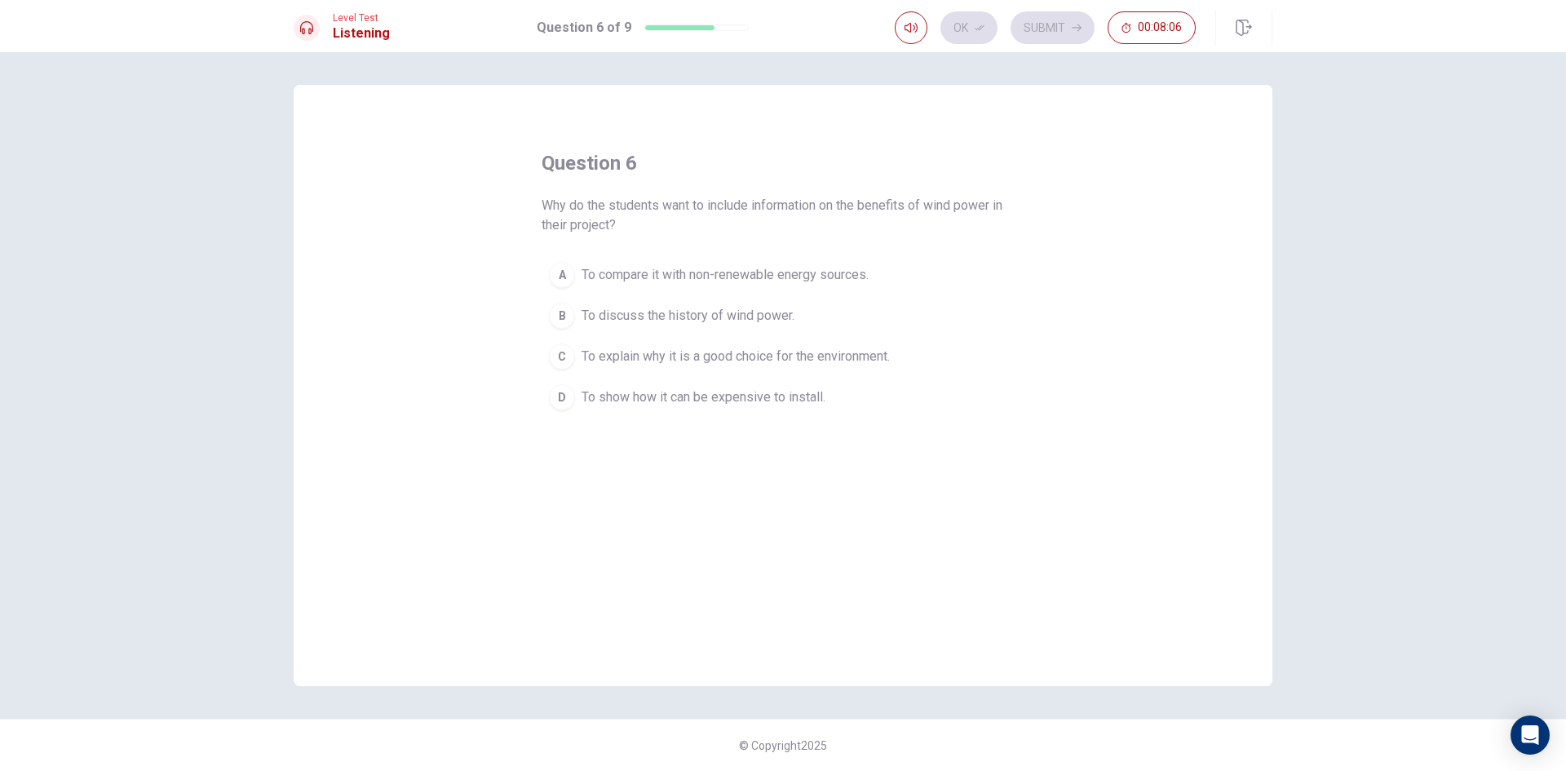
click at [846, 357] on span "To explain why it is a good choice for the environment." at bounding box center [736, 357] width 308 height 20
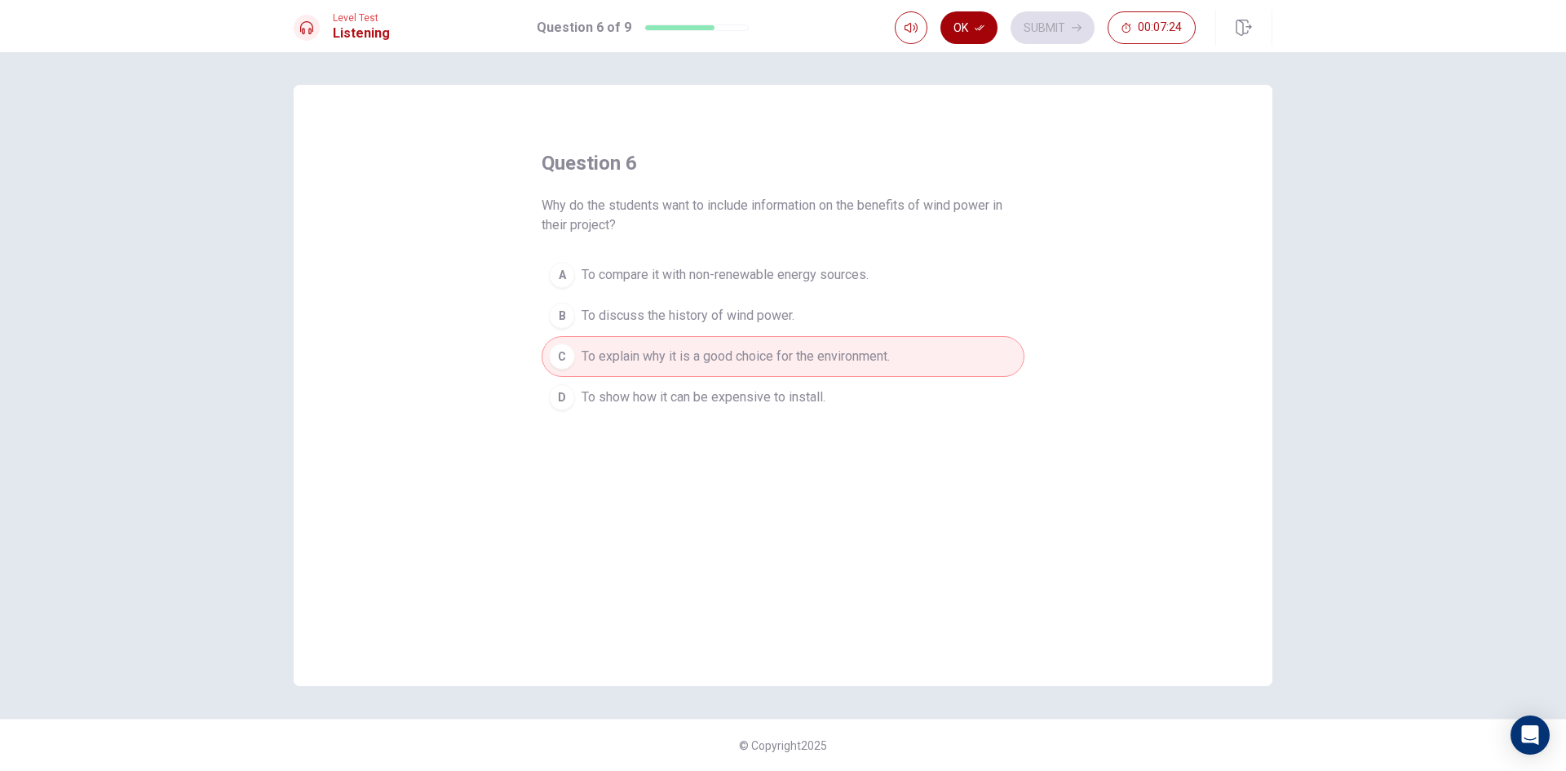
click at [982, 31] on icon "button" at bounding box center [980, 28] width 10 height 10
click at [1032, 35] on button "Submit" at bounding box center [1053, 27] width 84 height 33
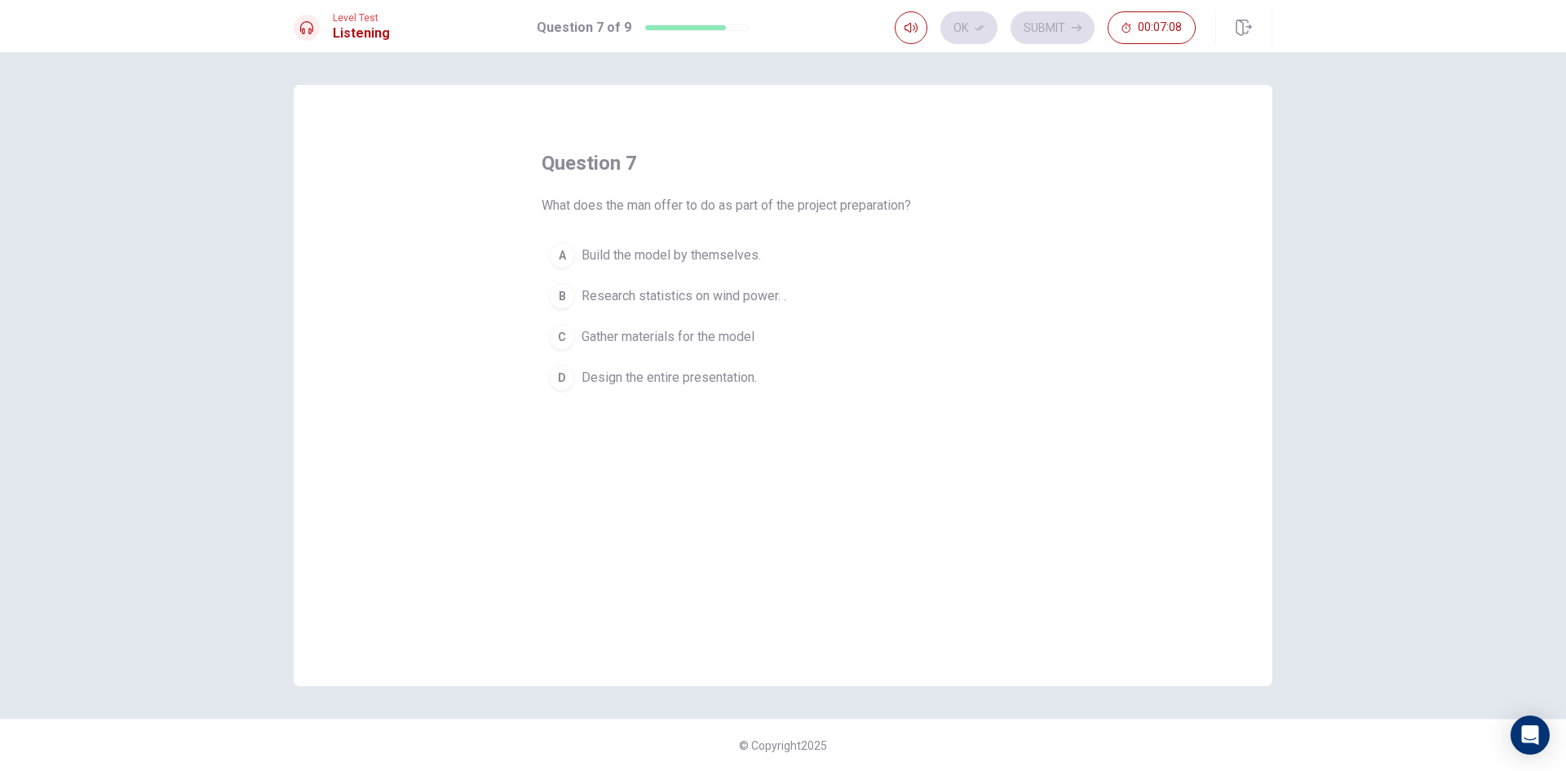
click at [724, 295] on span "Research statistics on wind power. ." at bounding box center [684, 296] width 205 height 20
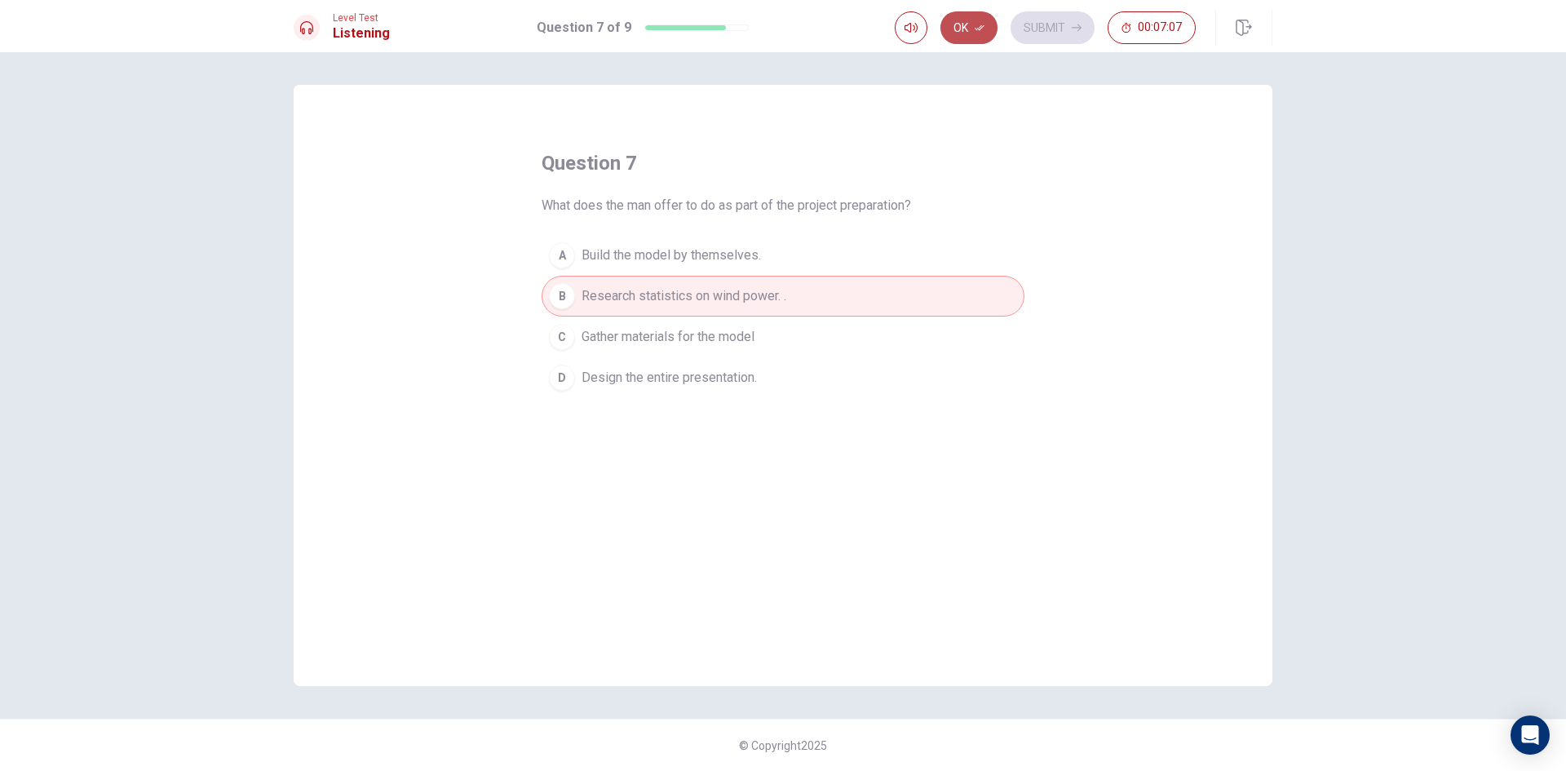
click at [992, 29] on button "Ok" at bounding box center [969, 27] width 57 height 33
click at [1053, 28] on button "Submit" at bounding box center [1053, 27] width 84 height 33
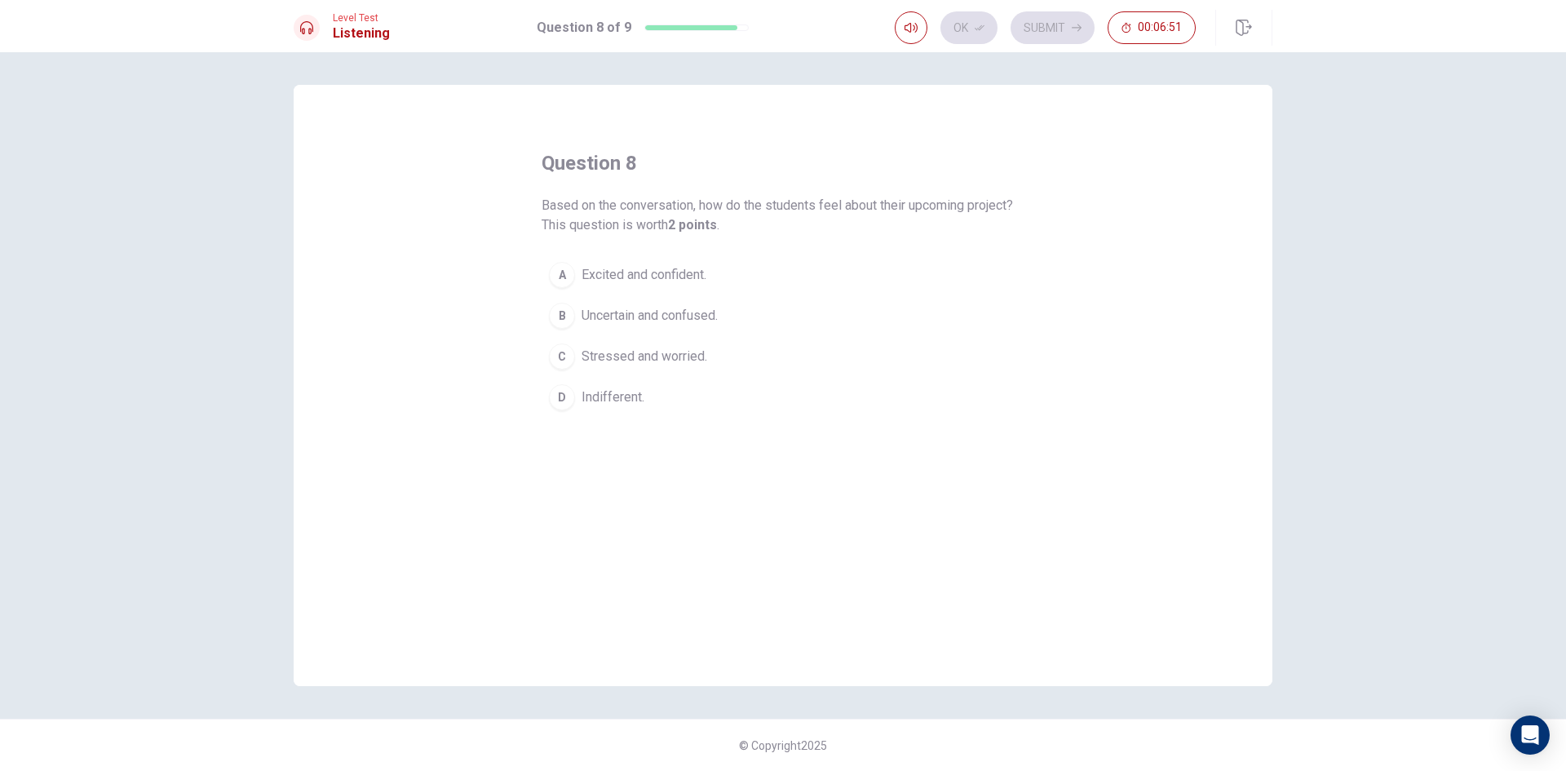
click at [669, 277] on span "Excited and confident." at bounding box center [644, 275] width 125 height 20
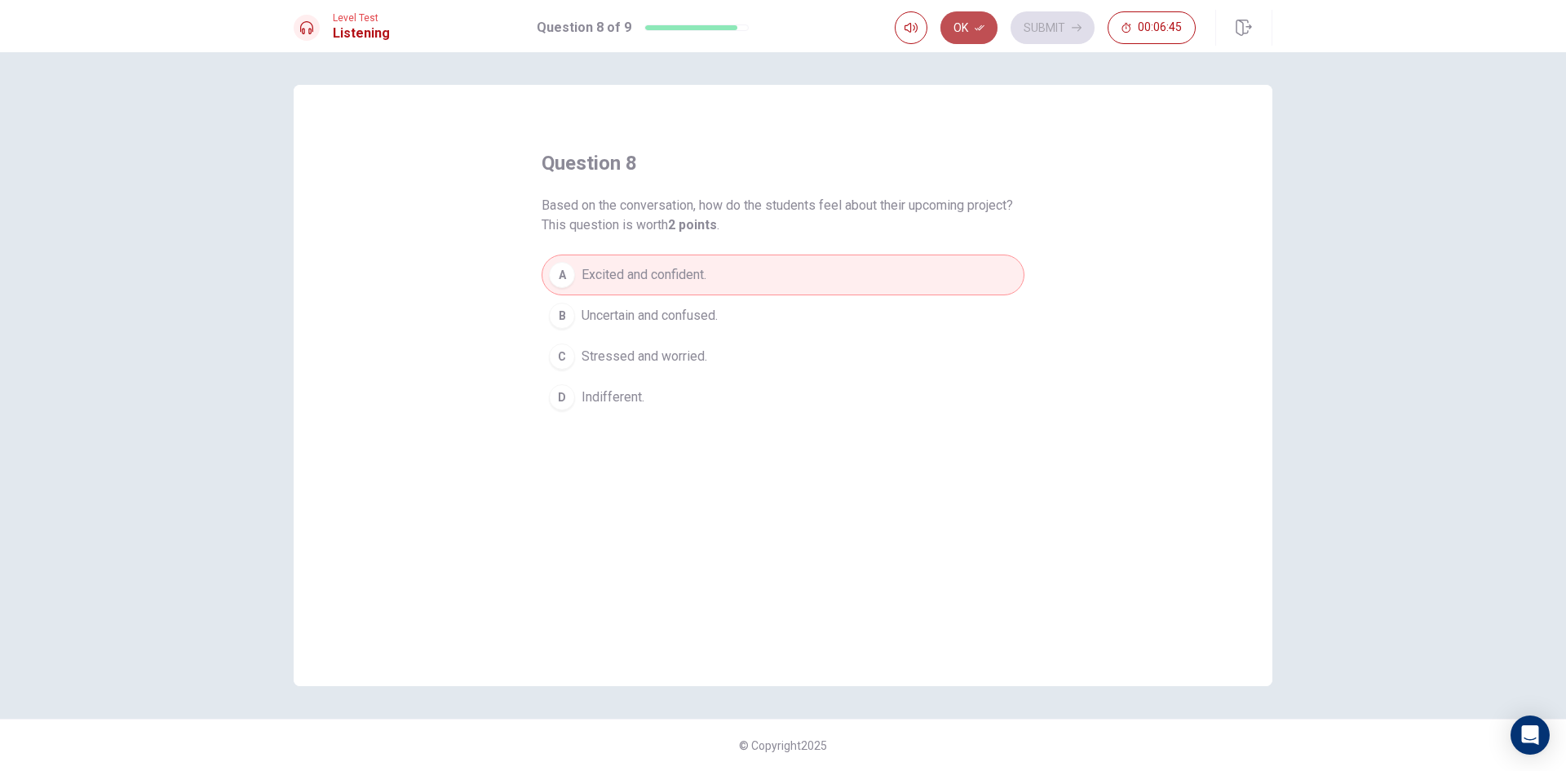
click at [988, 34] on button "Ok" at bounding box center [969, 27] width 57 height 33
click at [1077, 31] on button "Submit" at bounding box center [1053, 27] width 84 height 33
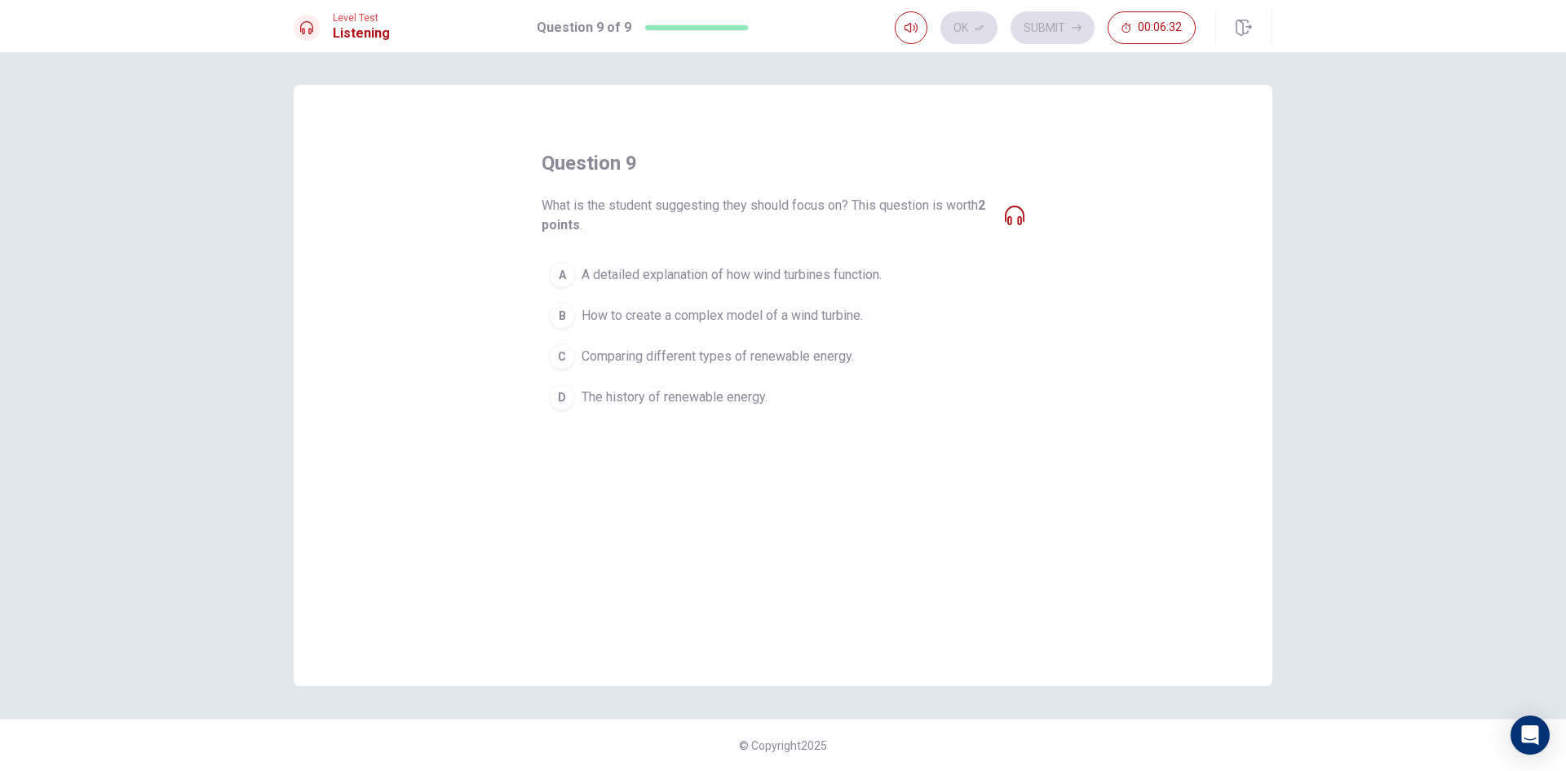
click at [705, 325] on span "How to create a complex model of a wind turbine." at bounding box center [722, 316] width 281 height 20
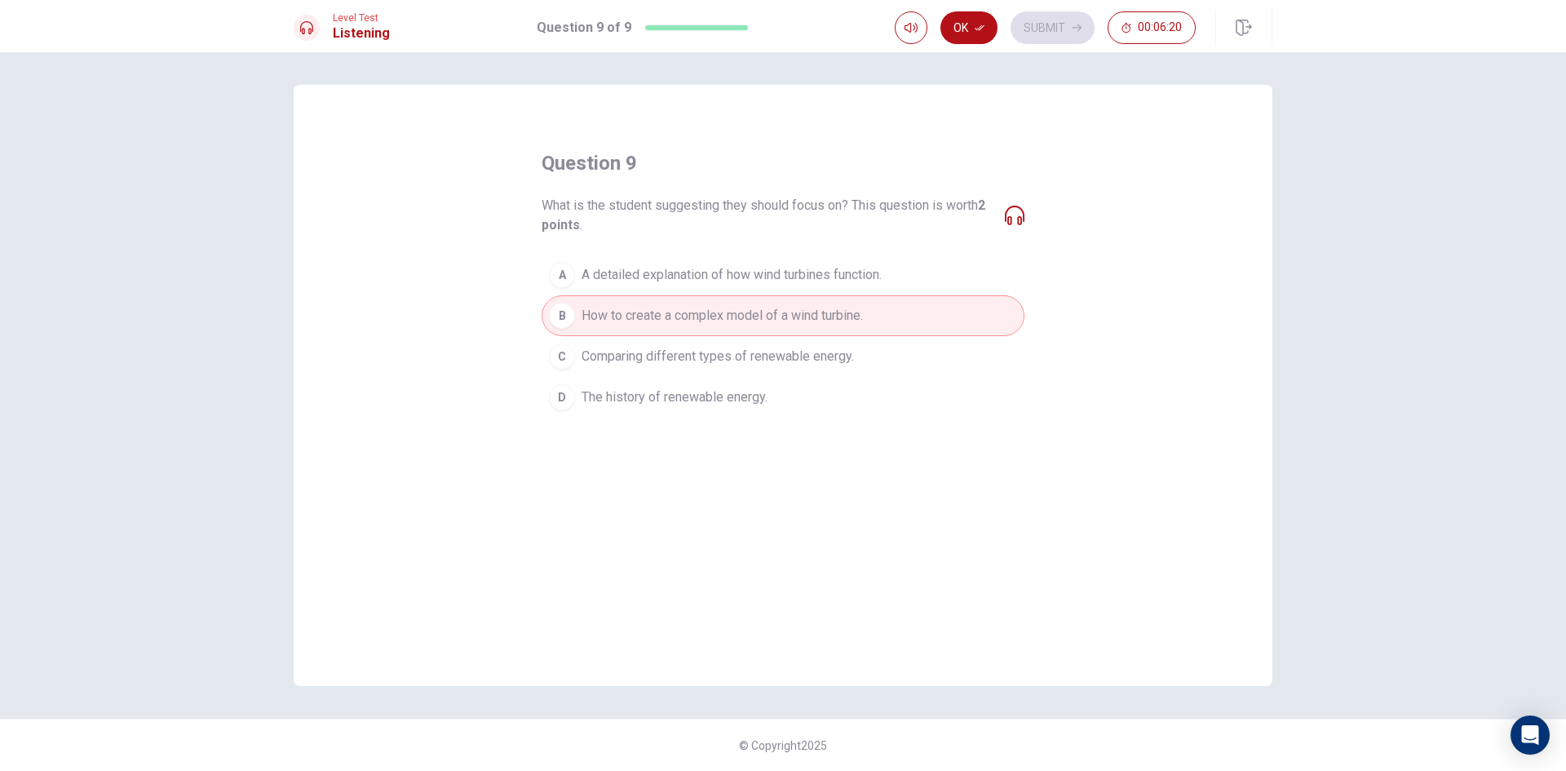
click at [1010, 220] on icon at bounding box center [1015, 216] width 20 height 20
drag, startPoint x: 1012, startPoint y: 225, endPoint x: 1032, endPoint y: 202, distance: 30.1
click at [1032, 202] on div "question 9 What is the student suggesting they should focus on? This question i…" at bounding box center [783, 385] width 979 height 601
click at [968, 38] on button "Ok" at bounding box center [969, 27] width 57 height 33
click at [1050, 38] on button "Submit" at bounding box center [1053, 27] width 84 height 33
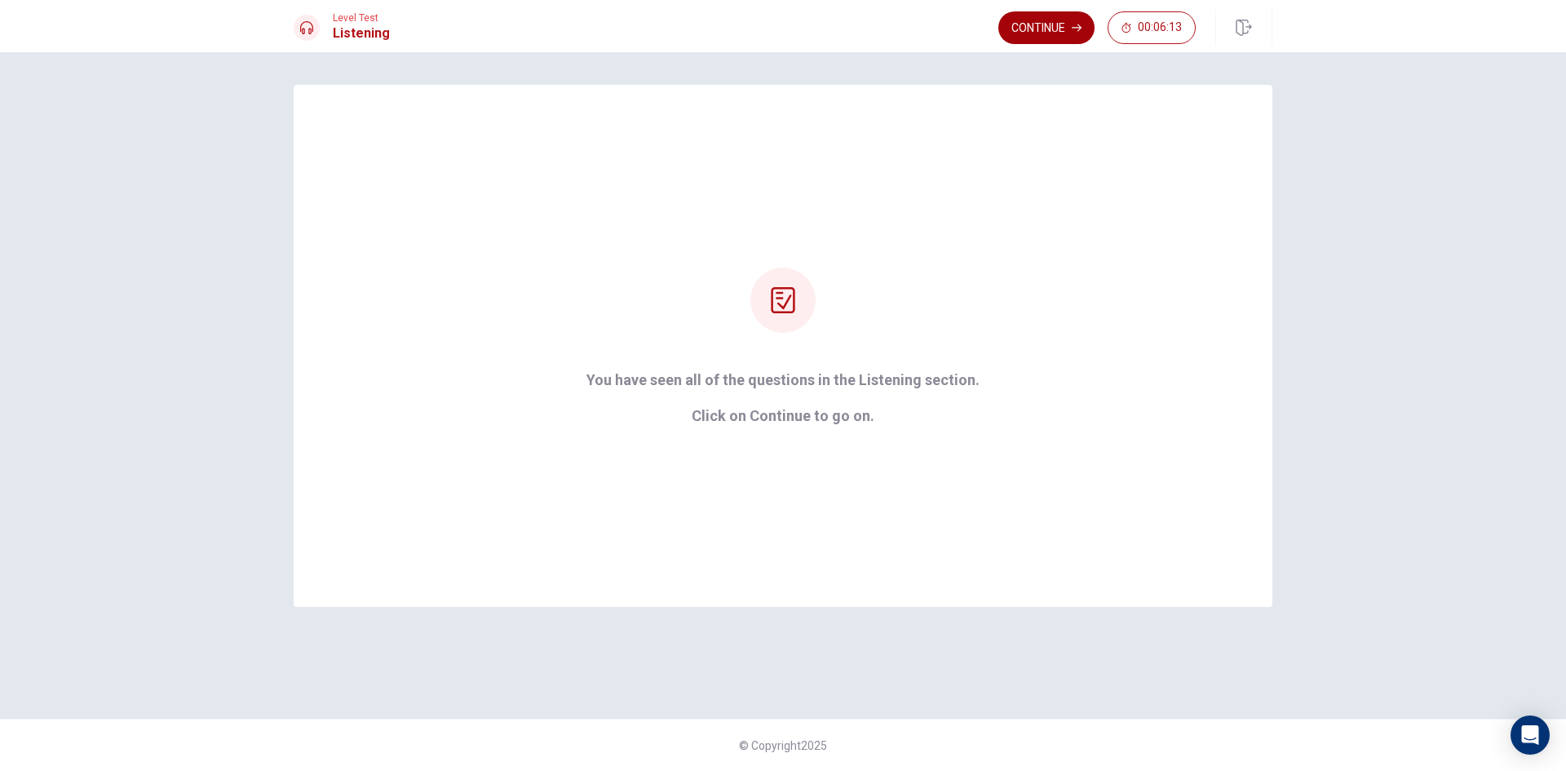
click at [1047, 30] on button "Continue" at bounding box center [1047, 27] width 96 height 33
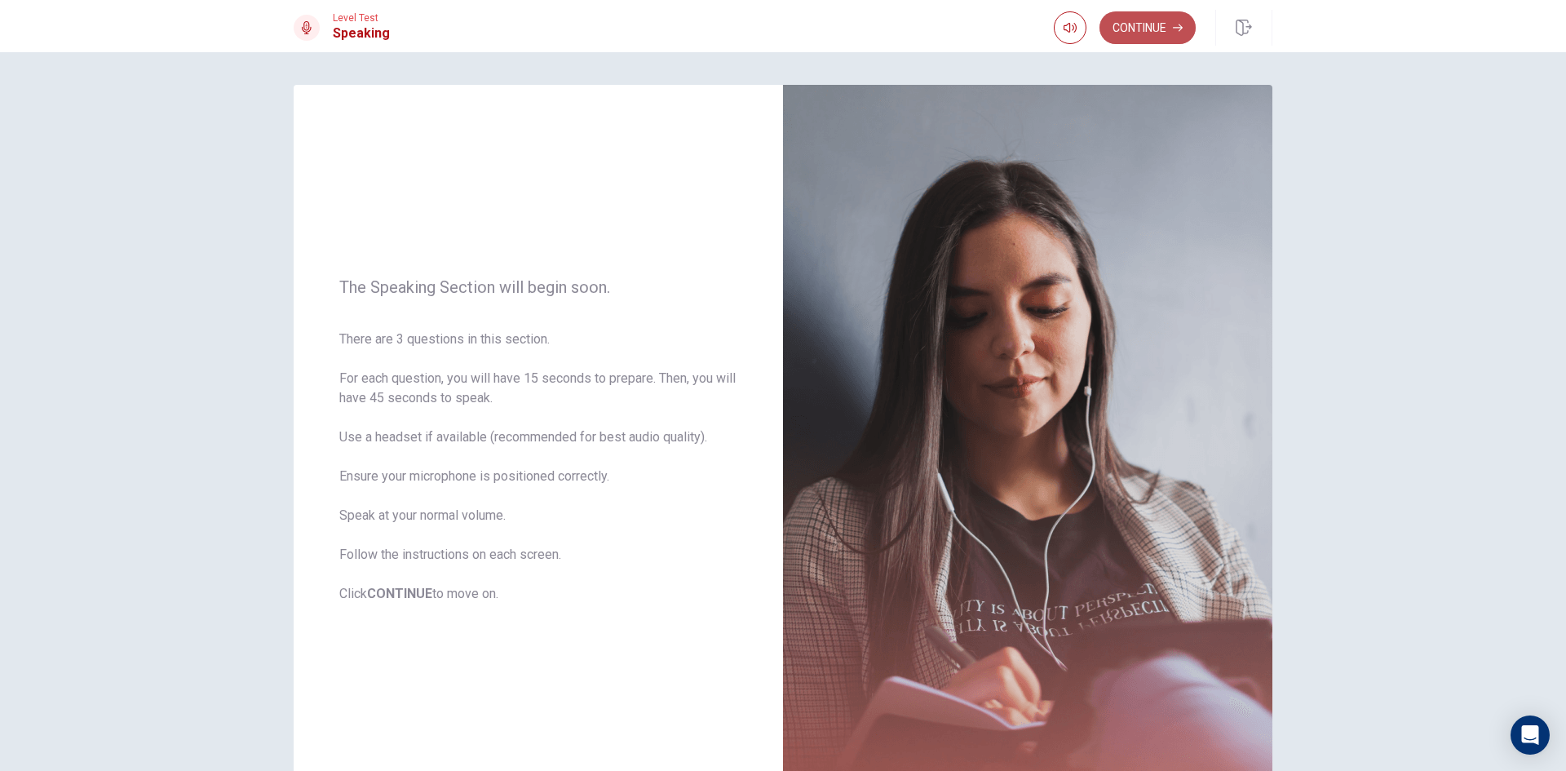
click at [1124, 32] on button "Continue" at bounding box center [1148, 27] width 96 height 33
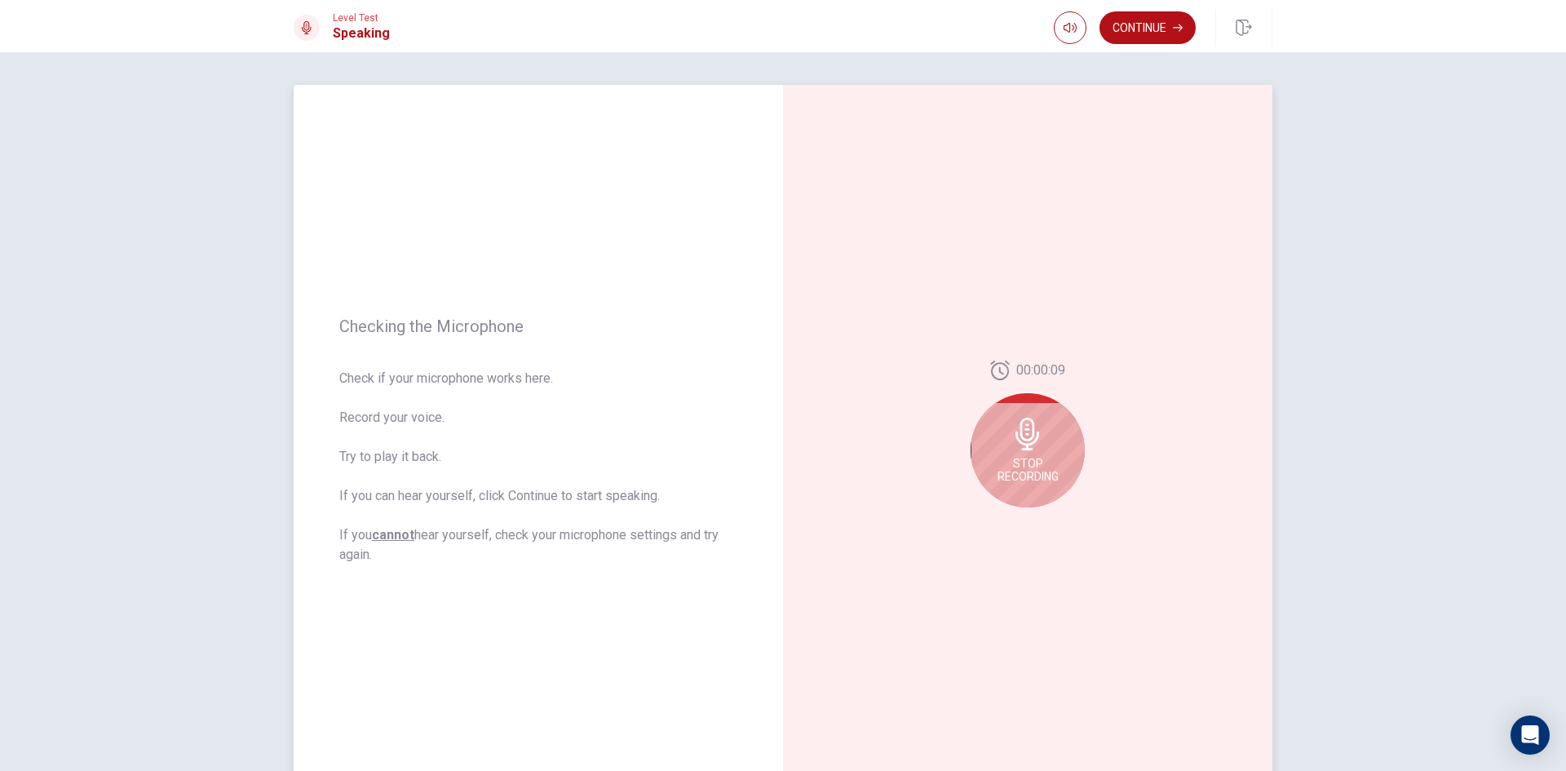
click at [1021, 435] on icon at bounding box center [1028, 434] width 24 height 33
click at [1039, 525] on button "Play Audio" at bounding box center [1045, 520] width 23 height 23
click at [999, 529] on button "Record Again" at bounding box center [1010, 520] width 23 height 23
click at [1038, 463] on span "Stop Recording" at bounding box center [1028, 470] width 61 height 26
click at [1052, 519] on button "Play Audio" at bounding box center [1045, 520] width 23 height 23
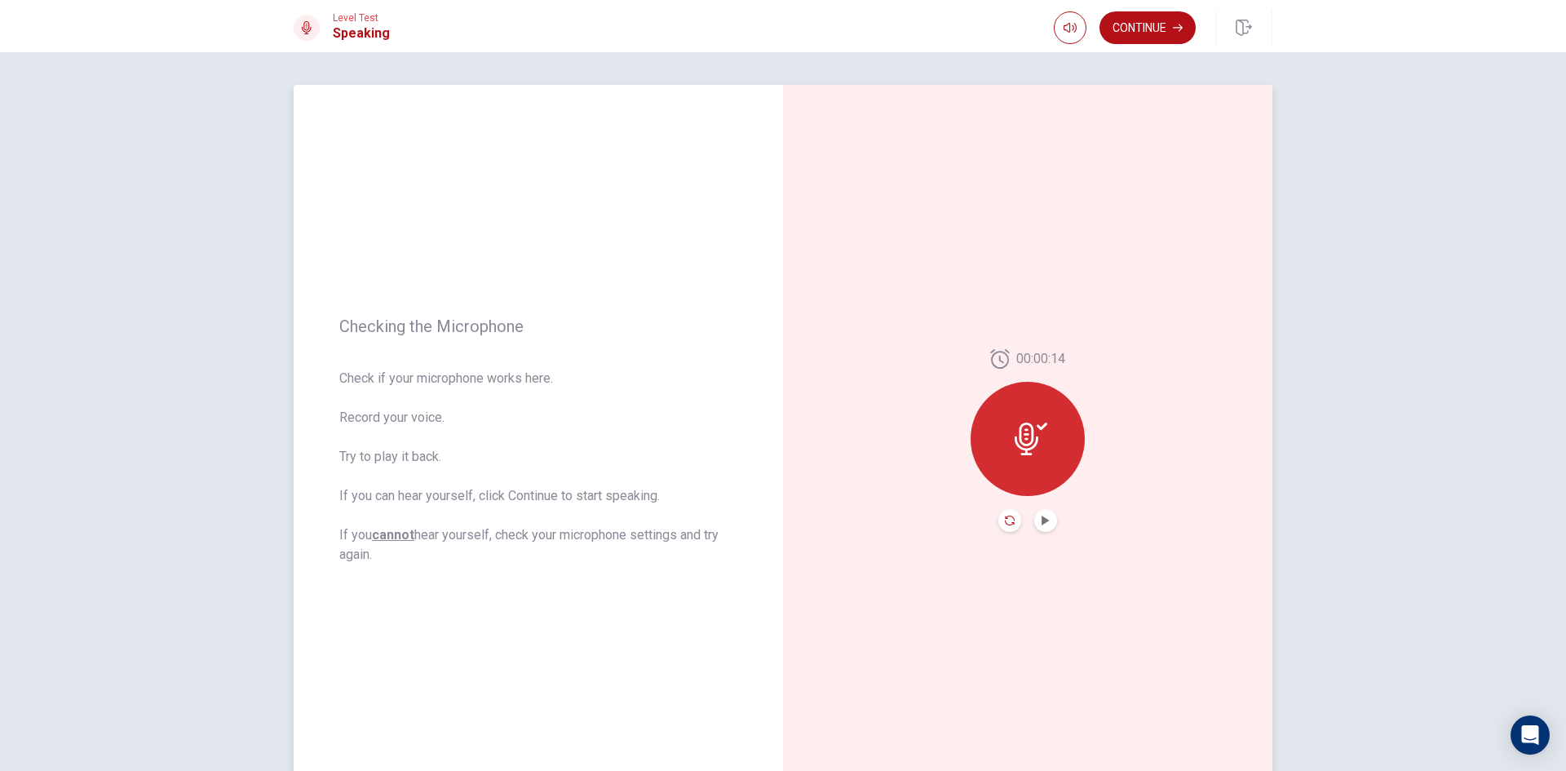
click at [1005, 520] on icon "Record Again" at bounding box center [1010, 521] width 10 height 10
click at [1061, 456] on div "Stop Recording" at bounding box center [1028, 450] width 114 height 114
click at [1044, 522] on icon "Play Audio" at bounding box center [1046, 521] width 10 height 10
click at [1010, 520] on icon "Record Again" at bounding box center [1010, 521] width 10 height 10
click at [1042, 517] on icon "Play Audio" at bounding box center [1046, 521] width 10 height 10
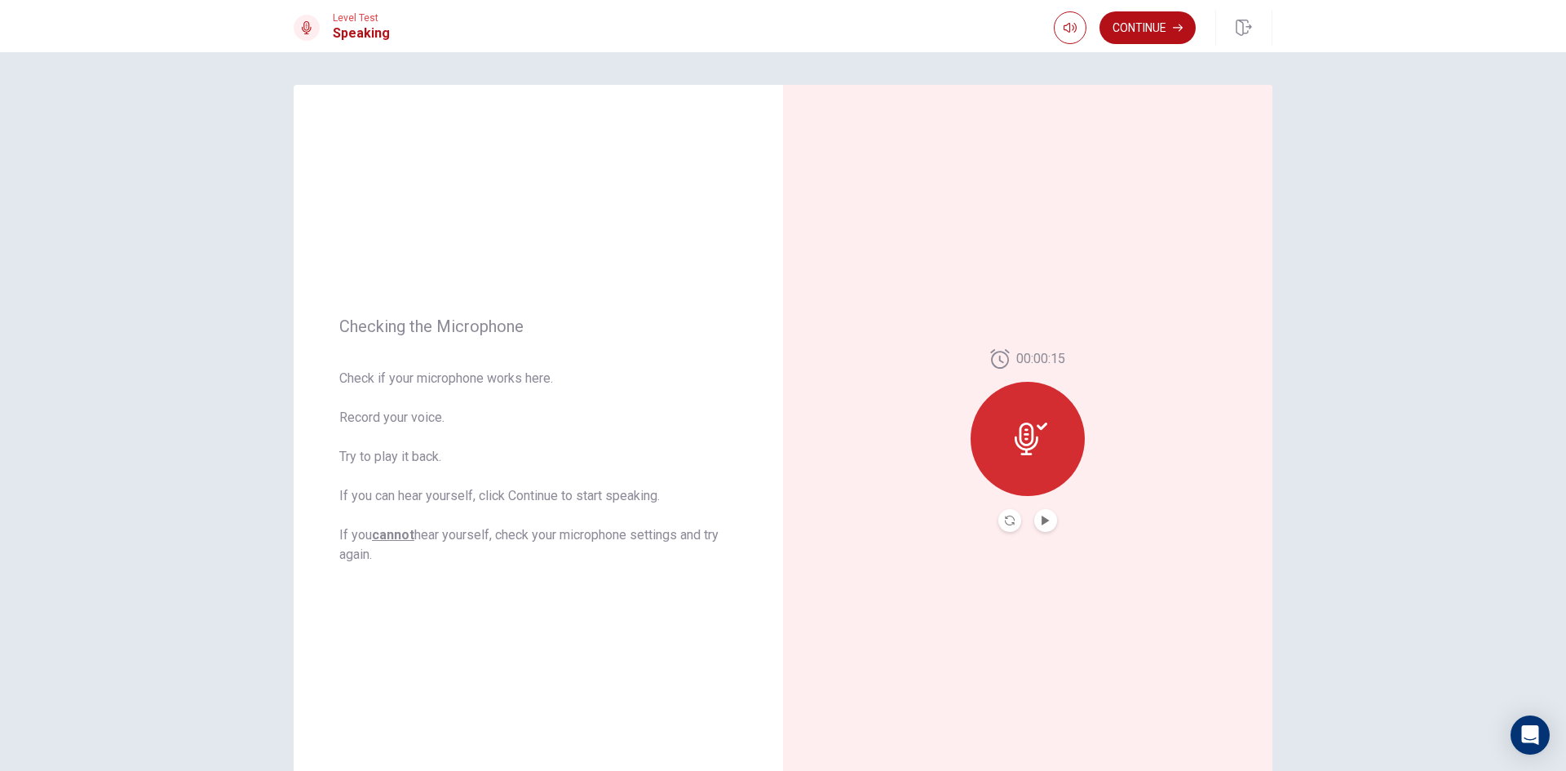
click at [1007, 530] on button "Record Again" at bounding box center [1010, 520] width 23 height 23
click at [1028, 473] on span "Stop Recording" at bounding box center [1028, 470] width 61 height 26
click at [1015, 520] on button "Record Again" at bounding box center [1010, 520] width 23 height 23
click at [1003, 441] on div "Stop Recording" at bounding box center [1028, 450] width 114 height 114
click at [1039, 529] on button "Play Audio" at bounding box center [1045, 520] width 23 height 23
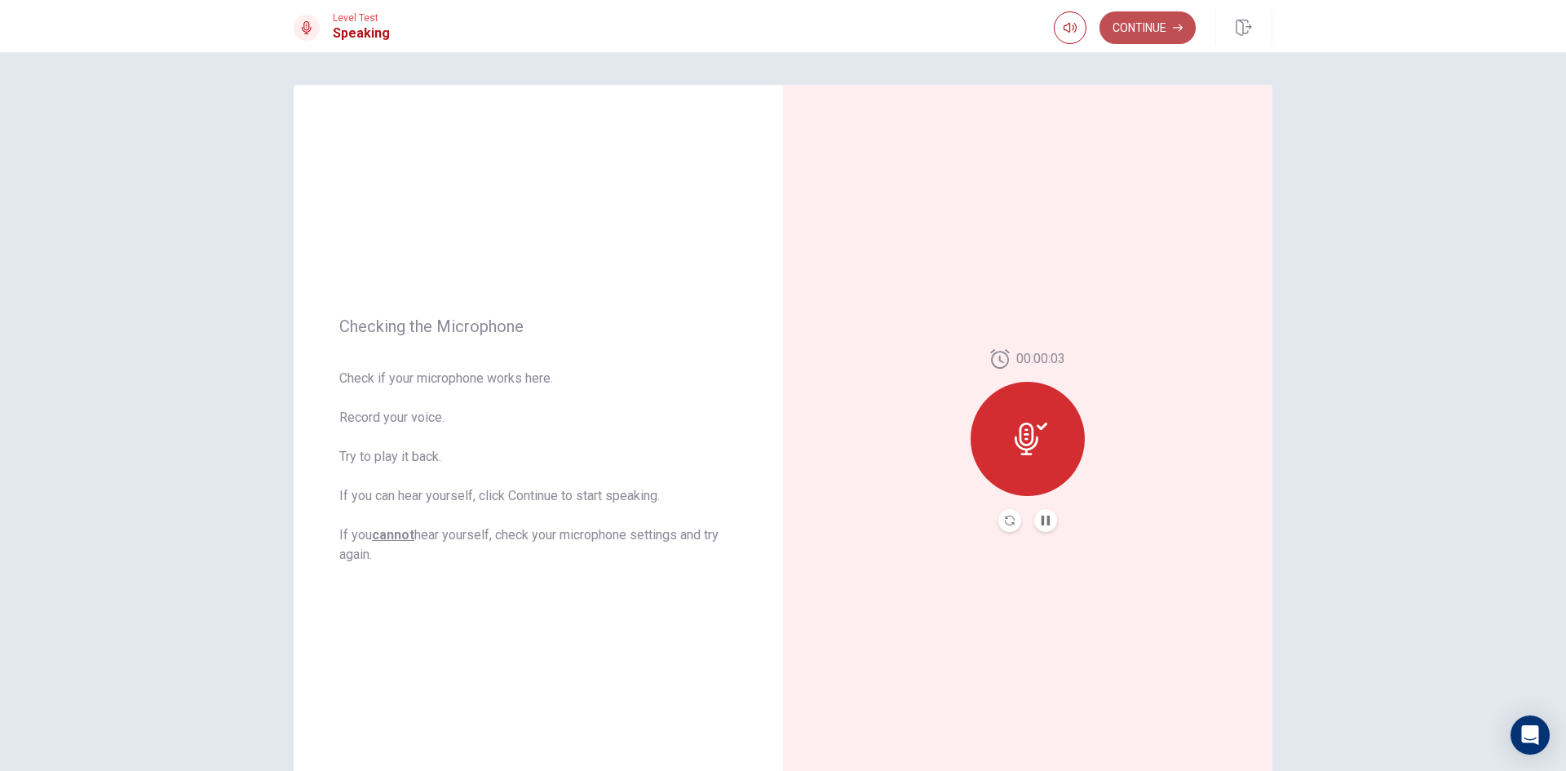
click at [1146, 39] on button "Continue" at bounding box center [1148, 27] width 96 height 33
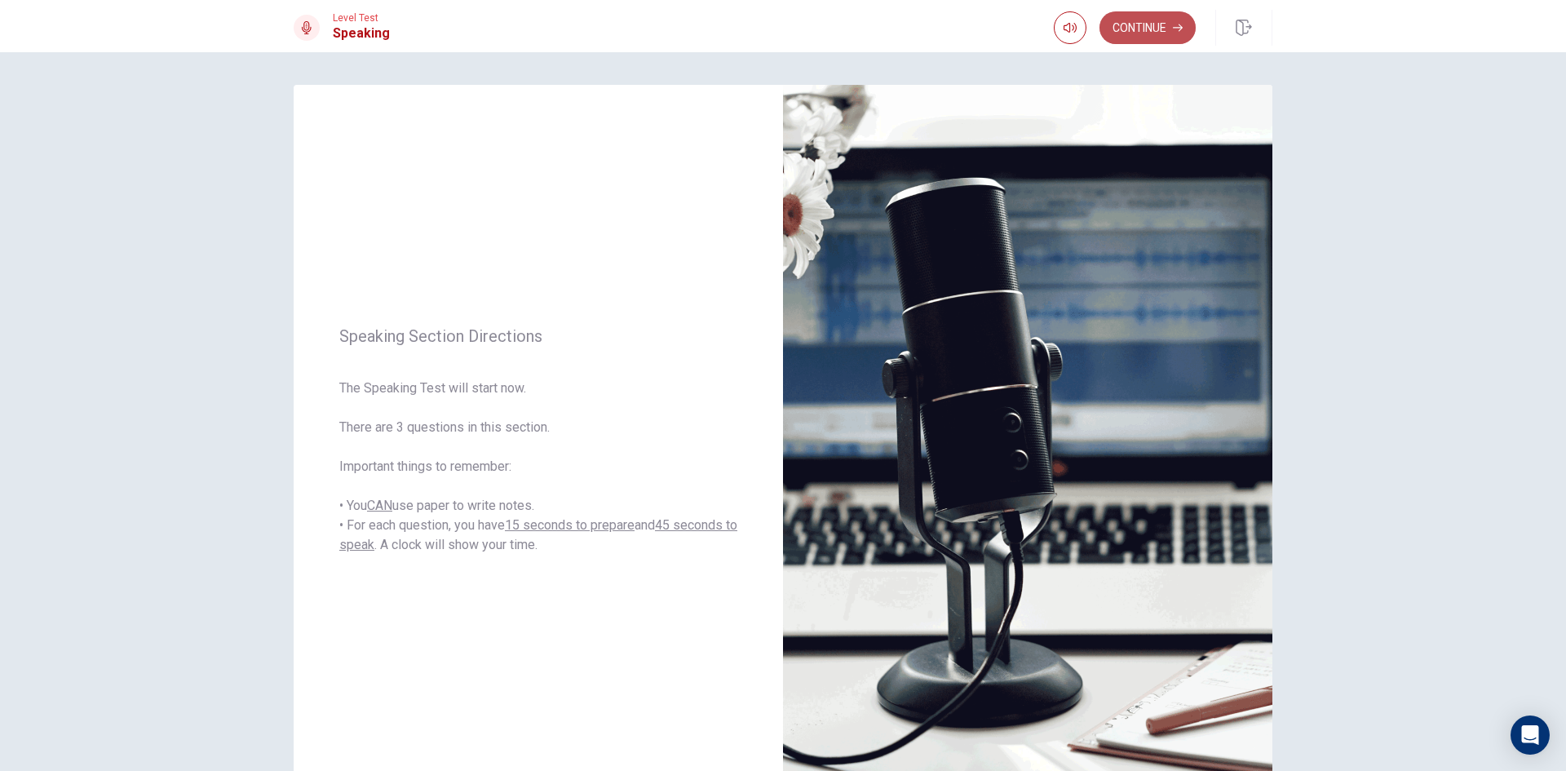
click at [1164, 35] on button "Continue" at bounding box center [1148, 27] width 96 height 33
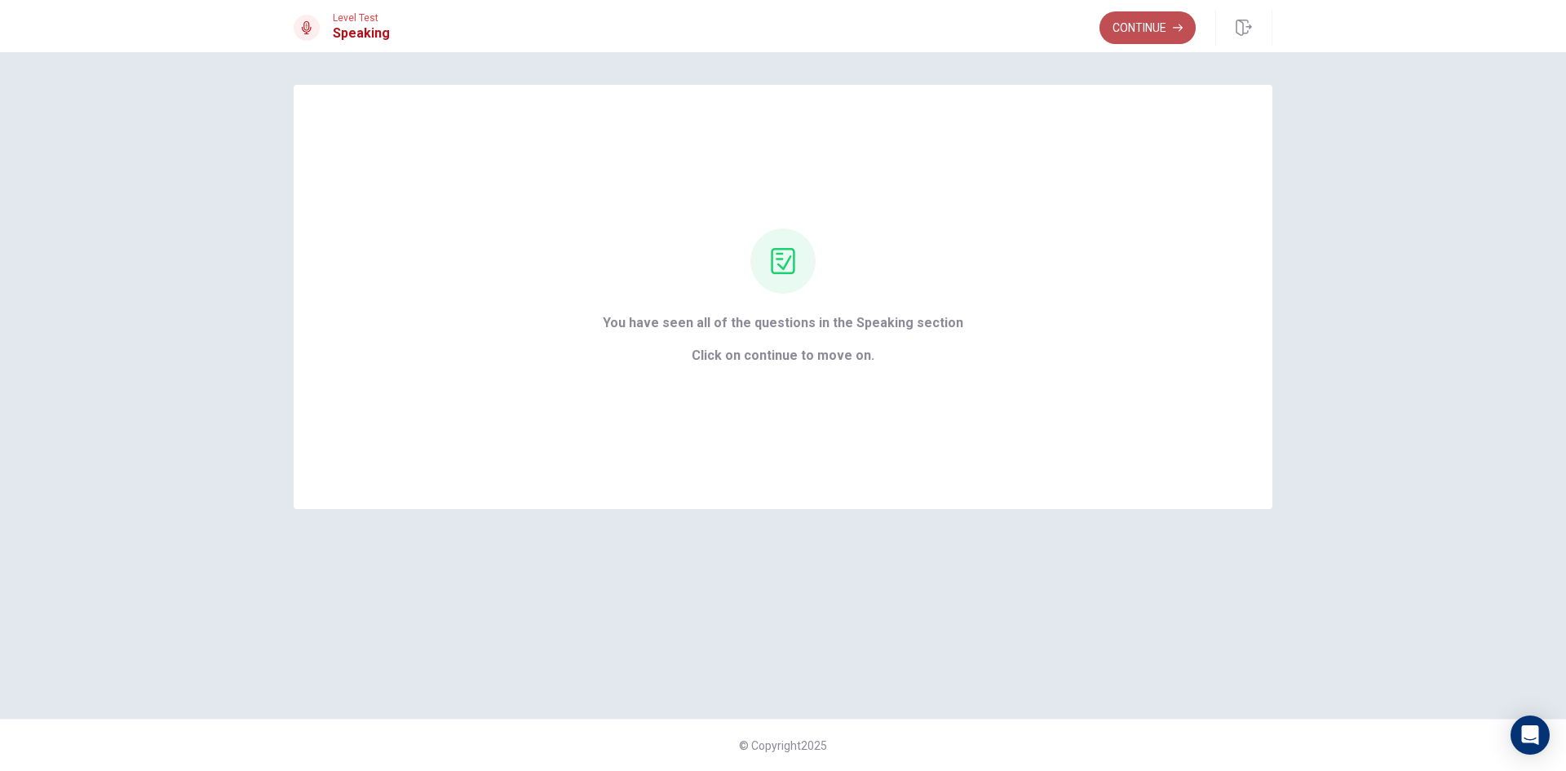
click at [1115, 32] on button "Continue" at bounding box center [1148, 27] width 96 height 33
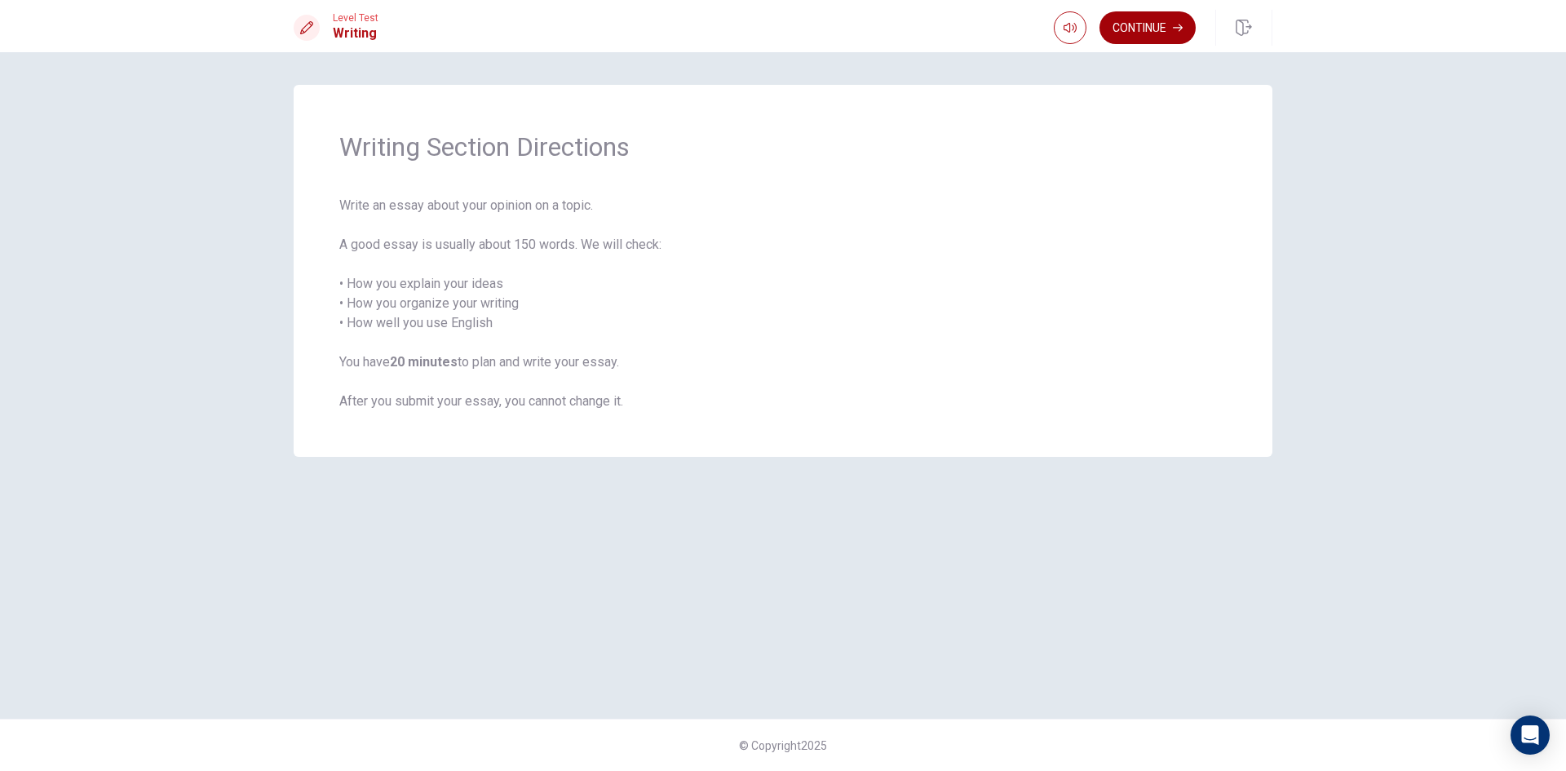
click at [1138, 24] on button "Continue" at bounding box center [1148, 27] width 96 height 33
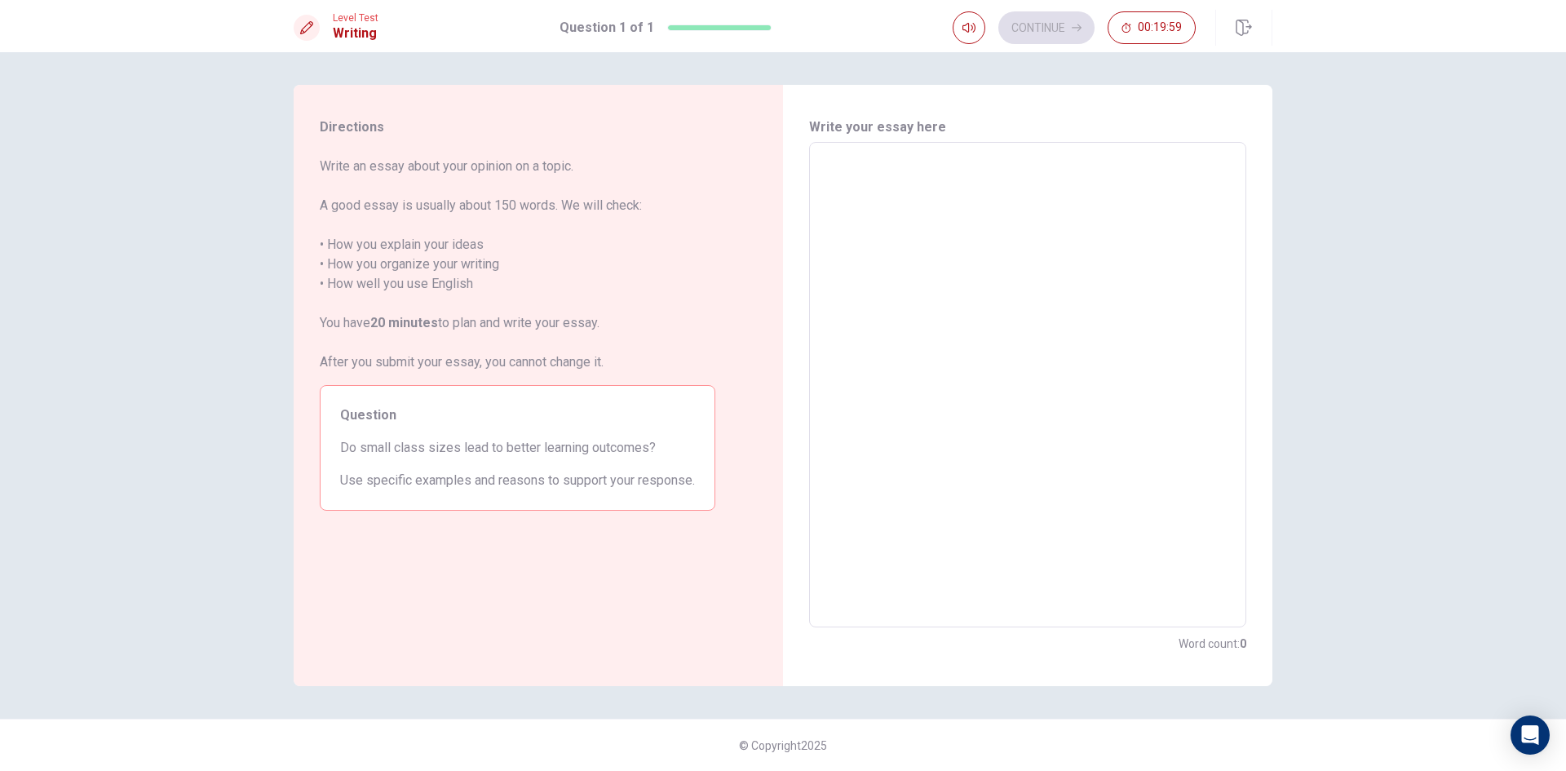
click at [935, 179] on textarea at bounding box center [1028, 385] width 414 height 458
type textarea "i"
type textarea "x"
type textarea "i"
type textarea "x"
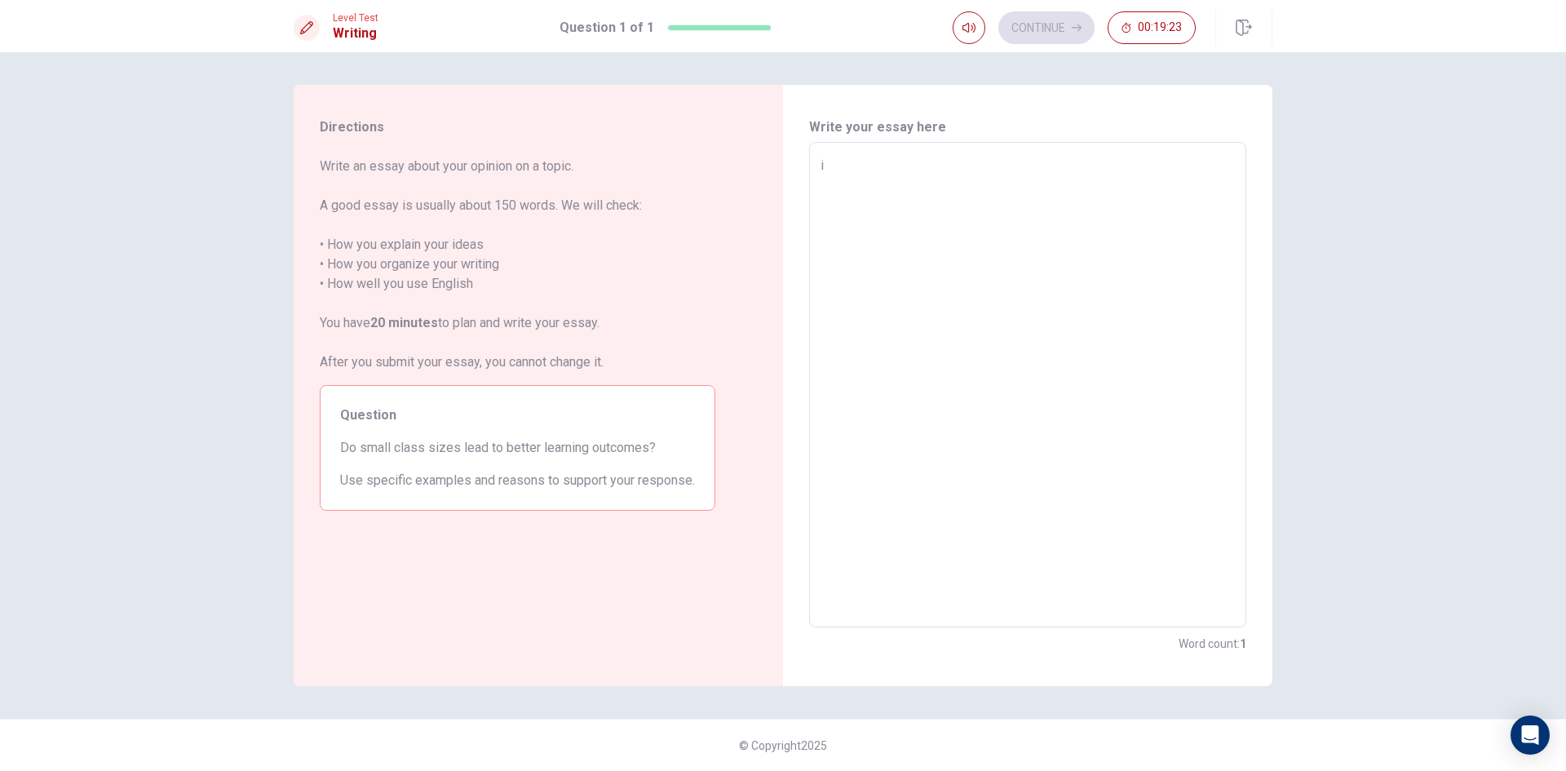
type textarea "i t"
type textarea "x"
type textarea "i th"
type textarea "x"
type textarea "i thi"
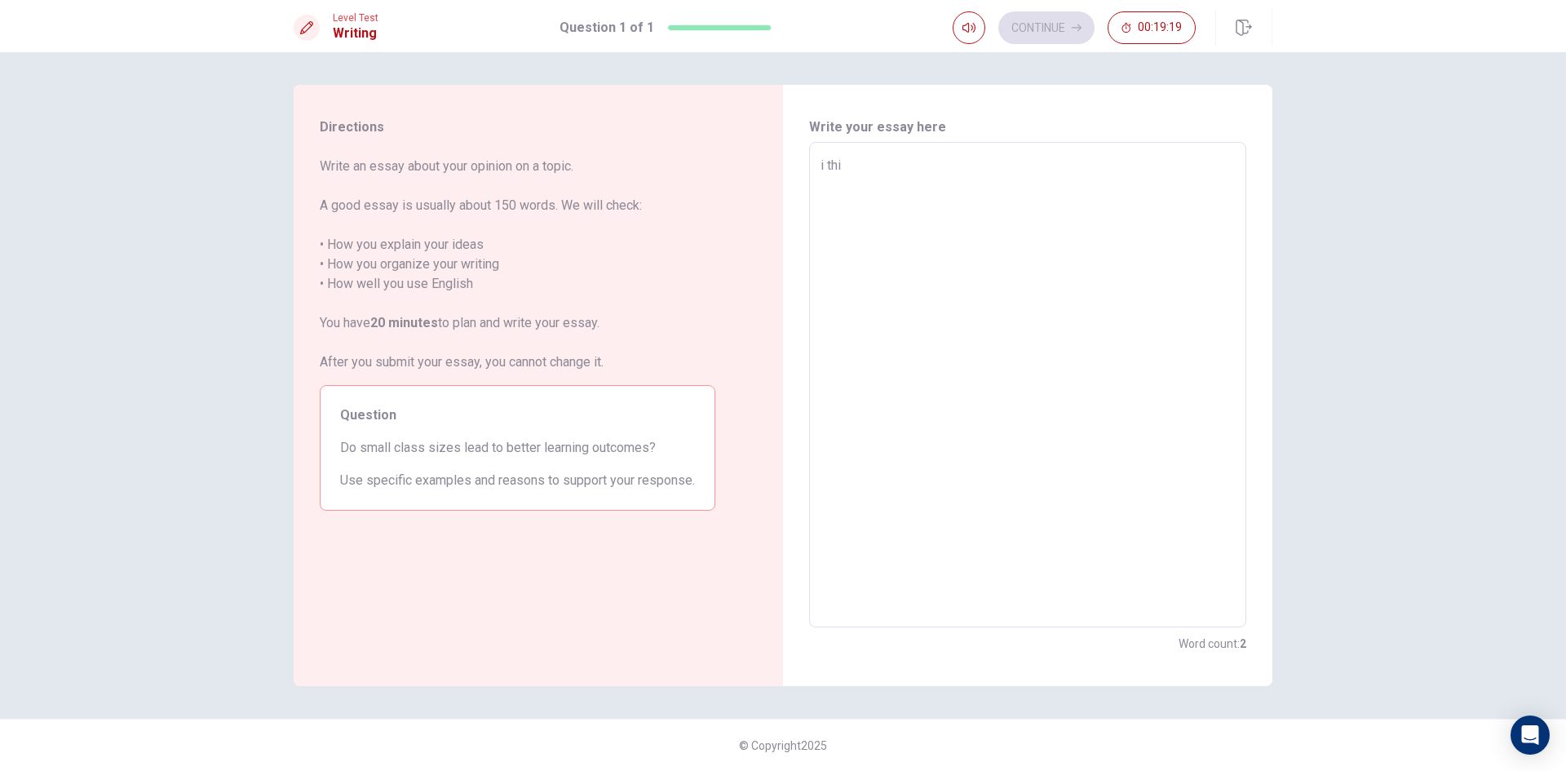
type textarea "x"
type textarea "i thin"
type textarea "x"
type textarea "i thing"
type textarea "x"
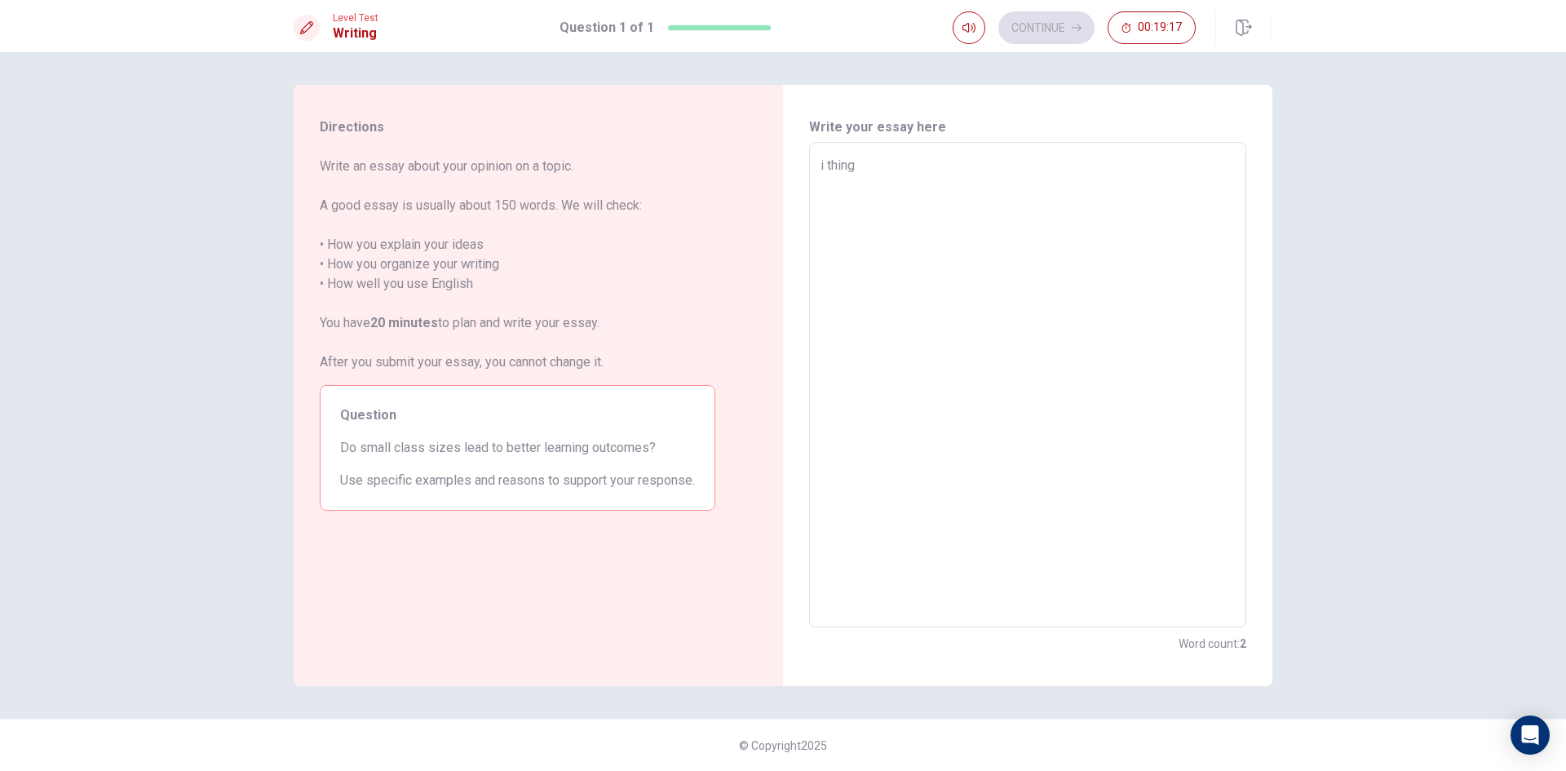
type textarea "i thing"
type textarea "x"
type textarea "i thing s"
type textarea "x"
type textarea "i thing sm"
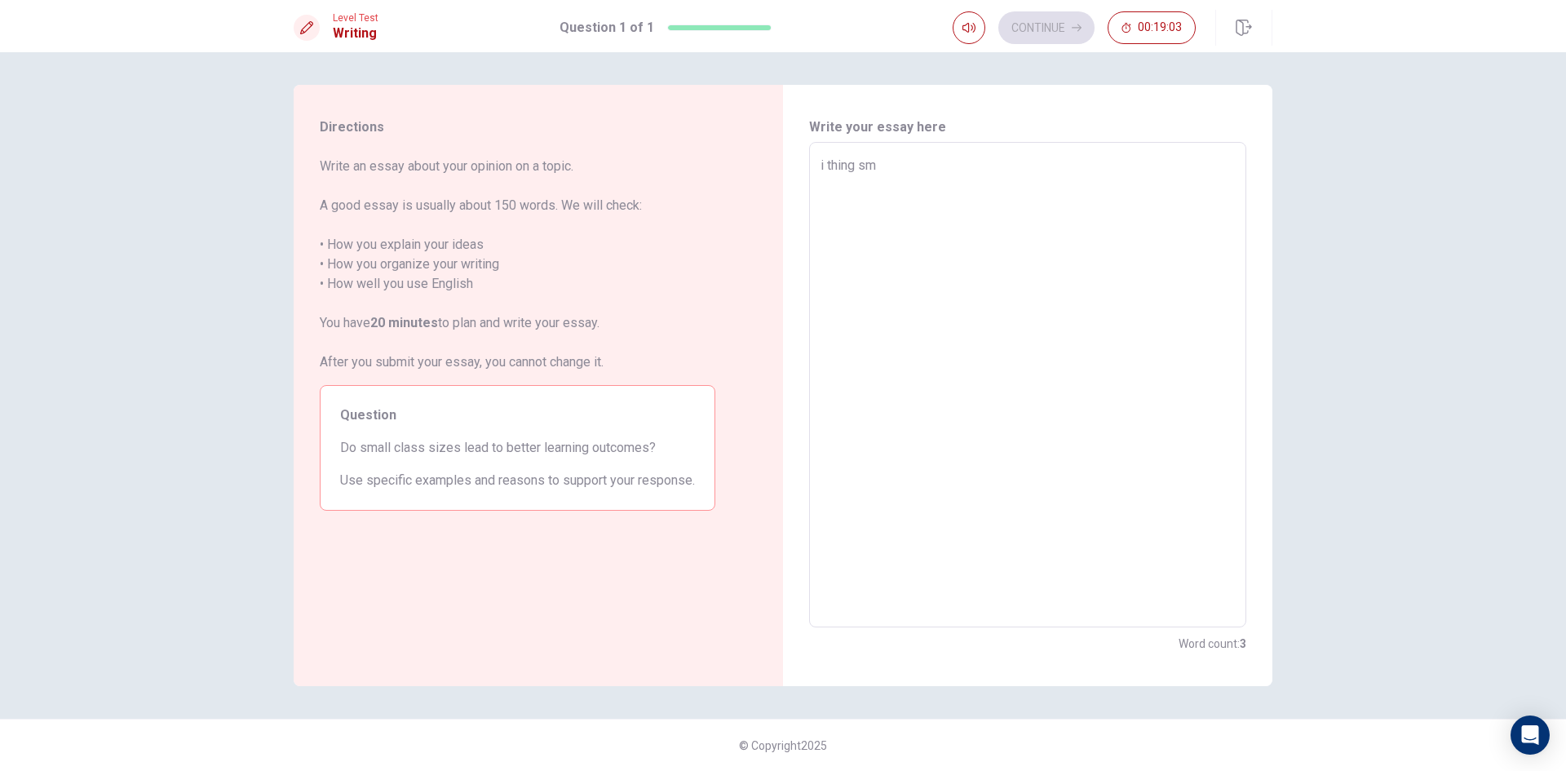
type textarea "x"
type textarea "i thing sma"
type textarea "x"
type textarea "i thing smal"
type textarea "x"
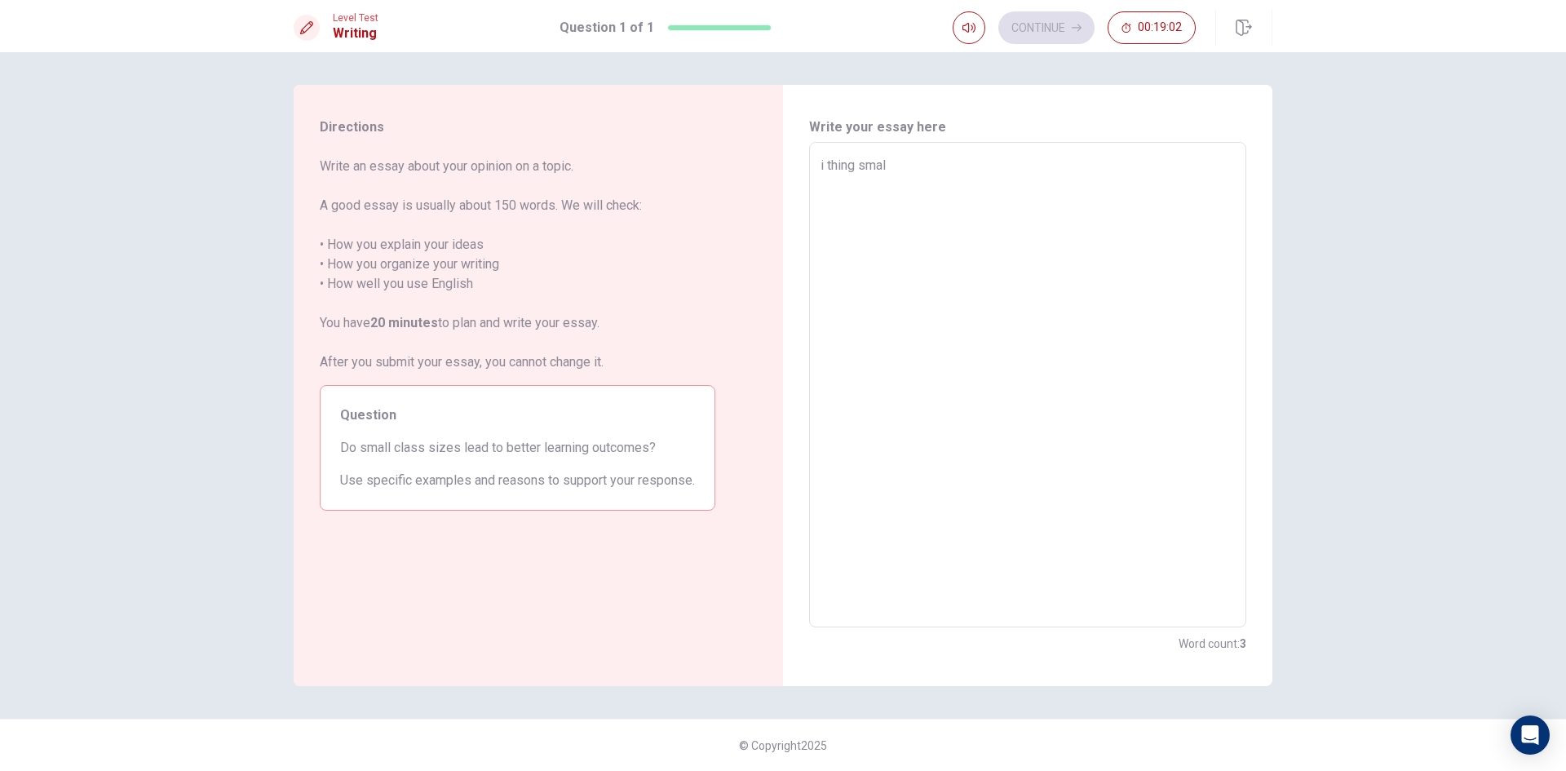
type textarea "i thing small"
type textarea "x"
type textarea "i thing small"
type textarea "x"
type textarea "i thing small c"
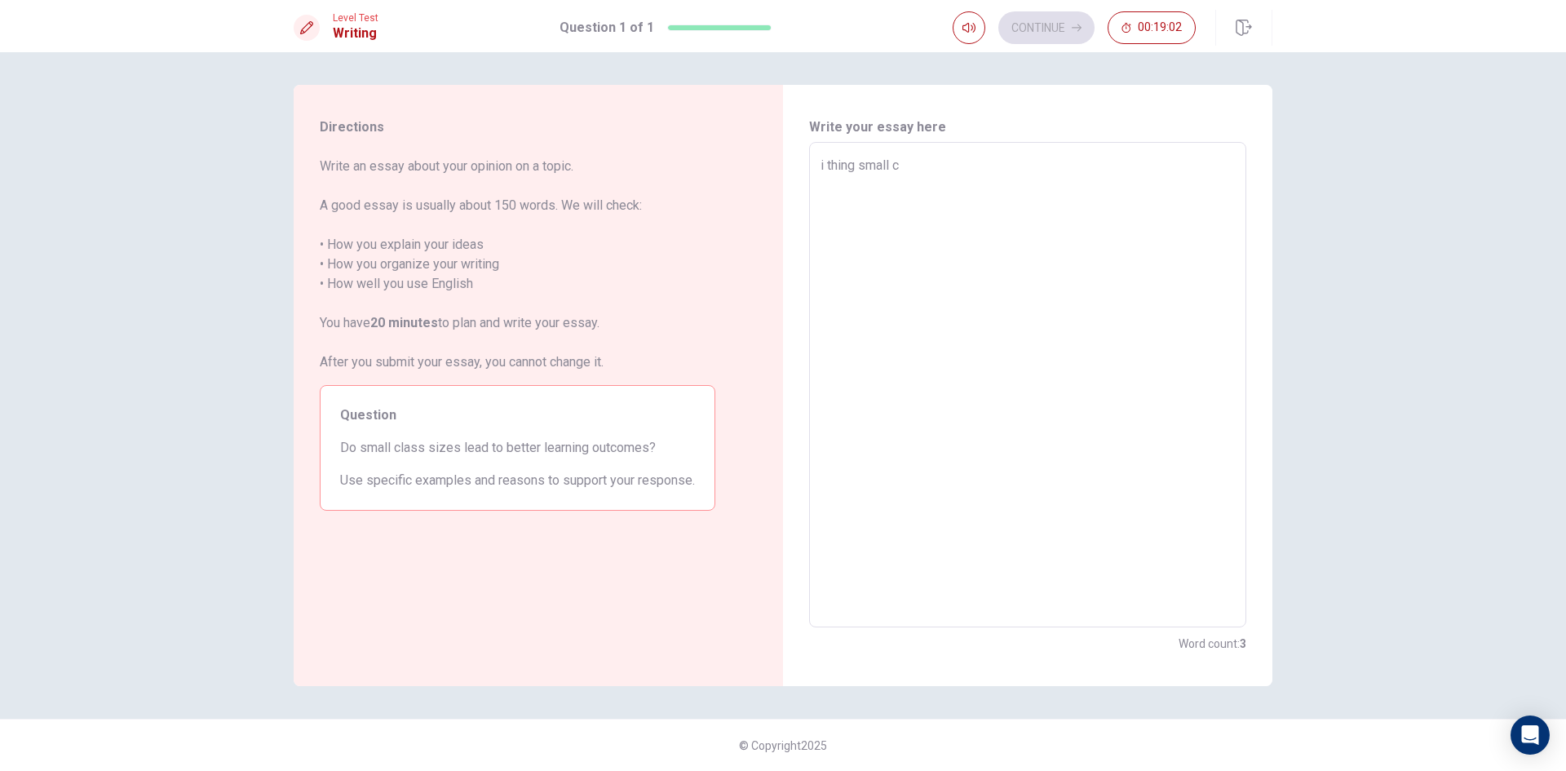
type textarea "x"
type textarea "i thing small"
type textarea "x"
type textarea "i thing small"
type textarea "x"
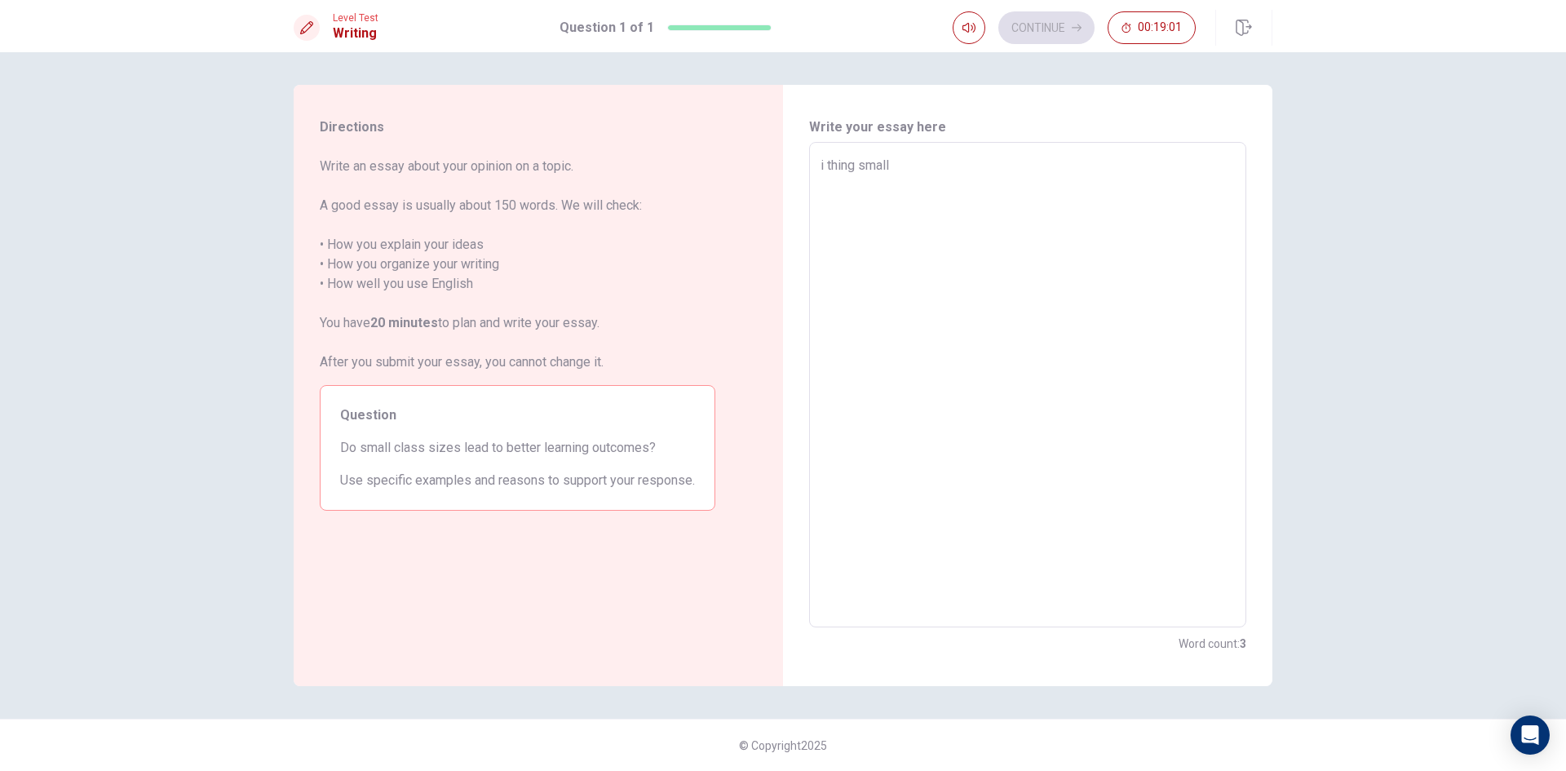
type textarea "i thing smal"
type textarea "x"
type textarea "i thing sma"
type textarea "x"
type textarea "i thing sm"
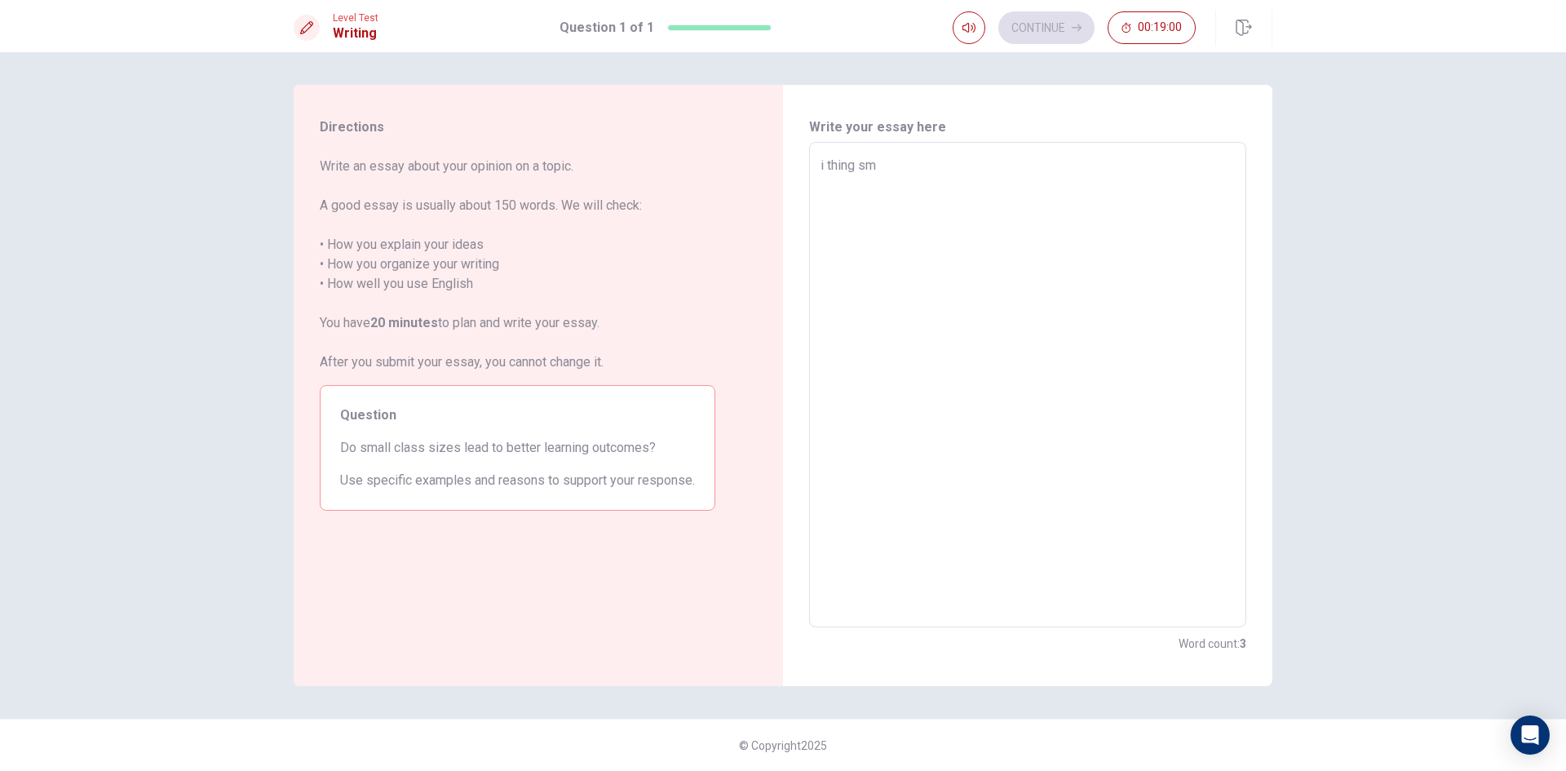
type textarea "x"
type textarea "i thing s"
type textarea "x"
type textarea "i thing"
type textarea "x"
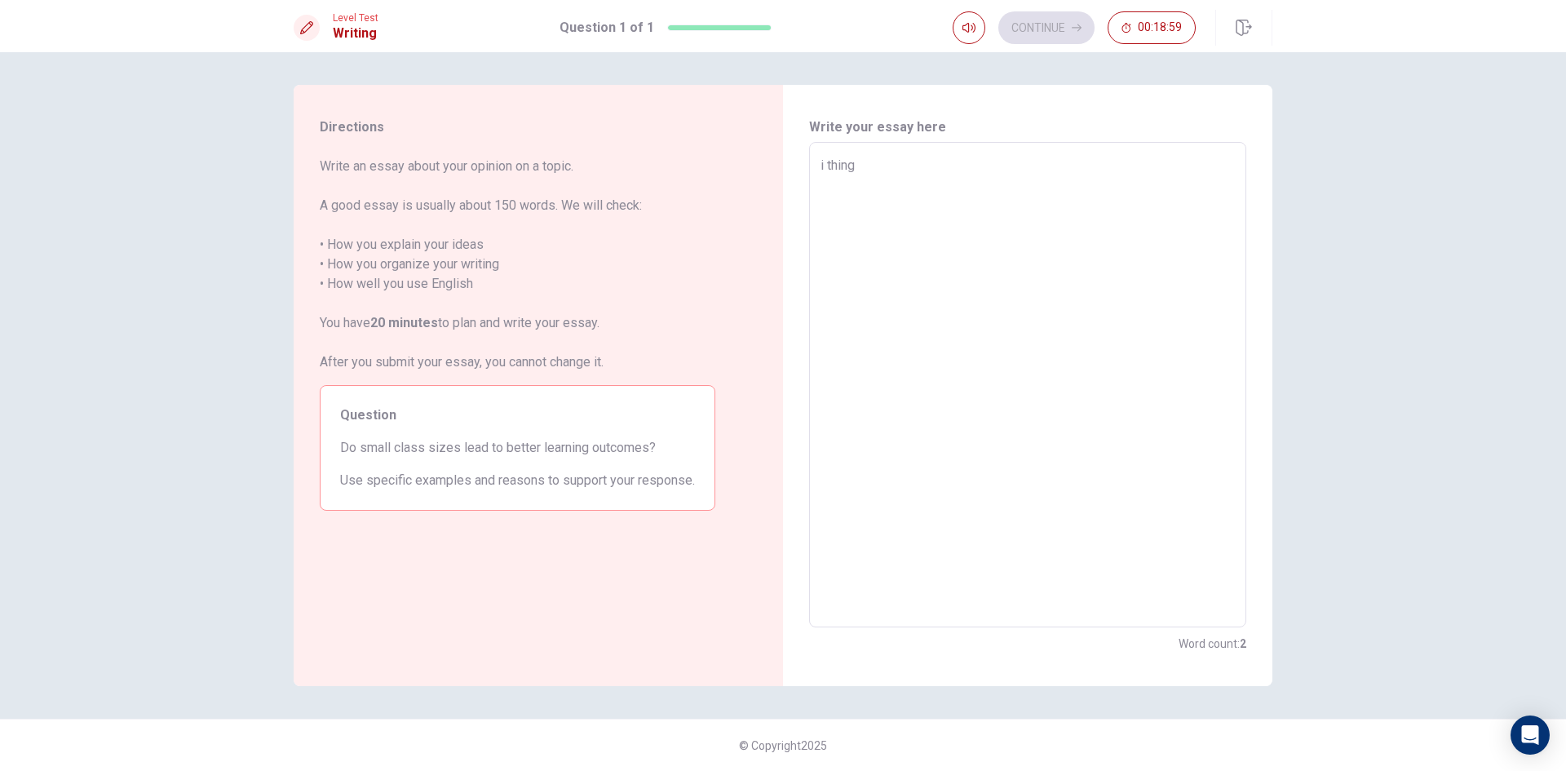
type textarea "i thing i"
type textarea "x"
type textarea "i thing it"
type textarea "x"
type textarea "i thing it"
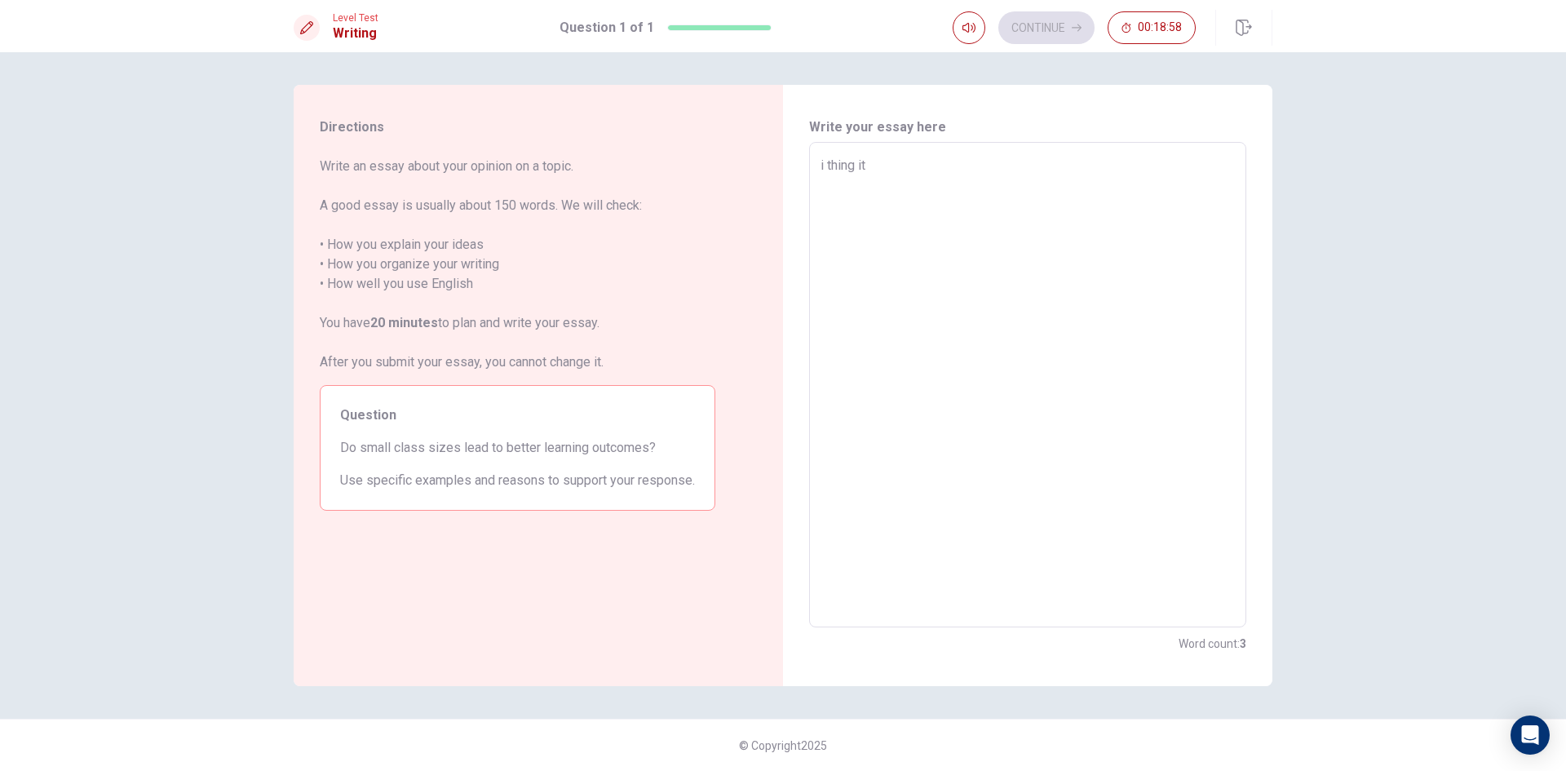
type textarea "x"
type textarea "i thing it d"
type textarea "x"
type textarea "i thing it do"
type textarea "x"
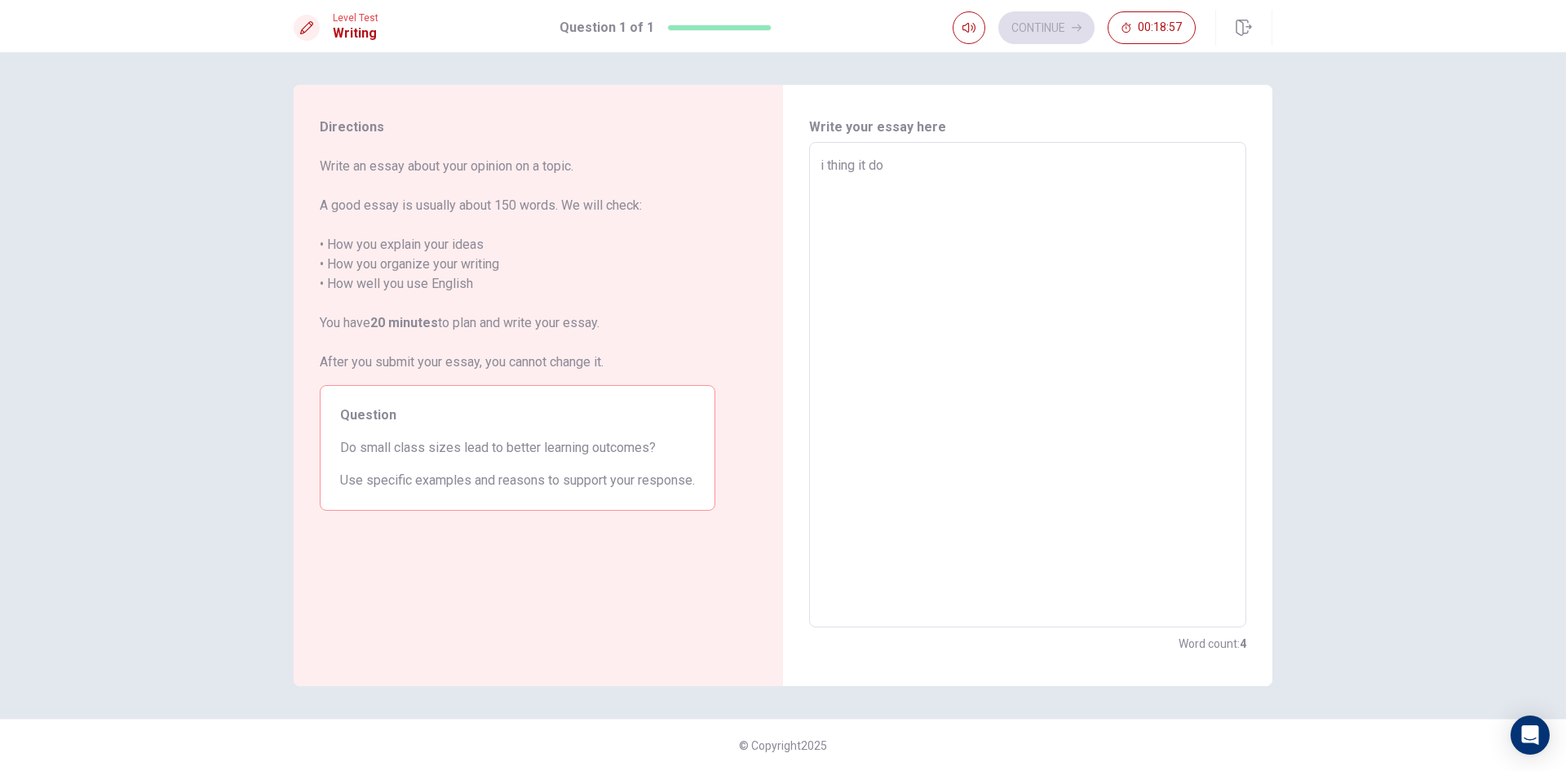
type textarea "i thing it don"
type textarea "x"
type textarea "i thing it dont"
type textarea "x"
type textarea "i thing it dont"
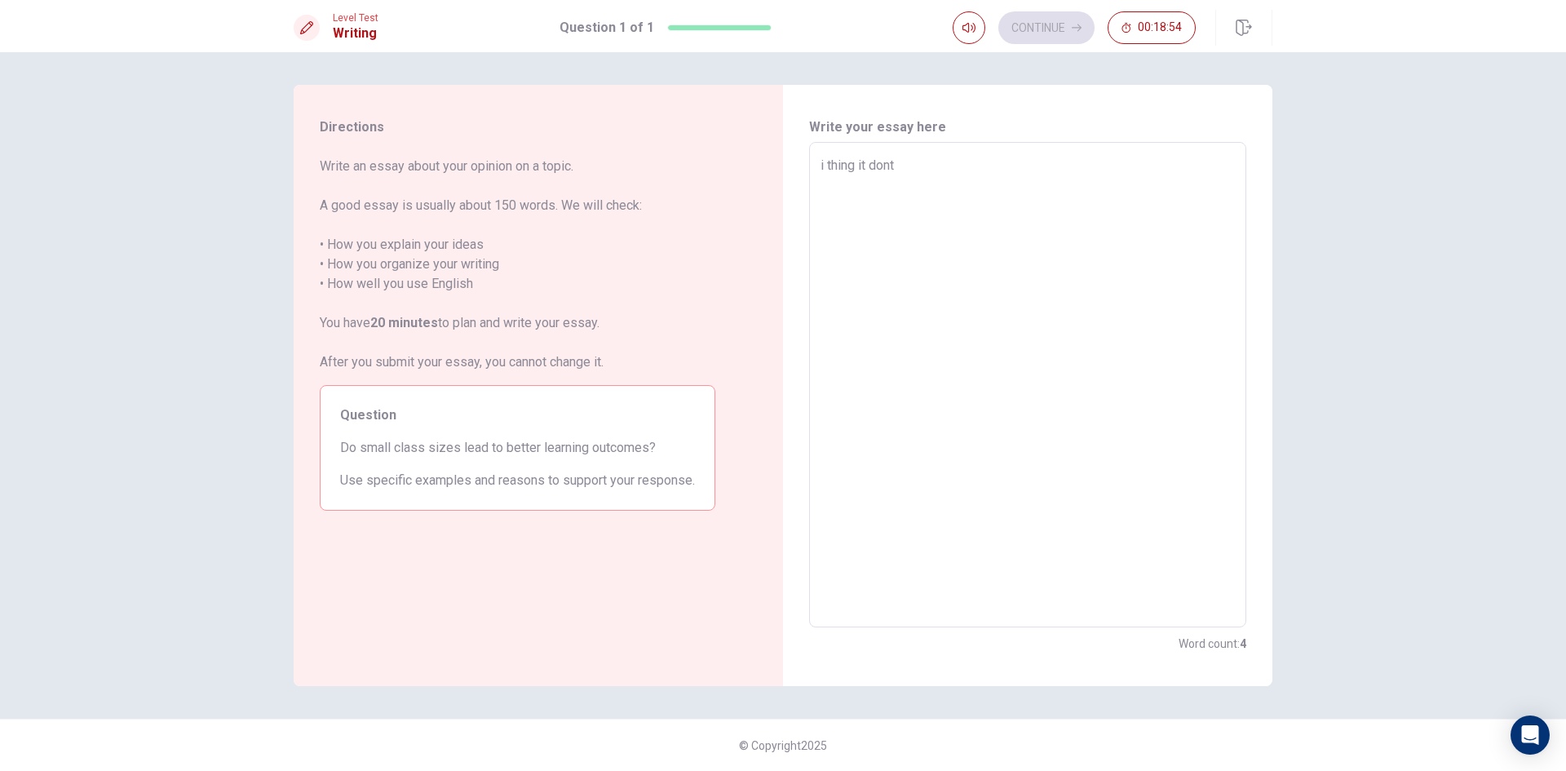
type textarea "x"
type textarea "i thing it dont"
type textarea "x"
type textarea "i thing it don"
type textarea "x"
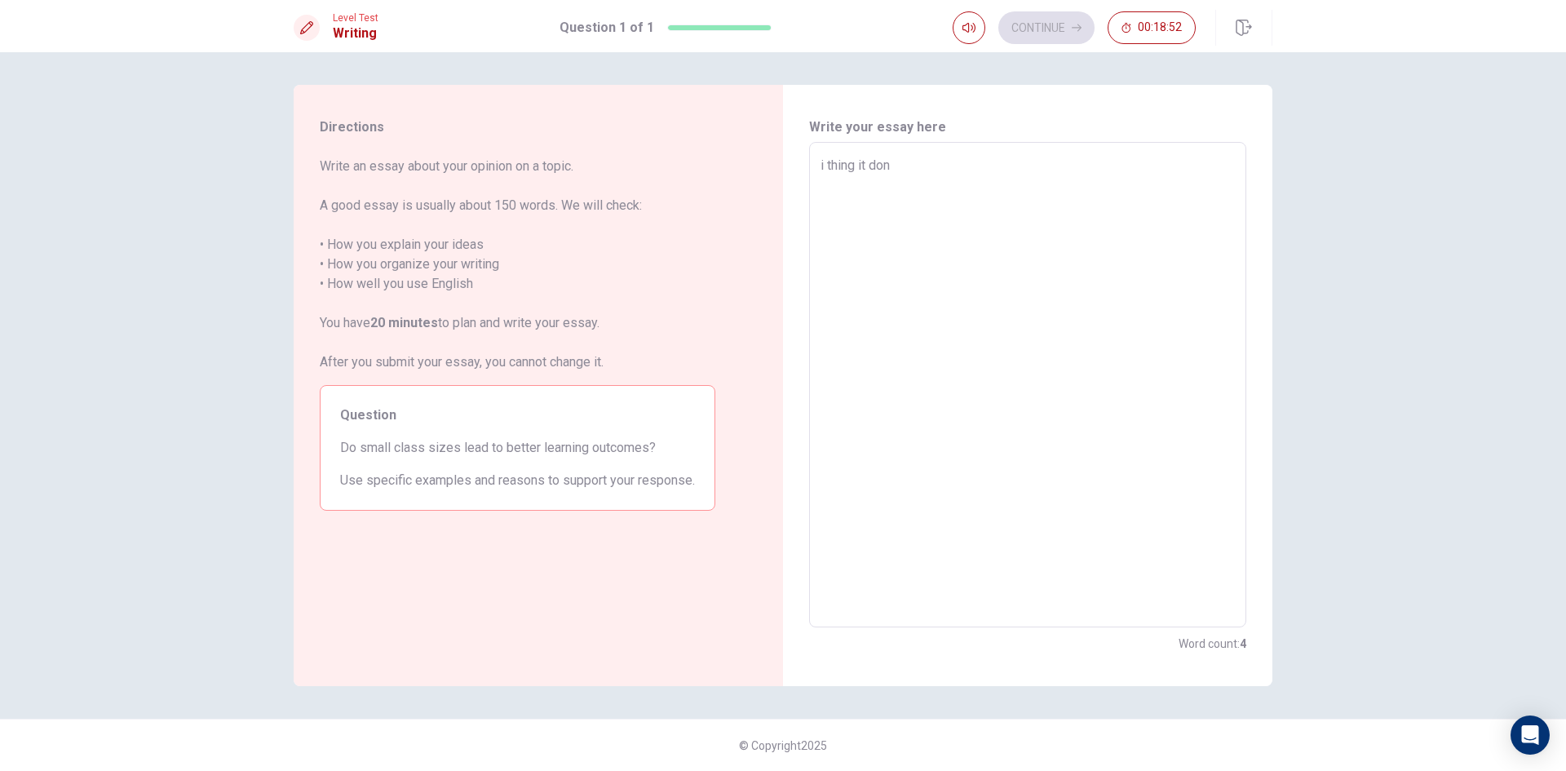
type textarea "i thing it do"
type textarea "x"
type textarea "i thing it d"
type textarea "x"
type textarea "i thing it"
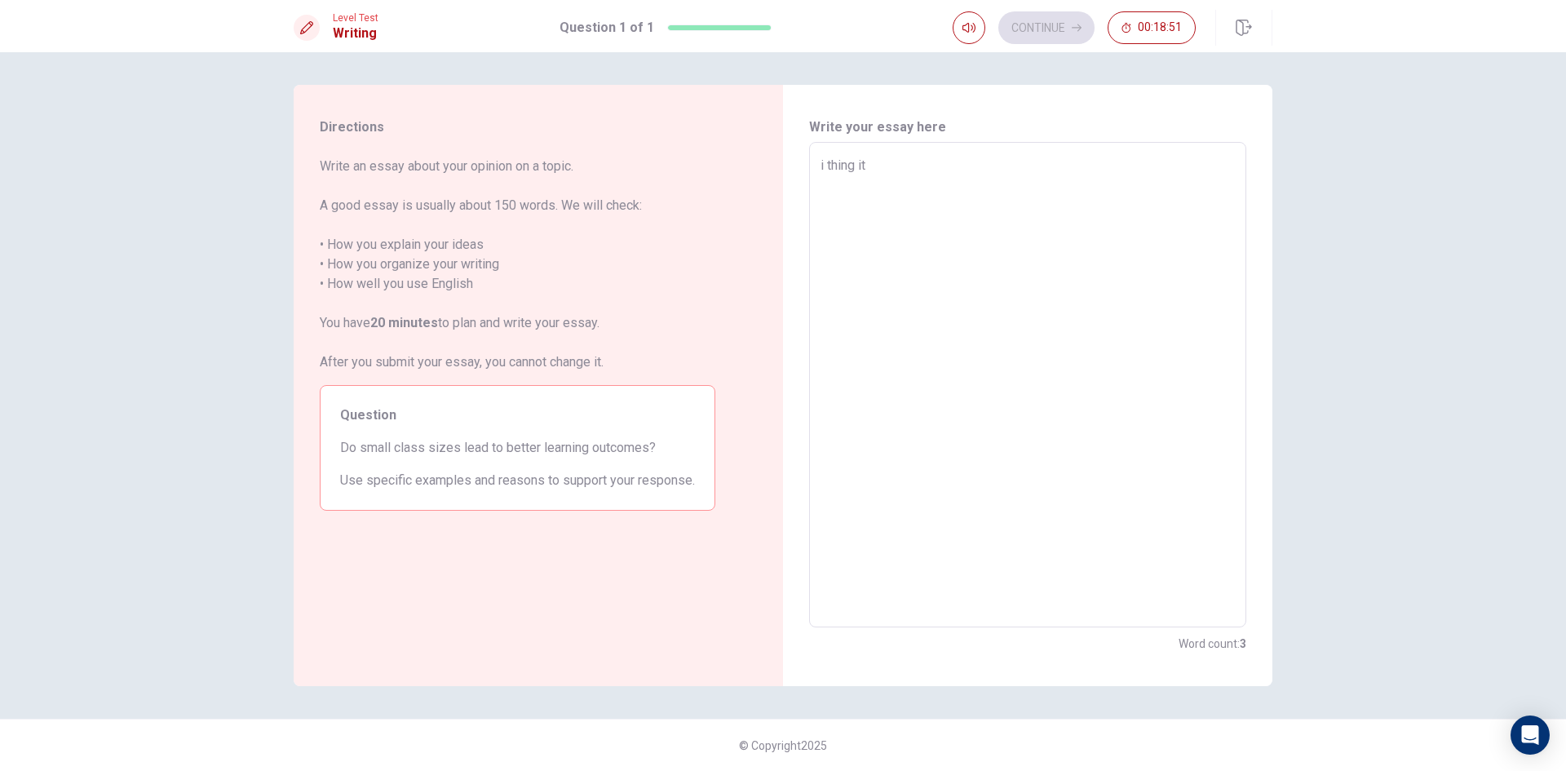
type textarea "x"
type textarea "i thing it d"
type textarea "x"
type textarea "i thing it do"
type textarea "x"
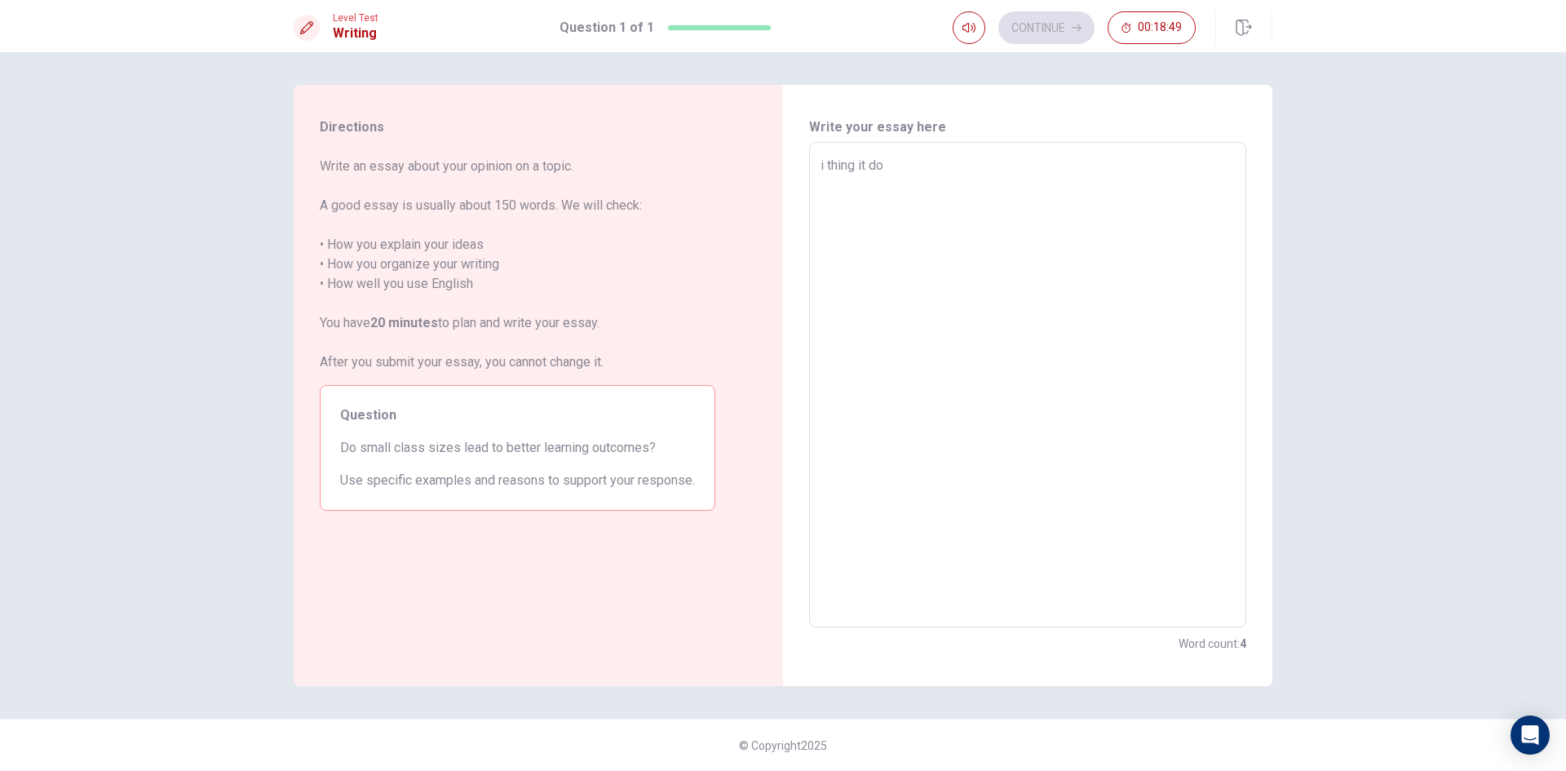
type textarea "i thing it don"
type textarea "x"
type textarea "i thing it dont"
type textarea "x"
type textarea "i thing it don"
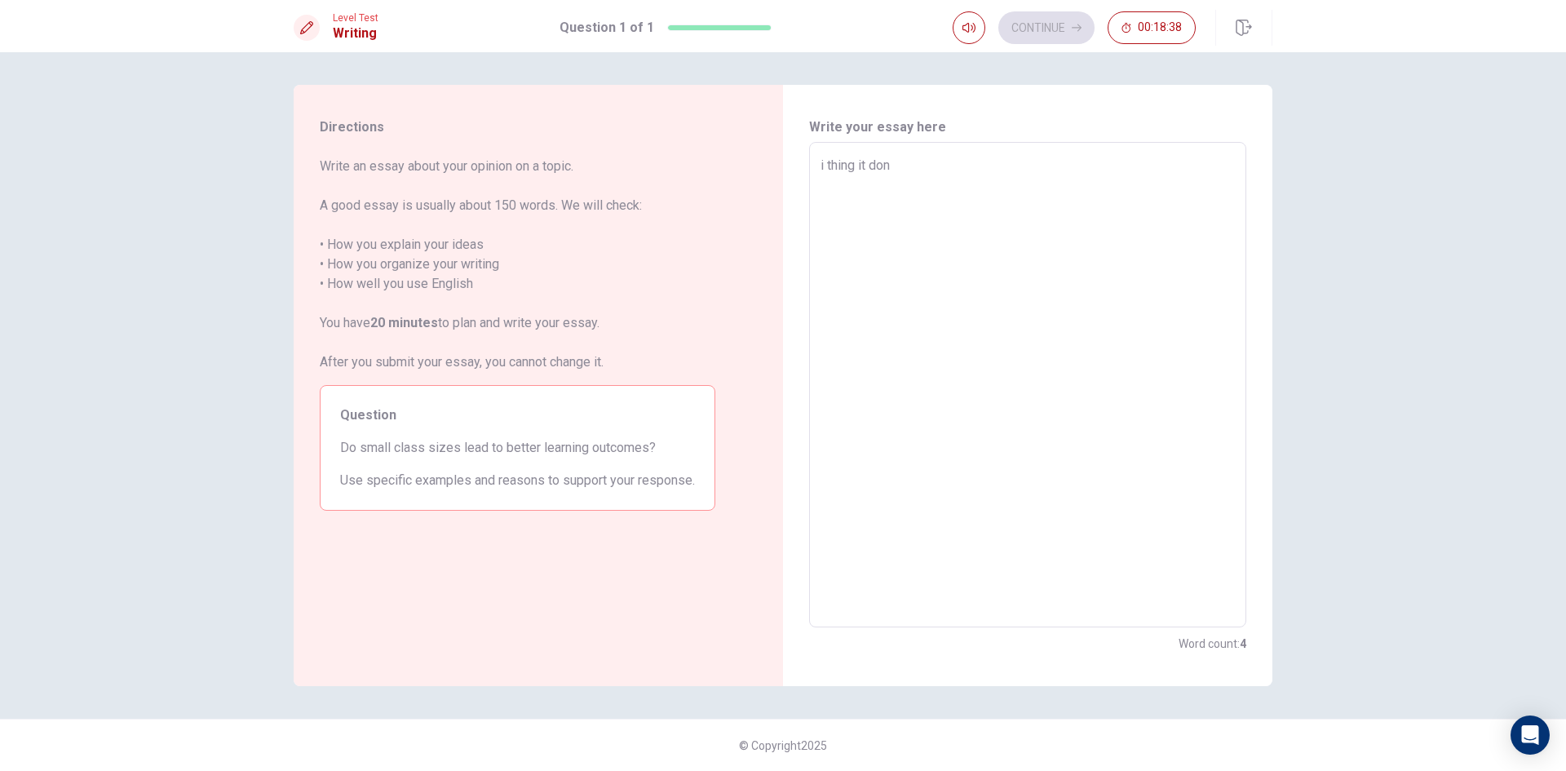
type textarea "x"
type textarea "i thing it do"
type textarea "x"
type textarea "i thing it d"
type textarea "x"
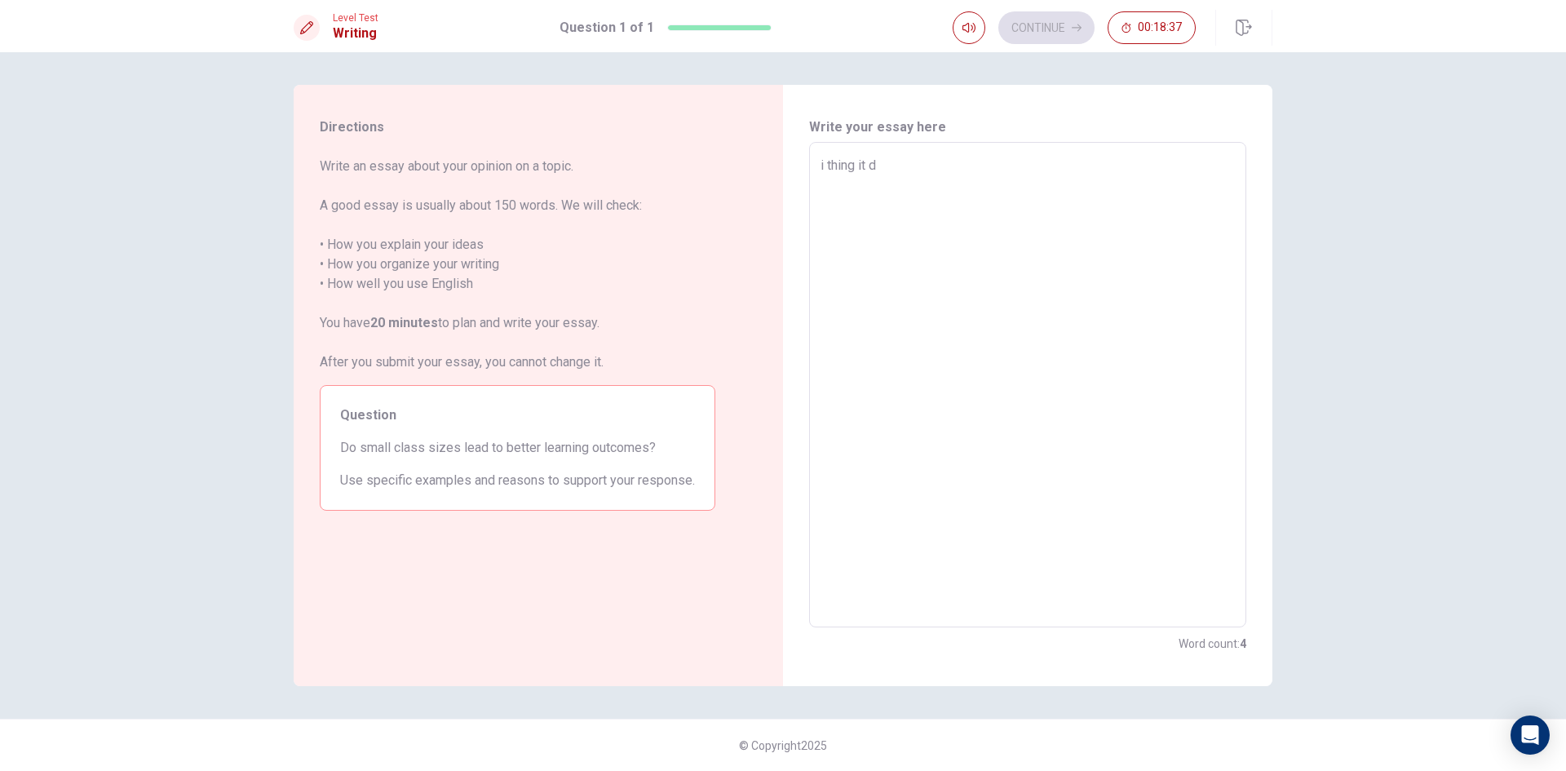
type textarea "i thing it"
type textarea "x"
type textarea "i thing it s"
type textarea "x"
type textarea "i thing it"
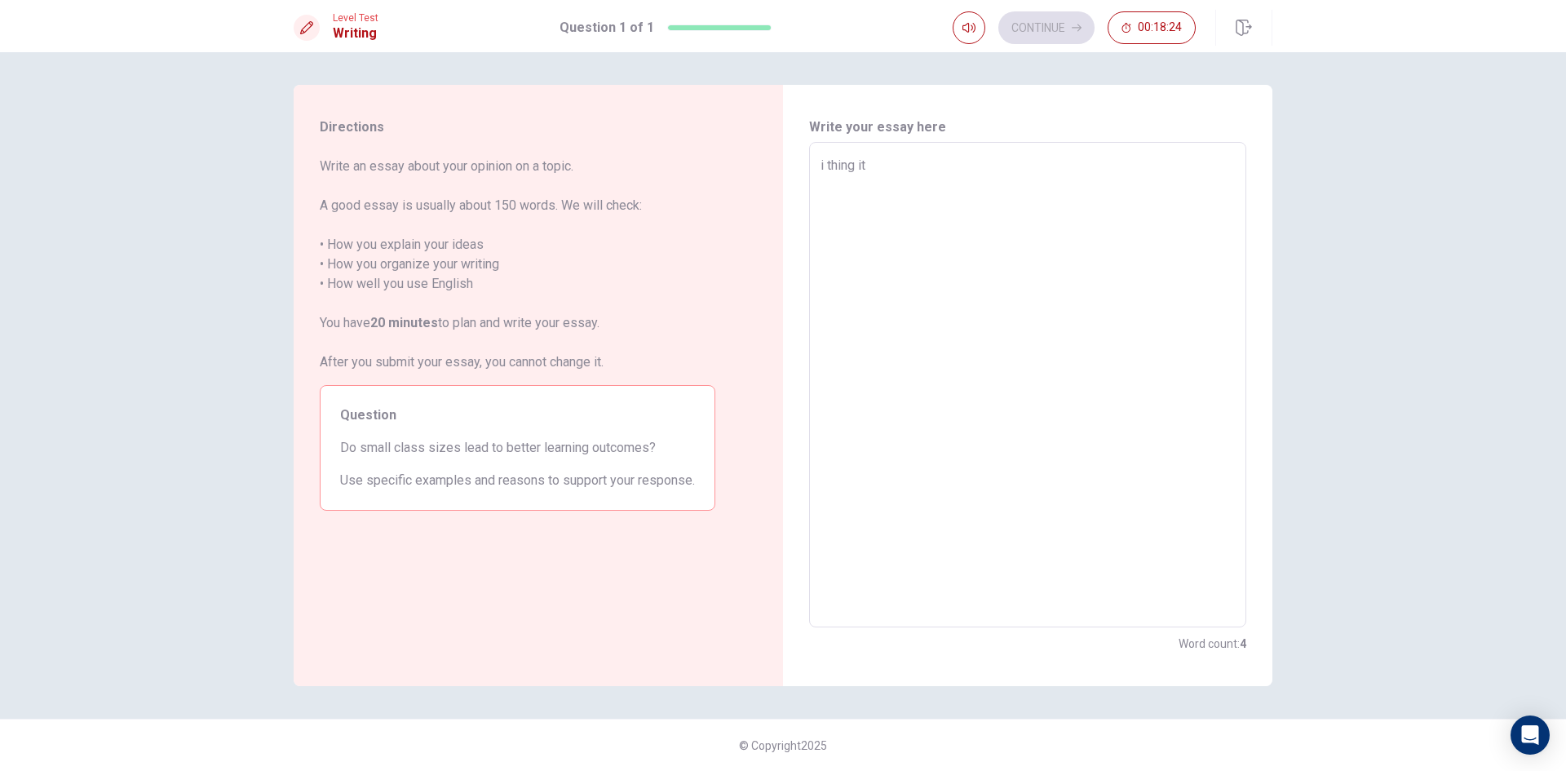
type textarea "x"
type textarea "i thing it"
type textarea "x"
type textarea "i thing i"
type textarea "x"
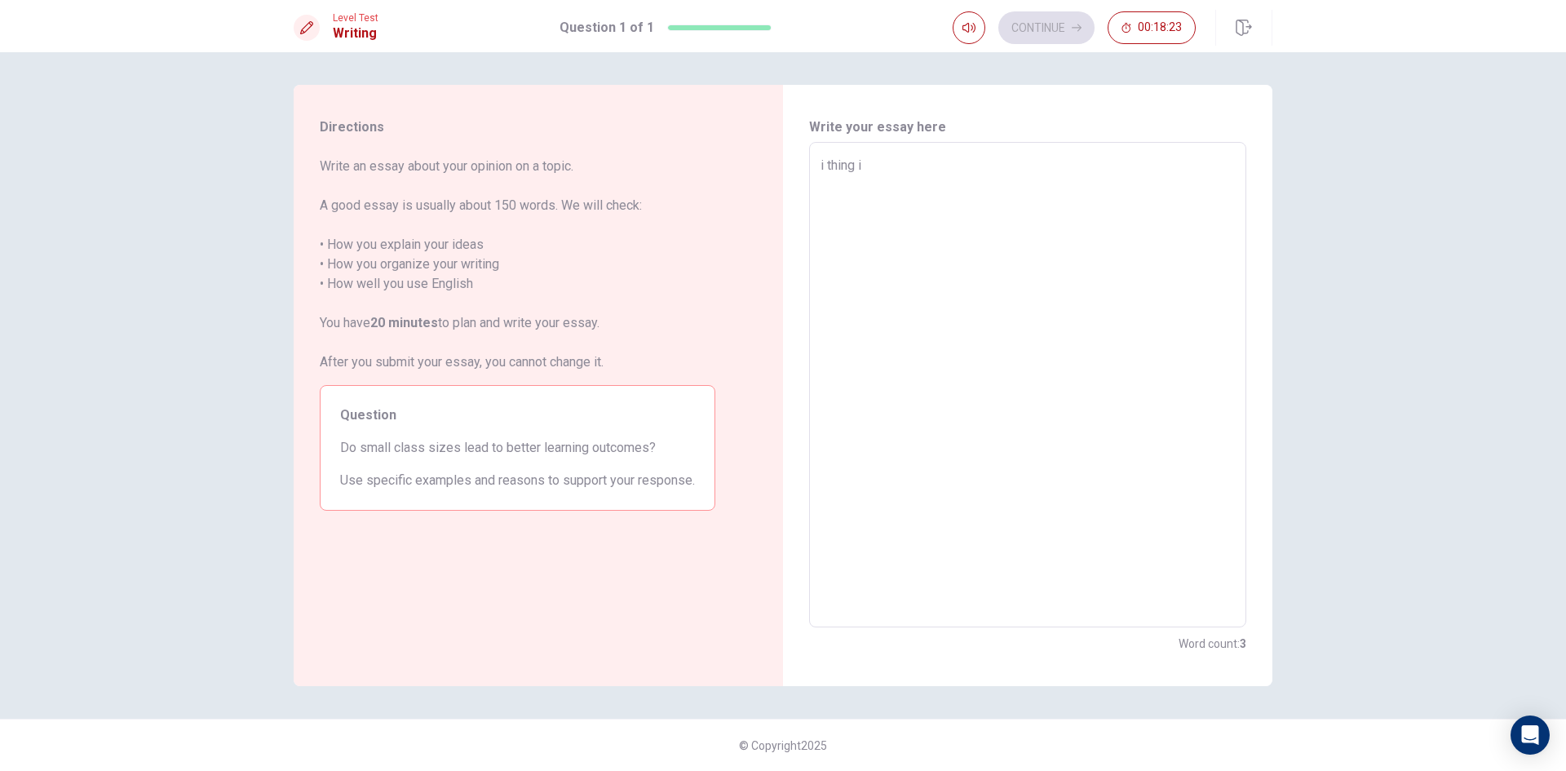
type textarea "i thing"
type textarea "x"
type textarea "i thing s"
type textarea "x"
type textarea "i thing sm"
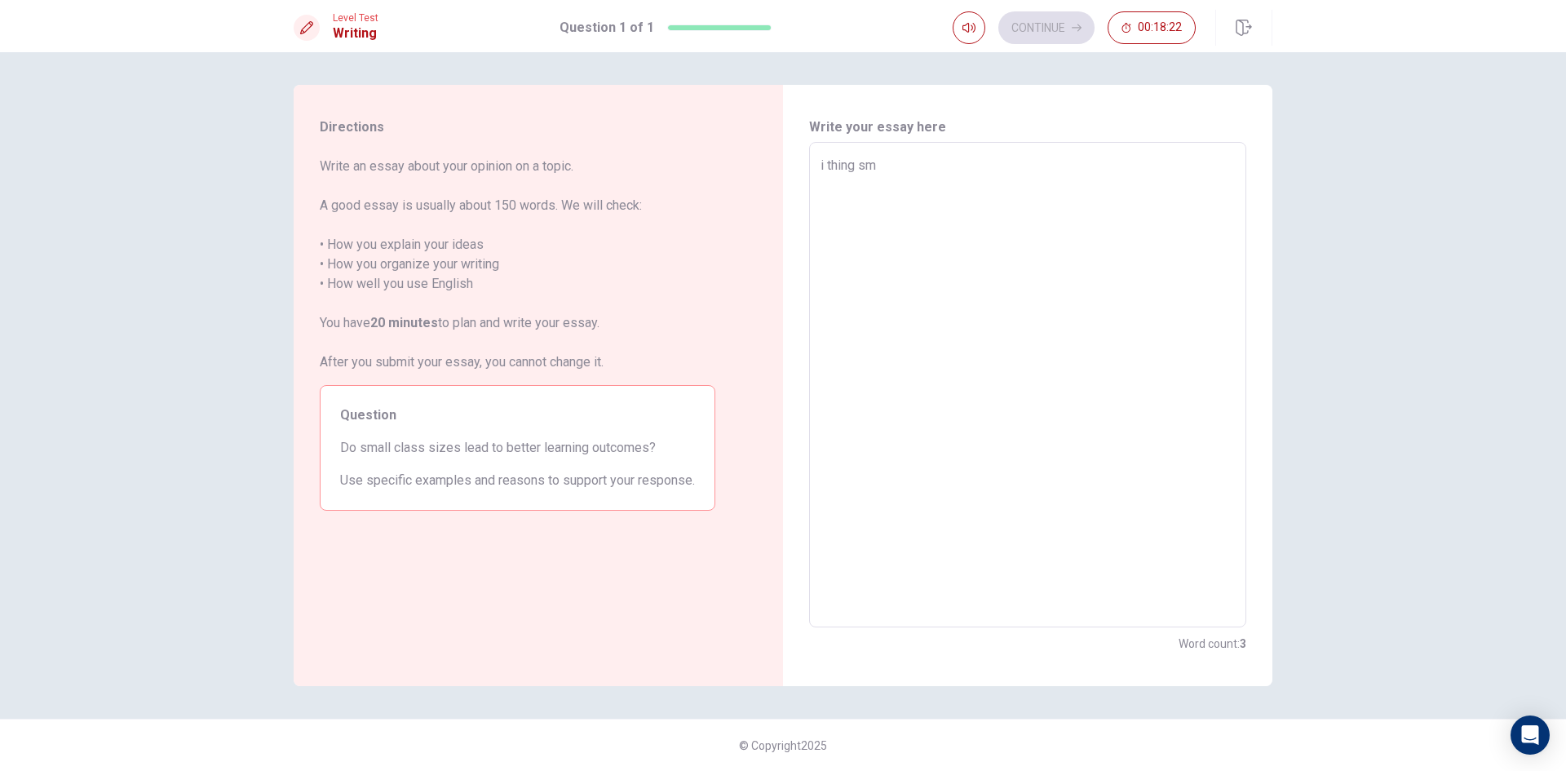
type textarea "x"
type textarea "i thing sma"
type textarea "x"
type textarea "i thing smal"
type textarea "x"
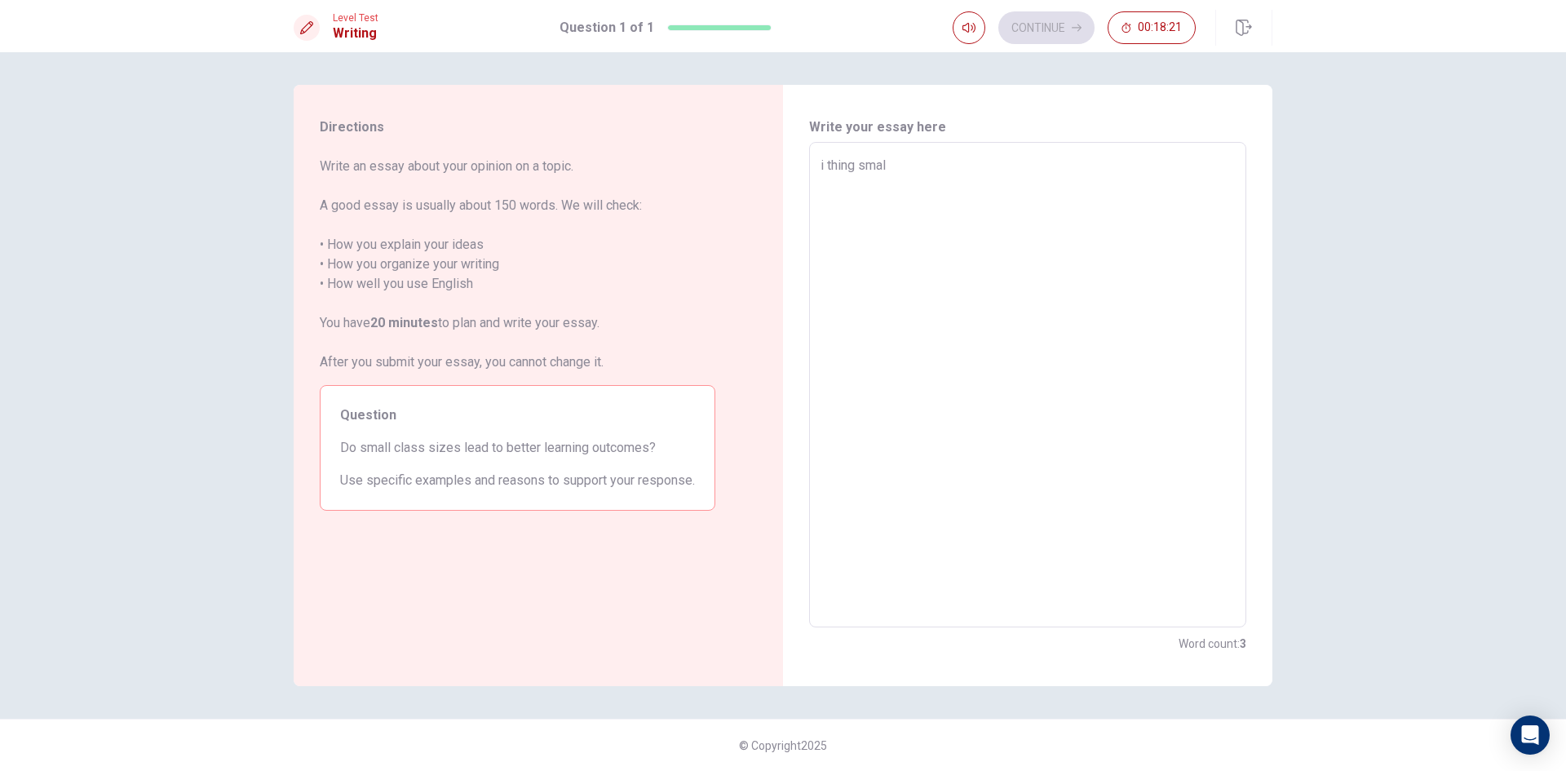
type textarea "i thing small"
type textarea "x"
type textarea "i thing small"
type textarea "x"
type textarea "i thing small c"
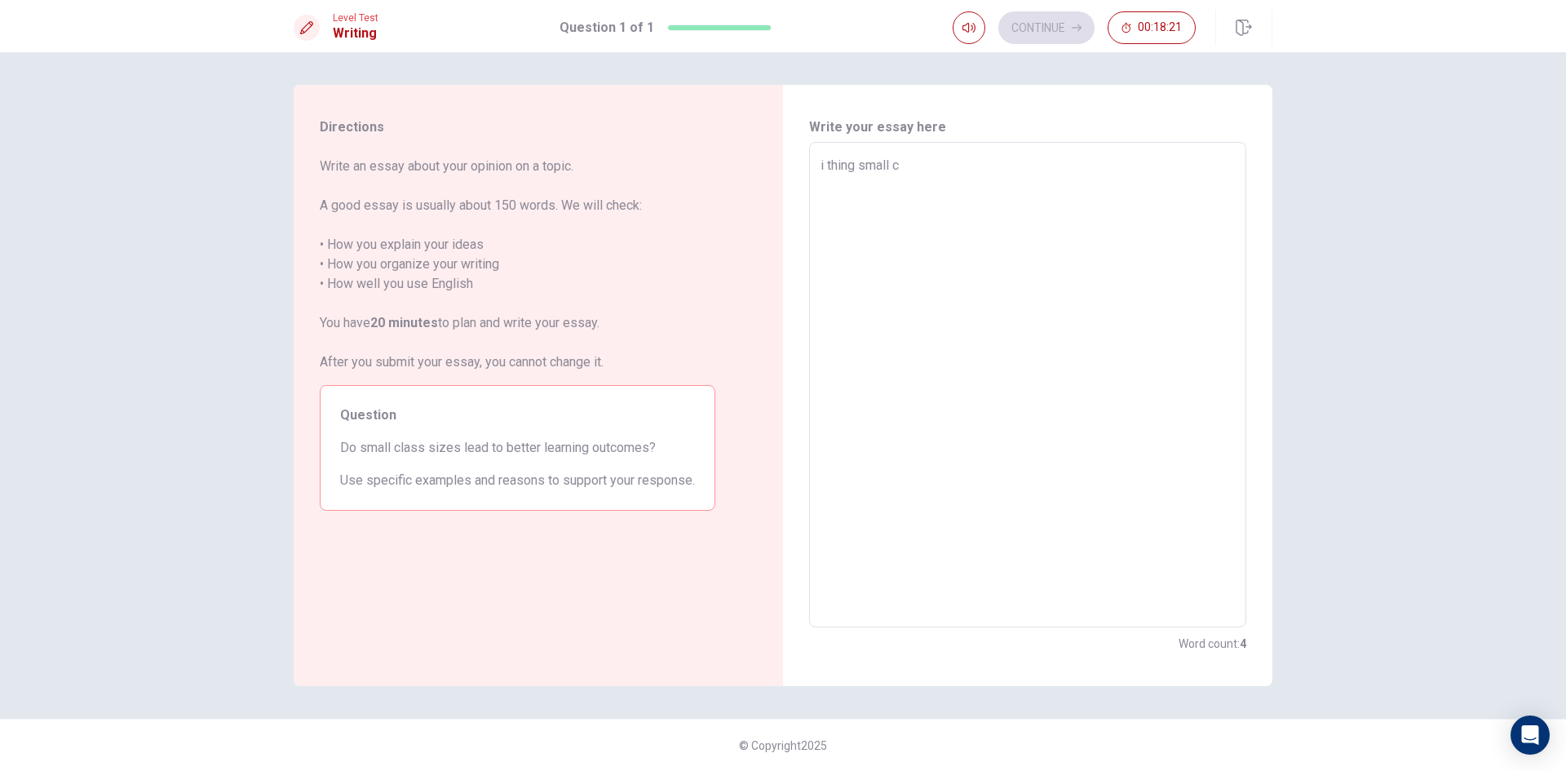
type textarea "x"
type textarea "i thing small cl"
type textarea "x"
type textarea "i thing small cla"
type textarea "x"
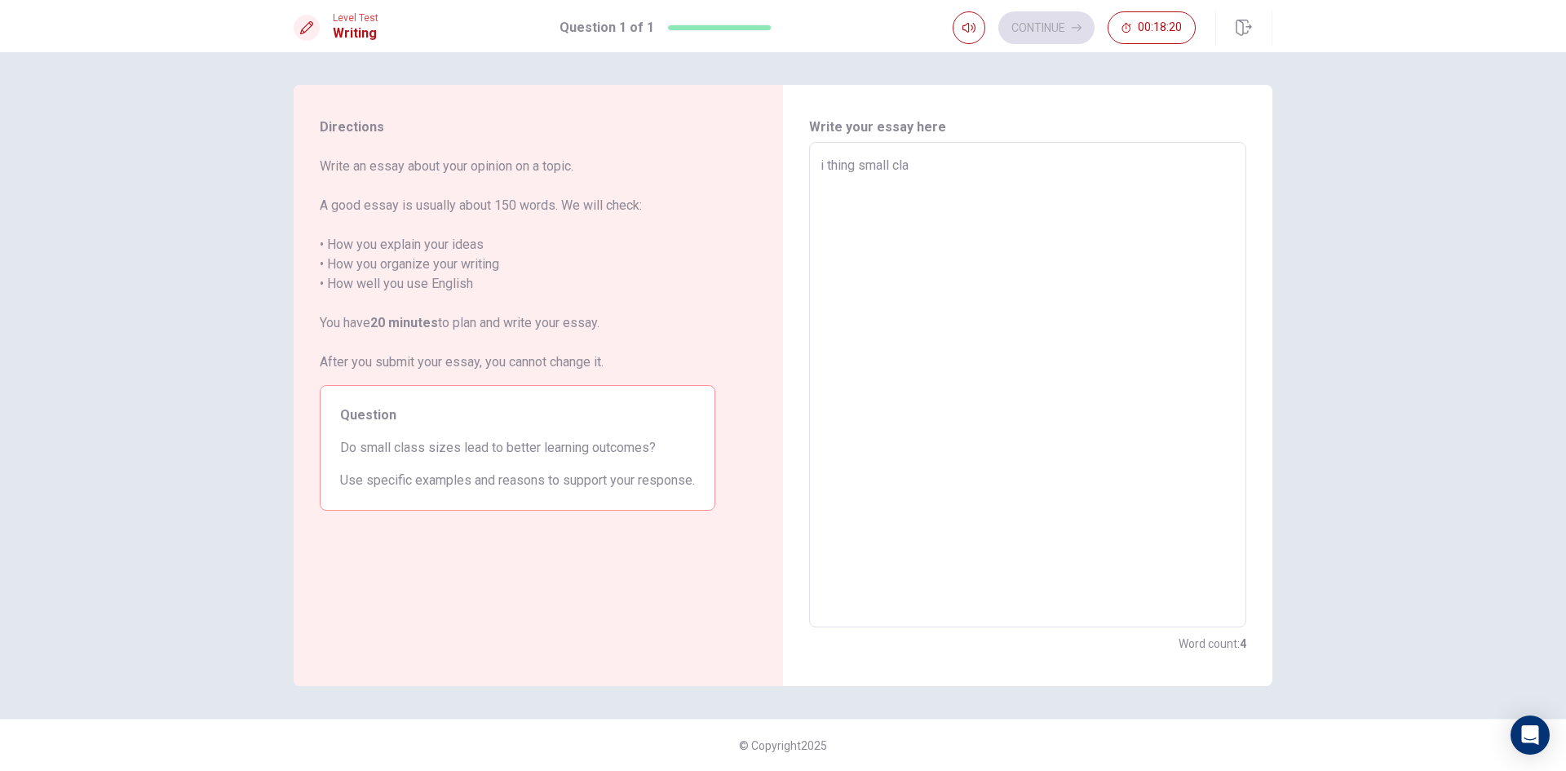
type textarea "i thing small clas"
type textarea "x"
type textarea "i thing small class"
type textarea "x"
type textarea "i thing small class"
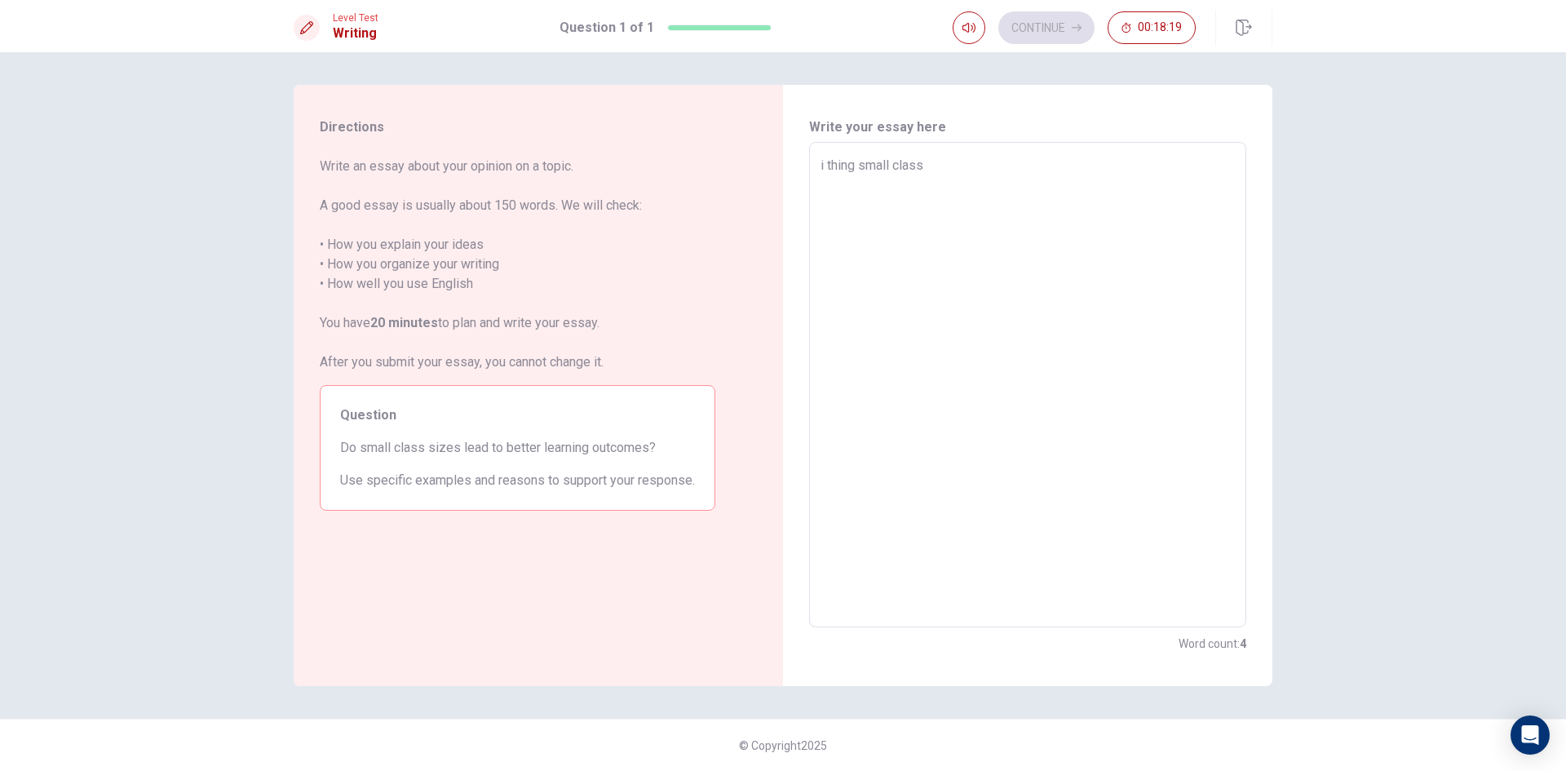
type textarea "x"
type textarea "i thing small class s"
type textarea "x"
type textarea "i thing small class si"
type textarea "x"
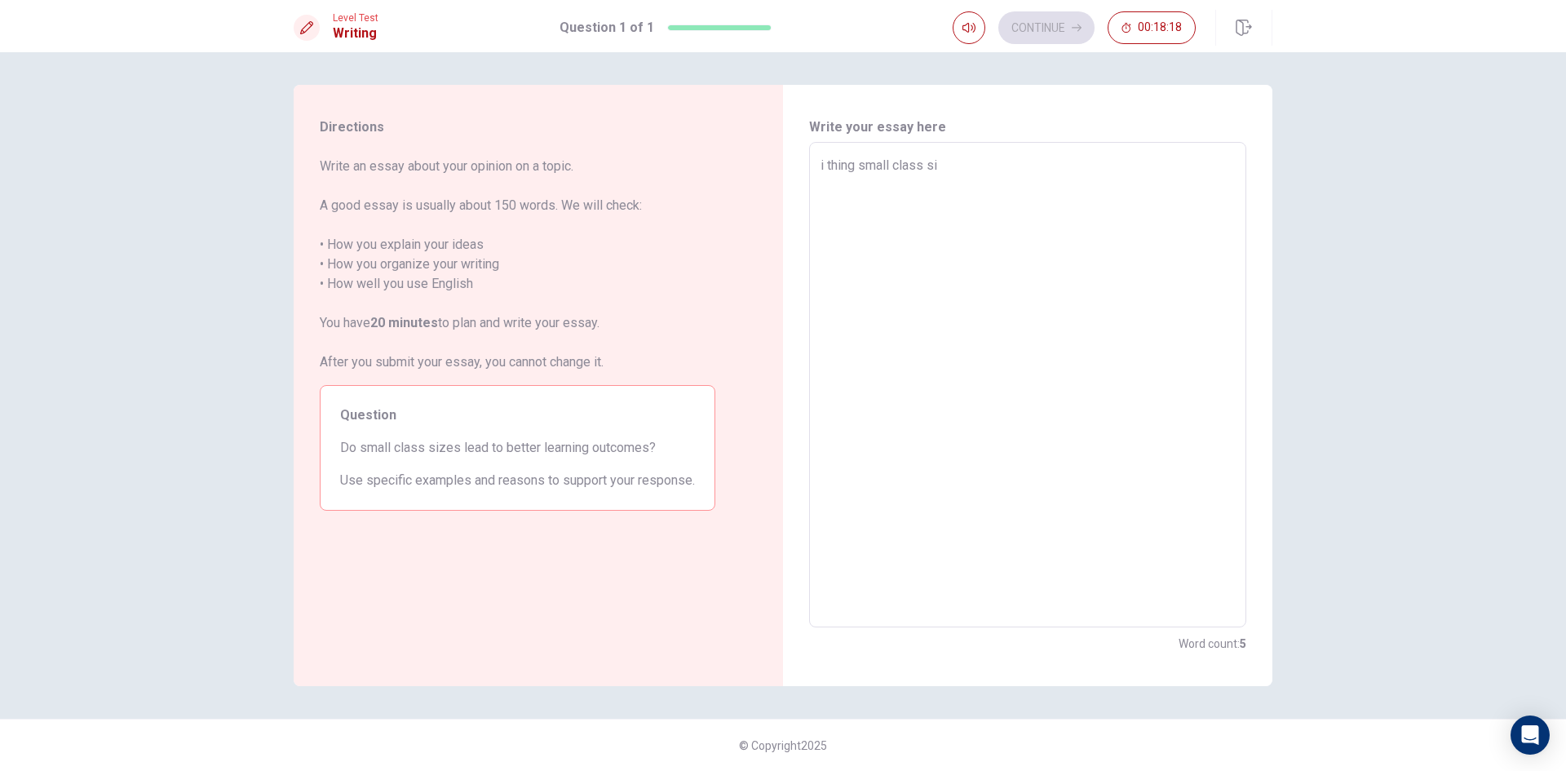
type textarea "i thing small class siz"
type textarea "x"
type textarea "i thing small class size"
type textarea "x"
type textarea "i thing small class sizes"
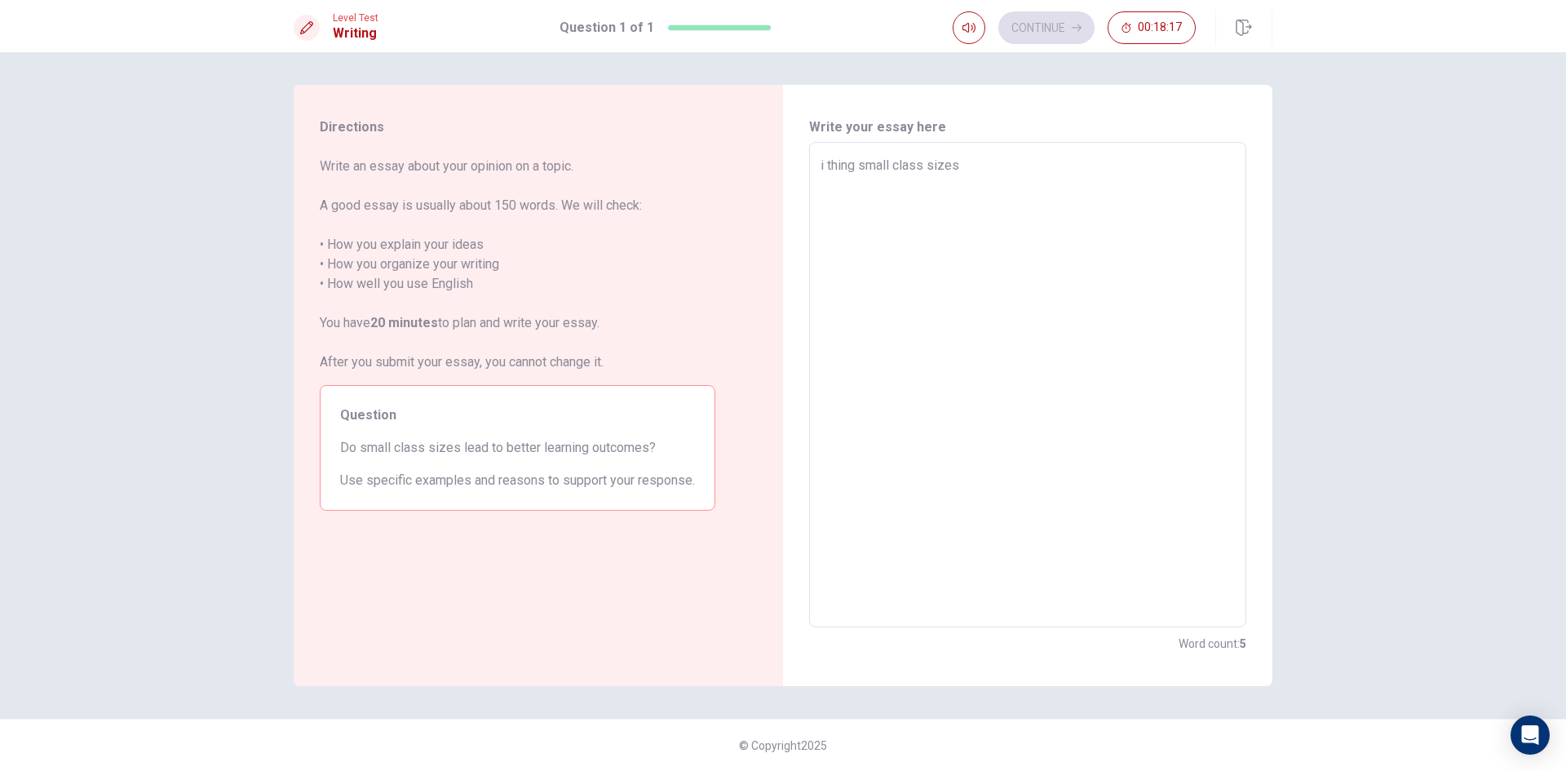
type textarea "x"
type textarea "i thing small class sizes"
type textarea "x"
type textarea "i thing small class sizes l"
type textarea "x"
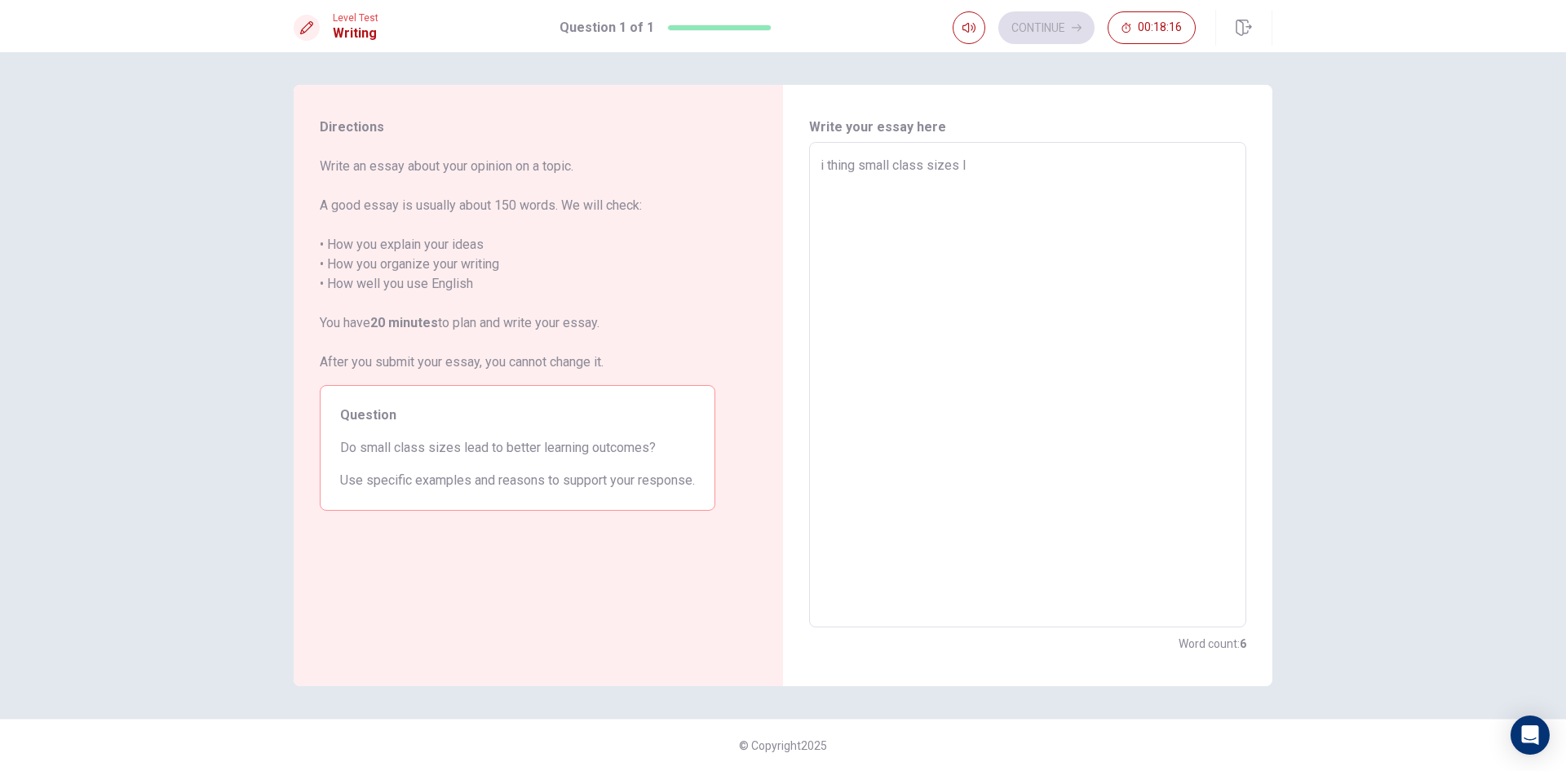
type textarea "i thing small class sizes le"
type textarea "x"
type textarea "i thing small class sizes lea"
type textarea "x"
type textarea "i thing small class sizes lead"
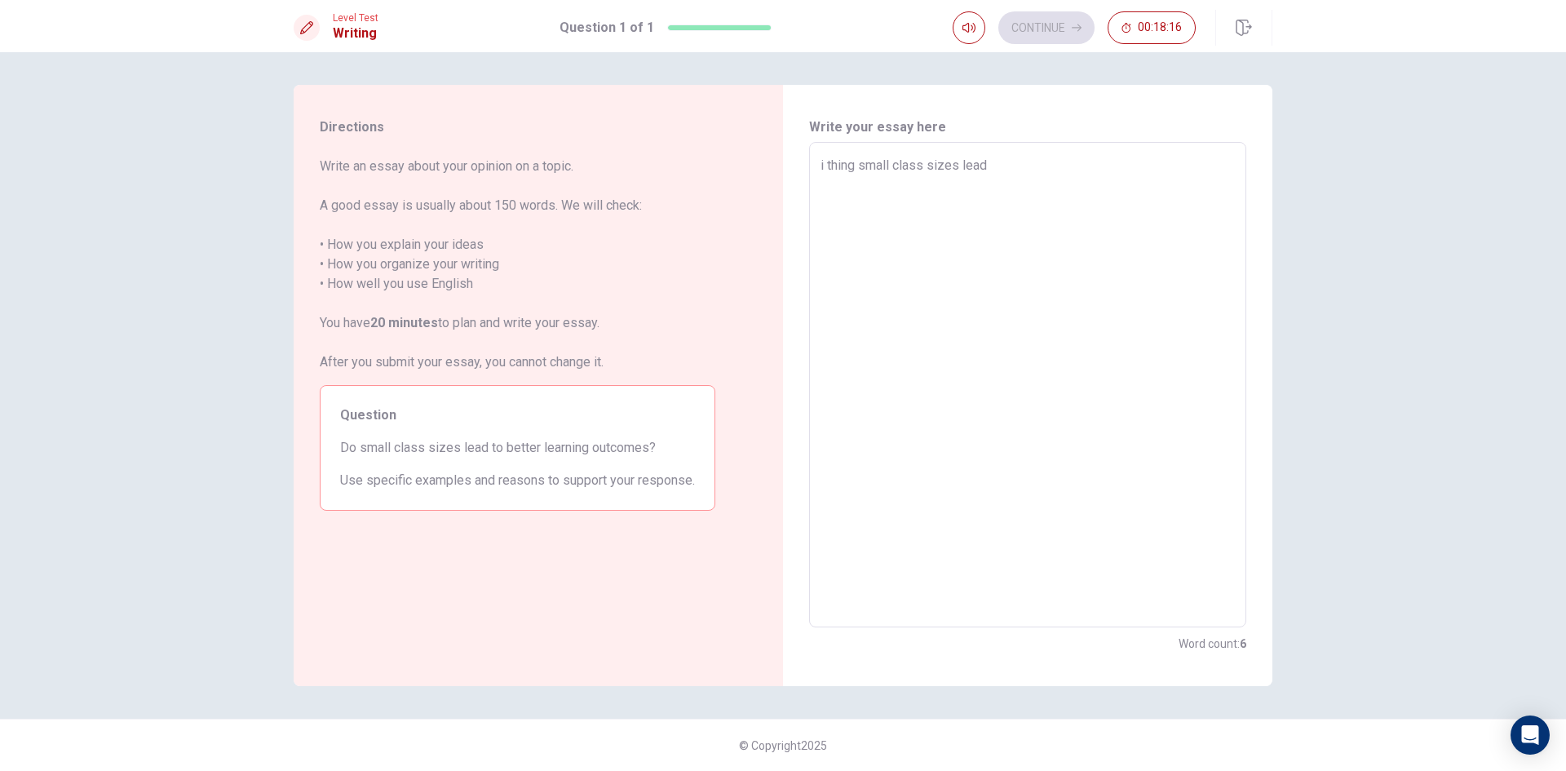
type textarea "x"
type textarea "i thing small class sizes lead"
type textarea "x"
type textarea "i thing small class sizes lead t"
type textarea "x"
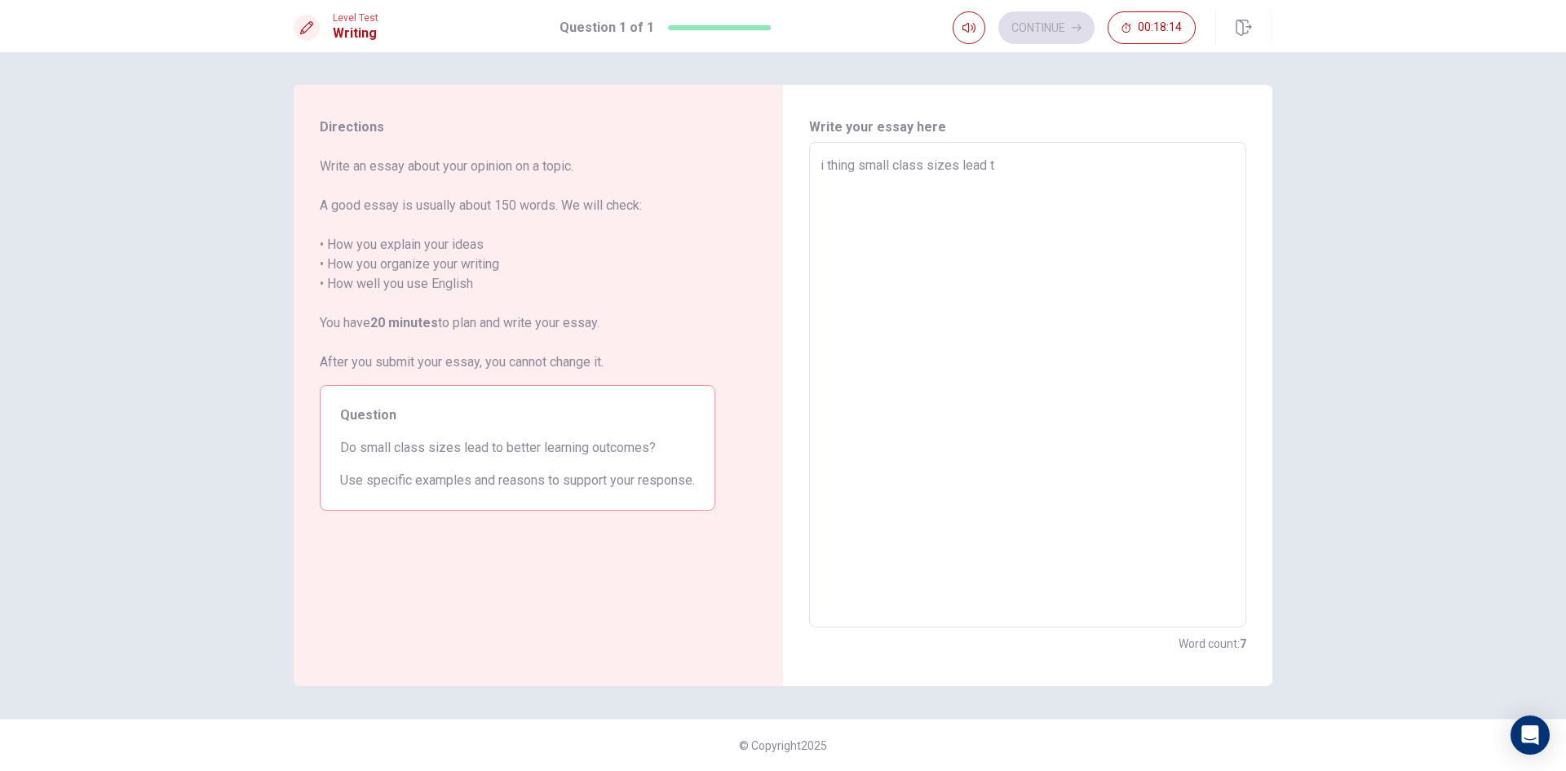
type textarea "i thing small class sizes lead to"
type textarea "x"
type textarea "i thing small class sizes lead to"
type textarea "x"
type textarea "i thing small class sizes lead to b"
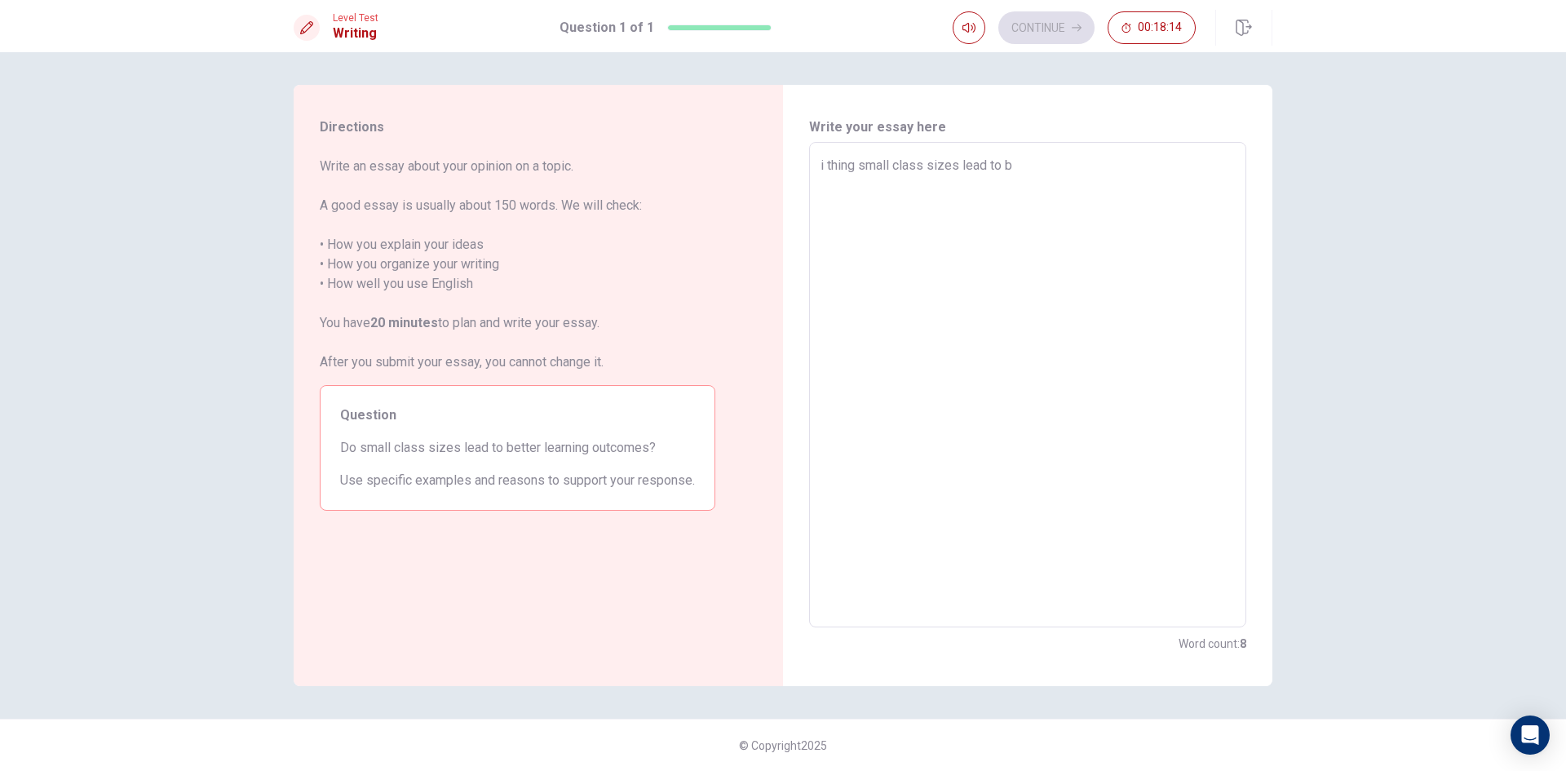
type textarea "x"
type textarea "i thing small class sizes lead to be"
type textarea "x"
type textarea "i thing small class sizes lead to bet"
type textarea "x"
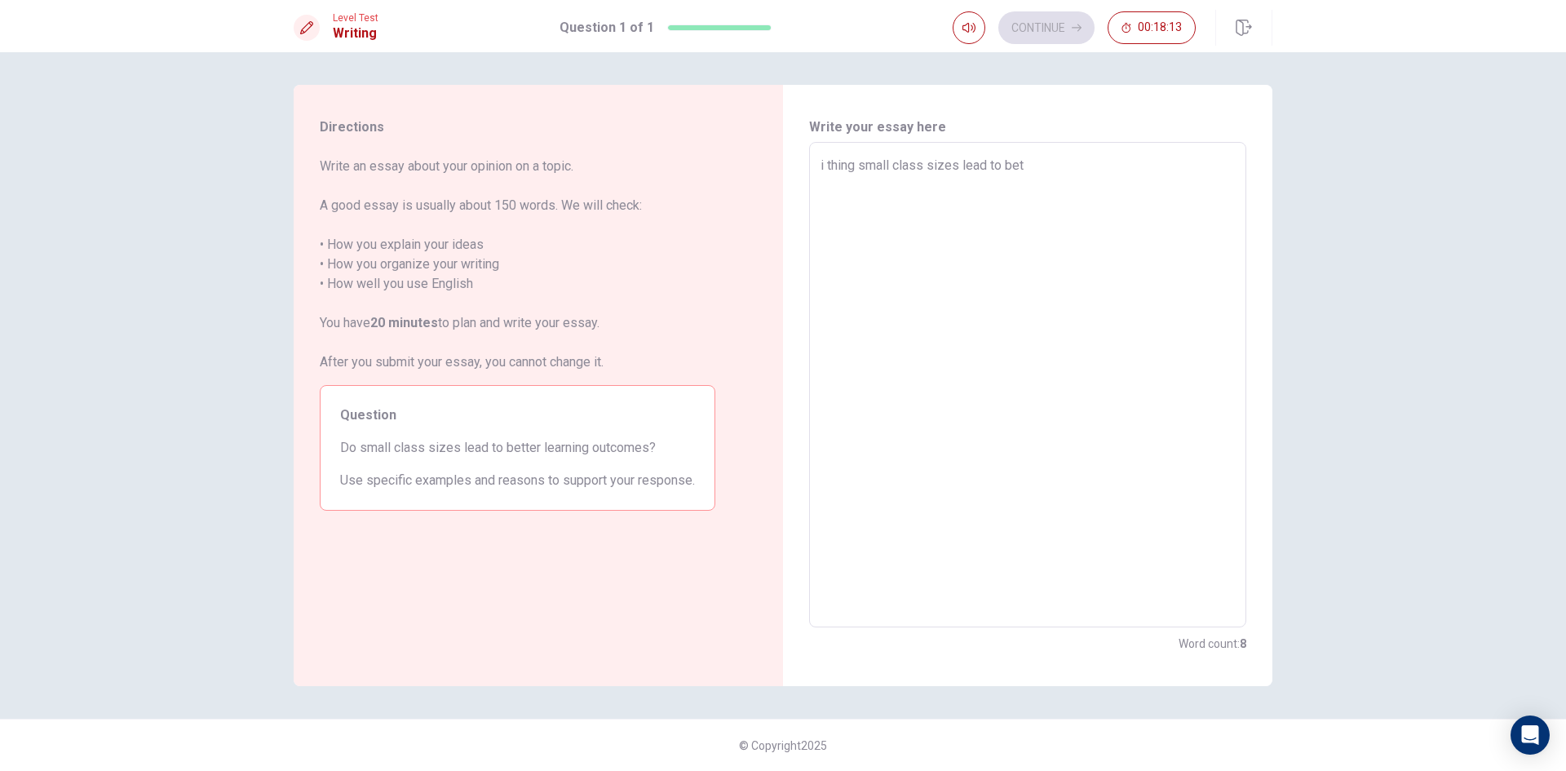
type textarea "i thing small class sizes lead to bett"
type textarea "x"
type textarea "i thing small class sizes lead to bette"
type textarea "x"
type textarea "i thing small class sizes lead to better"
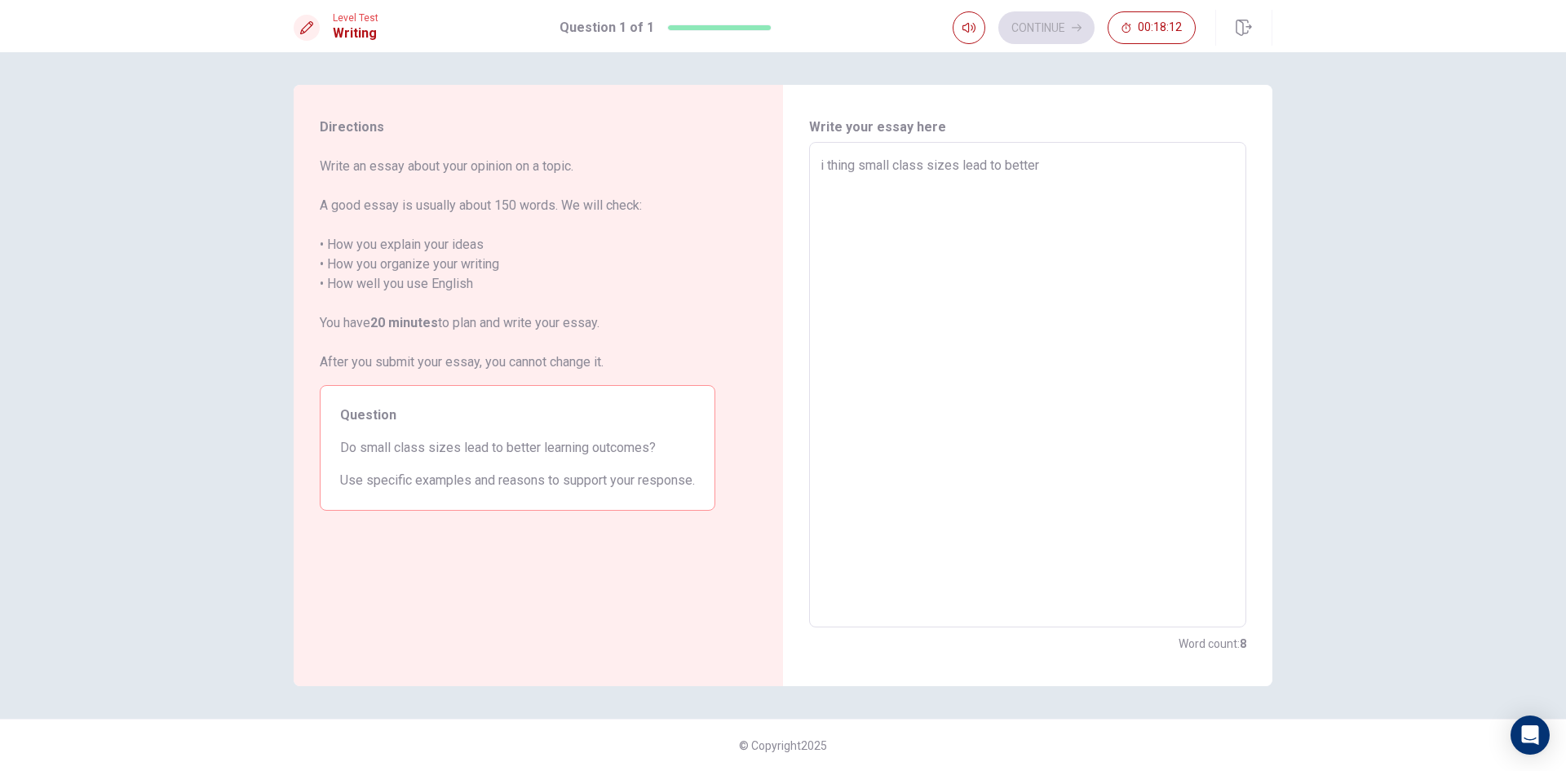
type textarea "x"
type textarea "i thing small class sizes lead to better"
type textarea "x"
type textarea "i thing small class sizes lead to better l"
type textarea "x"
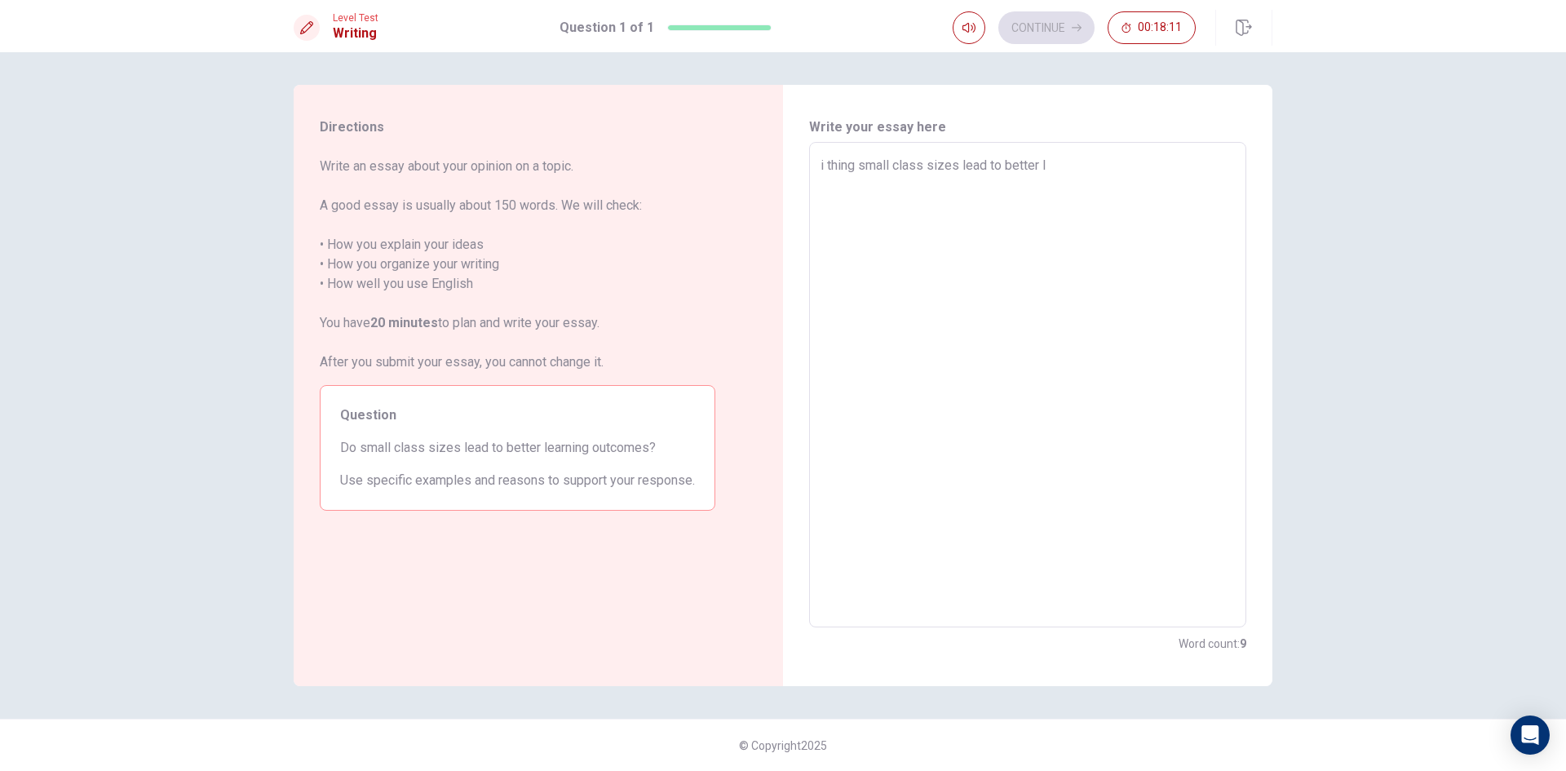
type textarea "i thing small class sizes lead to better le"
type textarea "x"
type textarea "i thing small class sizes lead to better ler"
type textarea "x"
type textarea "i thing small class sizes lead to better lera"
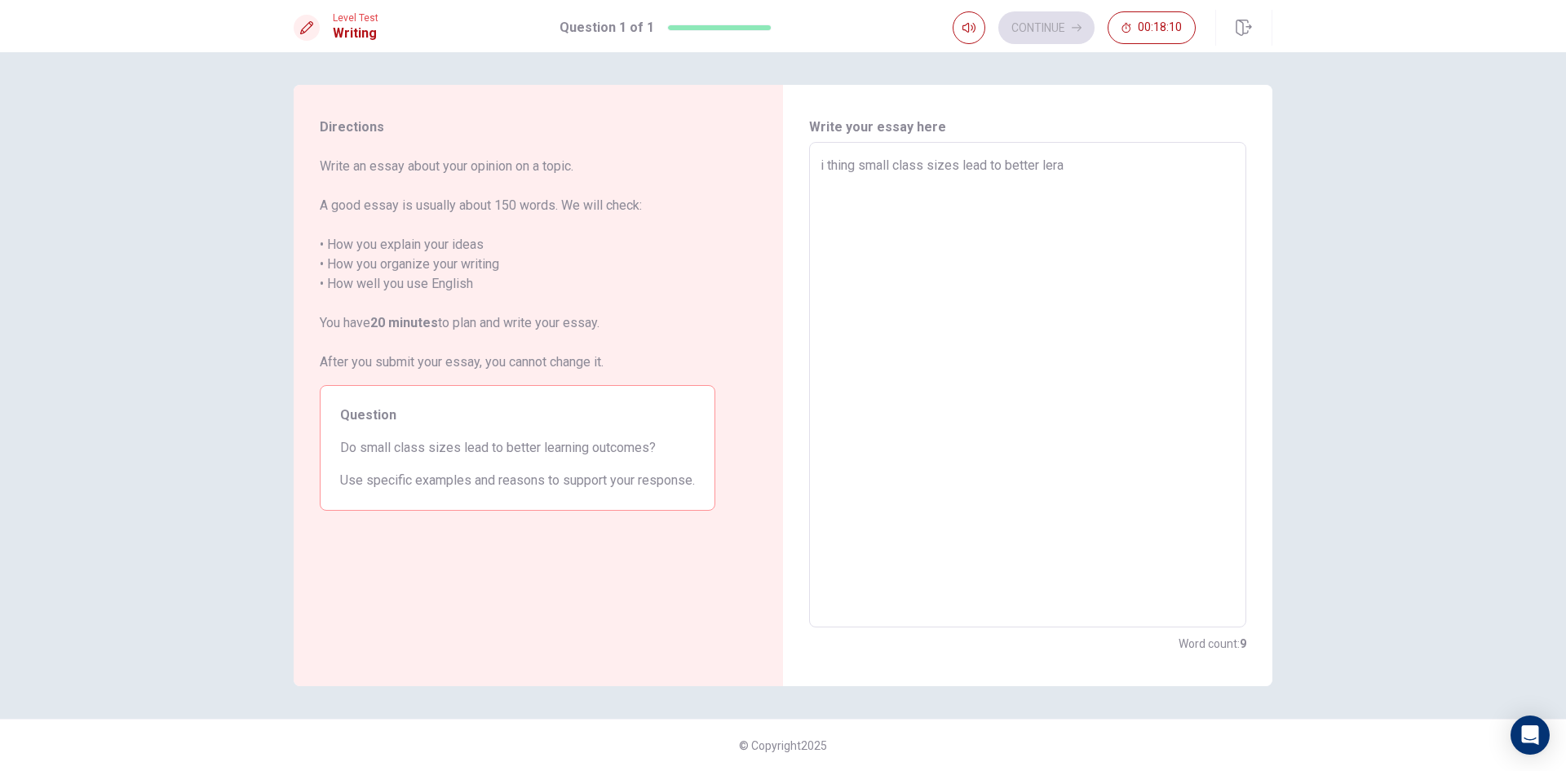
type textarea "x"
type textarea "i thing small class sizes lead to better ler"
type textarea "x"
type textarea "i thing small class sizes lead to better le"
type textarea "x"
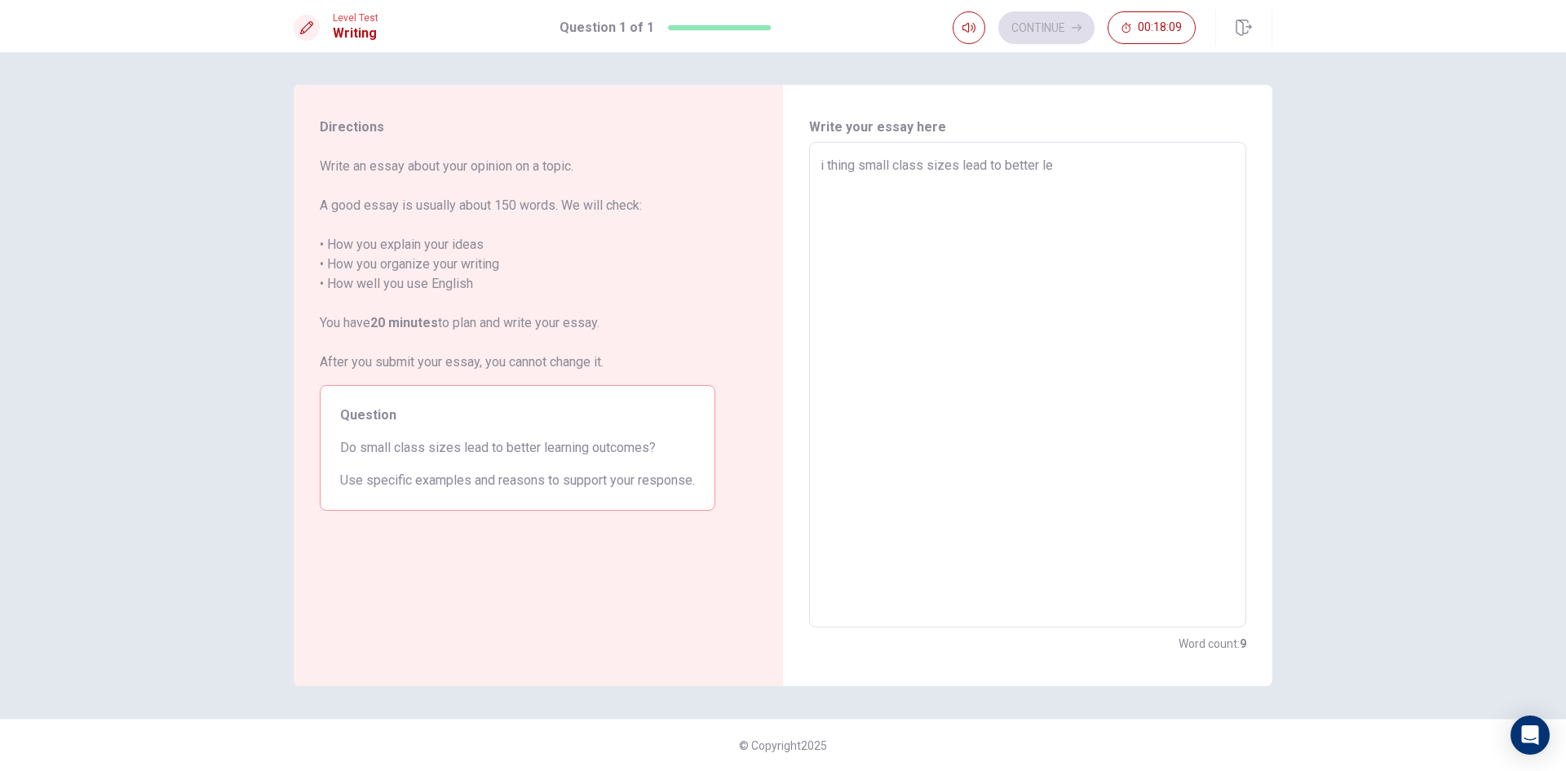
type textarea "i thing small class sizes lead to better lea"
type textarea "x"
type textarea "i thing small class sizes lead to better lear"
type textarea "x"
type textarea "i thing small class sizes lead to better learn"
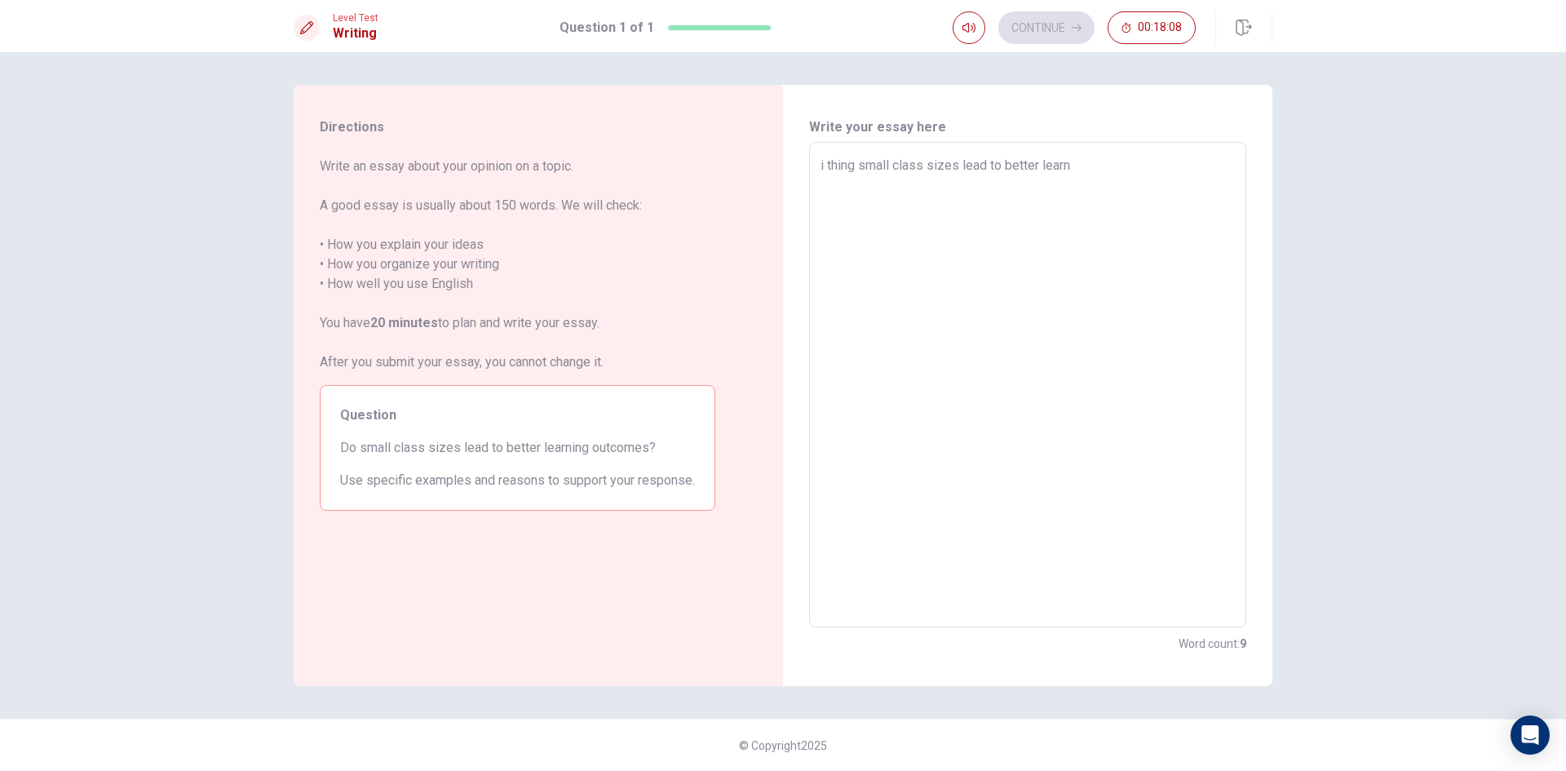
type textarea "x"
type textarea "i thing small class sizes lead to better learno"
type textarea "x"
type textarea "i thing small class sizes lead to better learnom"
type textarea "x"
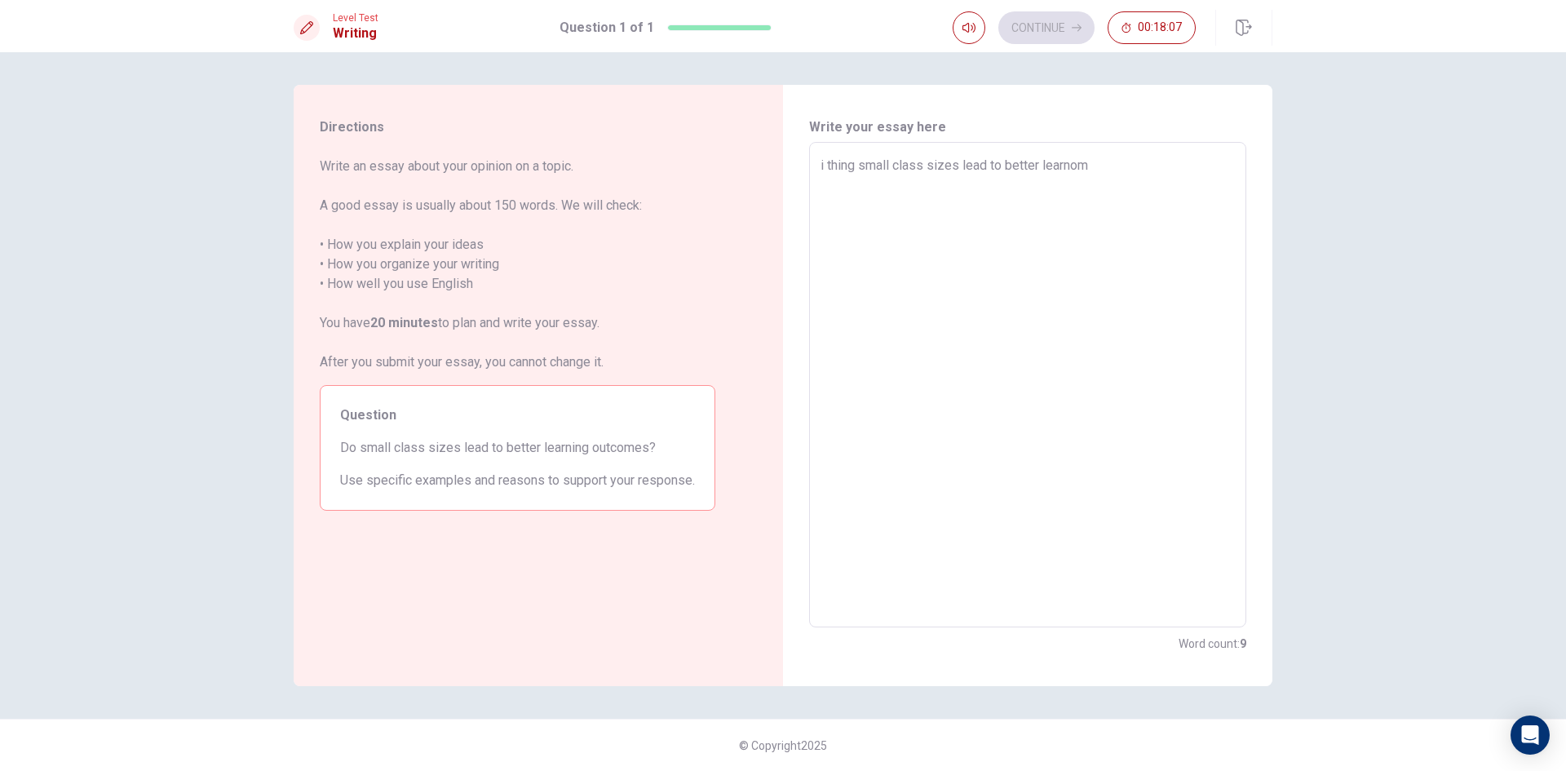
type textarea "i thing small class sizes lead to better learnomg"
type textarea "x"
type textarea "i thing small class sizes lead to better learnom"
type textarea "x"
type textarea "i thing small class sizes lead to better learno"
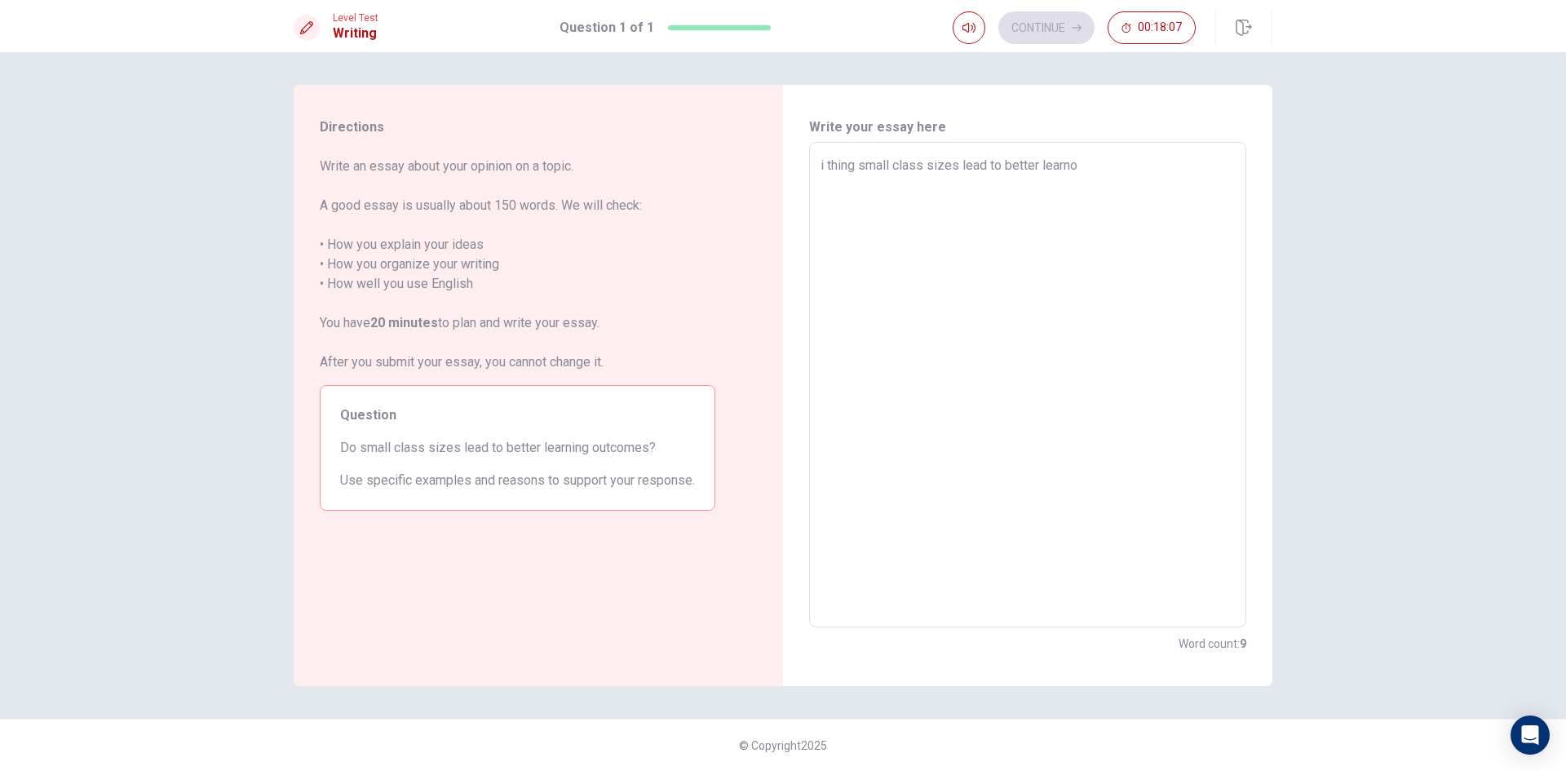
type textarea "x"
type textarea "i thing small class sizes lead to better learn"
type textarea "x"
type textarea "i thing small class sizes lead to better lear"
type textarea "x"
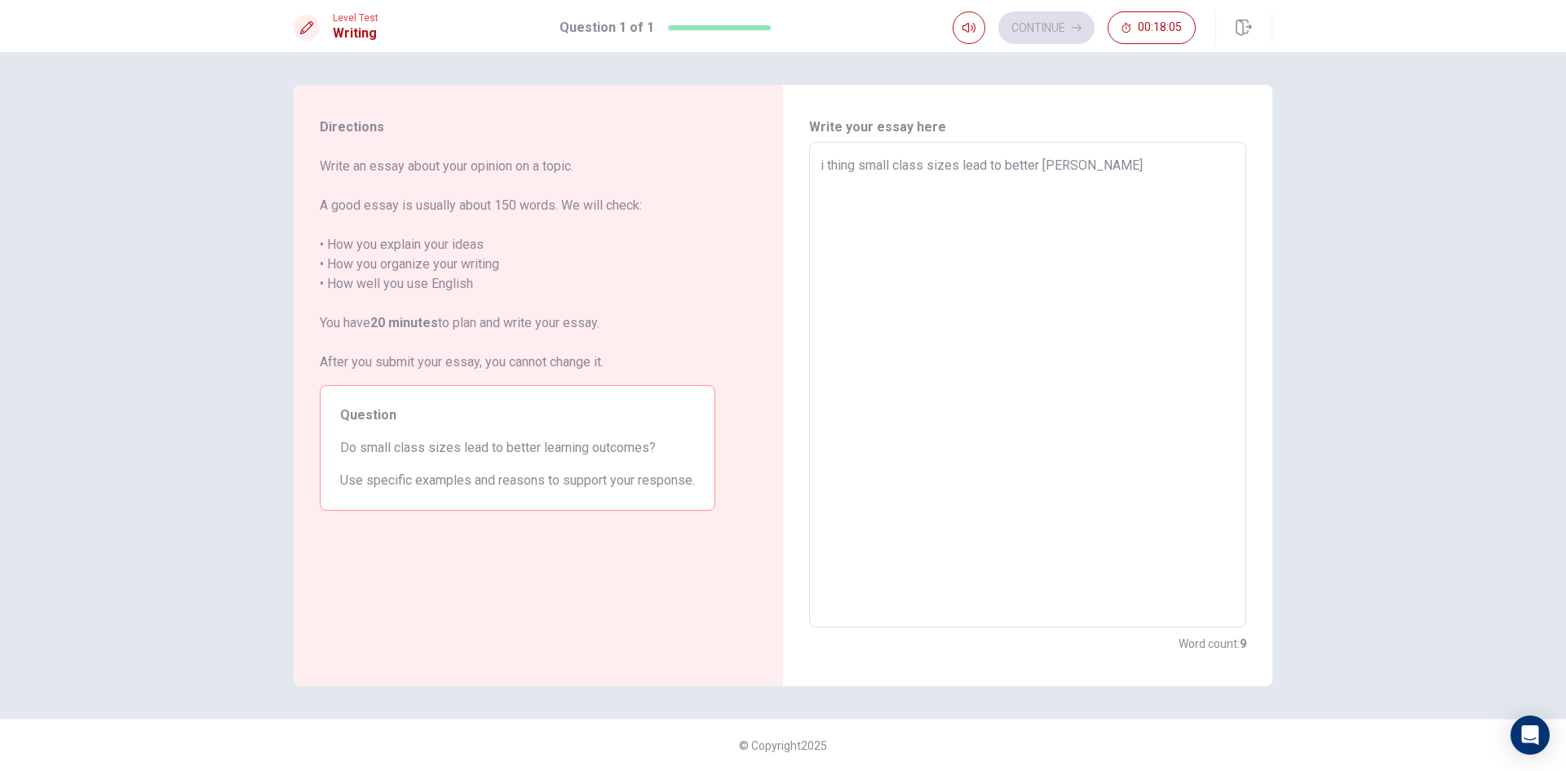
type textarea "i thing small class sizes lead to better learn"
type textarea "x"
type textarea "i thing small class sizes lead to better learni"
type textarea "x"
type textarea "i thing small class sizes lead to better learnin"
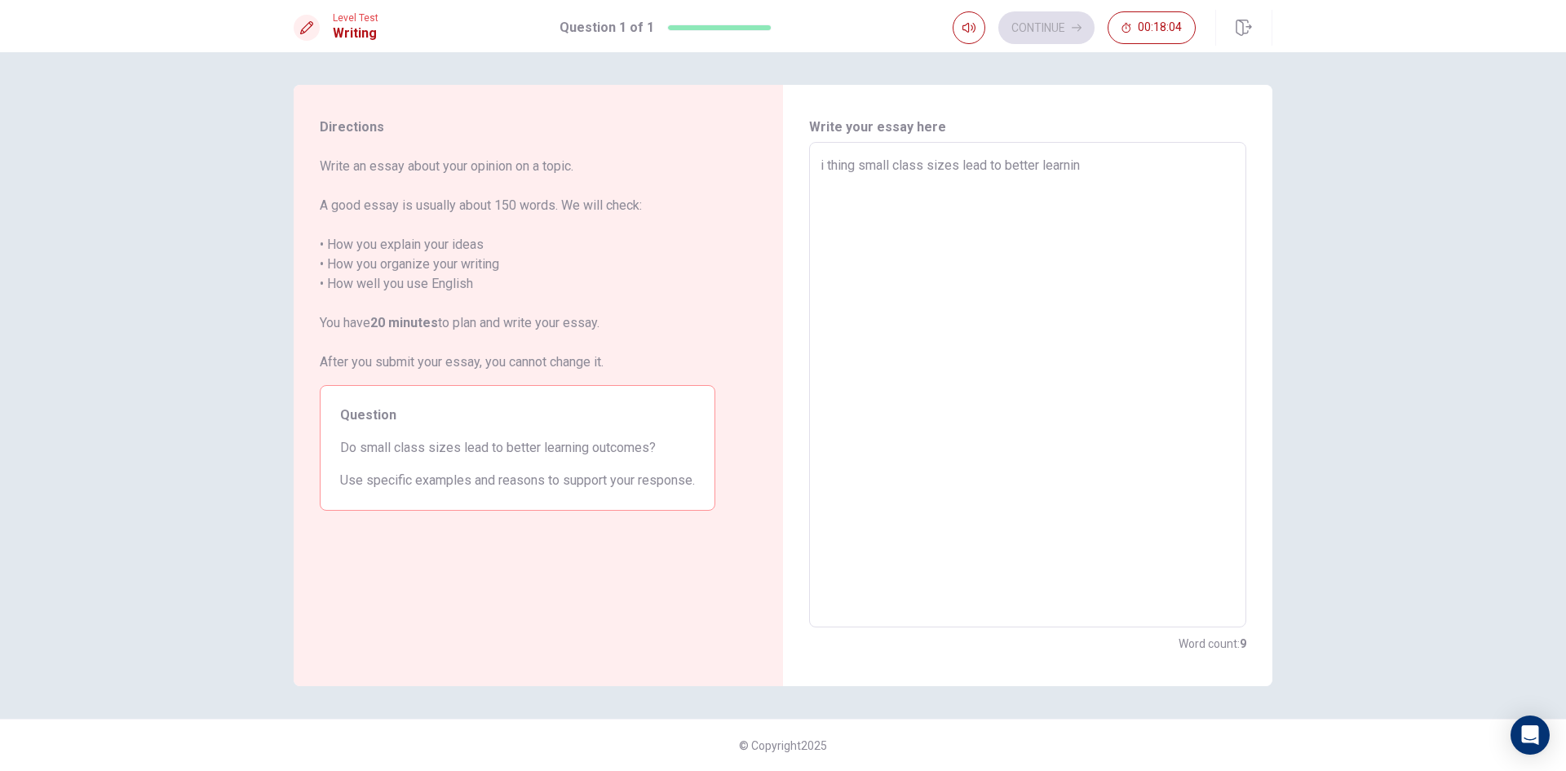
type textarea "x"
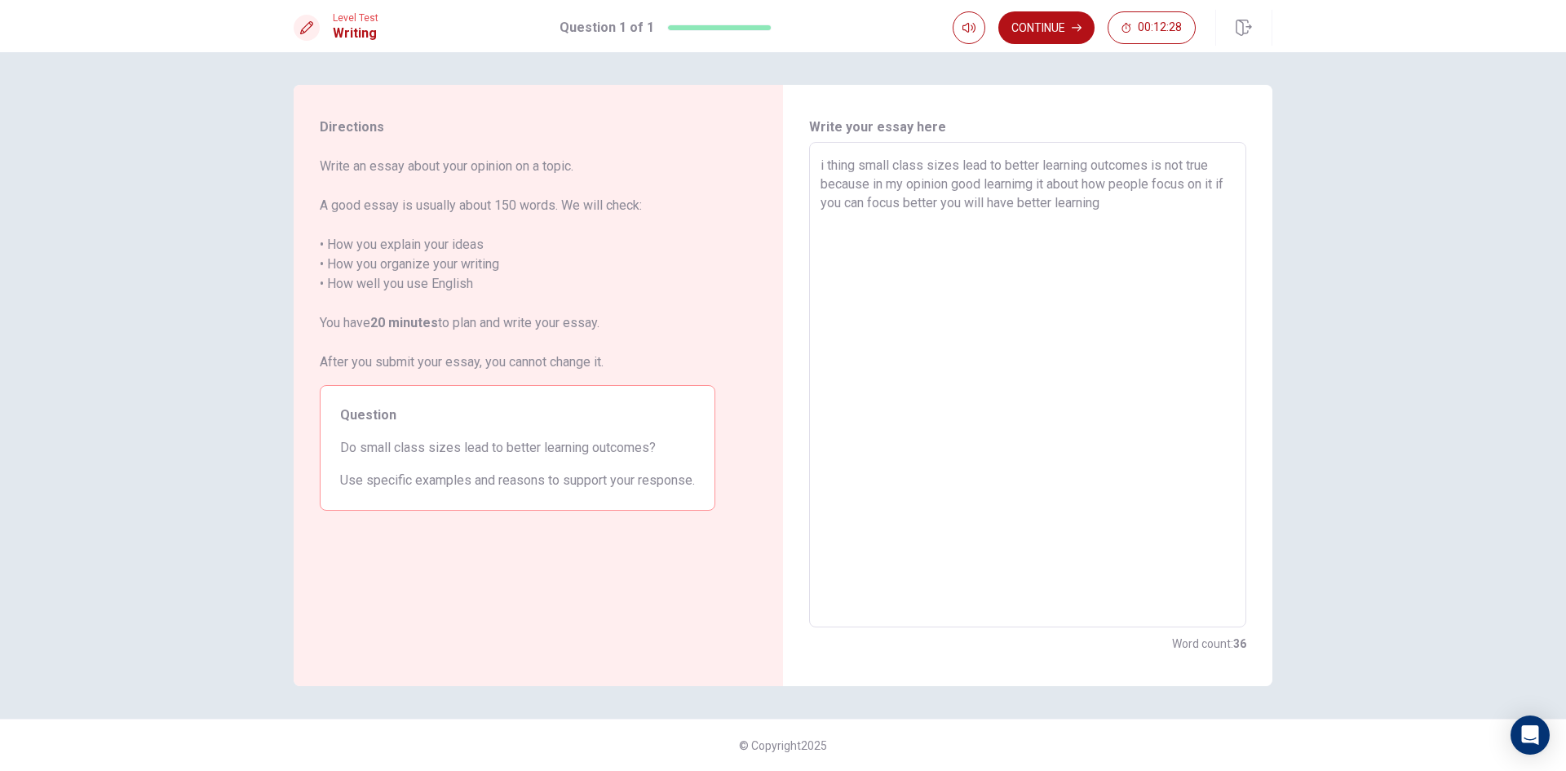
click at [1234, 182] on textarea "i thing small class sizes lead to better learning outcomes is not true because …" at bounding box center [1028, 385] width 414 height 458
click at [1229, 186] on textarea "i thing small class sizes lead to better learning outcomes is not true because …" at bounding box center [1028, 385] width 414 height 458
click at [1090, 206] on textarea "i thing small class sizes lead to better learning outcomes is not true because …" at bounding box center [1028, 385] width 414 height 458
click at [1088, 203] on textarea "i thing small class sizes lead to better learning outcomes is not true because …" at bounding box center [1028, 385] width 414 height 458
click at [1099, 202] on textarea "i thing small class sizes lead to better learning outcomes is not true because …" at bounding box center [1028, 385] width 414 height 458
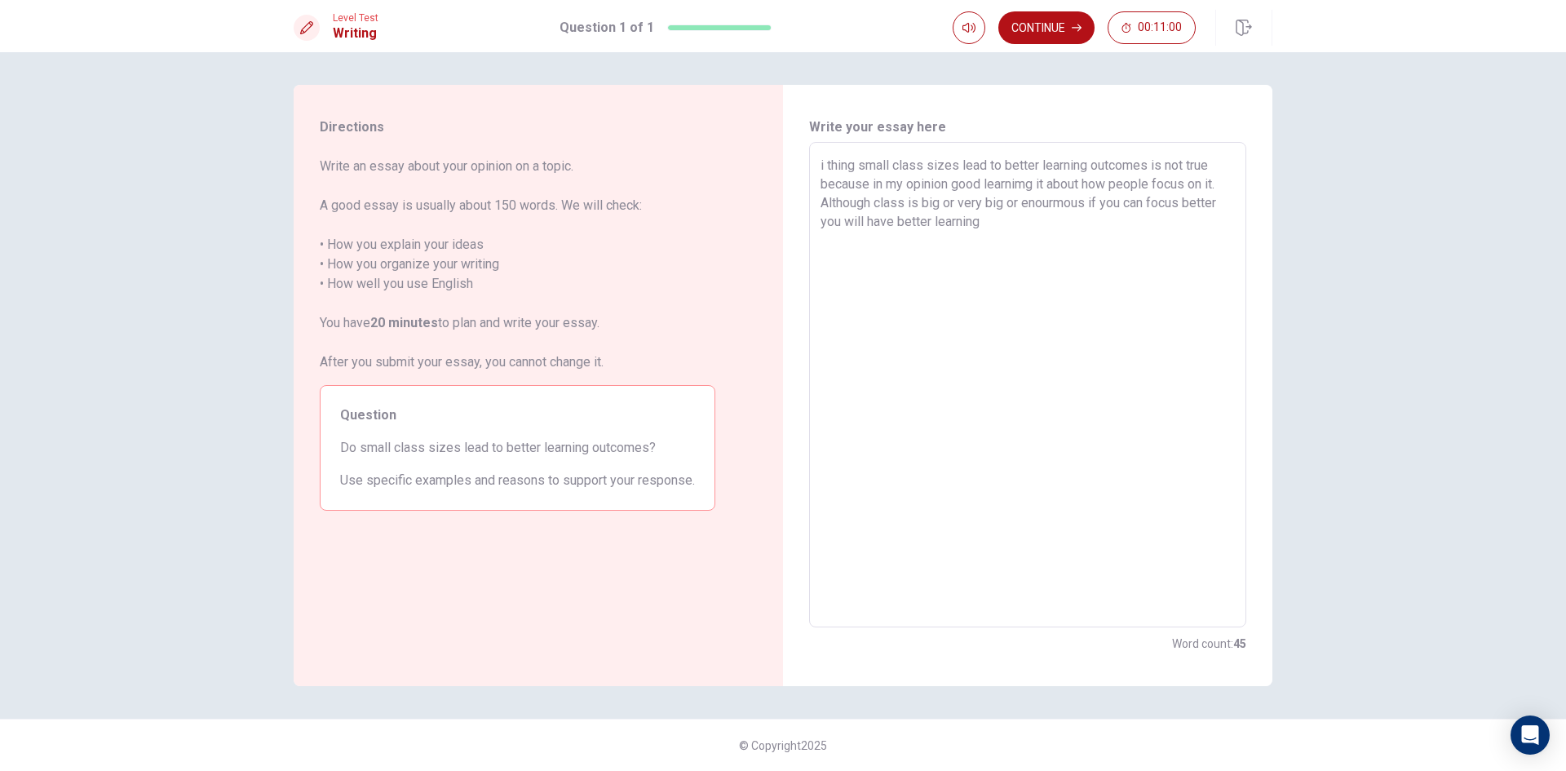
drag, startPoint x: 1093, startPoint y: 200, endPoint x: 1122, endPoint y: 229, distance: 41.0
click at [1122, 229] on textarea "i thing small class sizes lead to better learning outcomes is not true because …" at bounding box center [1028, 385] width 414 height 458
click at [1125, 232] on textarea "i thing small class sizes lead to better learning outcomes is not true because …" at bounding box center [1028, 385] width 414 height 458
click at [1138, 207] on textarea "i thing small class sizes lead to better learning outcomes is not true because …" at bounding box center [1028, 385] width 414 height 458
drag, startPoint x: 1149, startPoint y: 203, endPoint x: 972, endPoint y: 272, distance: 189.1
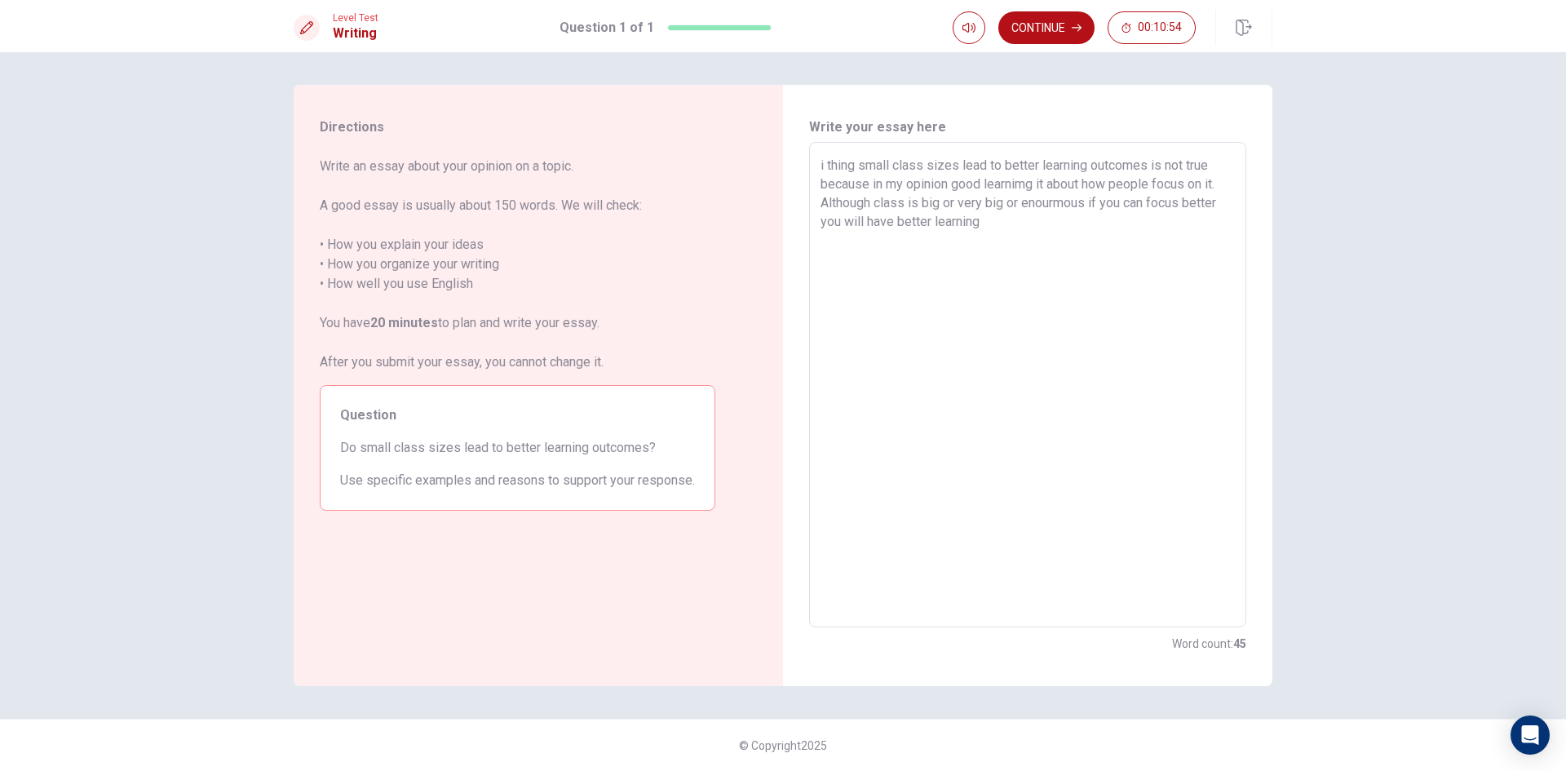
click at [972, 272] on textarea "i thing small class sizes lead to better learning outcomes is not true because …" at bounding box center [1028, 385] width 414 height 458
click at [1032, 215] on textarea "i thing small class sizes lead to better learning outcomes is not true because …" at bounding box center [1028, 385] width 414 height 458
click at [857, 166] on textarea "i thing small class sizes lead to better learning outcomes is not true because …" at bounding box center [1028, 385] width 414 height 458
click at [1171, 232] on textarea "i think small class sizes lead to better learning outcomes is not true because …" at bounding box center [1028, 385] width 414 height 458
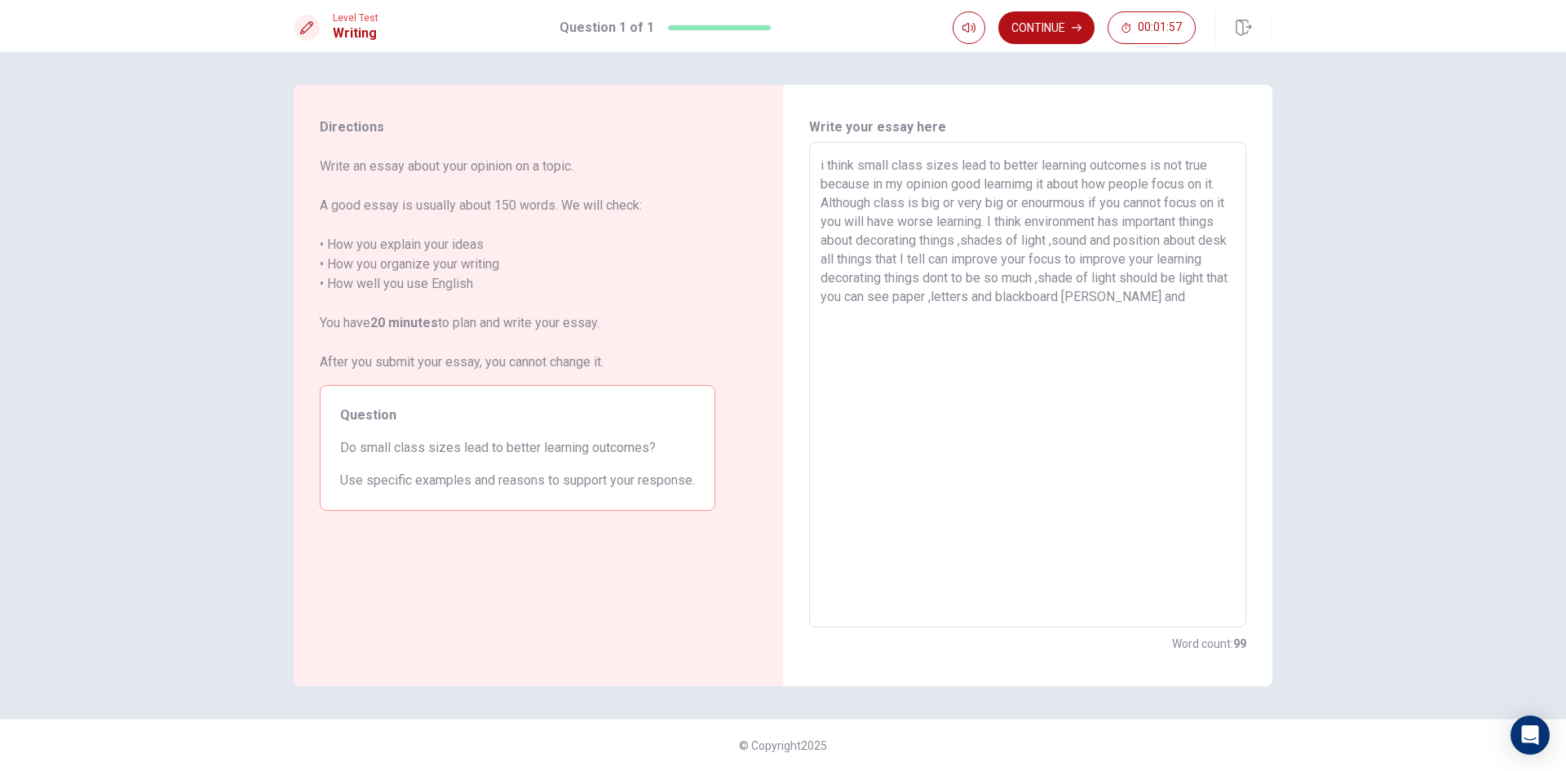
drag, startPoint x: 887, startPoint y: 258, endPoint x: 825, endPoint y: 255, distance: 62.1
click at [825, 255] on textarea "i think small class sizes lead to better learning outcomes is not true because …" at bounding box center [1028, 385] width 414 height 458
click at [1189, 301] on textarea "i think small class sizes lead to better learning outcomes is not true because …" at bounding box center [1028, 385] width 414 height 458
click at [1223, 301] on textarea "i think small class sizes lead to better learning outcomes is not true because …" at bounding box center [1028, 385] width 414 height 458
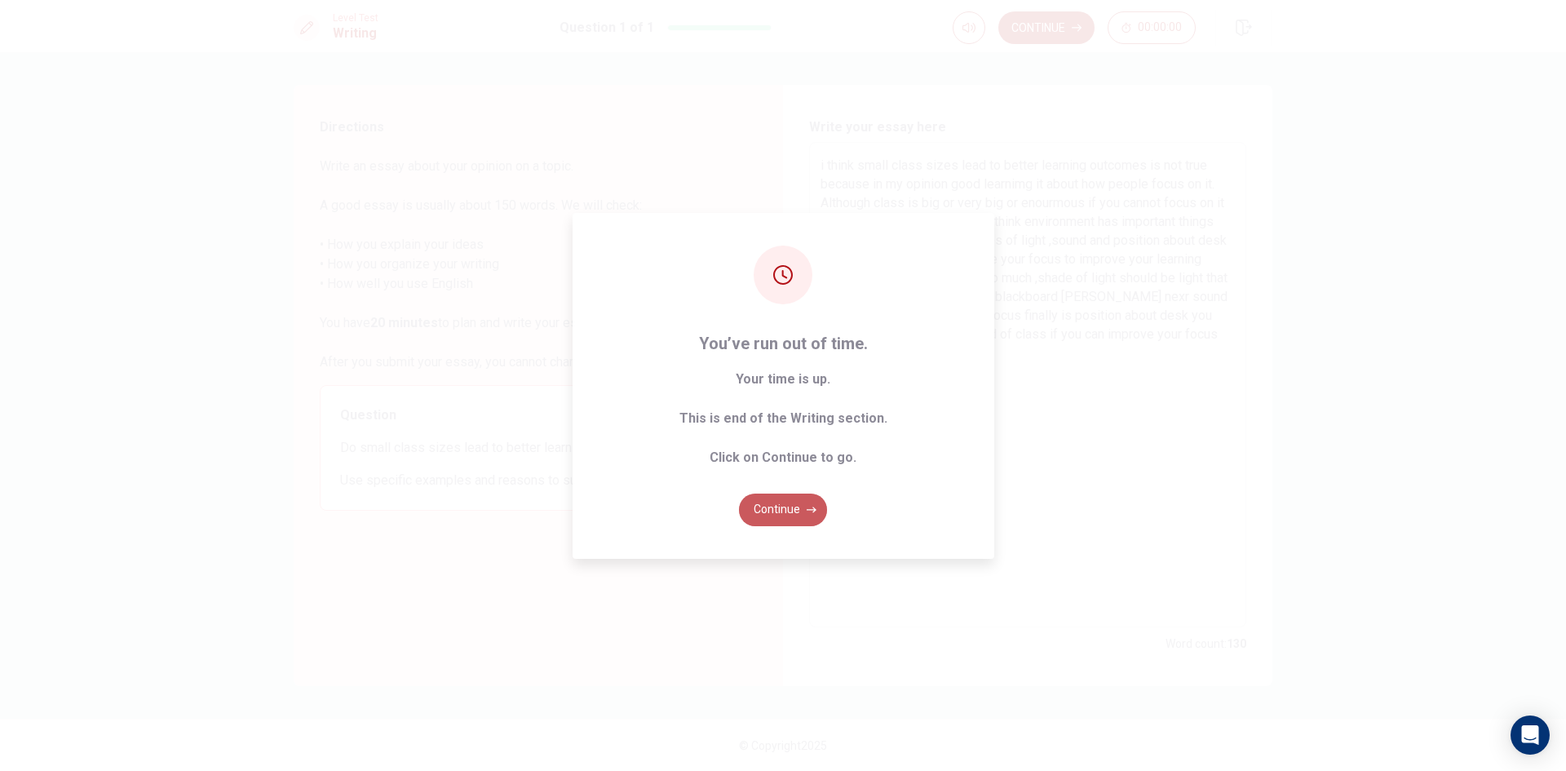
drag, startPoint x: 785, startPoint y: 505, endPoint x: 777, endPoint y: 531, distance: 27.4
click at [777, 531] on div "You’ve run out of time. Your time is up. This is end of the Writing section. Cl…" at bounding box center [784, 386] width 422 height 346
click at [782, 512] on button "Continue" at bounding box center [783, 510] width 88 height 33
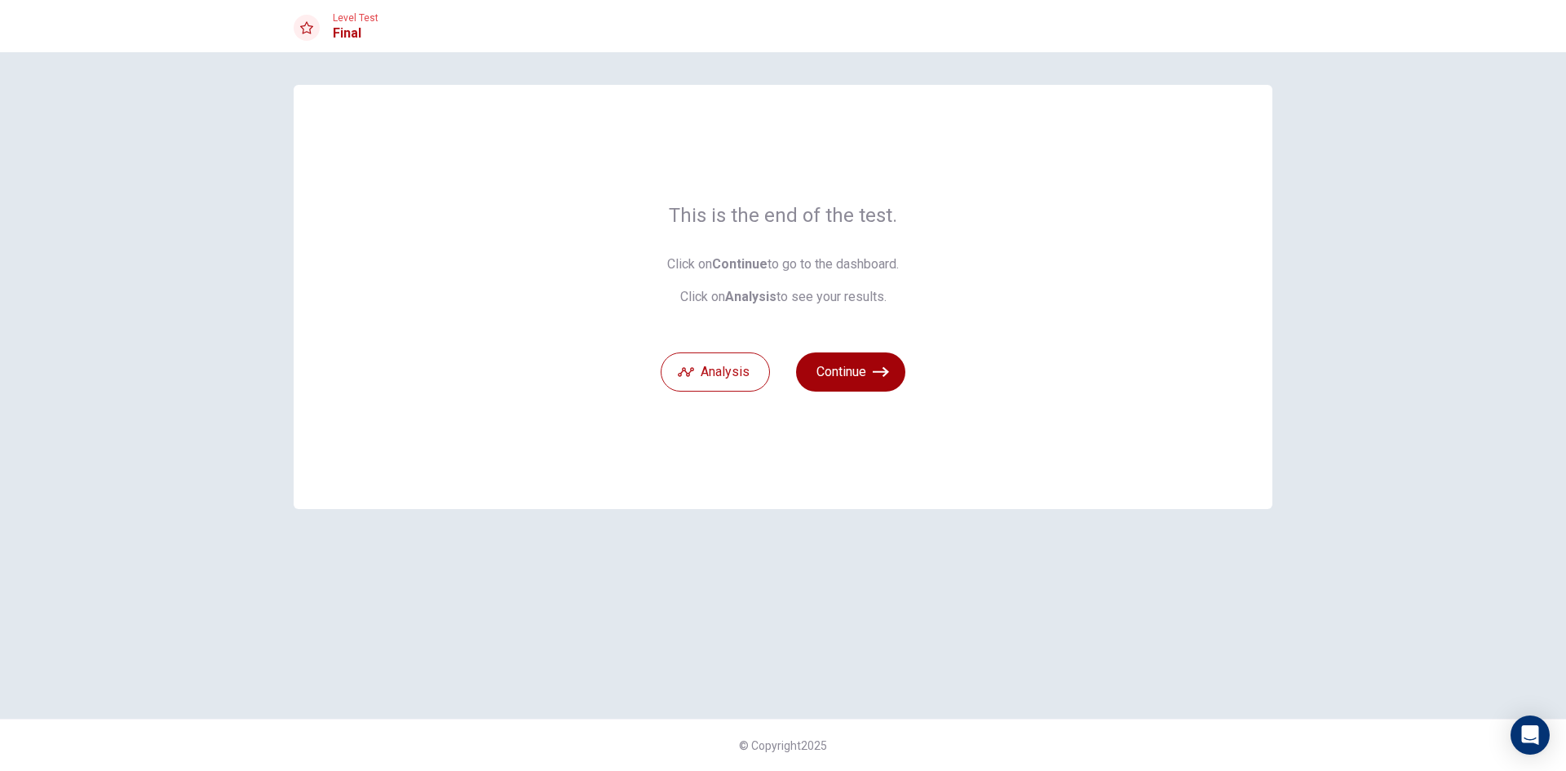
click at [823, 372] on button "Continue" at bounding box center [850, 371] width 109 height 39
